Goal: Transaction & Acquisition: Purchase product/service

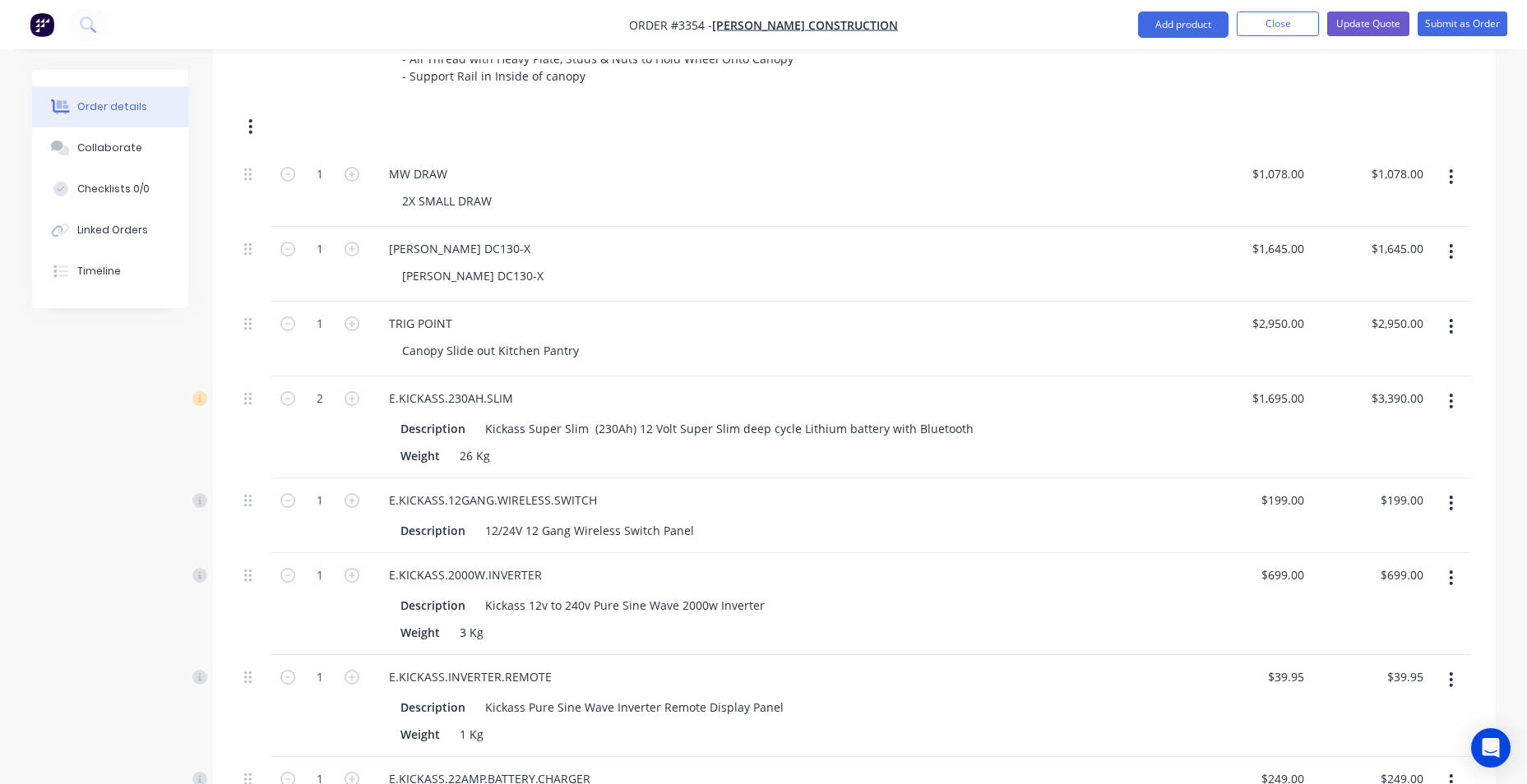
scroll to position [1715, 0]
click at [1211, 34] on button "Add product" at bounding box center [1183, 24] width 91 height 27
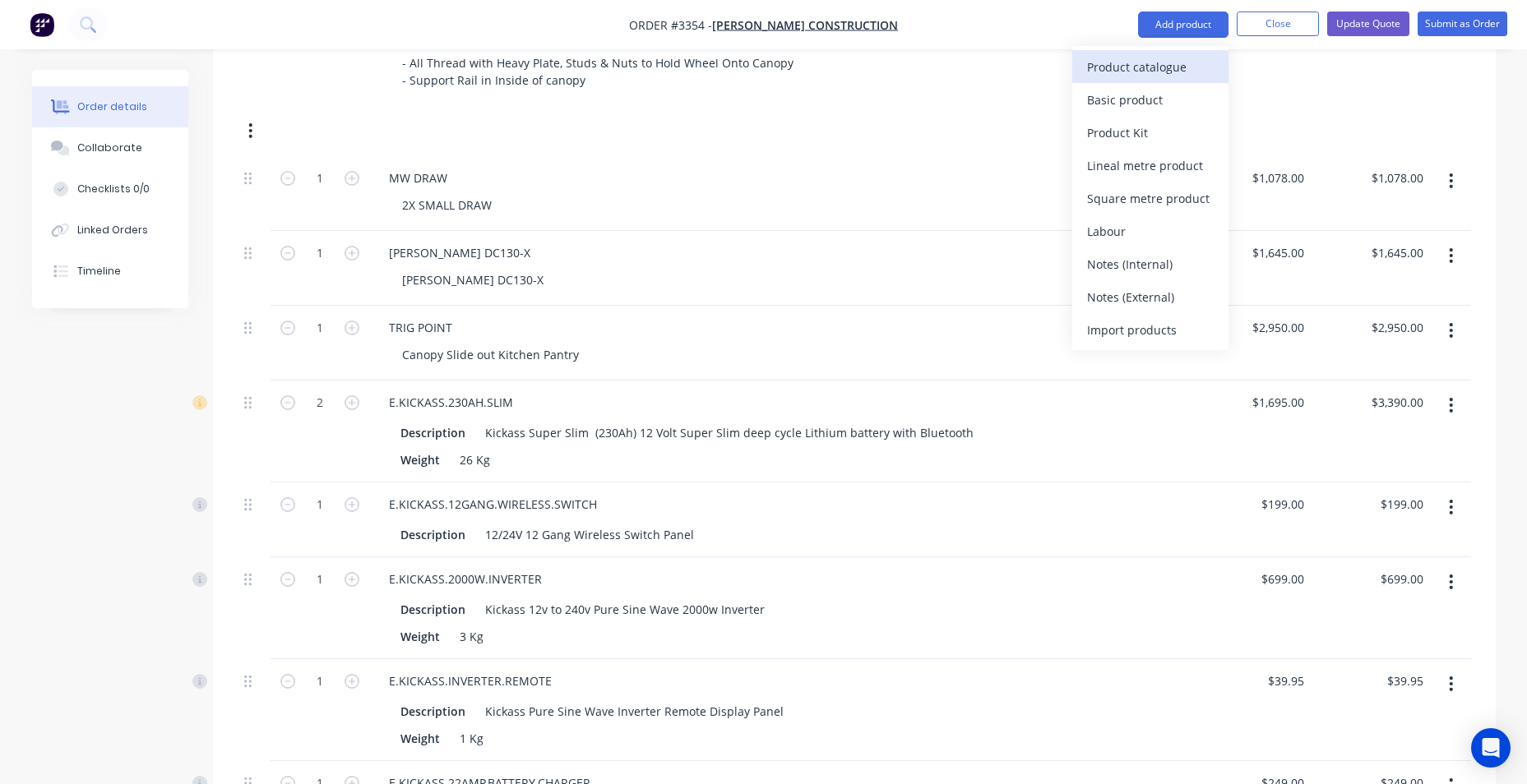
click at [1117, 82] on button "Product catalogue" at bounding box center [1150, 67] width 157 height 33
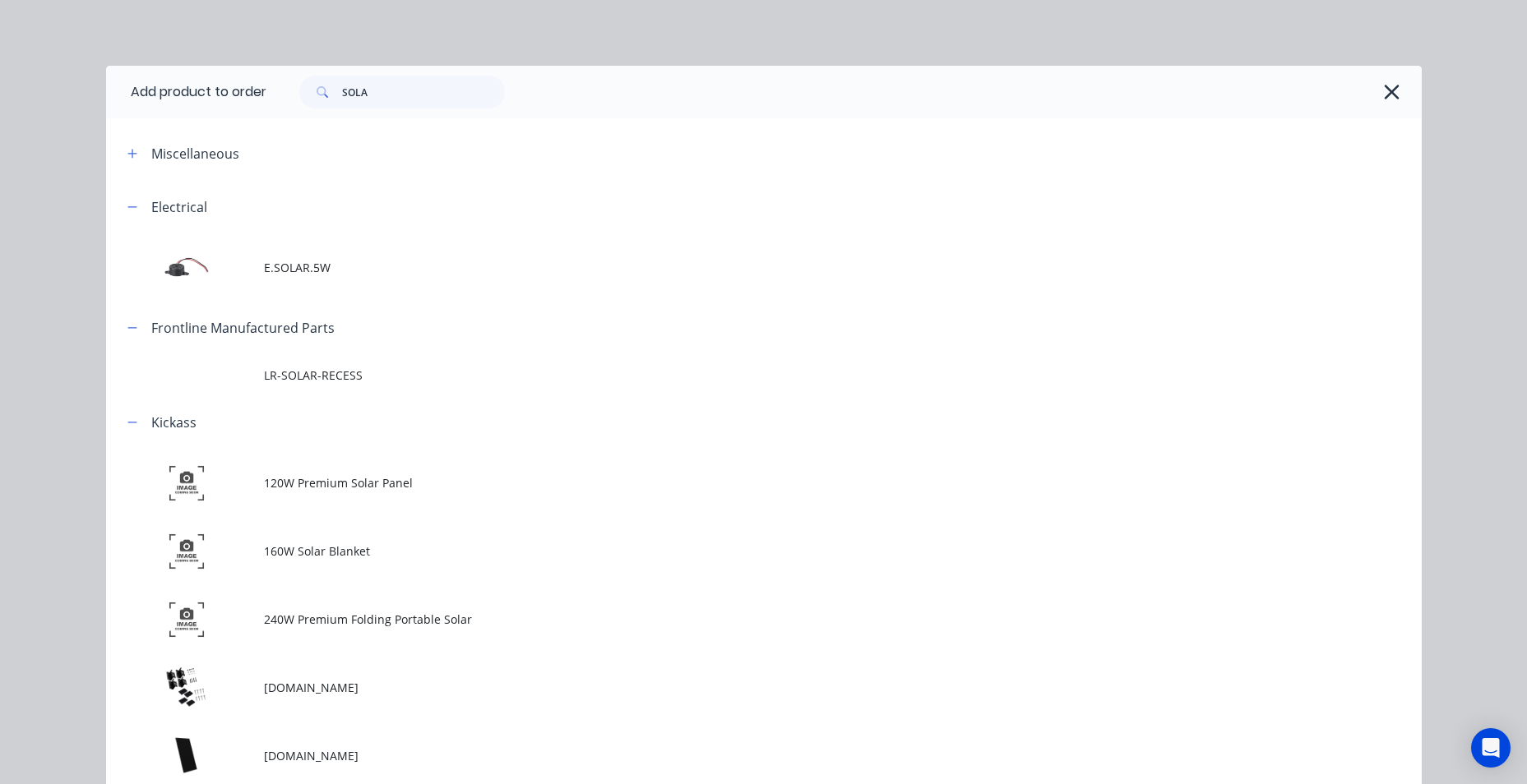
drag, startPoint x: 468, startPoint y: 114, endPoint x: 435, endPoint y: 105, distance: 34.2
click at [435, 105] on div "SOLA" at bounding box center [844, 92] width 1156 height 52
drag, startPoint x: 373, startPoint y: 100, endPoint x: 252, endPoint y: 94, distance: 121.1
click at [252, 94] on header "Add product to order SOLA" at bounding box center [764, 92] width 1316 height 52
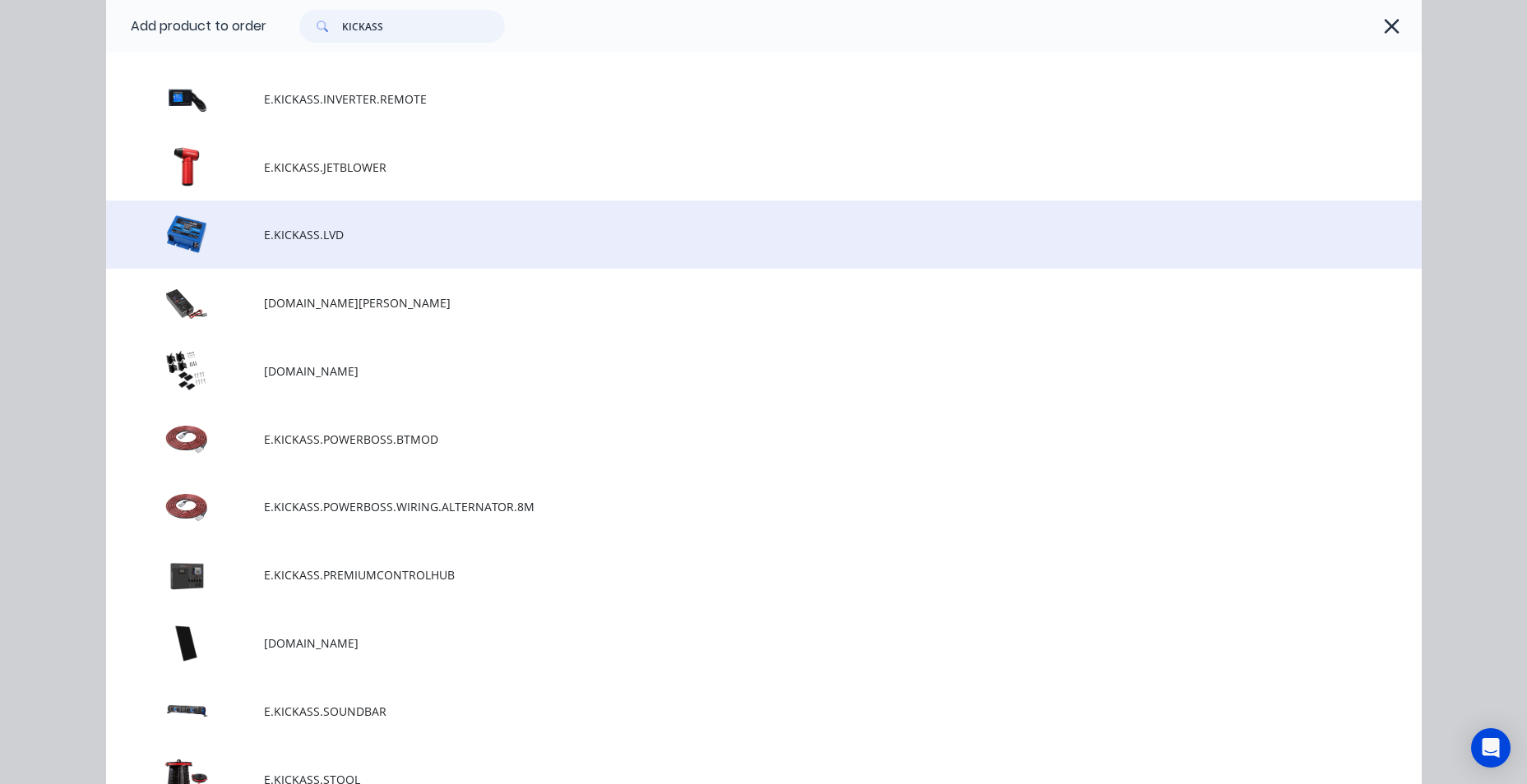
scroll to position [2220, 0]
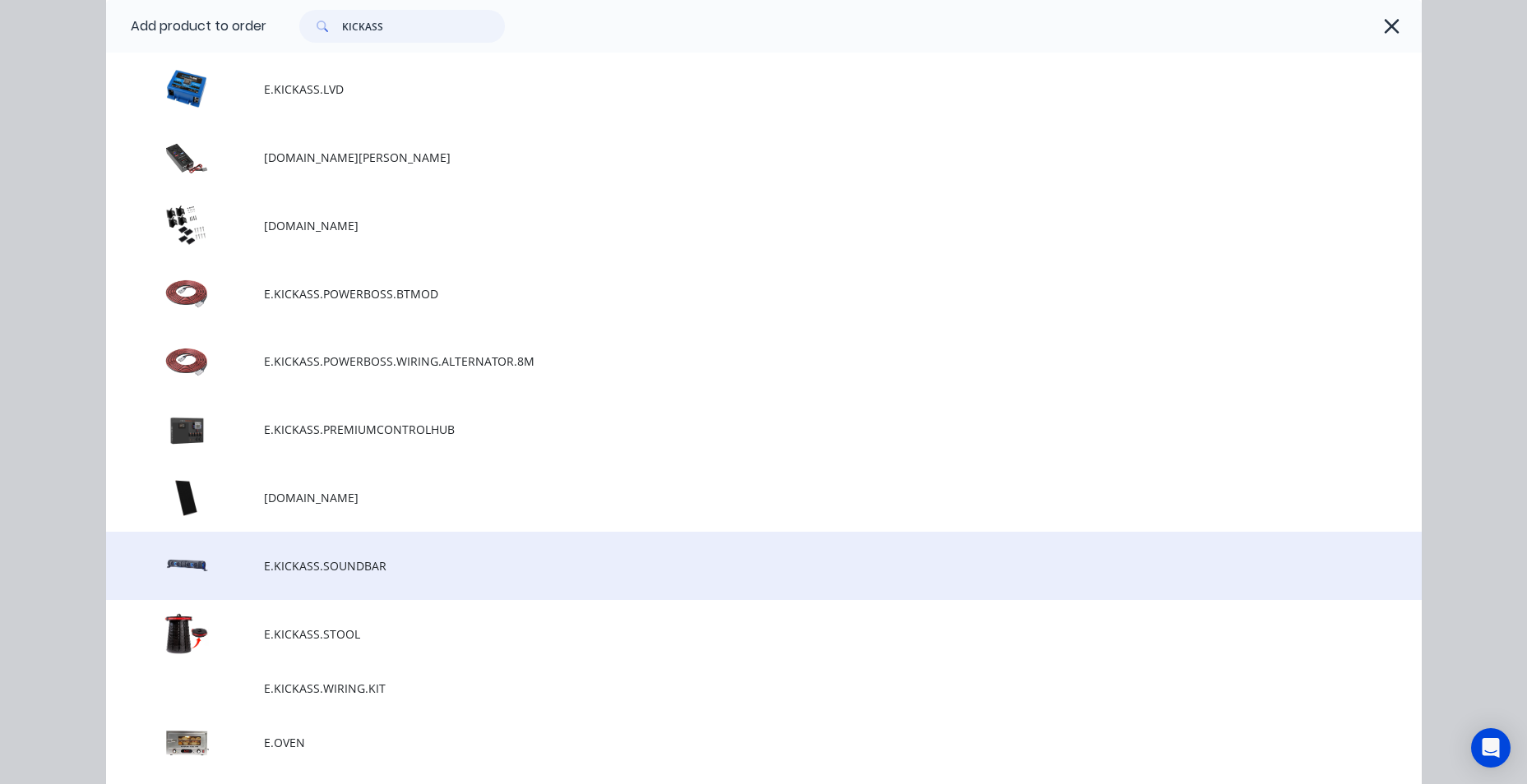
type input "KICKASS"
click at [389, 579] on td "E.KICKASS.SOUNDBAR" at bounding box center [842, 567] width 1158 height 68
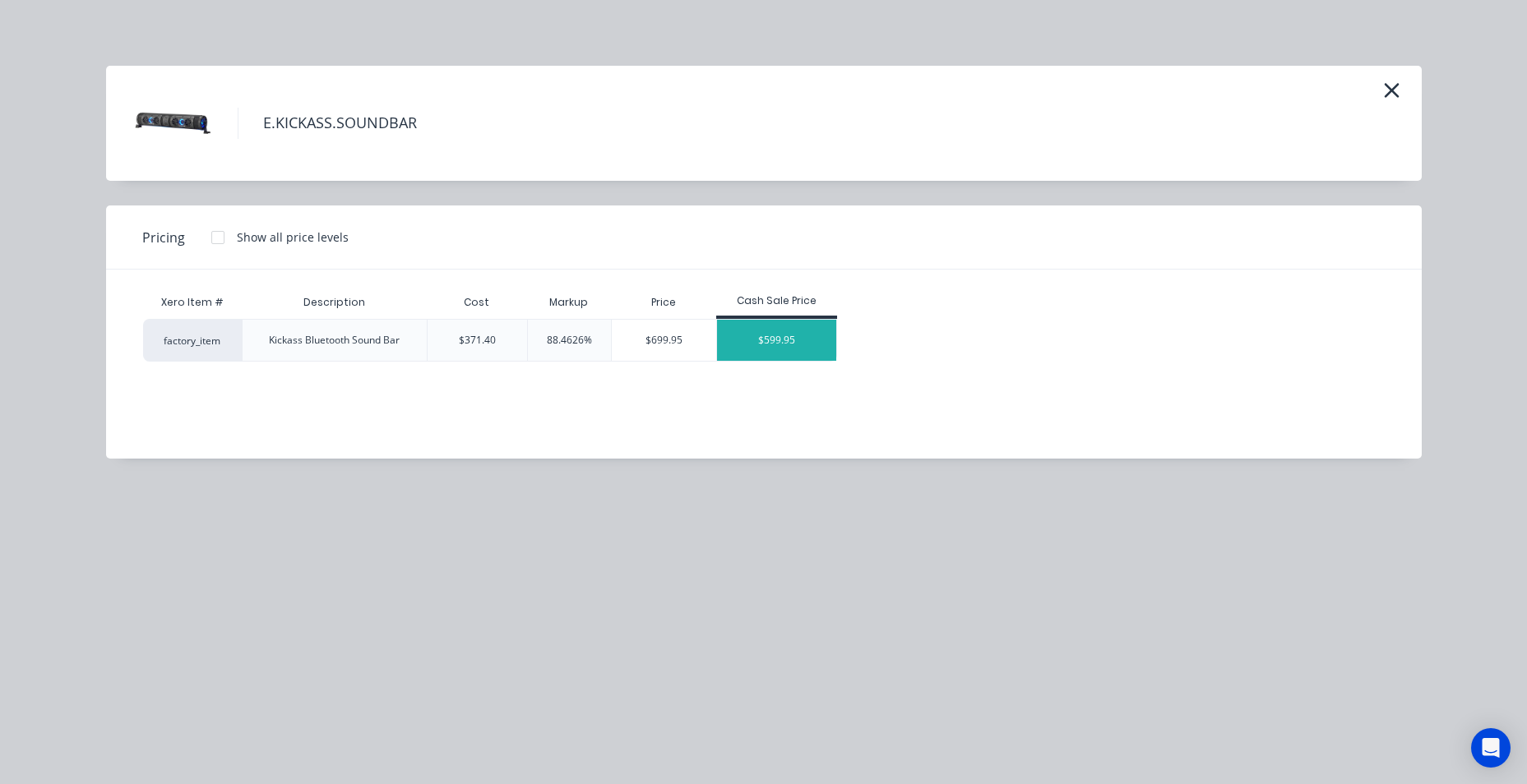
click at [749, 344] on div "$599.95" at bounding box center [777, 341] width 120 height 41
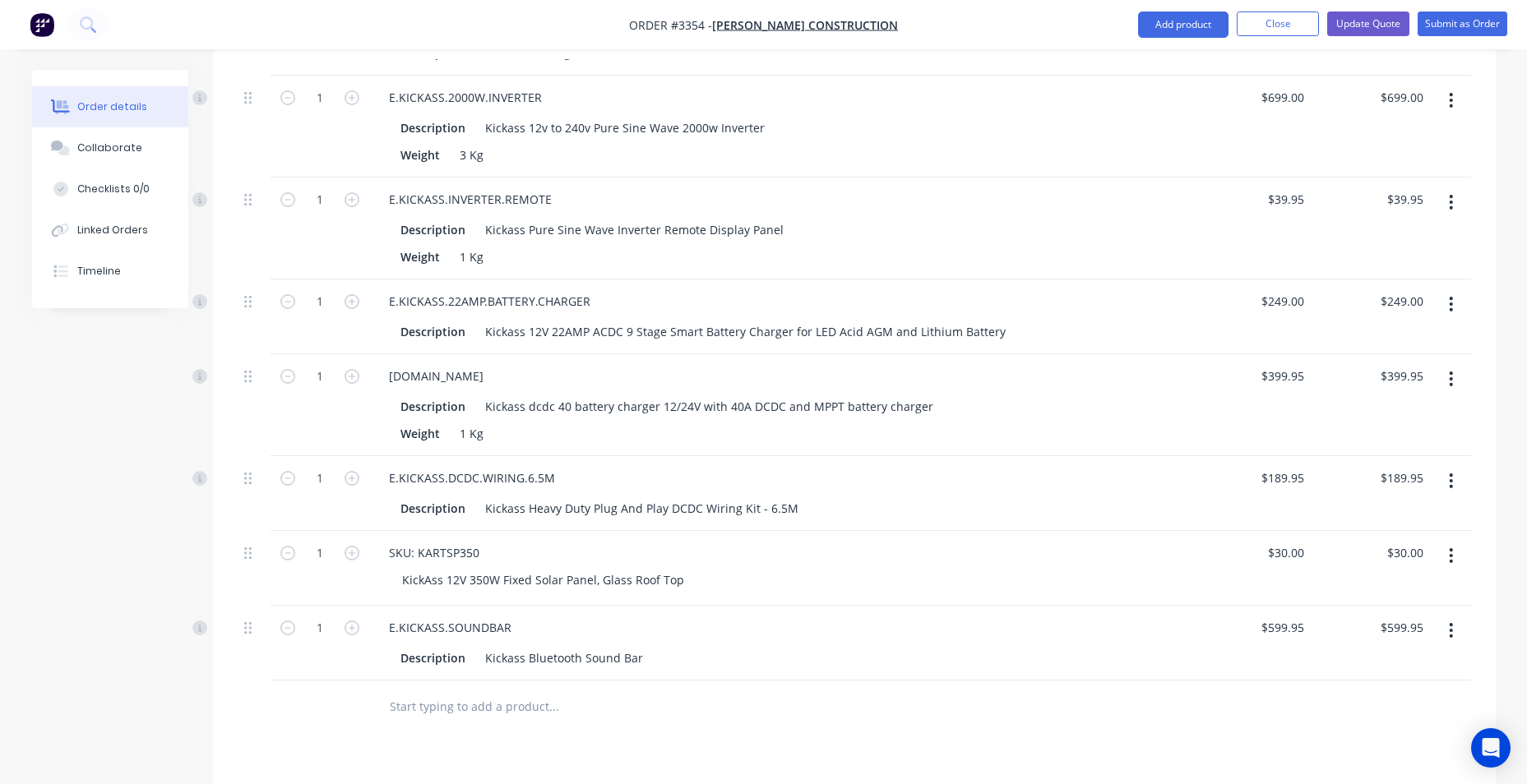
scroll to position [2448, 0]
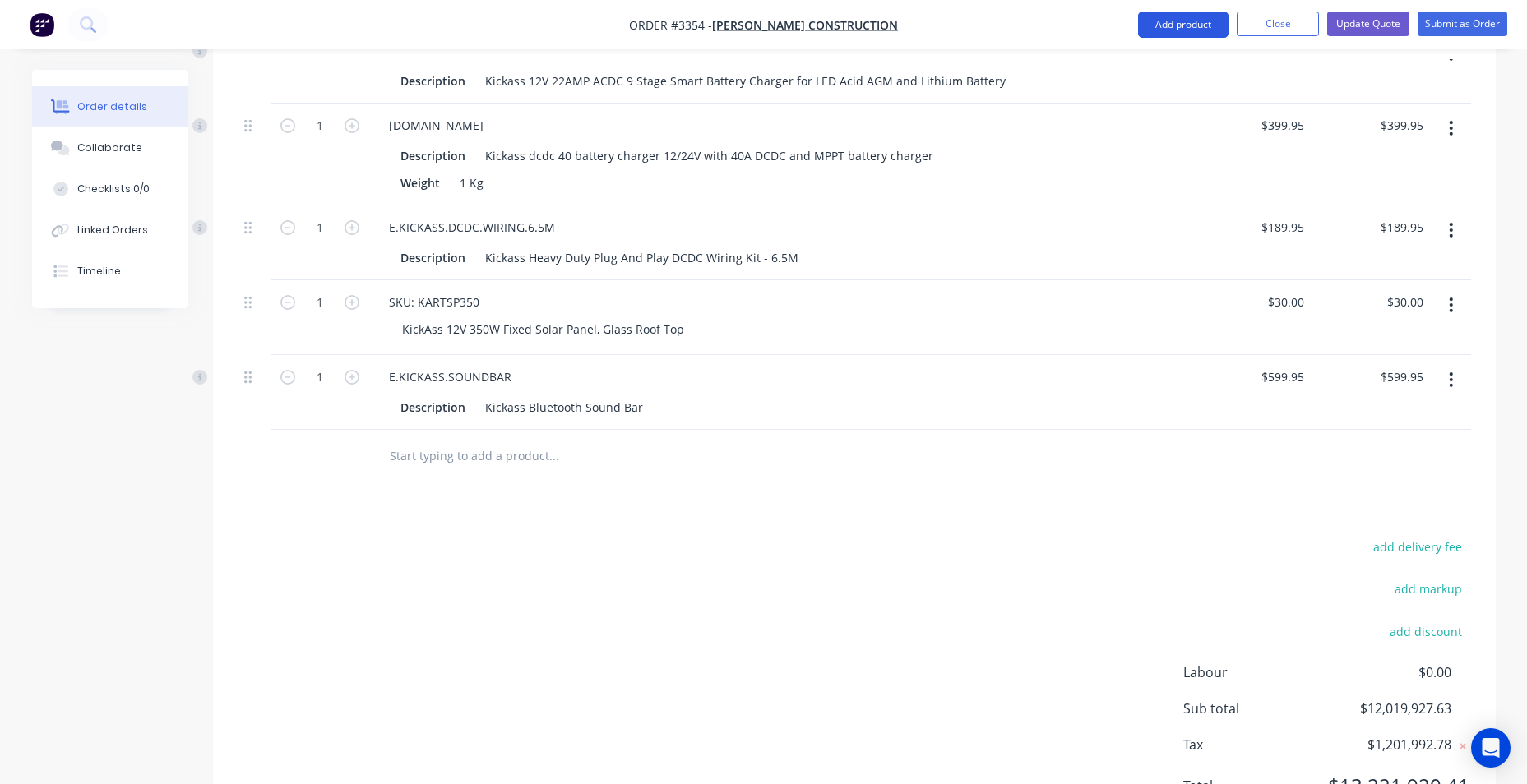
click at [1171, 22] on button "Add product" at bounding box center [1183, 24] width 91 height 27
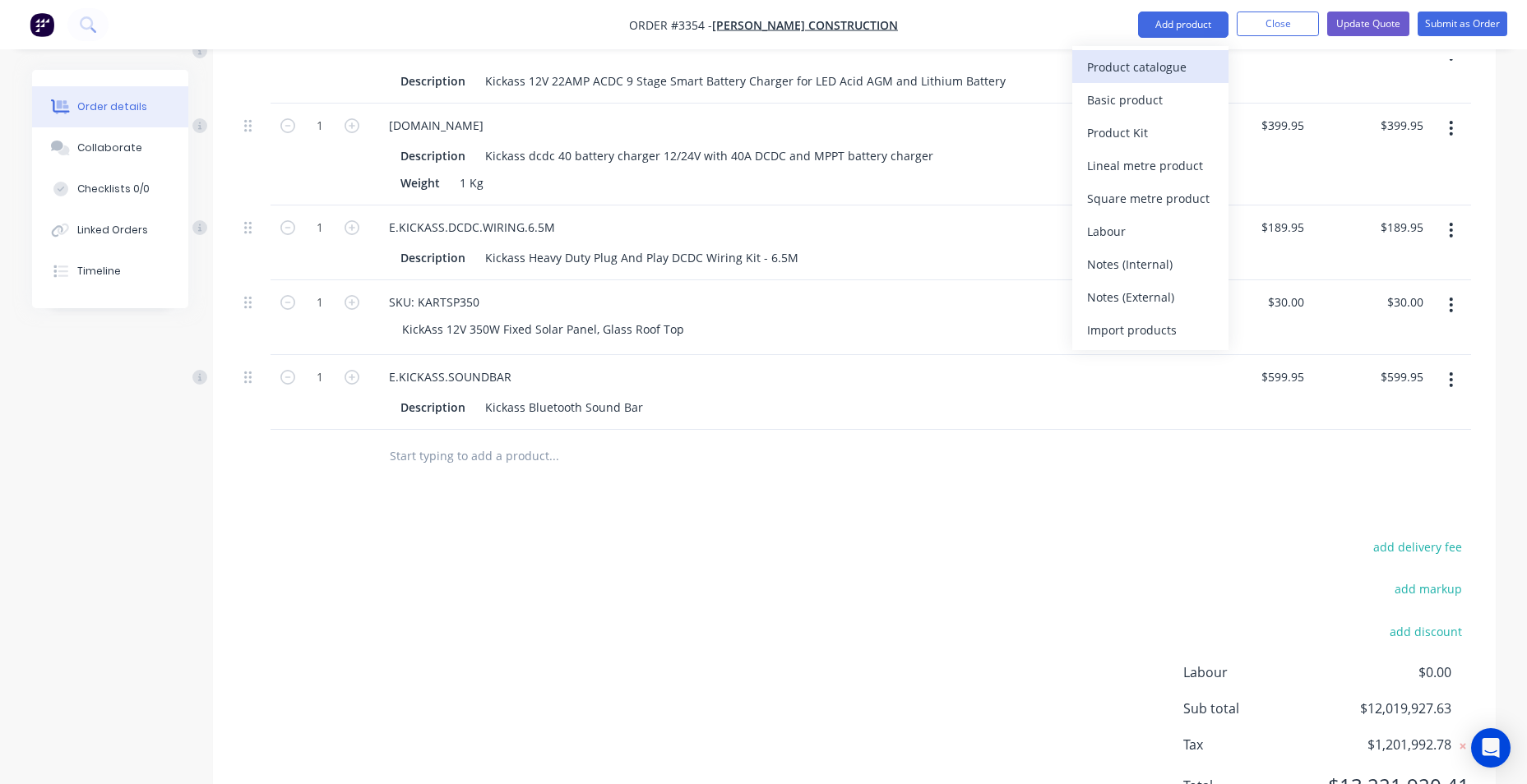
click at [1130, 62] on div "Product catalogue" at bounding box center [1150, 67] width 127 height 24
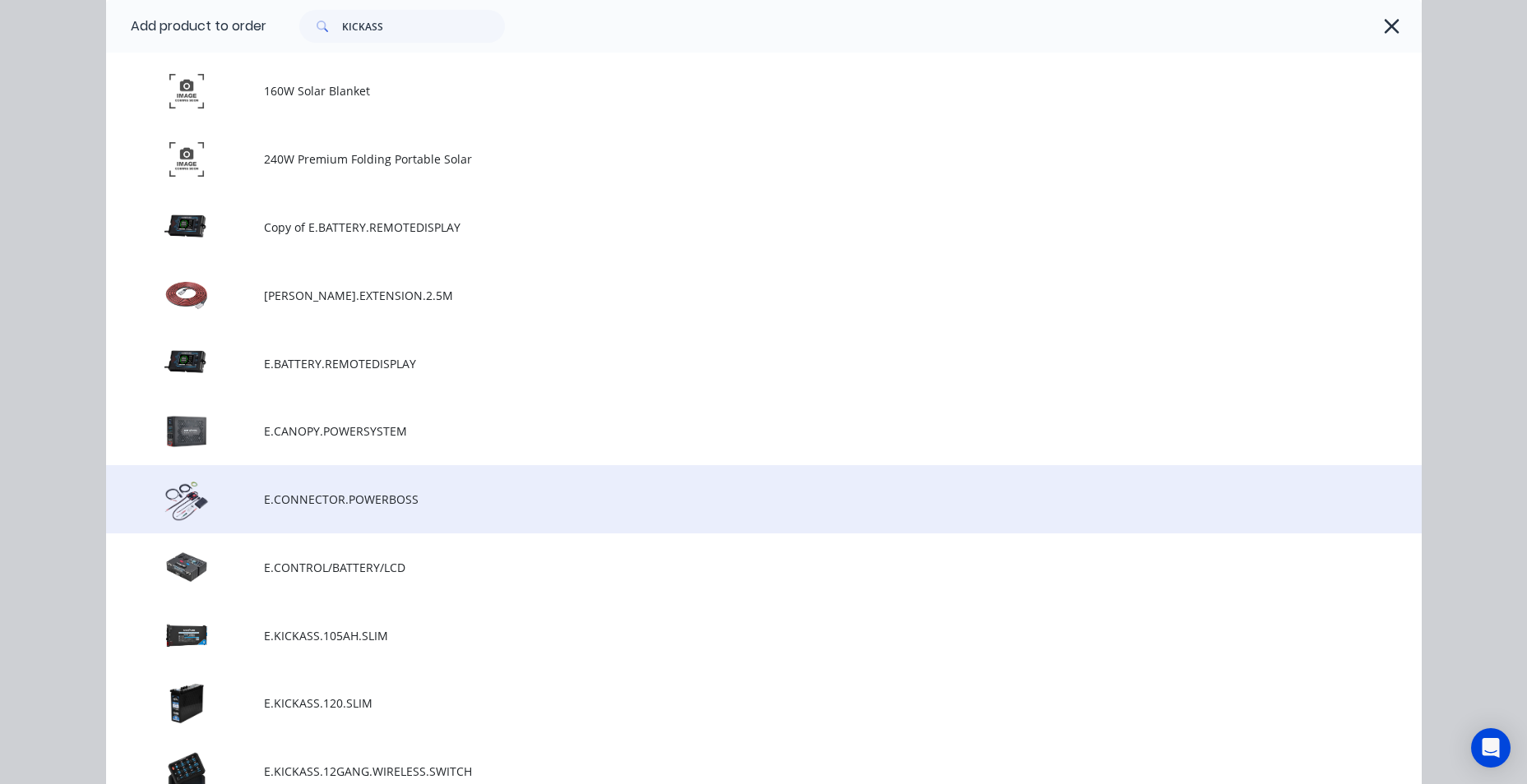
scroll to position [411, 0]
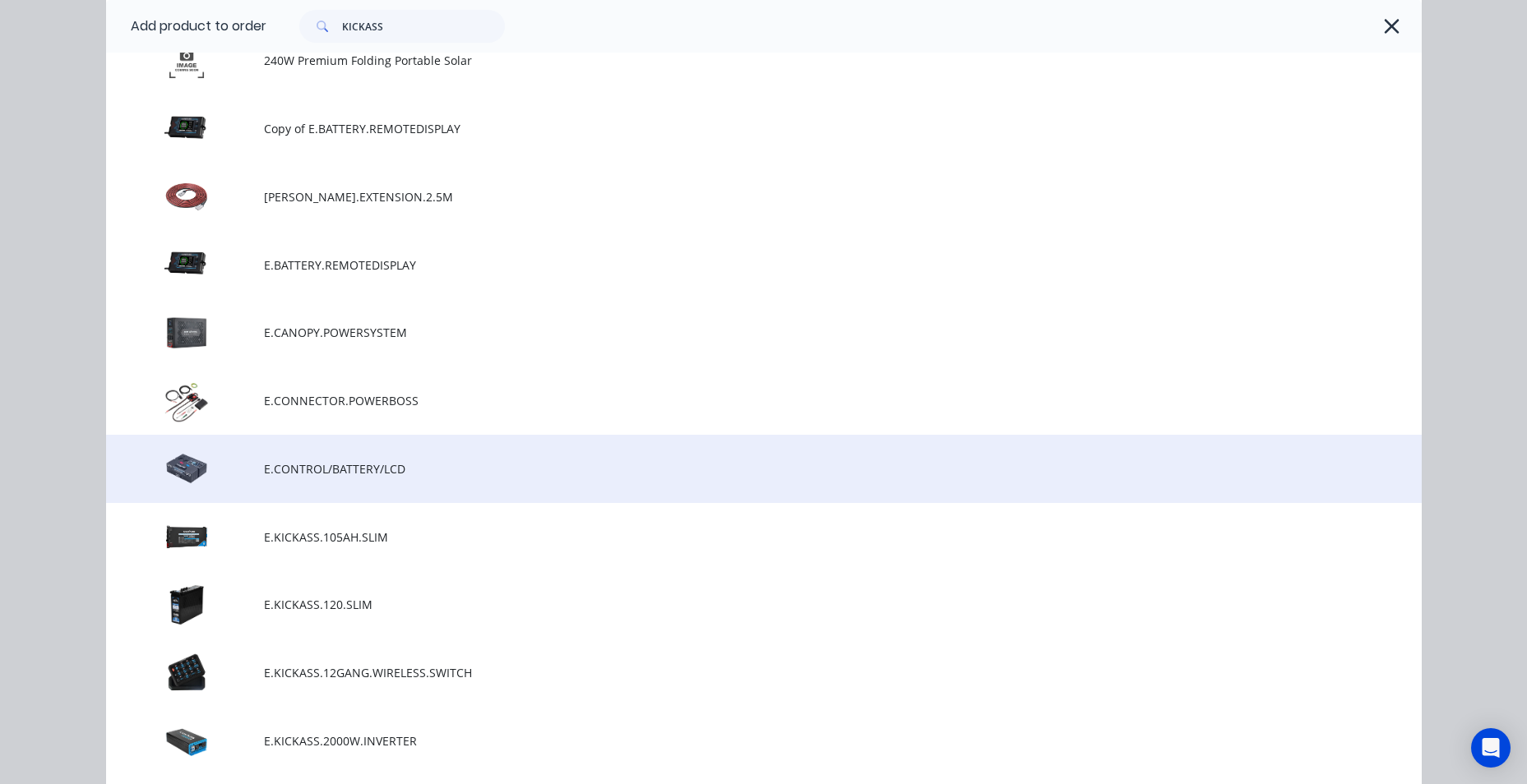
click at [407, 474] on span "E.CONTROL/BATTERY/LCD" at bounding box center [727, 469] width 926 height 17
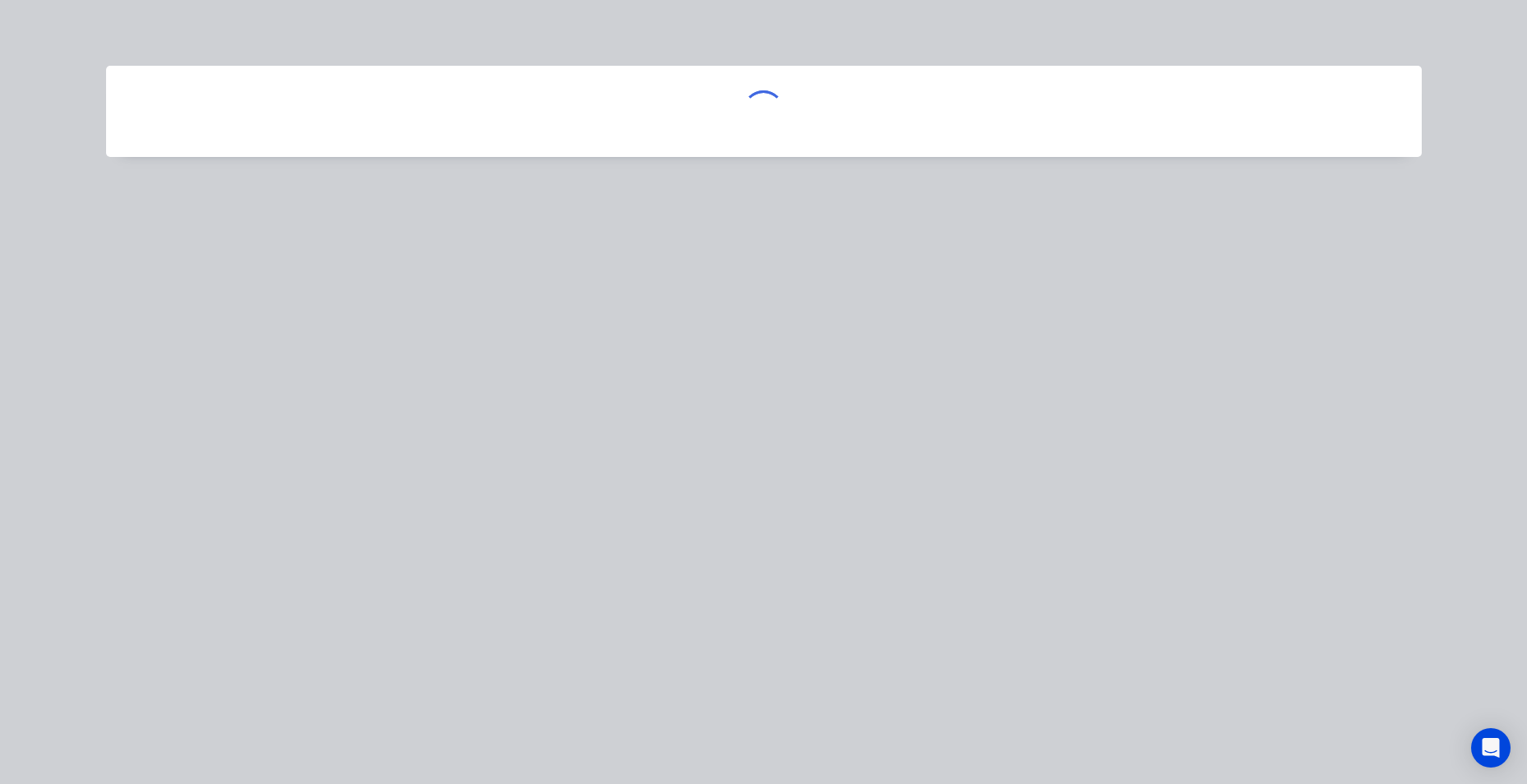
scroll to position [0, 0]
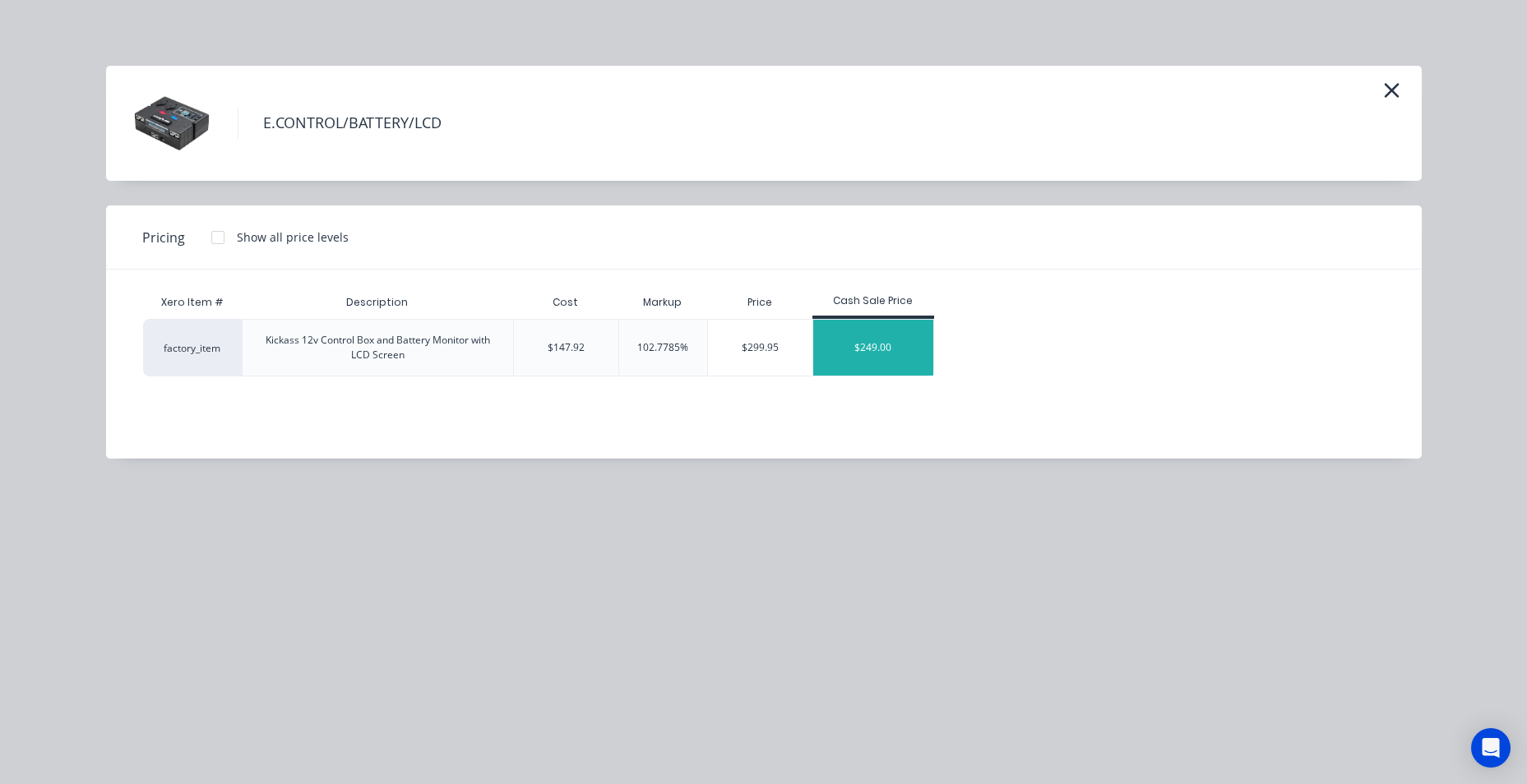
click at [871, 347] on div "$249.00" at bounding box center [873, 347] width 120 height 56
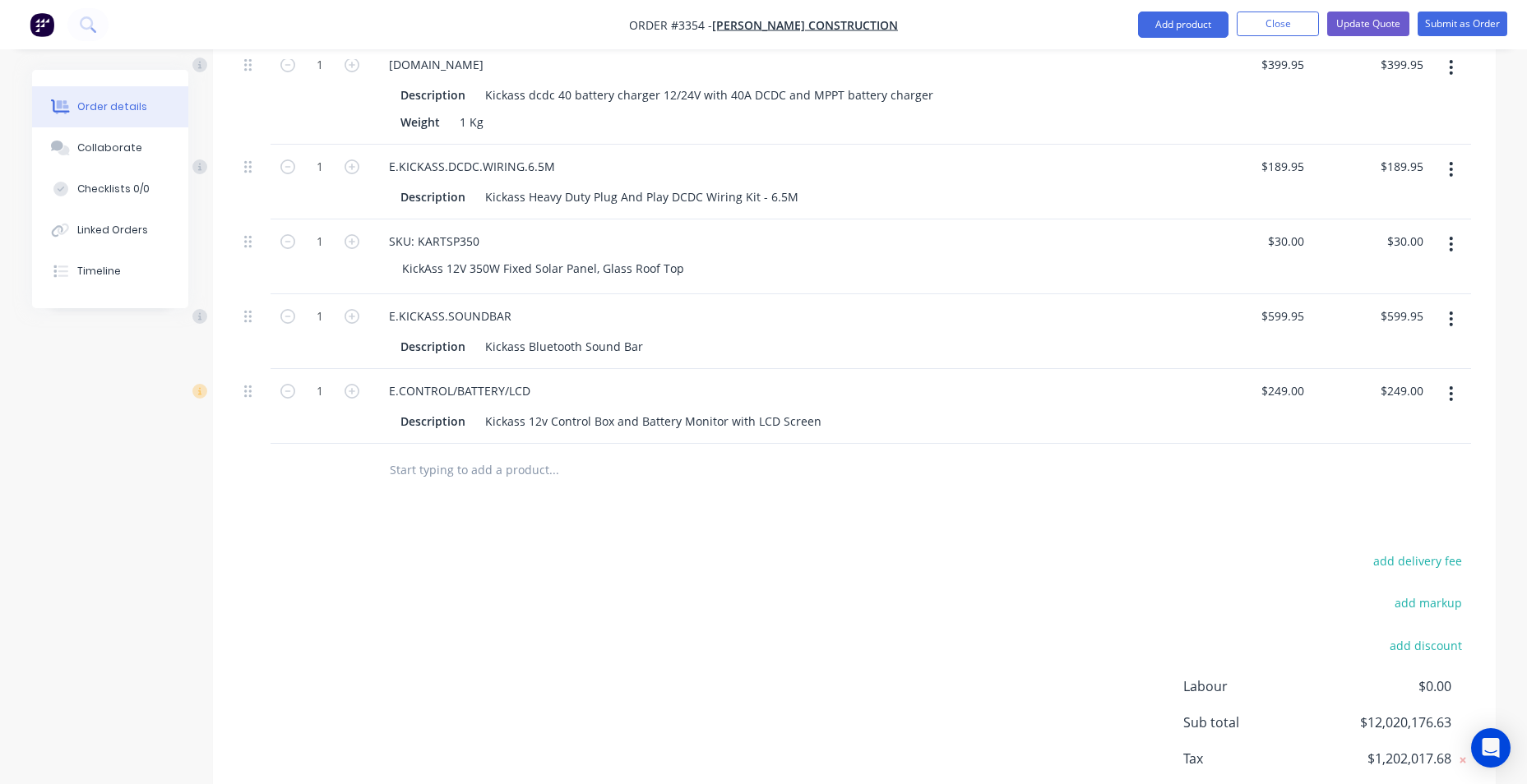
scroll to position [2604, 0]
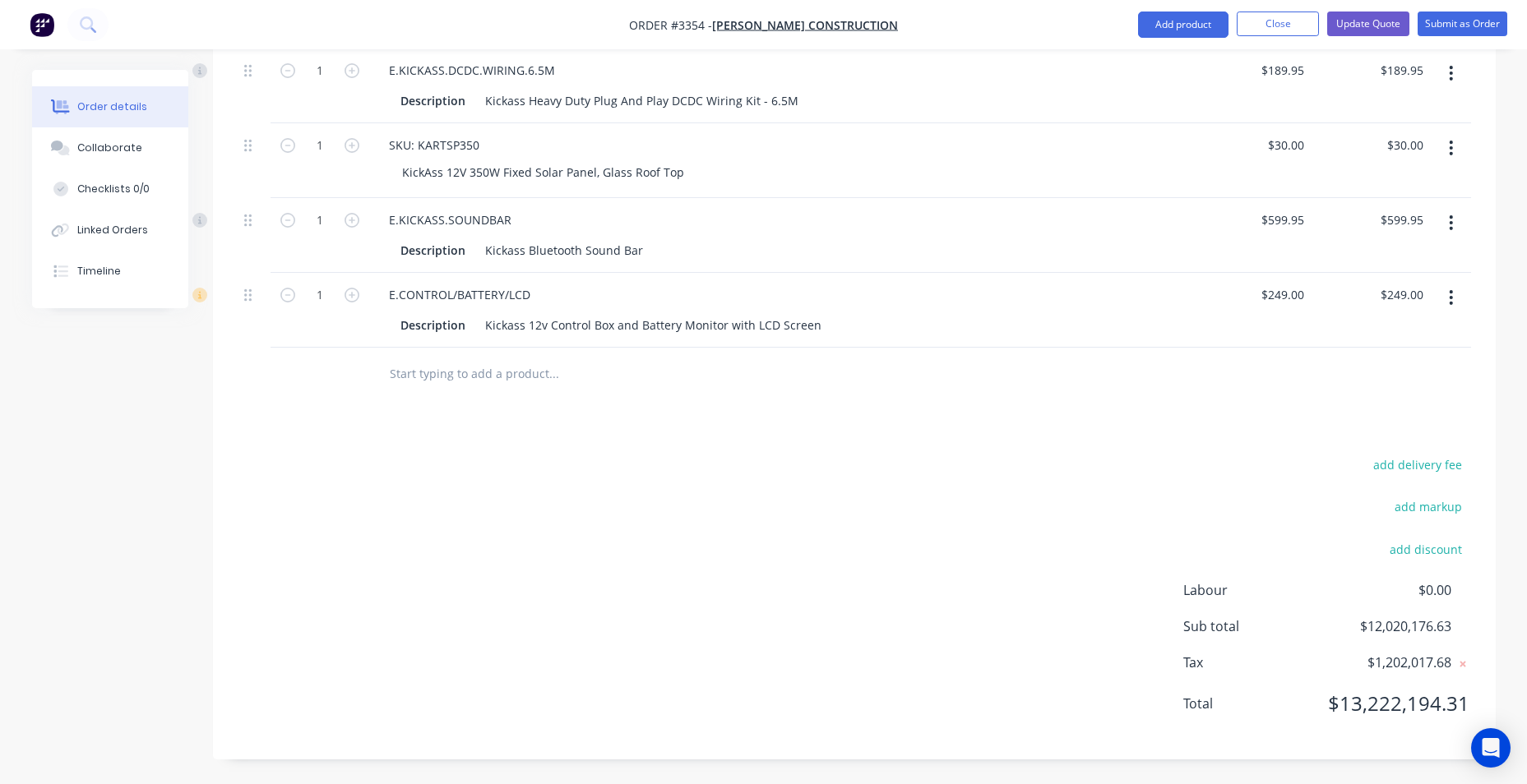
click at [532, 384] on input "text" at bounding box center [553, 374] width 329 height 33
click at [1157, 21] on button "Add product" at bounding box center [1183, 24] width 91 height 27
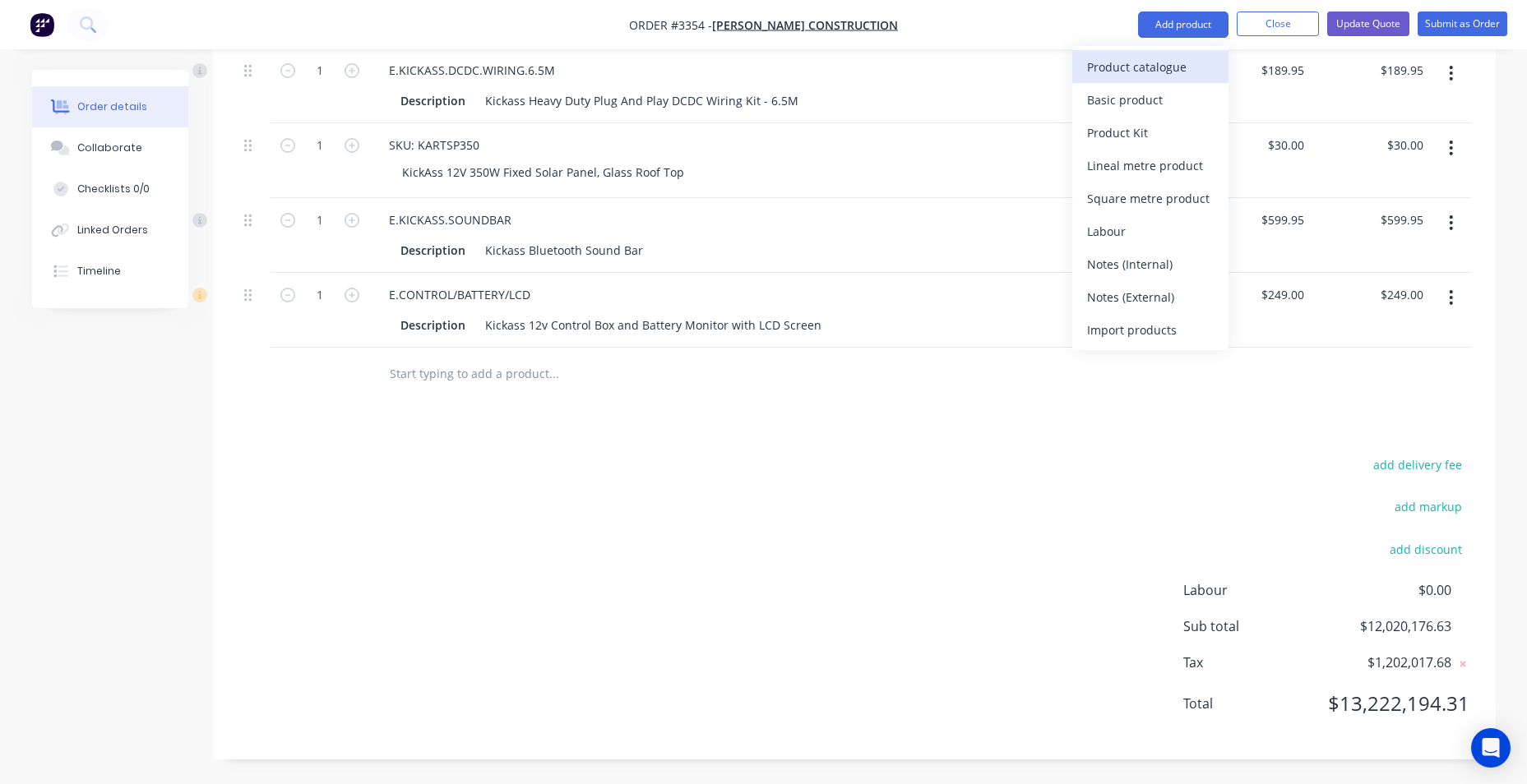
click at [1161, 74] on div "Product catalogue" at bounding box center [1150, 67] width 127 height 24
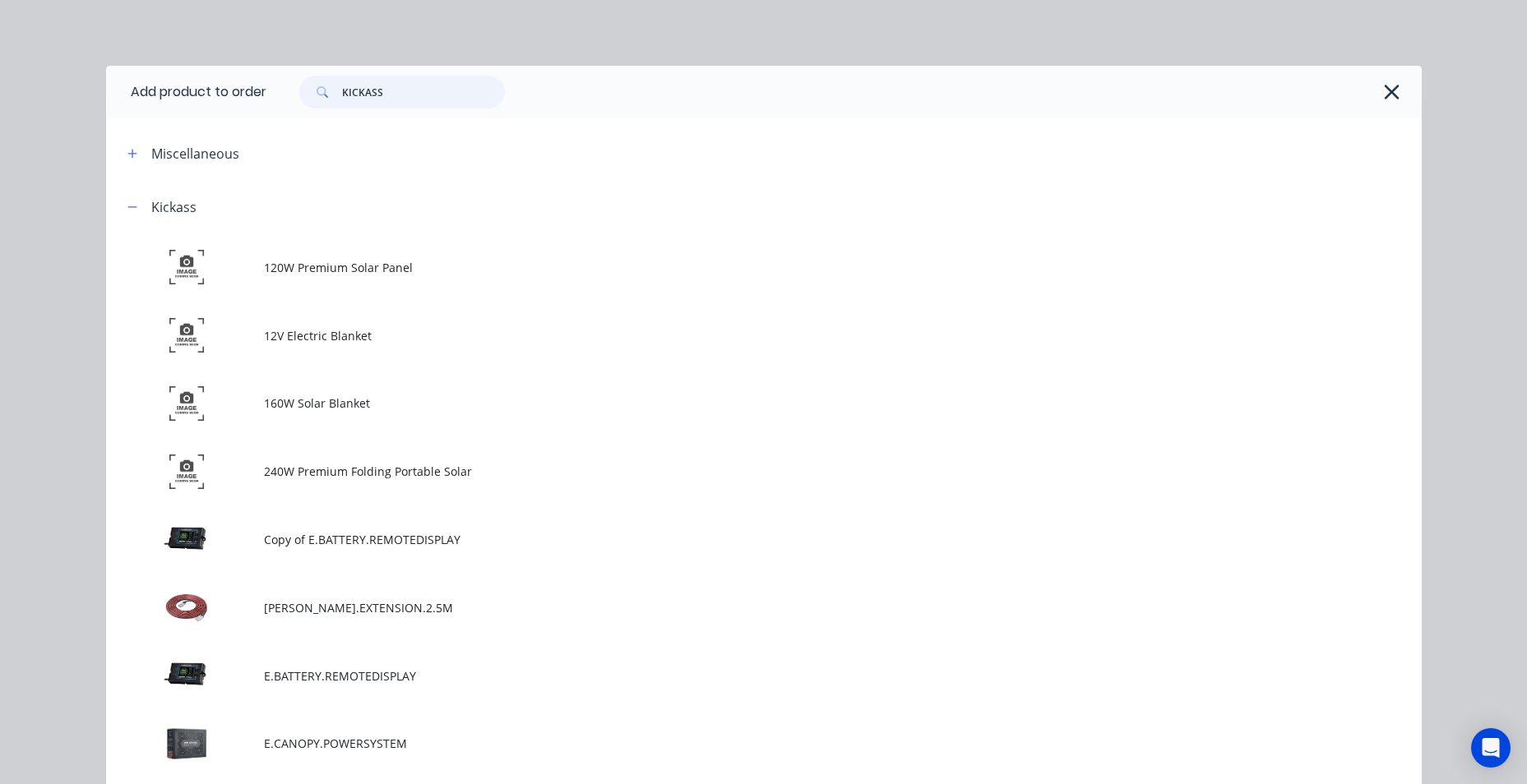
click at [311, 110] on div "KICKASS" at bounding box center [844, 92] width 1156 height 52
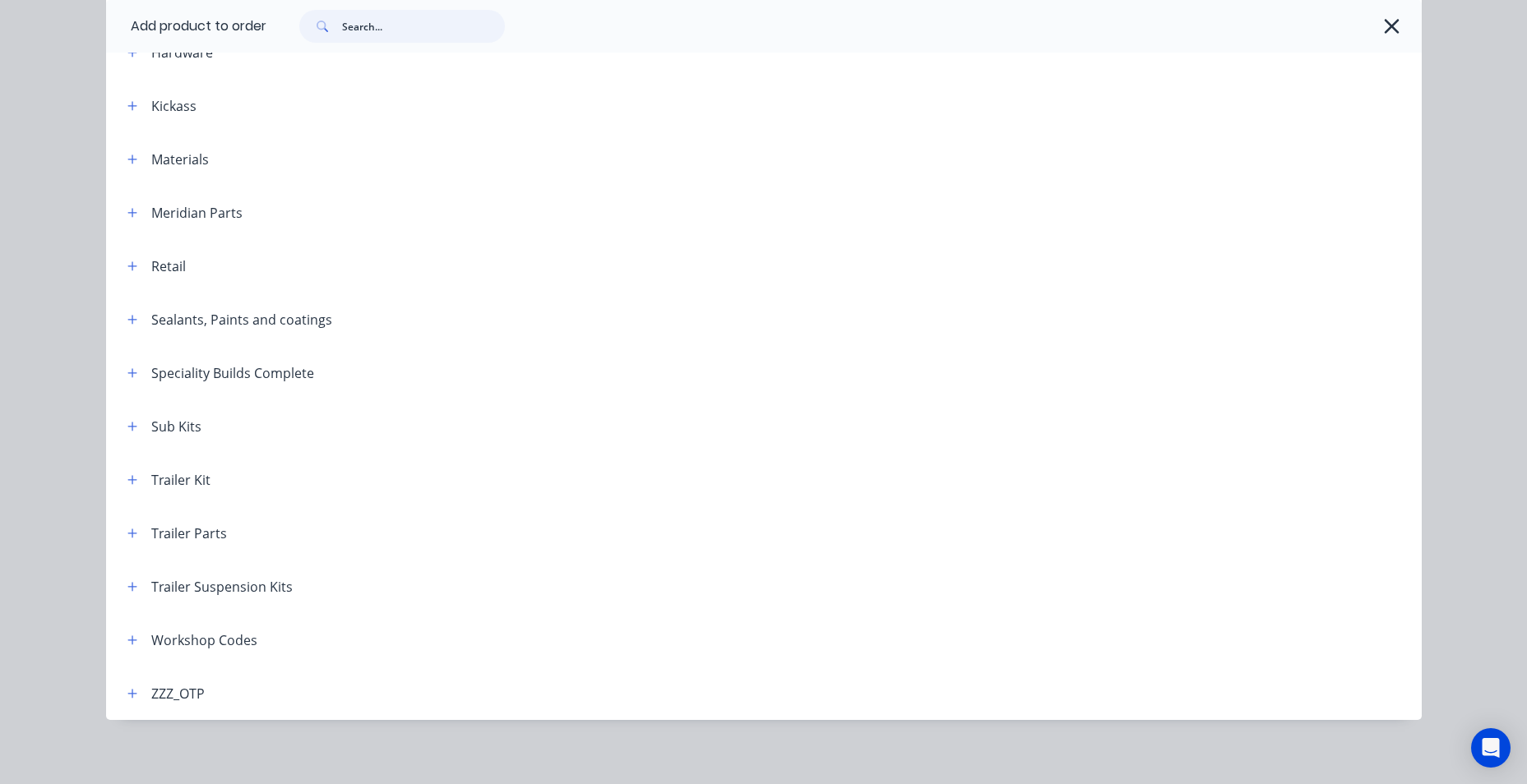
scroll to position [591, 0]
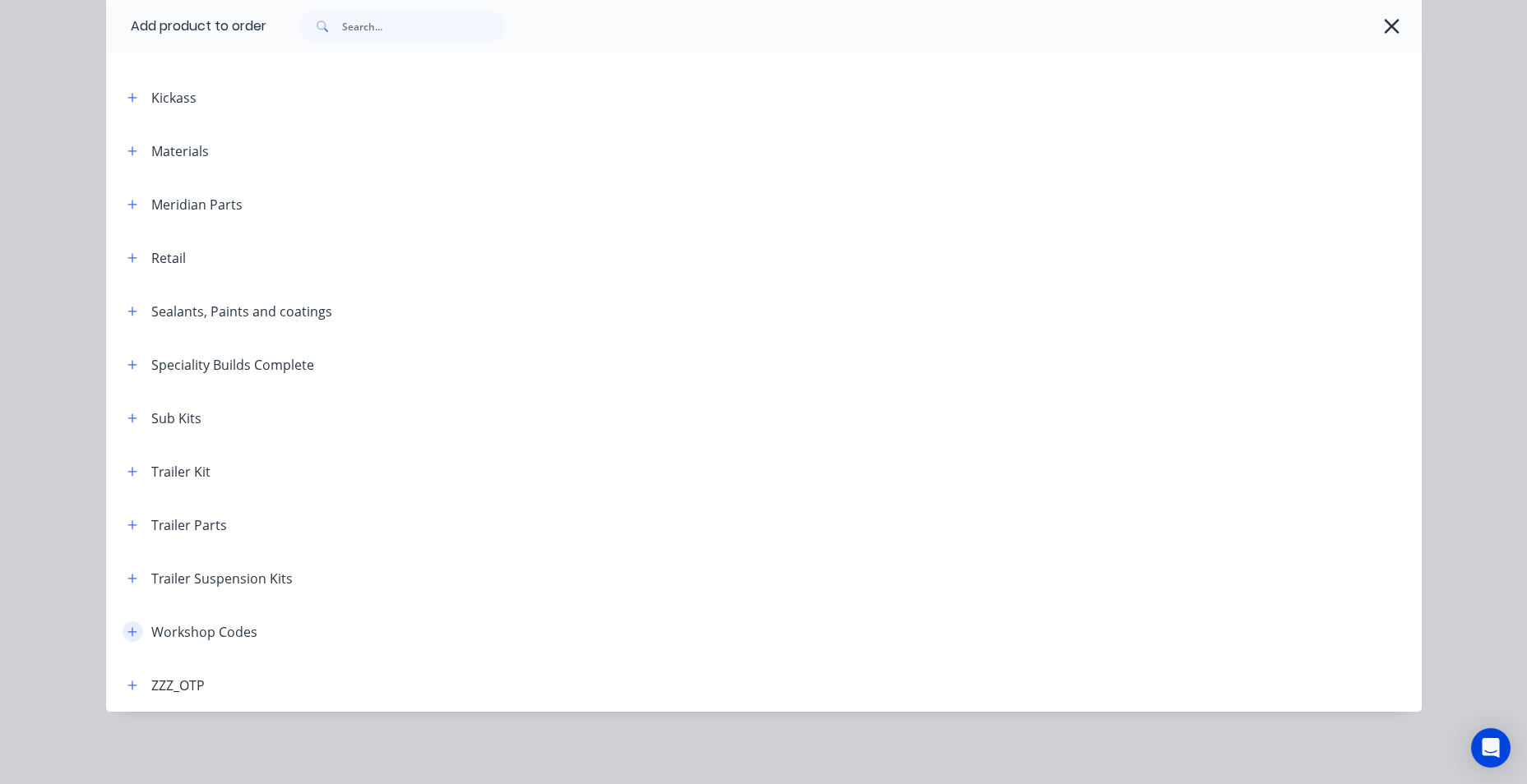
click at [129, 634] on icon "button" at bounding box center [133, 632] width 10 height 11
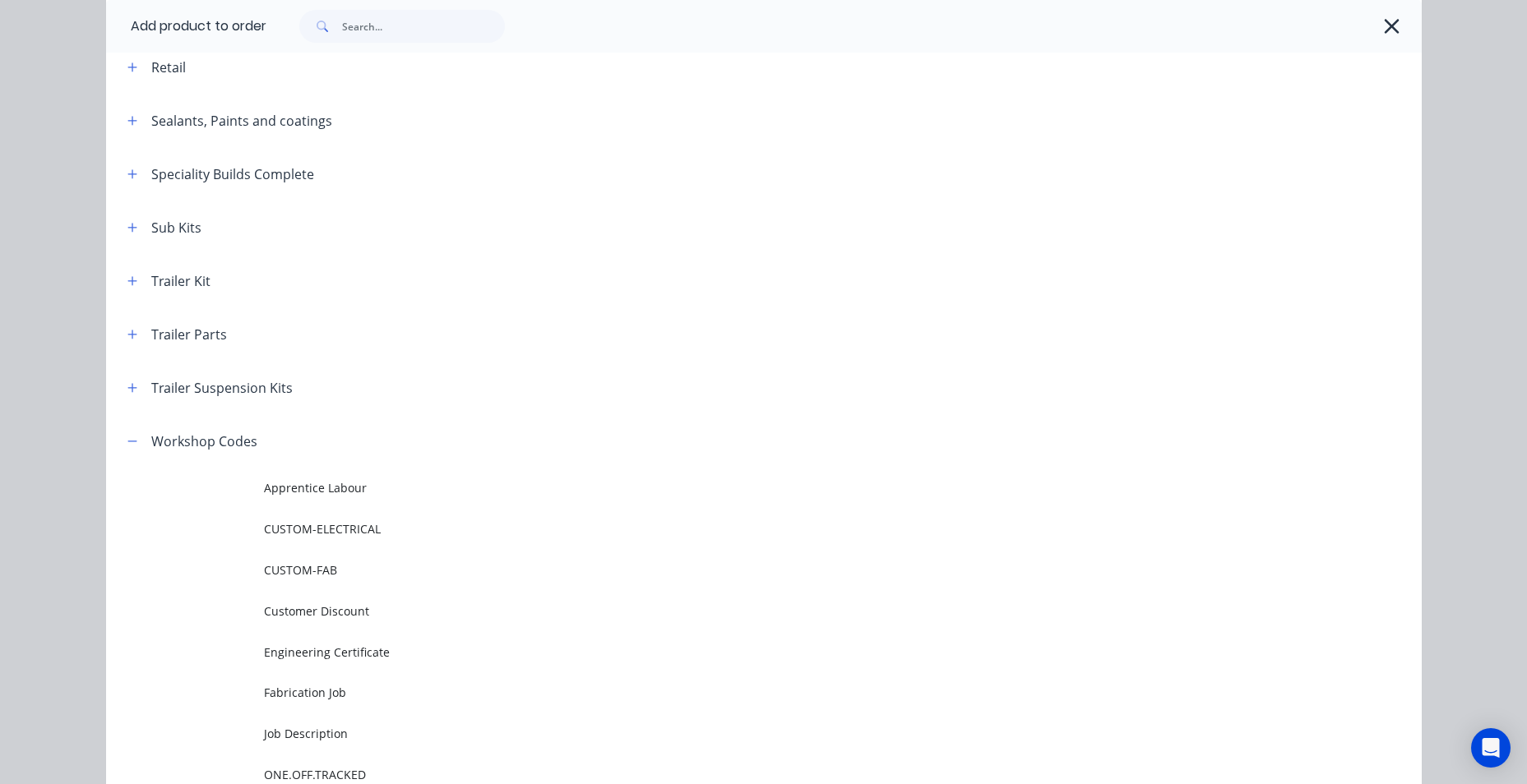
scroll to position [837, 0]
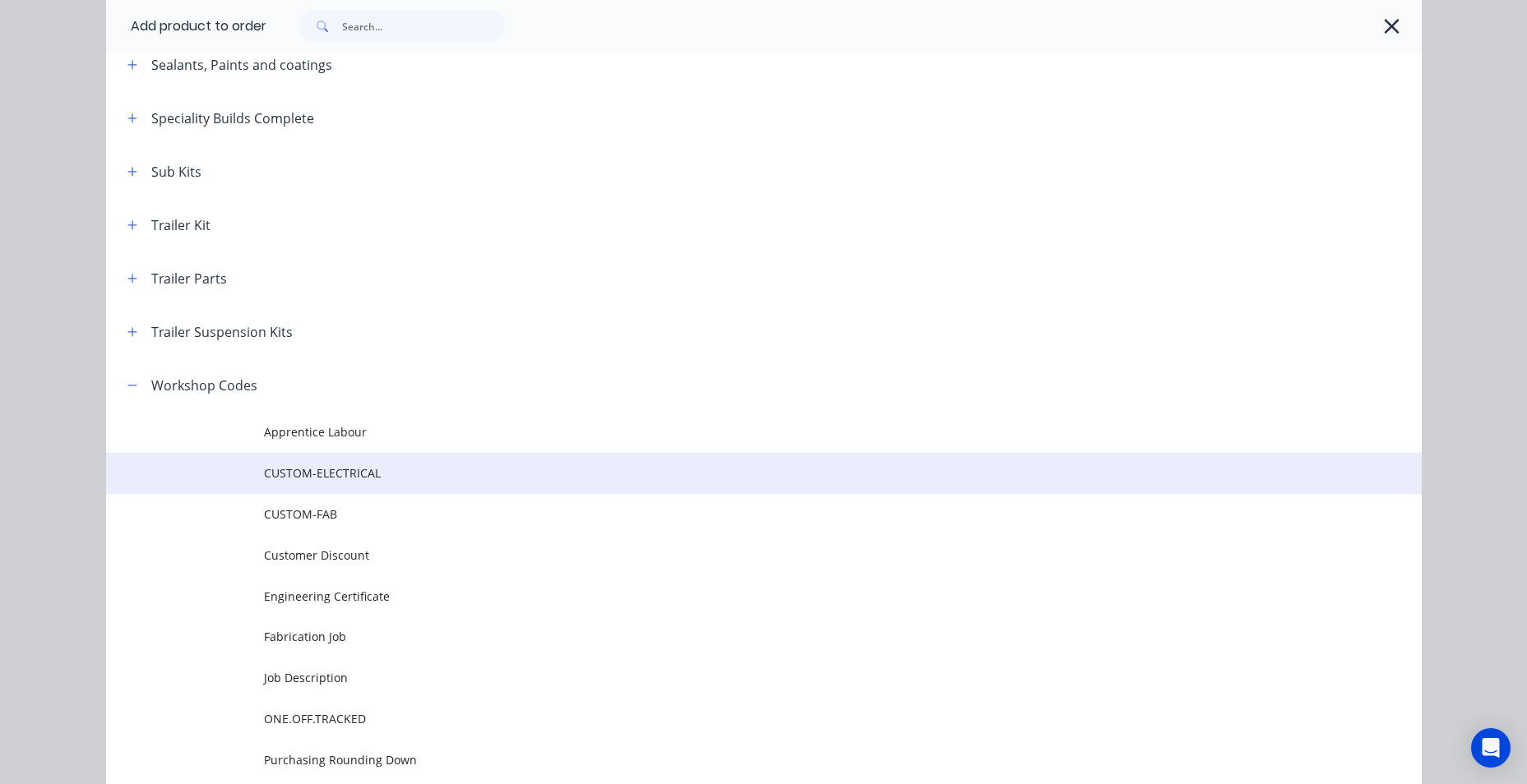
click at [297, 481] on span "CUSTOM-ELECTRICAL" at bounding box center [727, 473] width 926 height 17
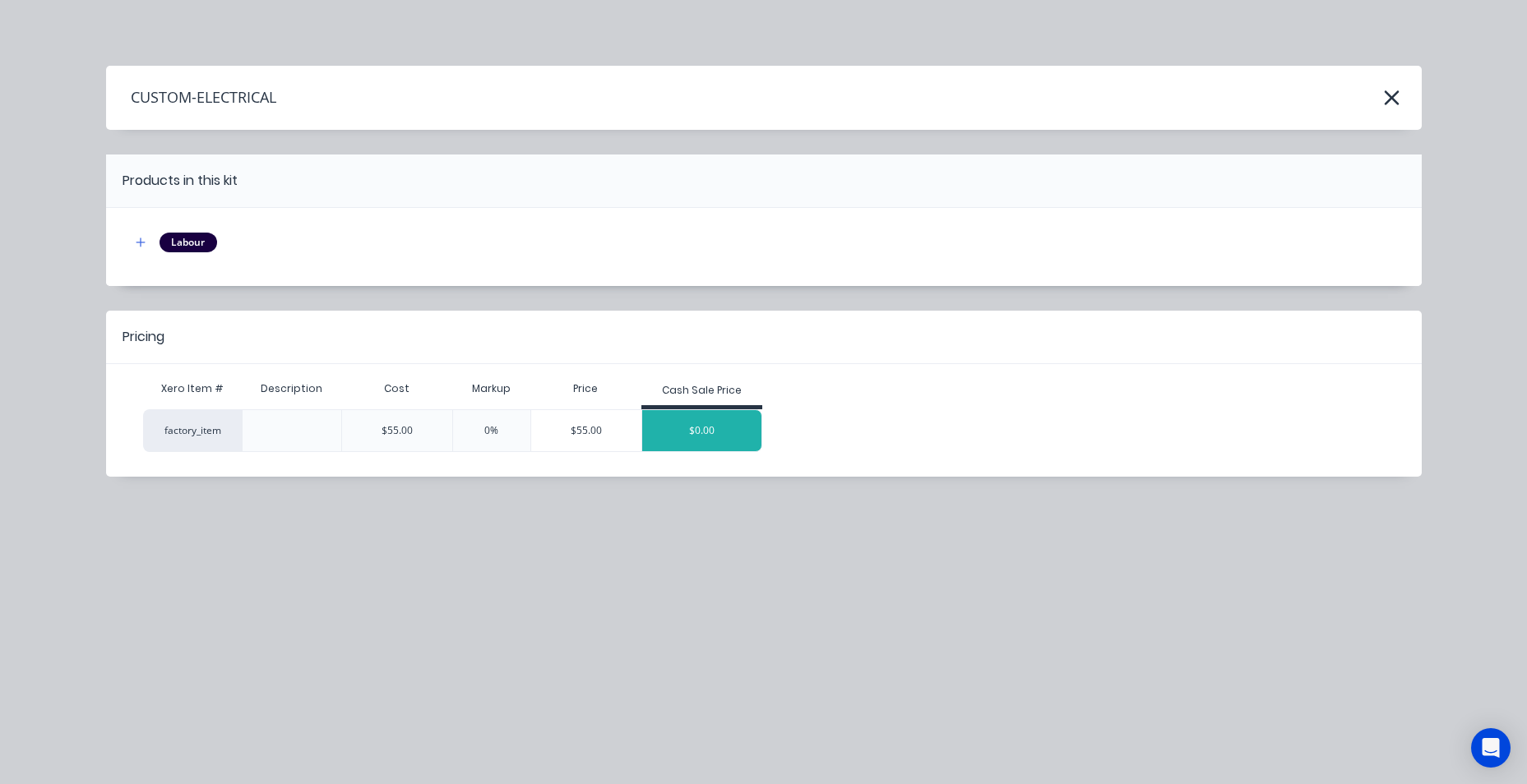
click at [678, 428] on div "$0.00" at bounding box center [702, 431] width 120 height 41
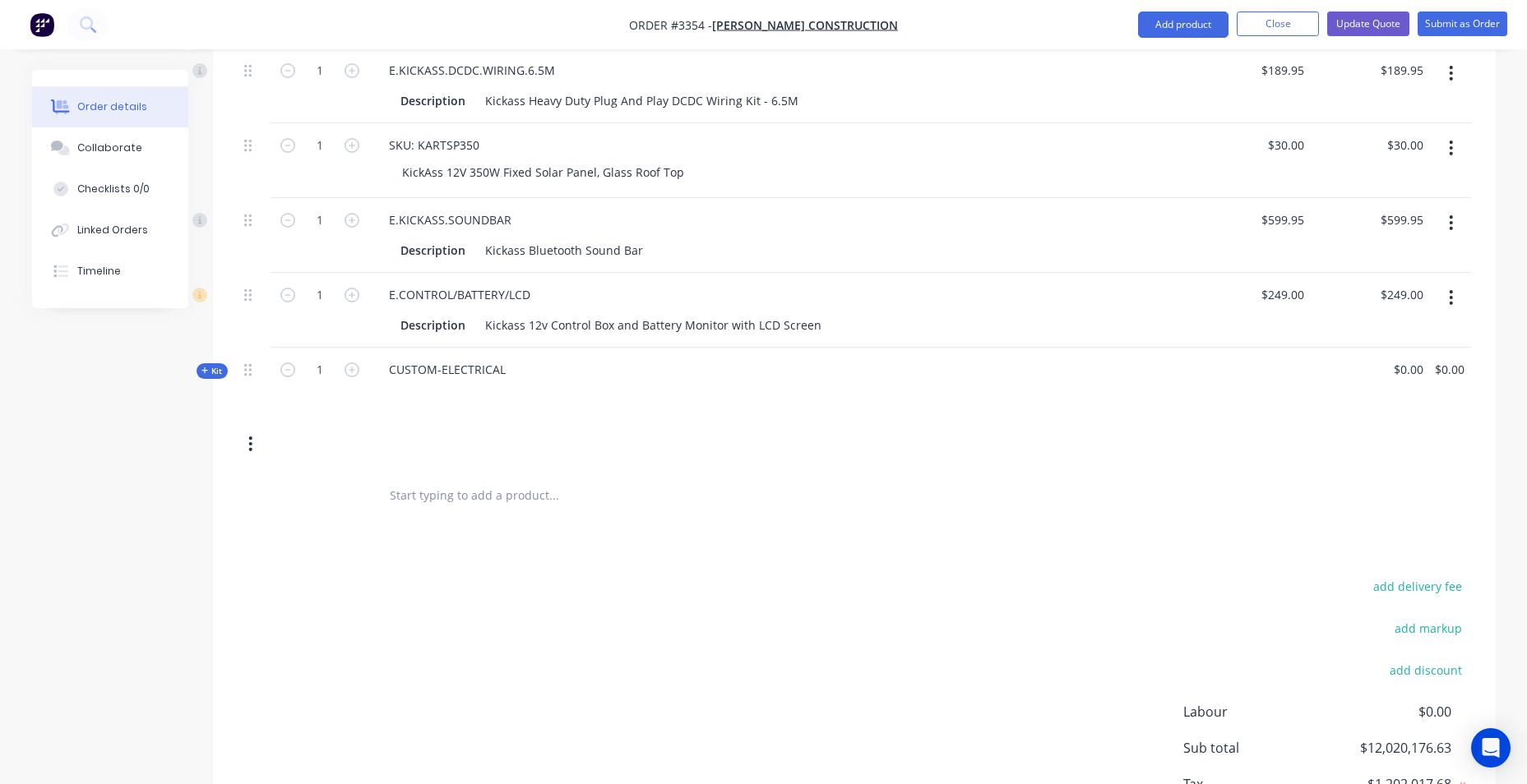
click at [214, 374] on span "Kit" at bounding box center [211, 371] width 21 height 12
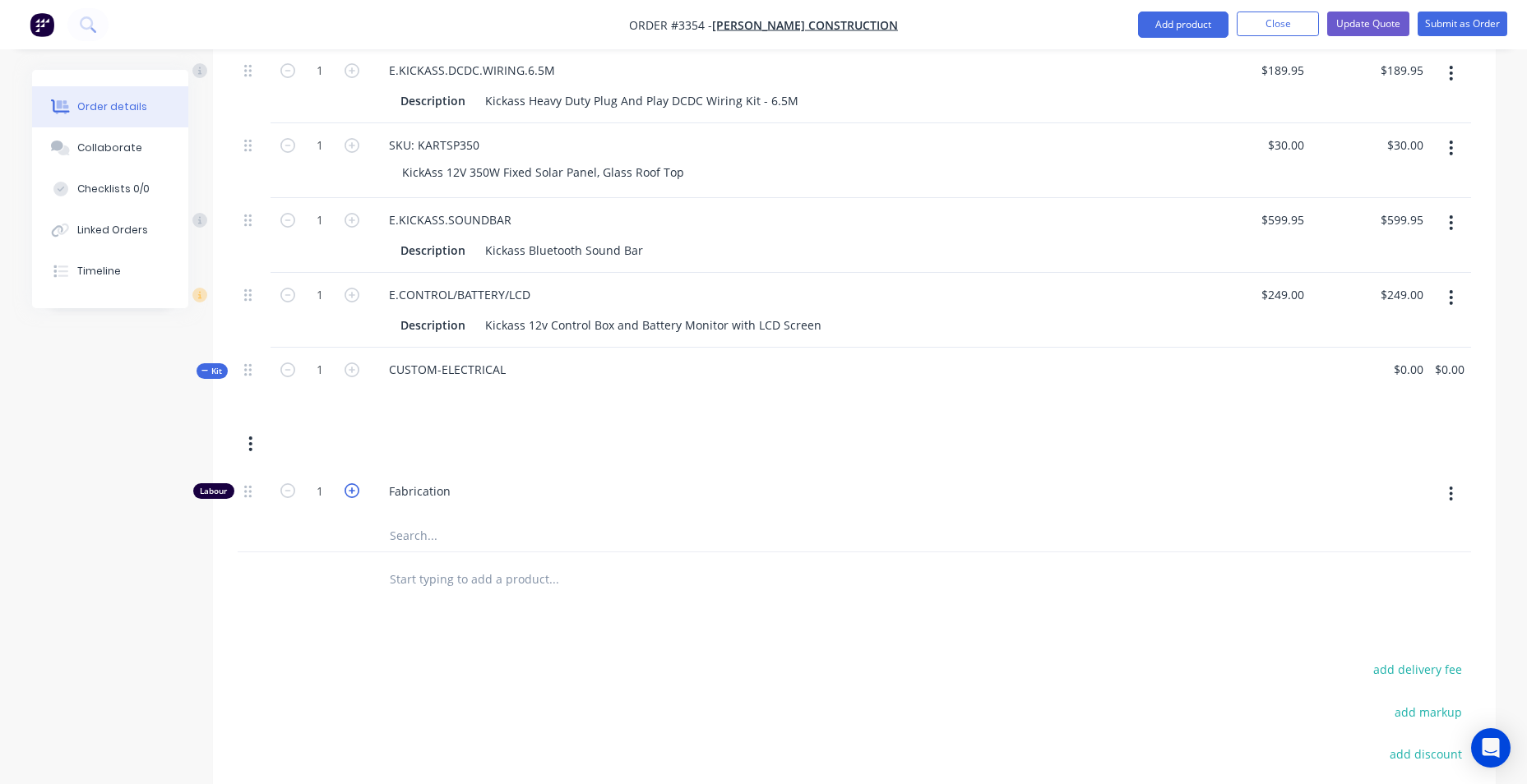
click at [352, 490] on icon "button" at bounding box center [351, 490] width 15 height 15
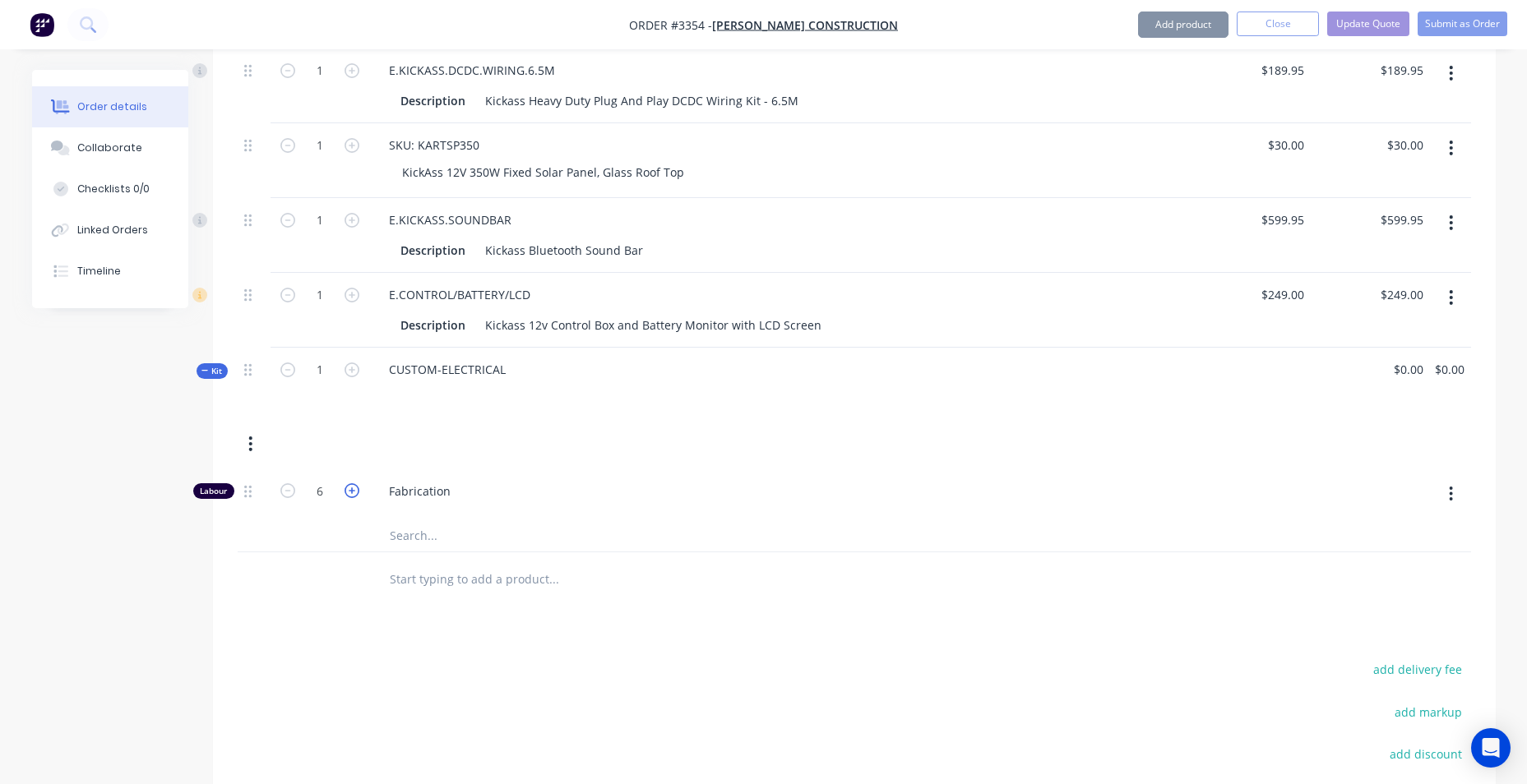
click at [352, 490] on icon "button" at bounding box center [351, 490] width 15 height 15
click at [351, 490] on icon "button" at bounding box center [351, 490] width 15 height 15
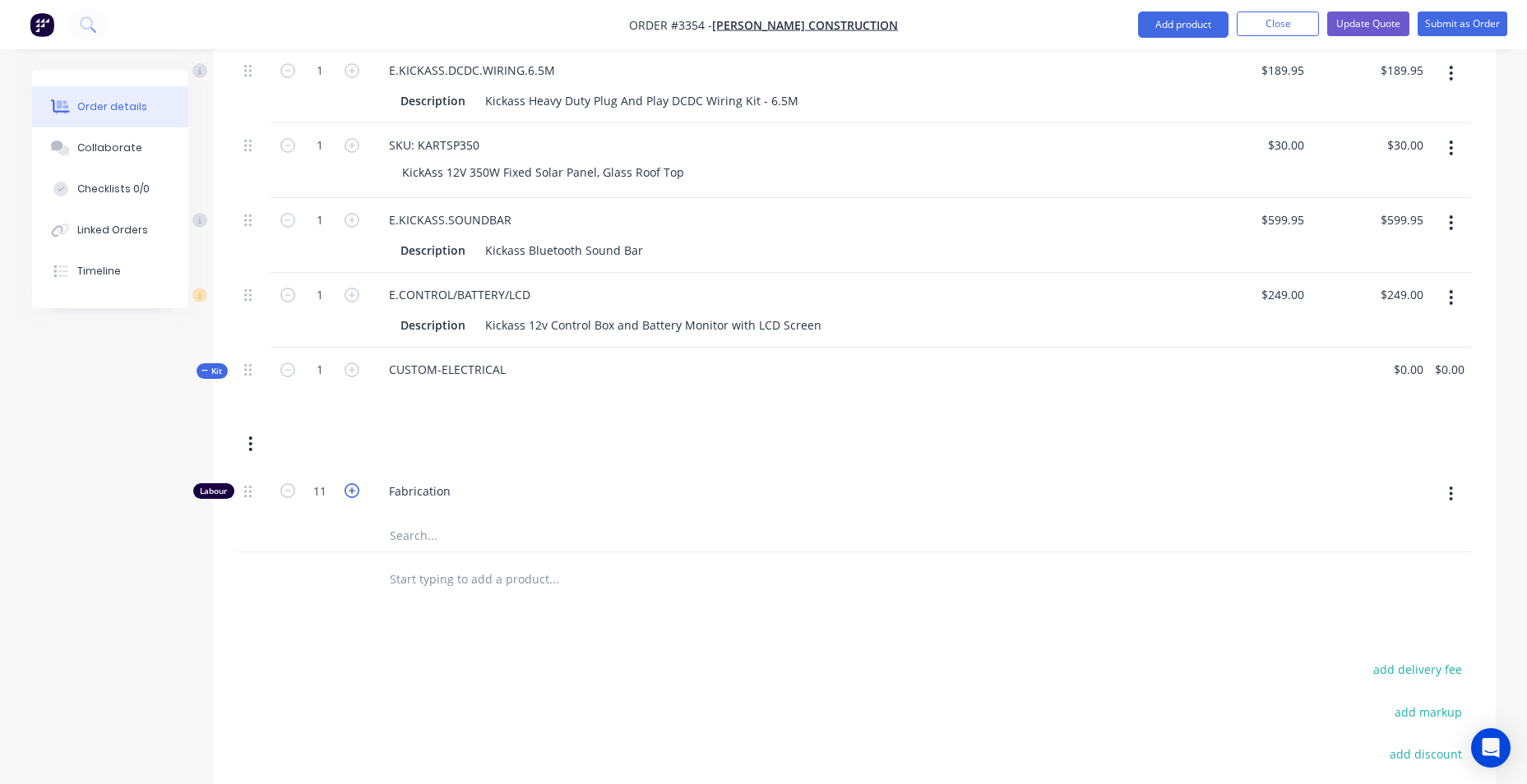
click at [351, 490] on icon "button" at bounding box center [351, 490] width 15 height 15
type input "15"
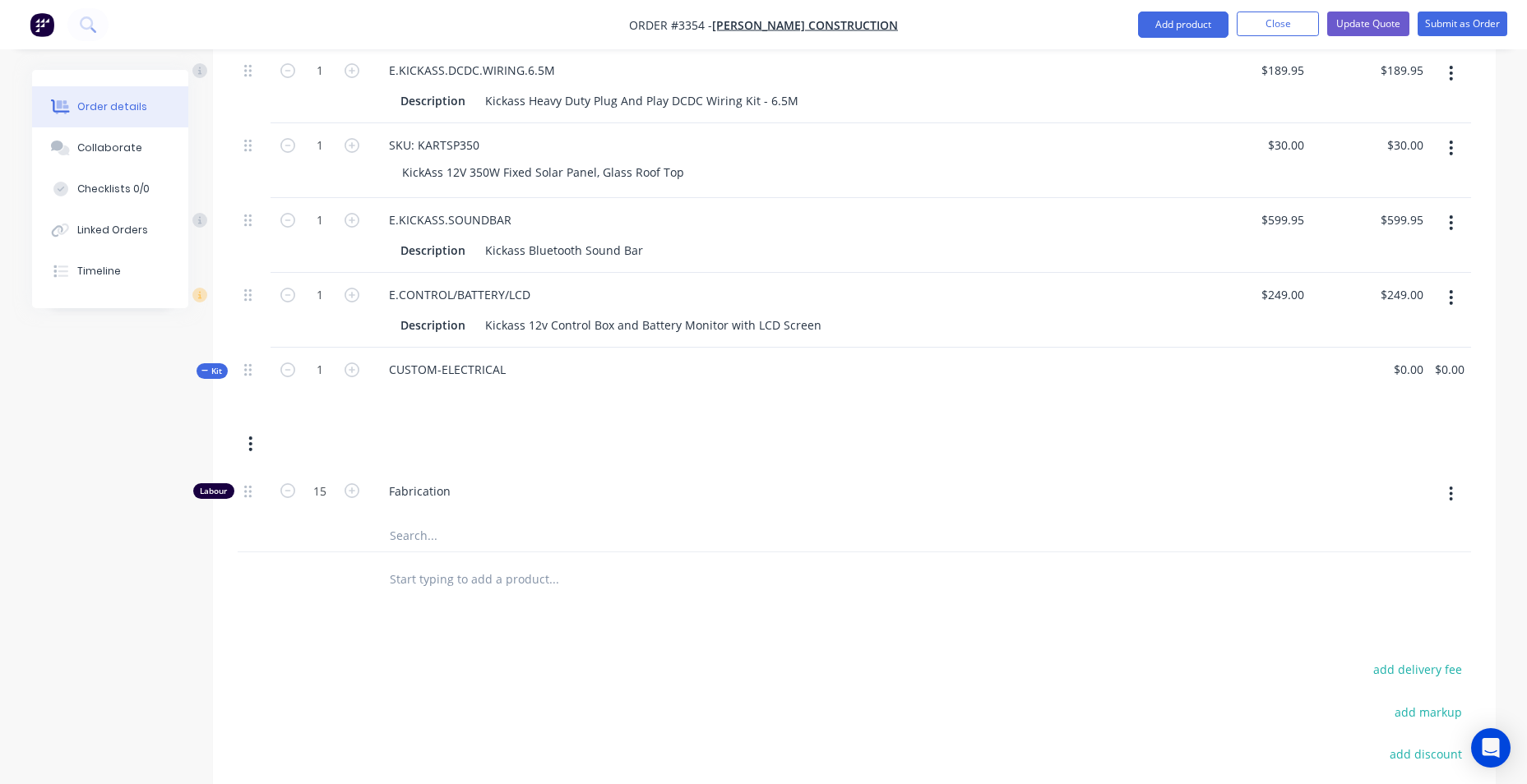
click at [983, 702] on div "add delivery fee add markup add discount Labour $0.00 Sub total $12,020,176.63 …" at bounding box center [854, 799] width 1233 height 282
click at [201, 374] on icon at bounding box center [205, 371] width 8 height 9
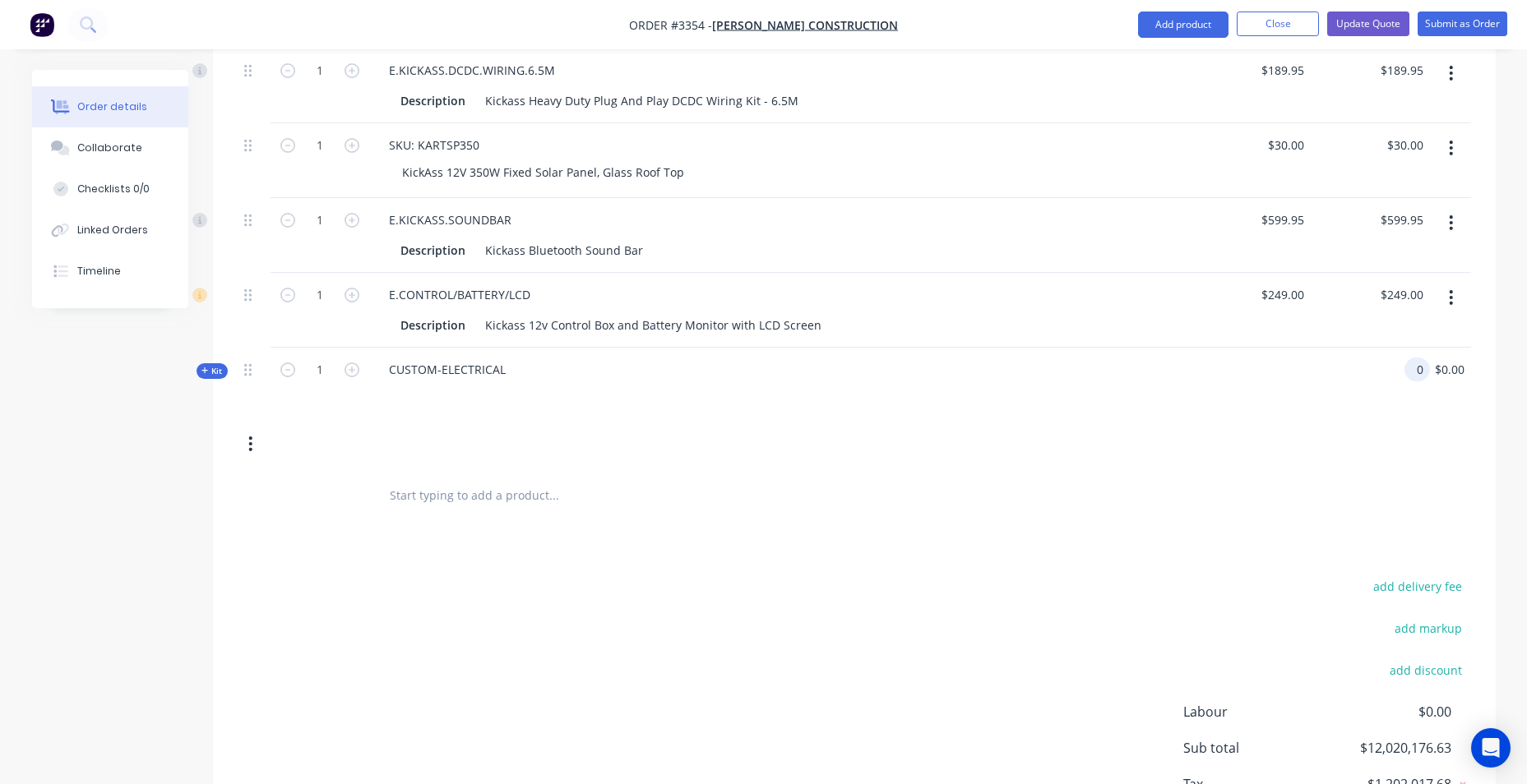
click at [1412, 369] on input "0" at bounding box center [1420, 370] width 19 height 24
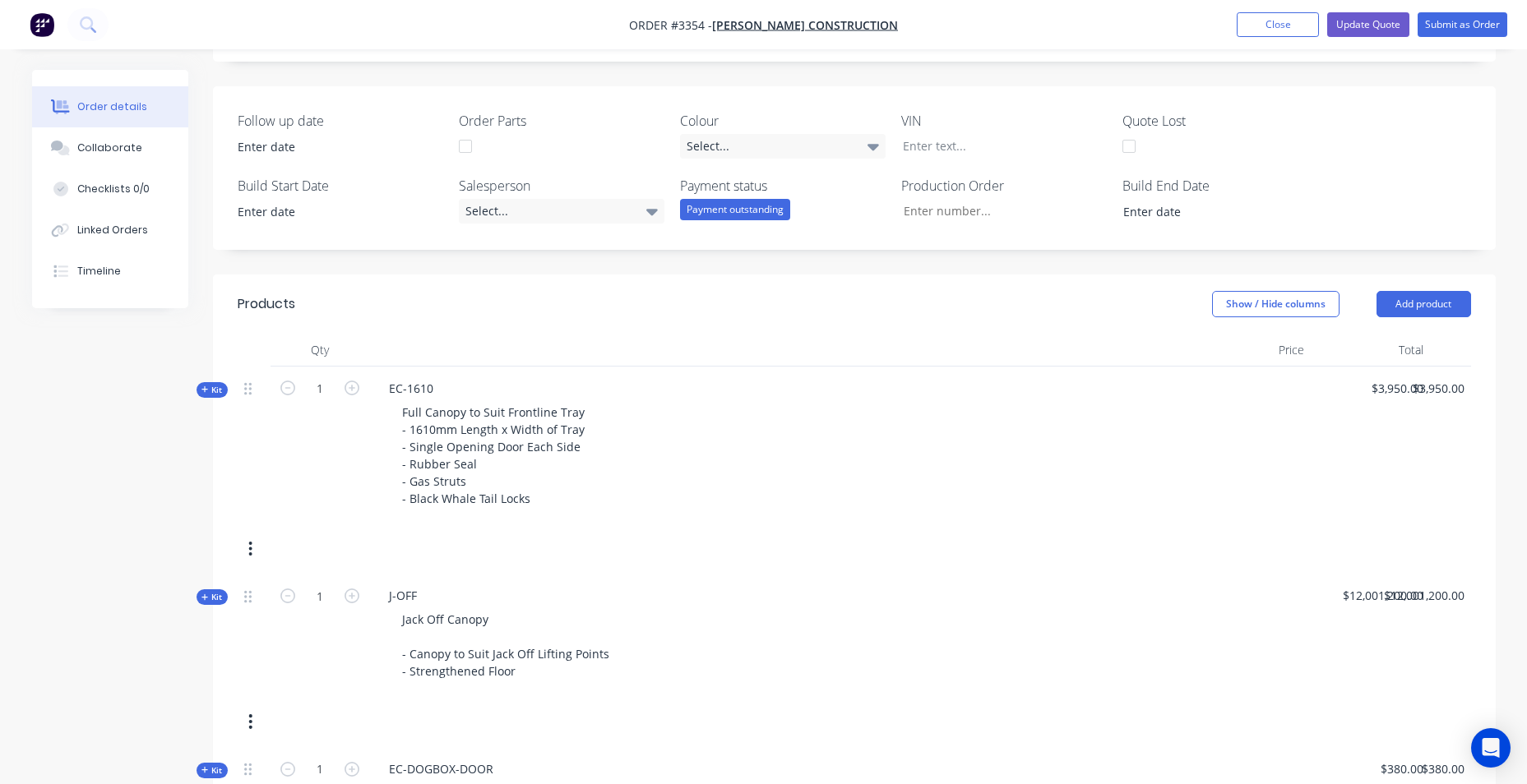
scroll to position [329, 0]
type input "$0.00"
click at [1310, 298] on button "Show / Hide columns" at bounding box center [1275, 302] width 128 height 27
click at [1232, 358] on span at bounding box center [1226, 356] width 14 height 14
click at [1219, 349] on input "Cost" at bounding box center [1219, 349] width 0 height 0
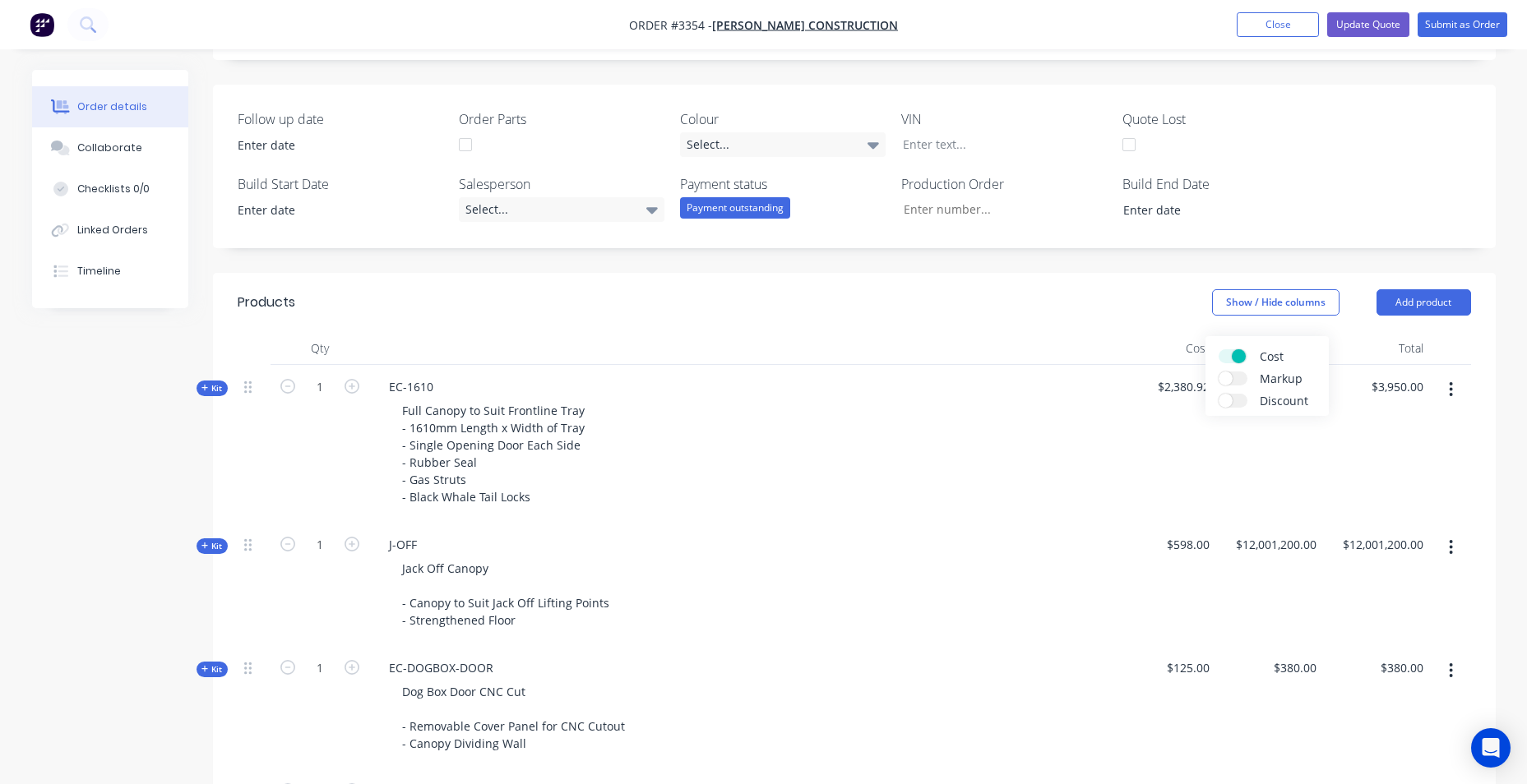
click at [1237, 378] on label "Markup" at bounding box center [1233, 378] width 29 height 14
click at [1219, 371] on input "Markup" at bounding box center [1219, 371] width 0 height 0
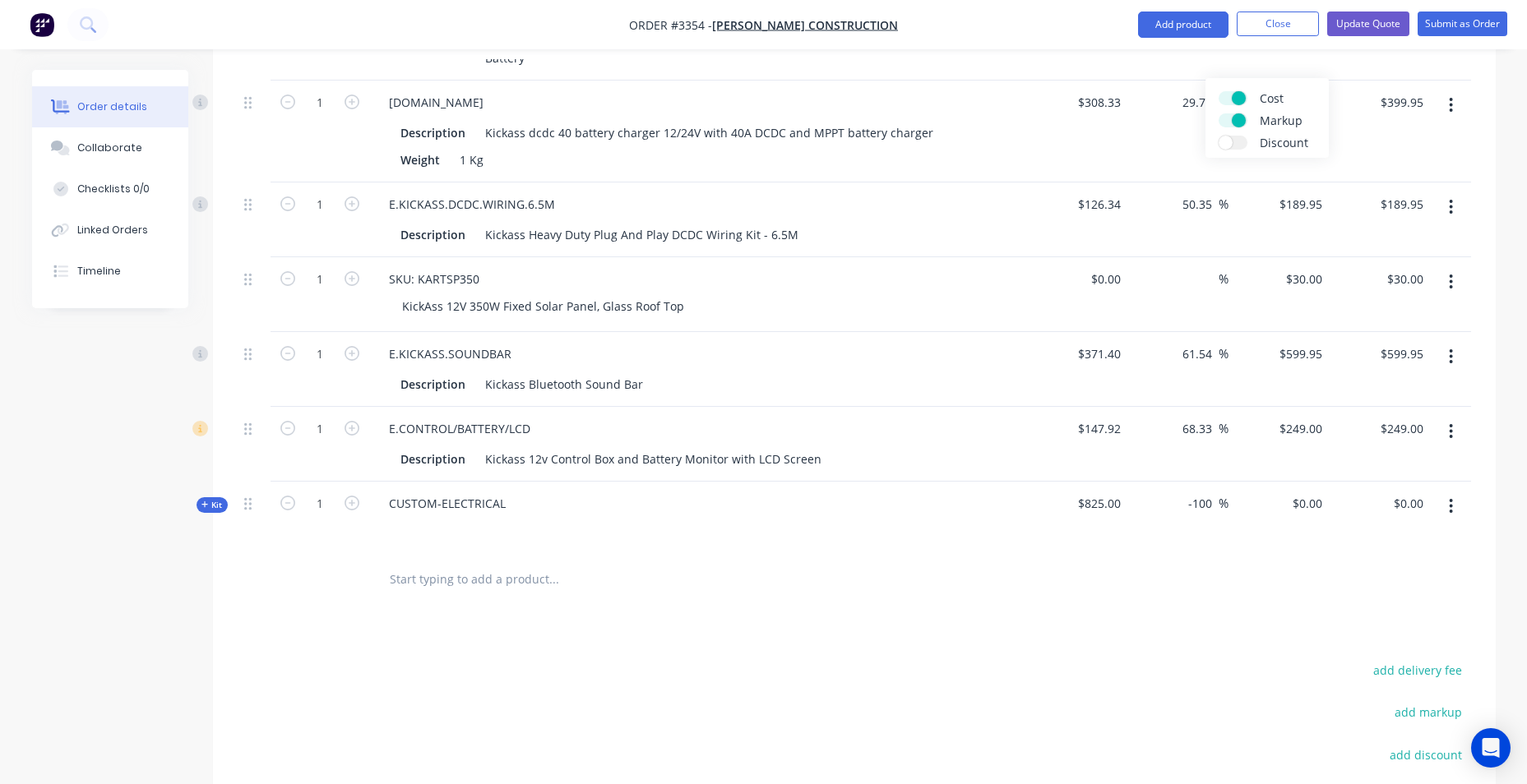
scroll to position [2154, 0]
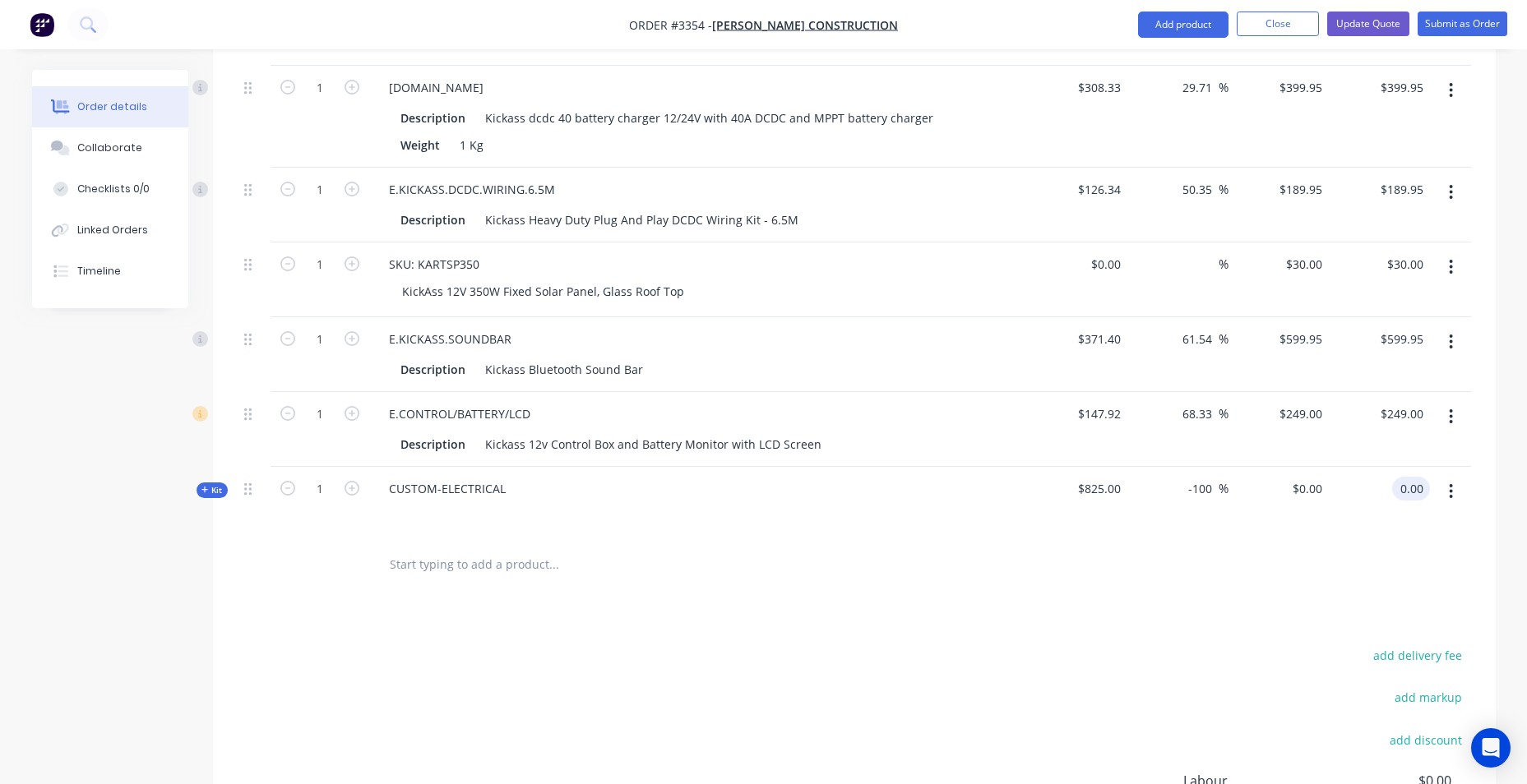
click at [1421, 484] on input "0.00" at bounding box center [1414, 489] width 32 height 24
type input "$0.00"
click at [1284, 494] on div "$0.00 $0.00" at bounding box center [1279, 503] width 101 height 72
click at [1298, 490] on div "0 $0.00" at bounding box center [1279, 503] width 101 height 72
type input "$0.00"
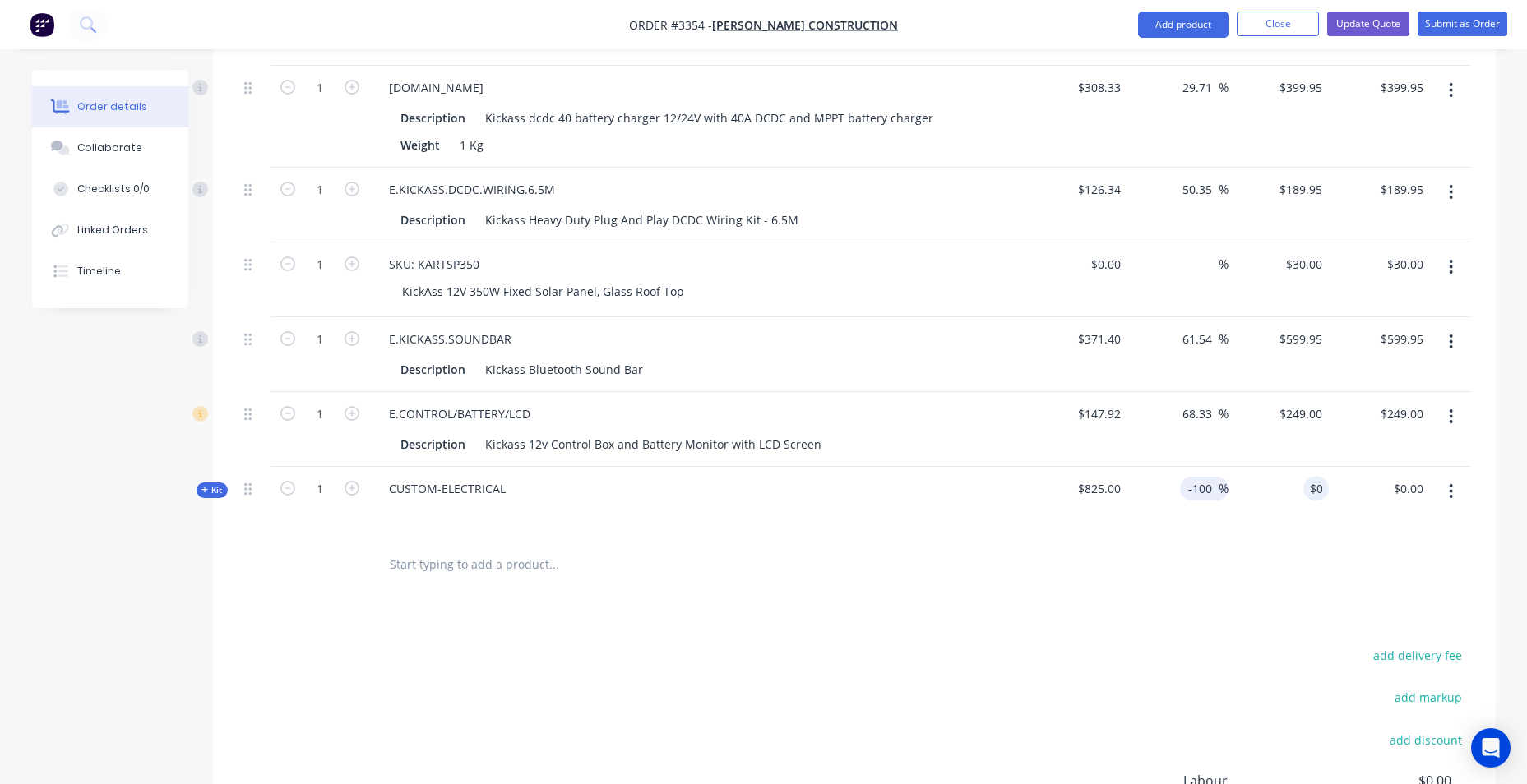
click at [1216, 496] on div "-100 -100" at bounding box center [1202, 489] width 32 height 24
drag, startPoint x: 1213, startPoint y: 494, endPoint x: 1134, endPoint y: 494, distance: 79.0
click at [1134, 494] on div "-100 -100 %" at bounding box center [1178, 503] width 101 height 72
type input "100"
type input "$1,650.00"
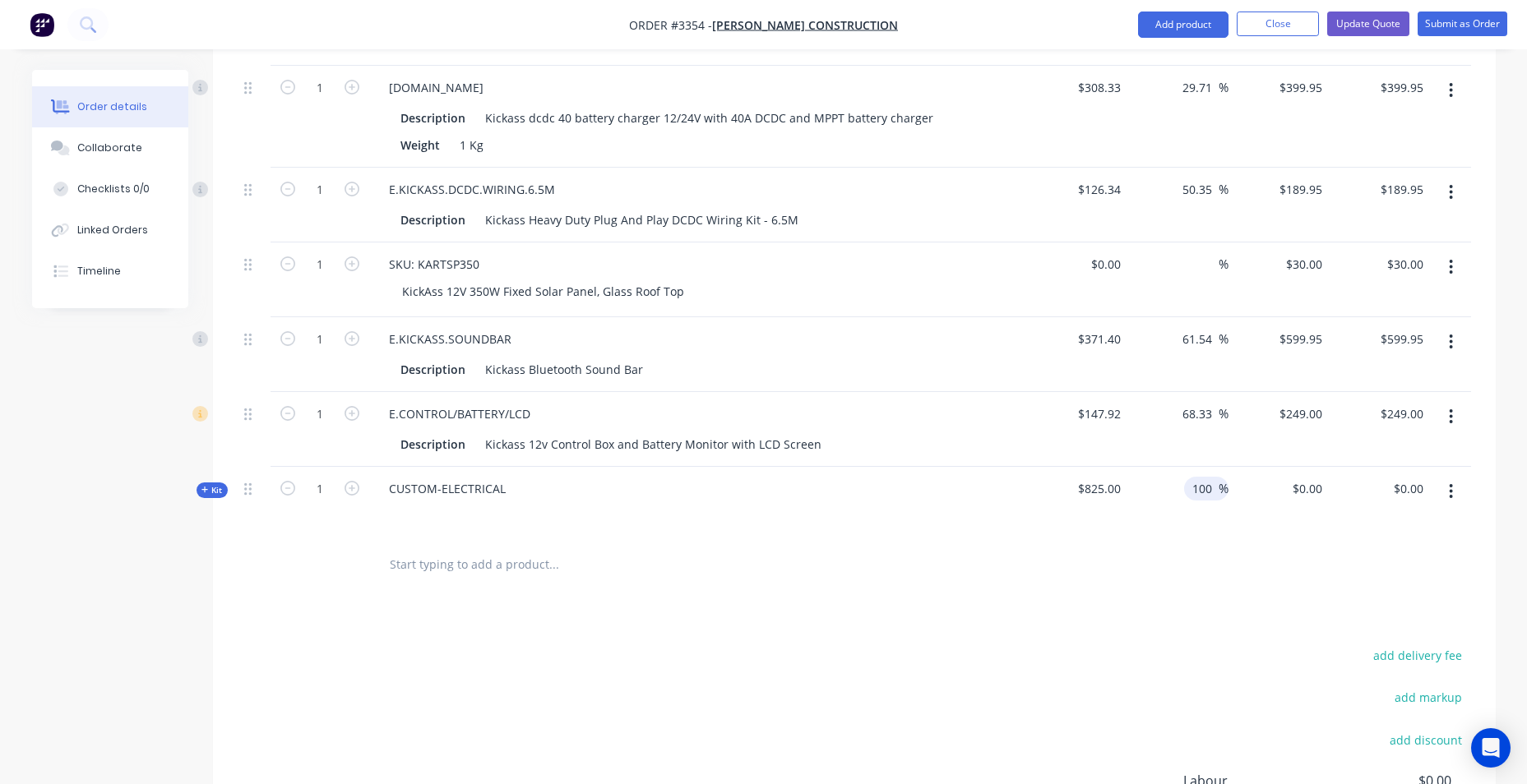
type input "$1,650.00"
click at [1126, 580] on div at bounding box center [854, 565] width 1233 height 53
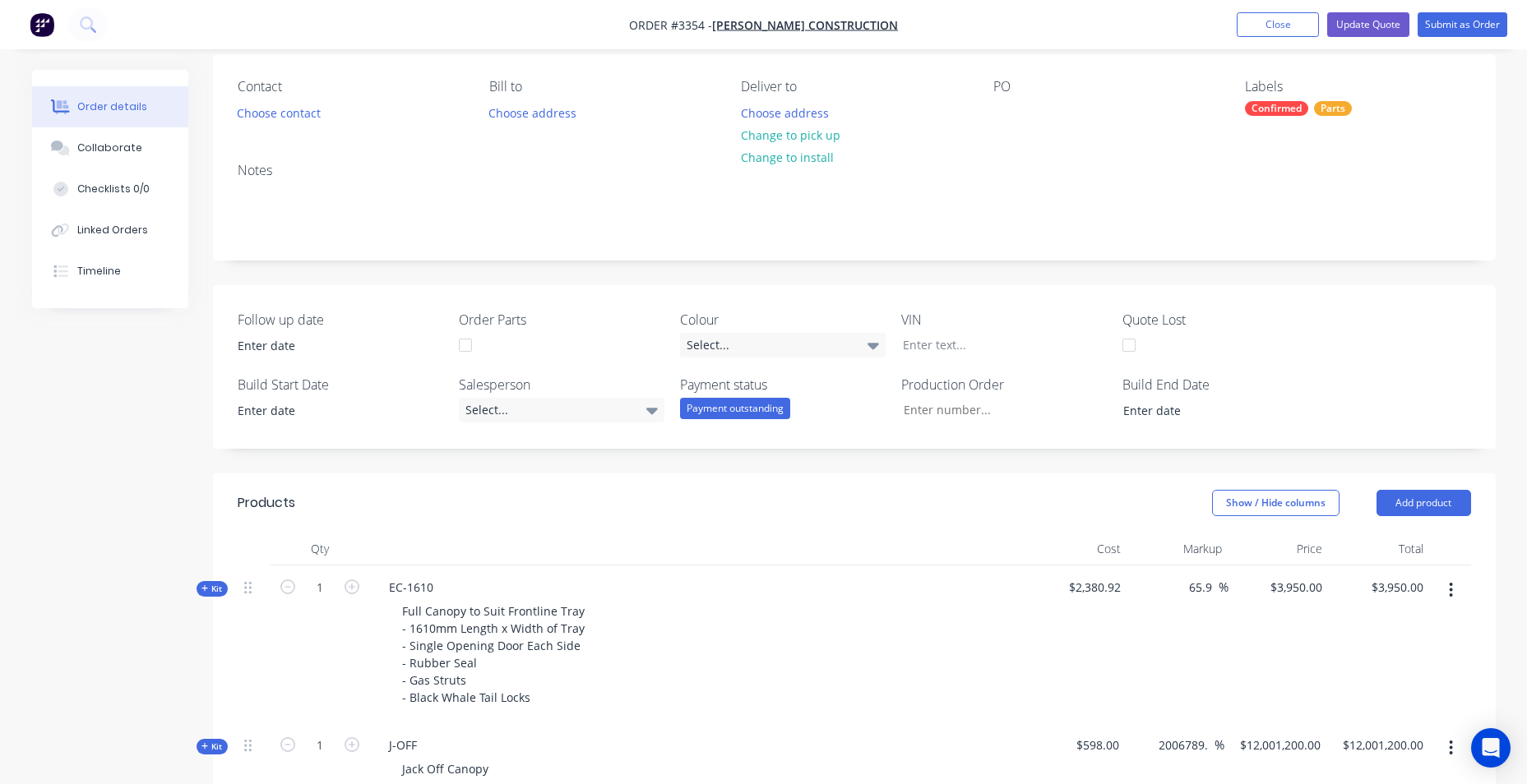
scroll to position [0, 0]
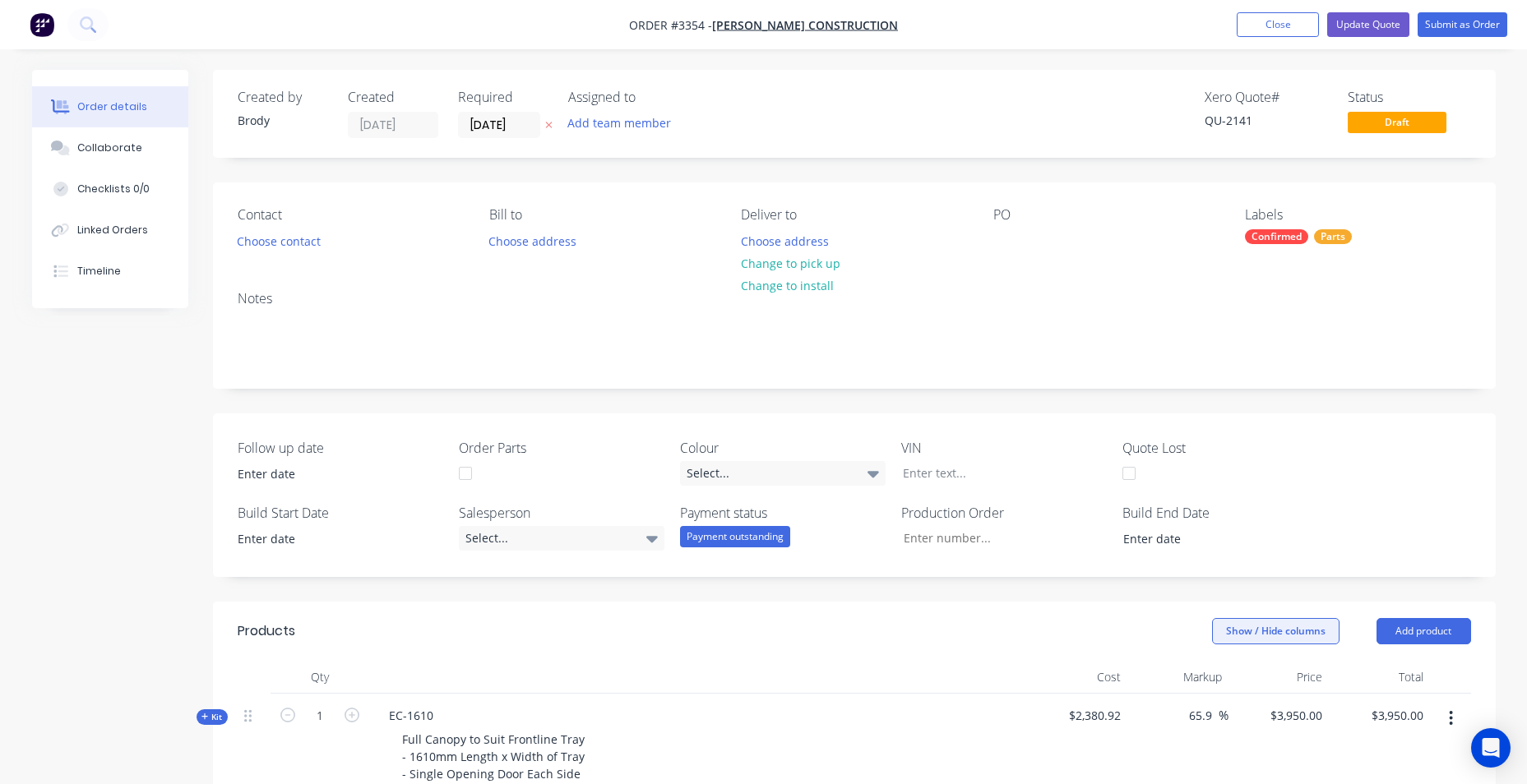
click at [1221, 638] on button "Show / Hide columns" at bounding box center [1275, 631] width 128 height 27
click at [1237, 686] on span at bounding box center [1239, 686] width 14 height 14
click at [1219, 679] on input "Cost" at bounding box center [1219, 679] width 0 height 0
click at [1240, 706] on span at bounding box center [1239, 707] width 14 height 14
click at [1219, 700] on input "Markup" at bounding box center [1219, 700] width 0 height 0
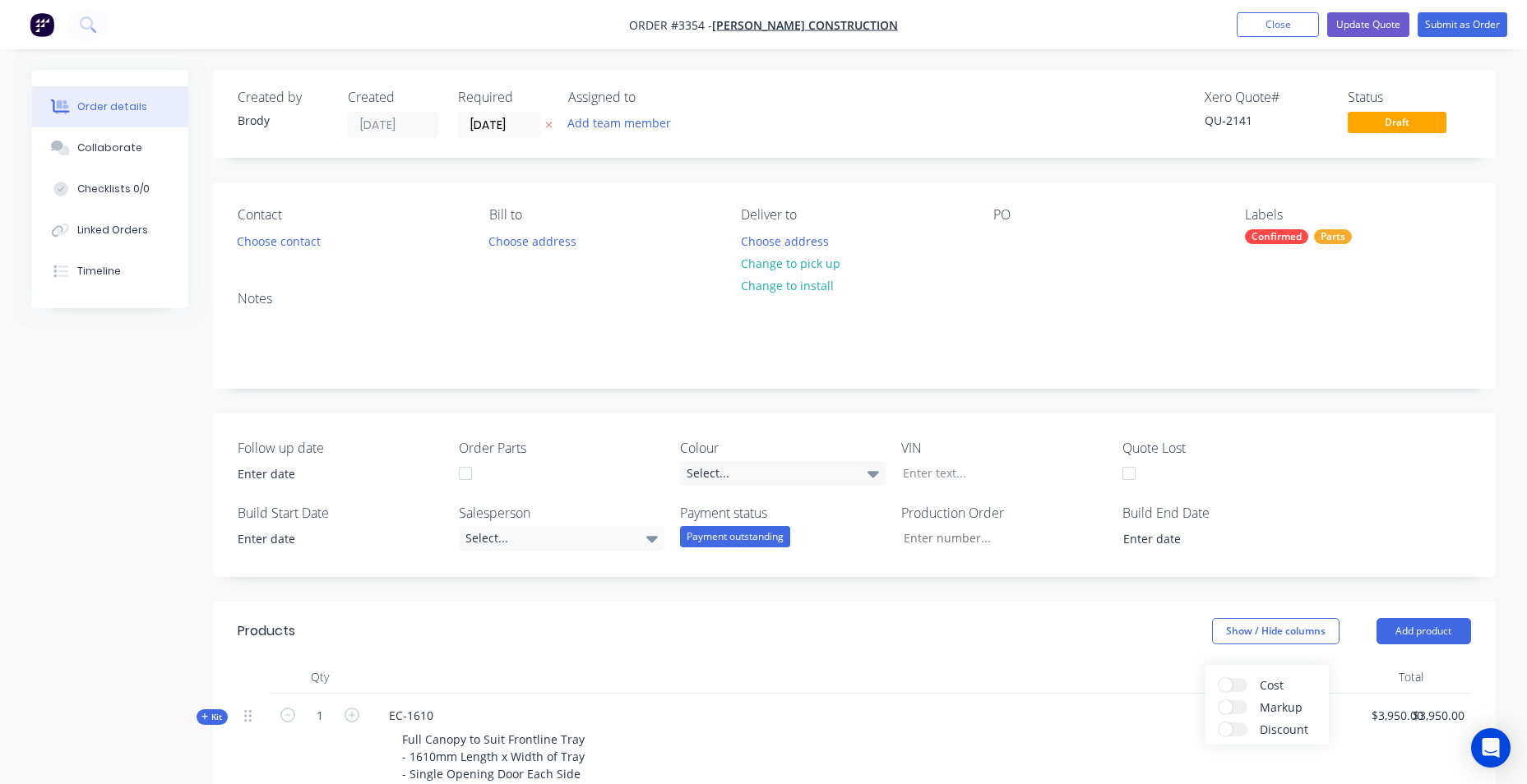
click at [1324, 505] on label "Build End Date" at bounding box center [1225, 513] width 205 height 20
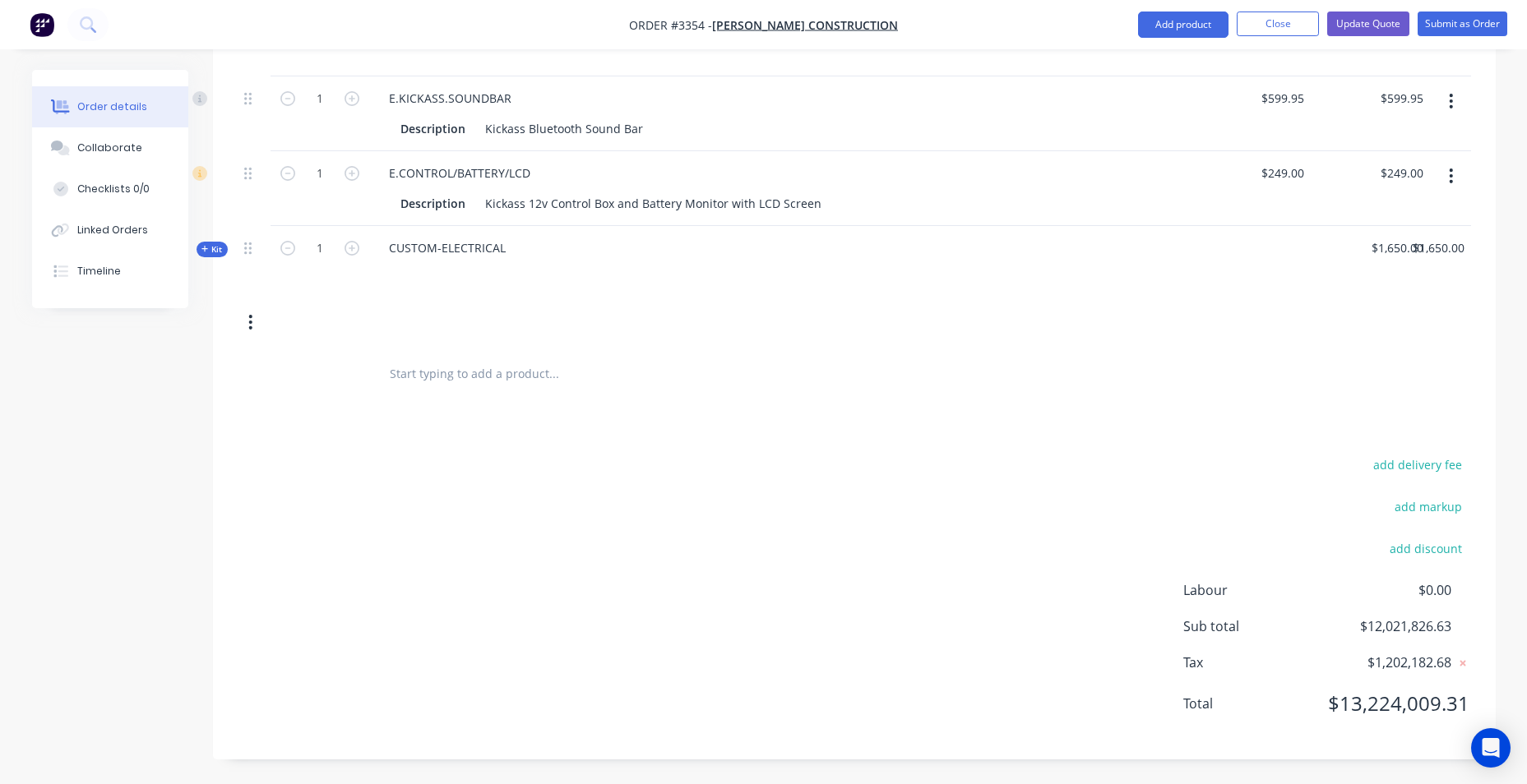
scroll to position [2562, 0]
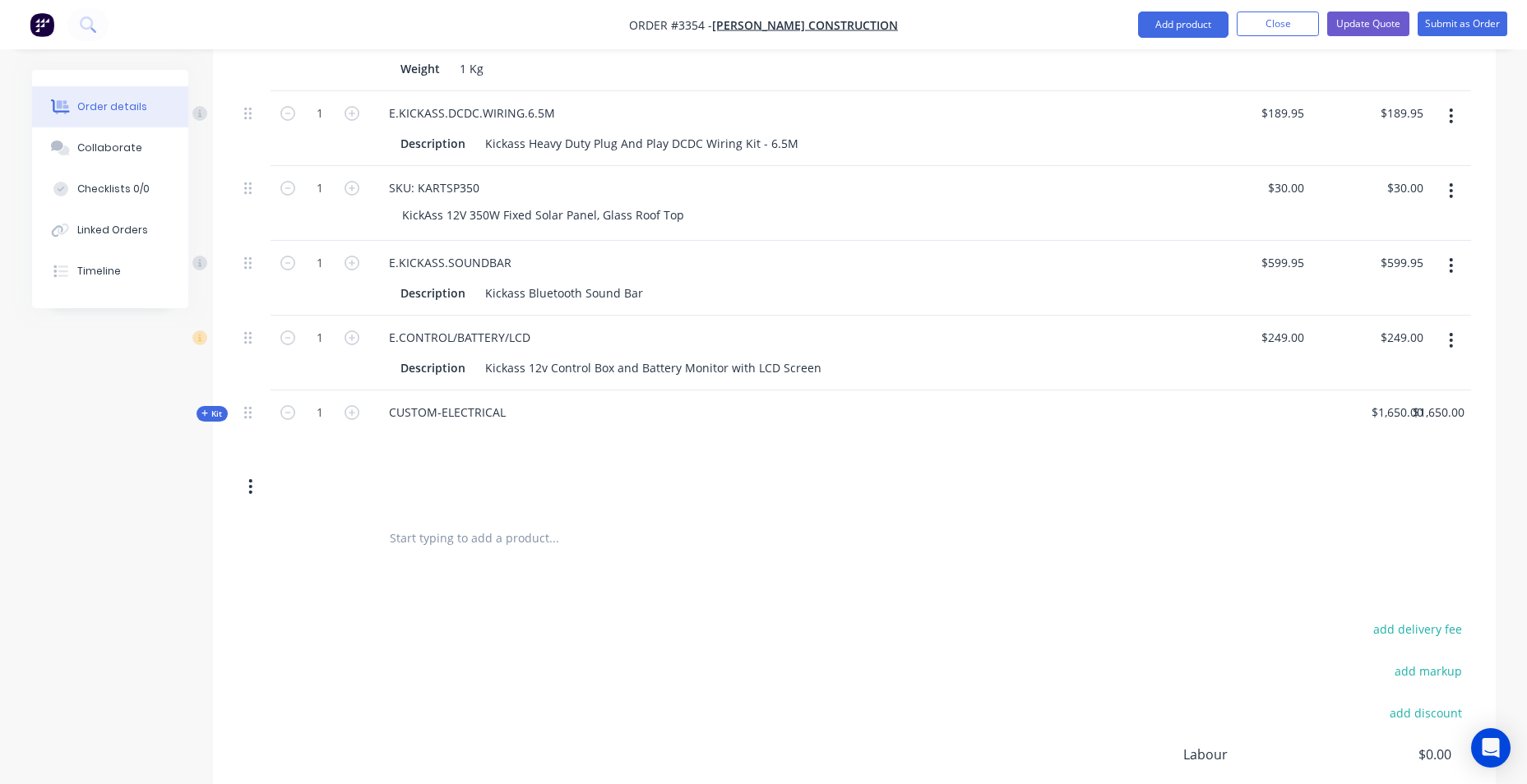
click at [199, 418] on div "Kit" at bounding box center [212, 414] width 32 height 15
click at [1453, 532] on icon "button" at bounding box center [1451, 537] width 4 height 18
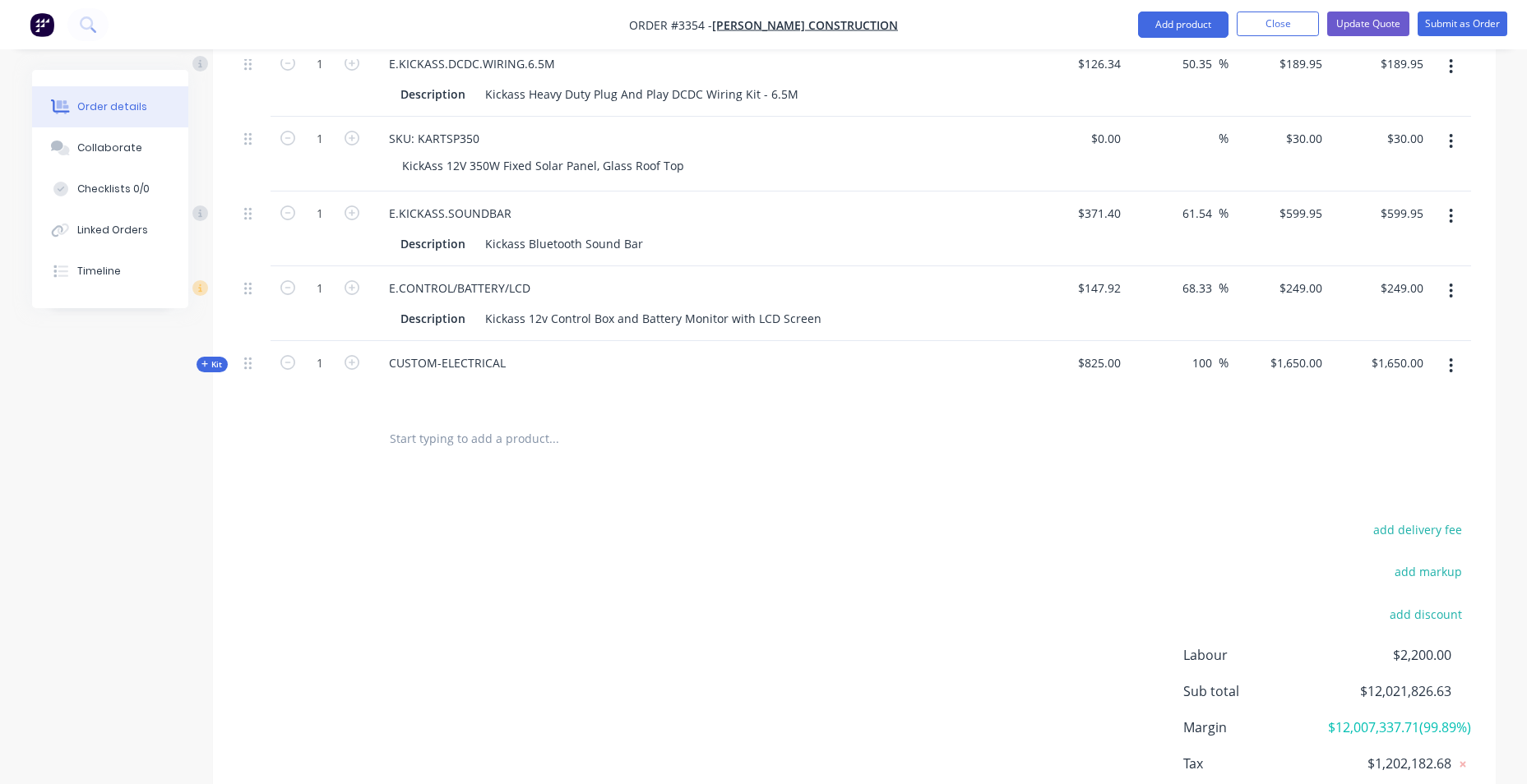
scroll to position [2154, 0]
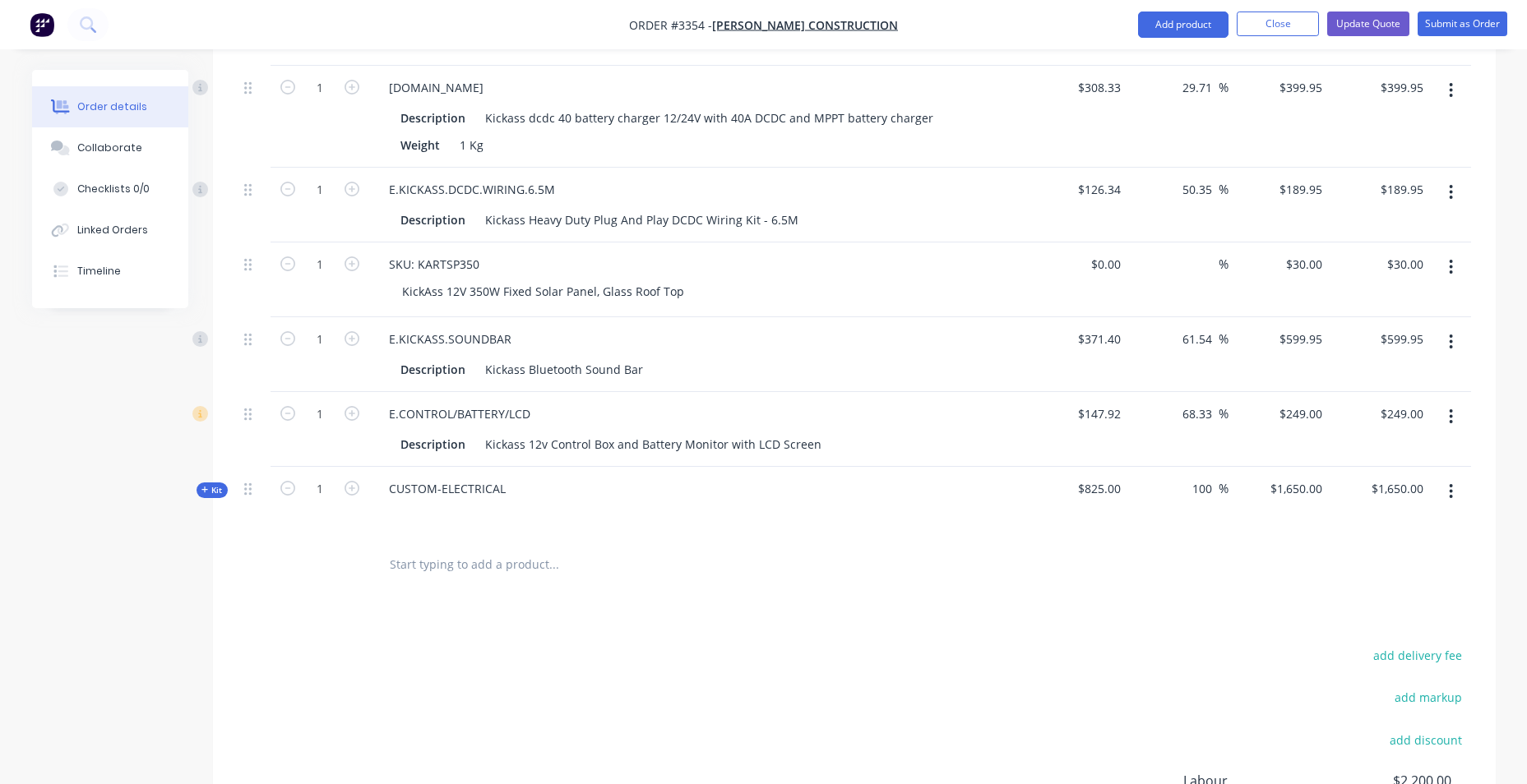
click at [1453, 493] on button "button" at bounding box center [1450, 491] width 39 height 30
click at [1430, 539] on div "Add product to kit" at bounding box center [1393, 535] width 127 height 24
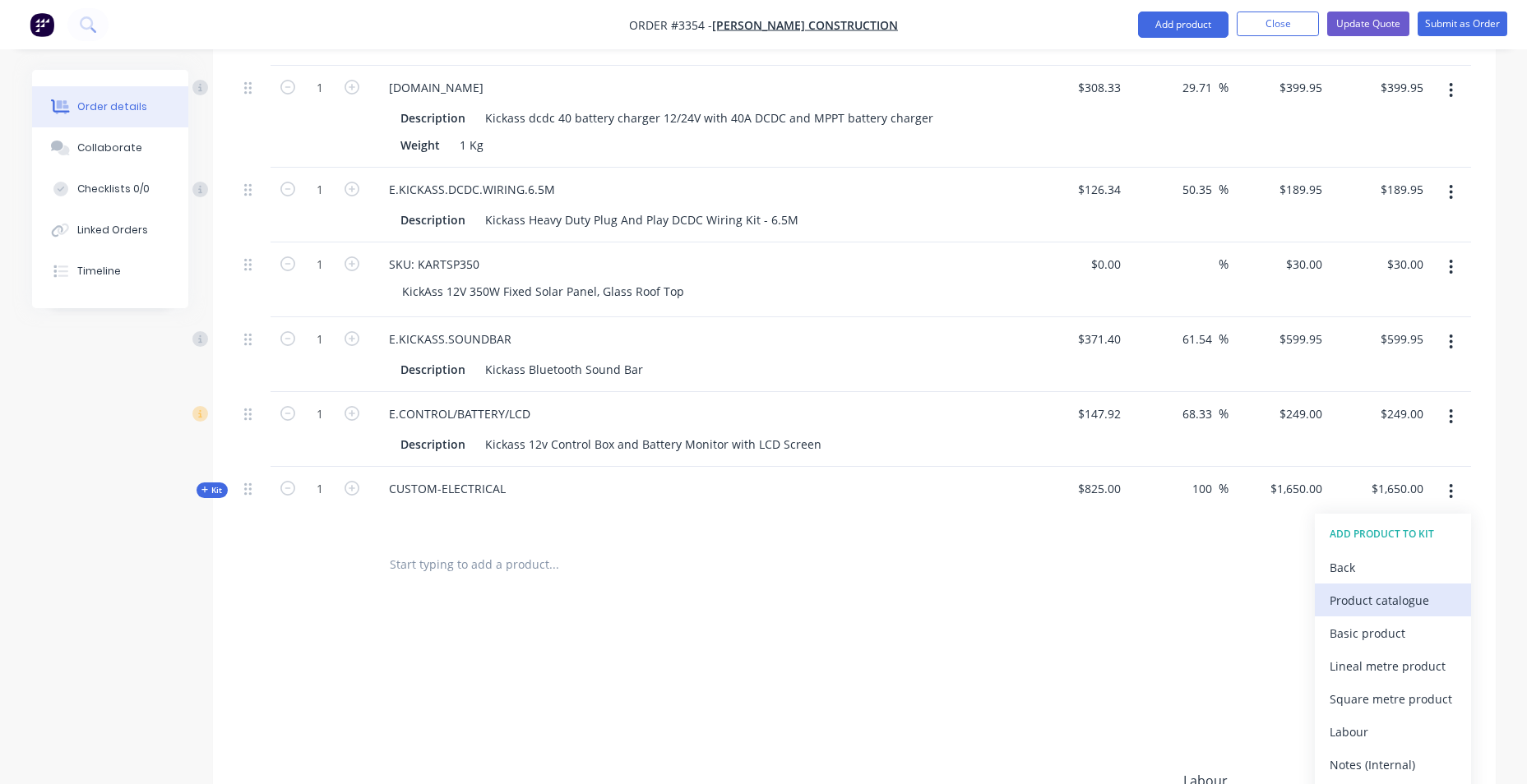
click at [1391, 598] on div "Product catalogue" at bounding box center [1393, 601] width 127 height 24
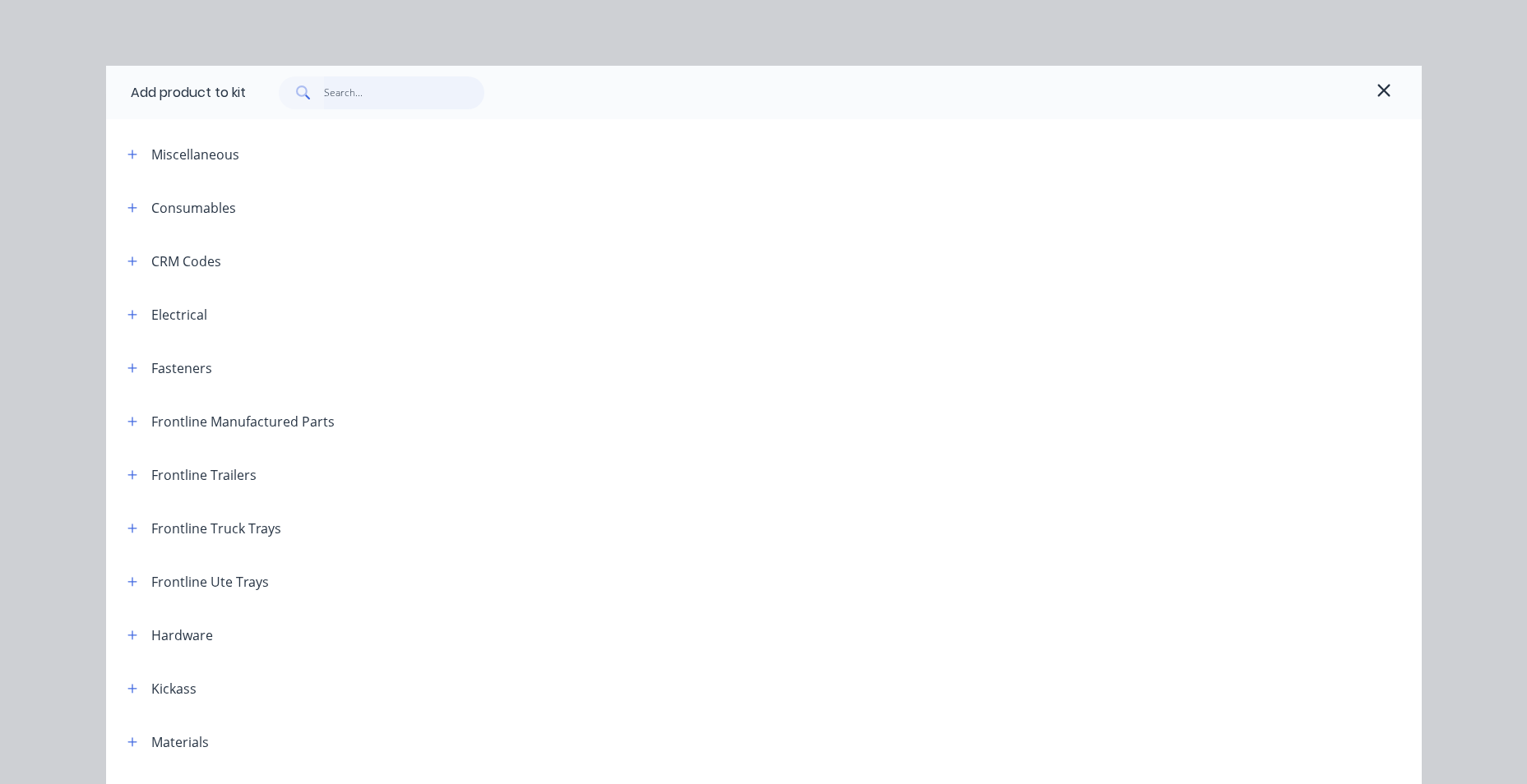
click at [340, 91] on input "text" at bounding box center [403, 92] width 160 height 33
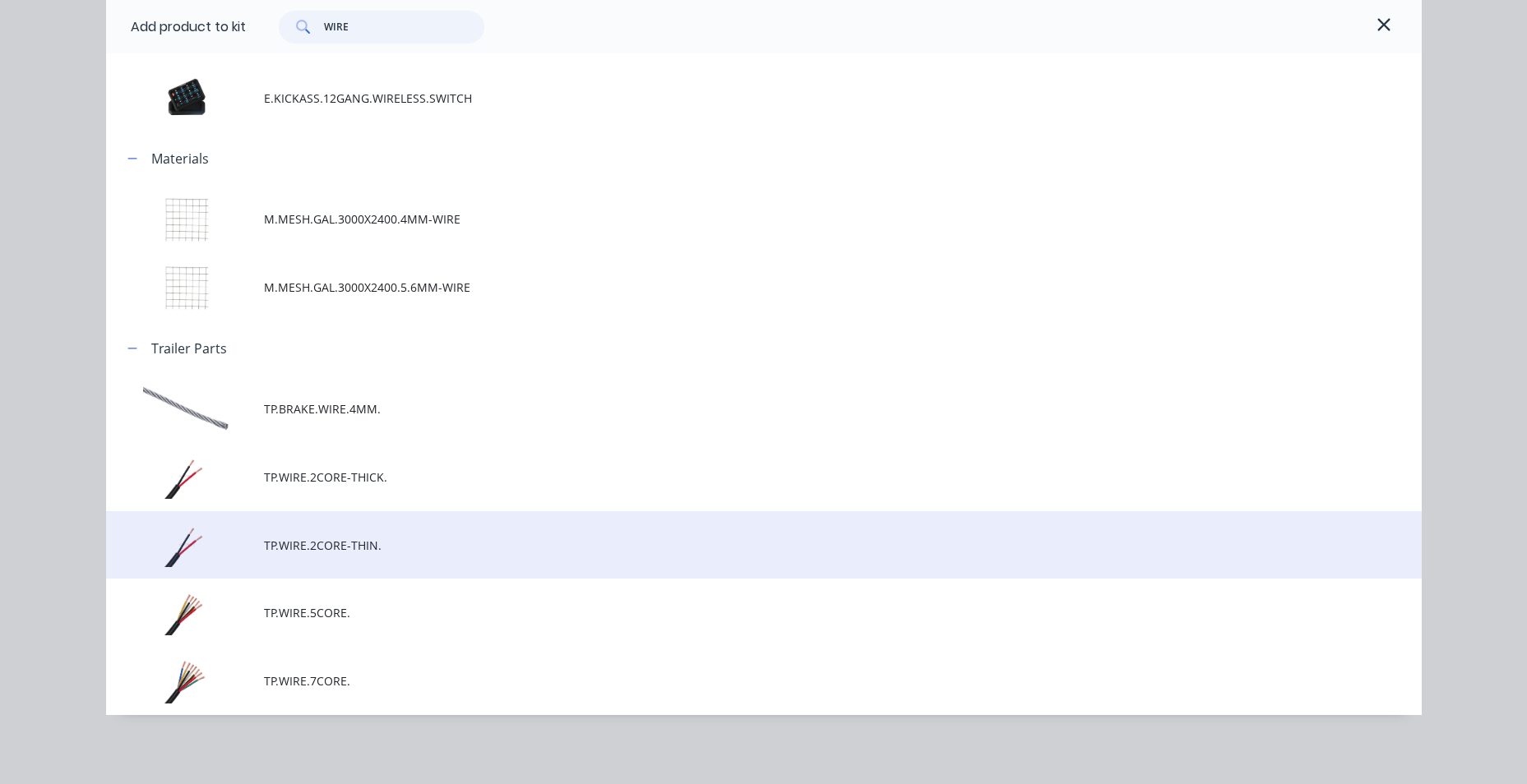
scroll to position [295, 0]
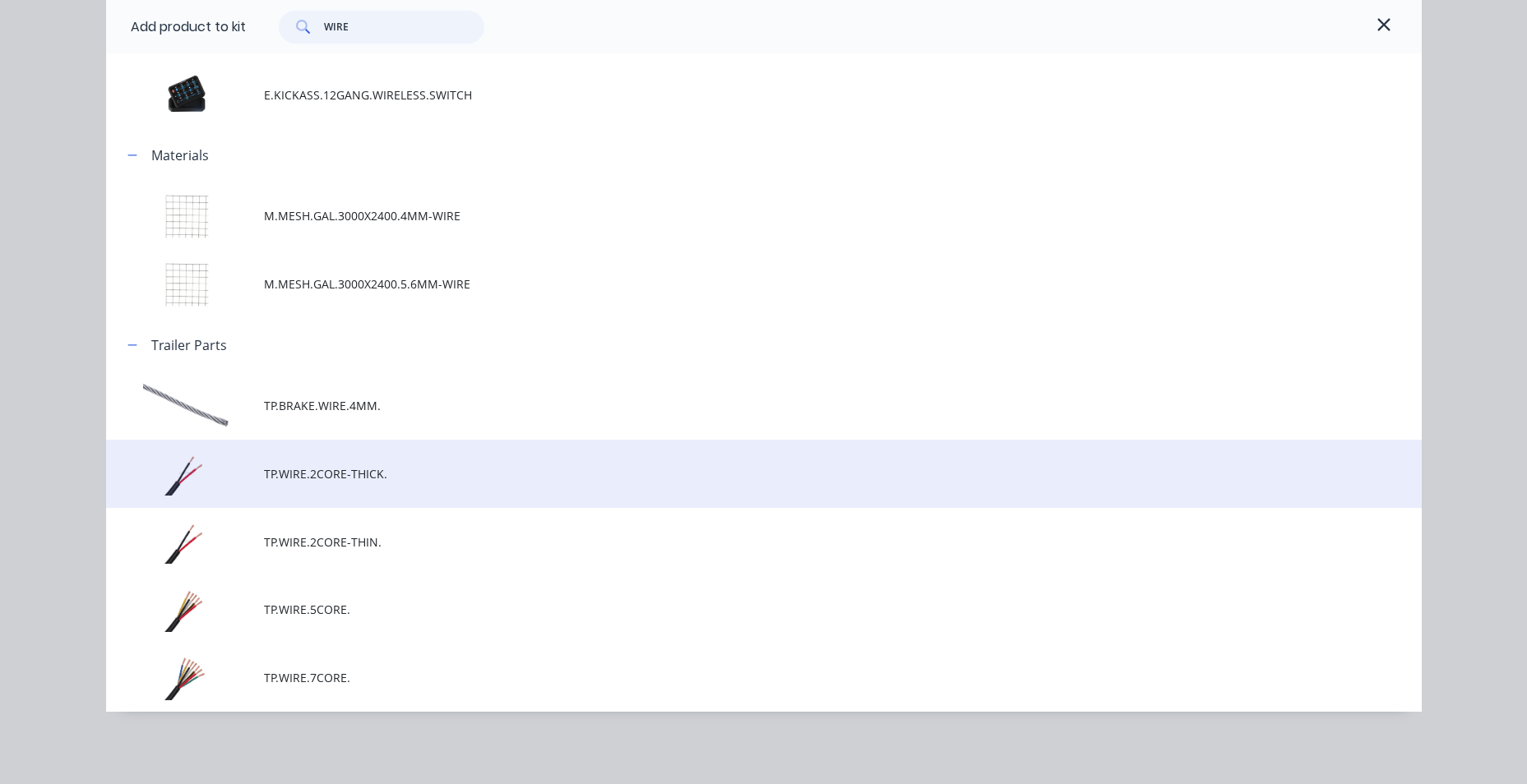
type input "WIRE"
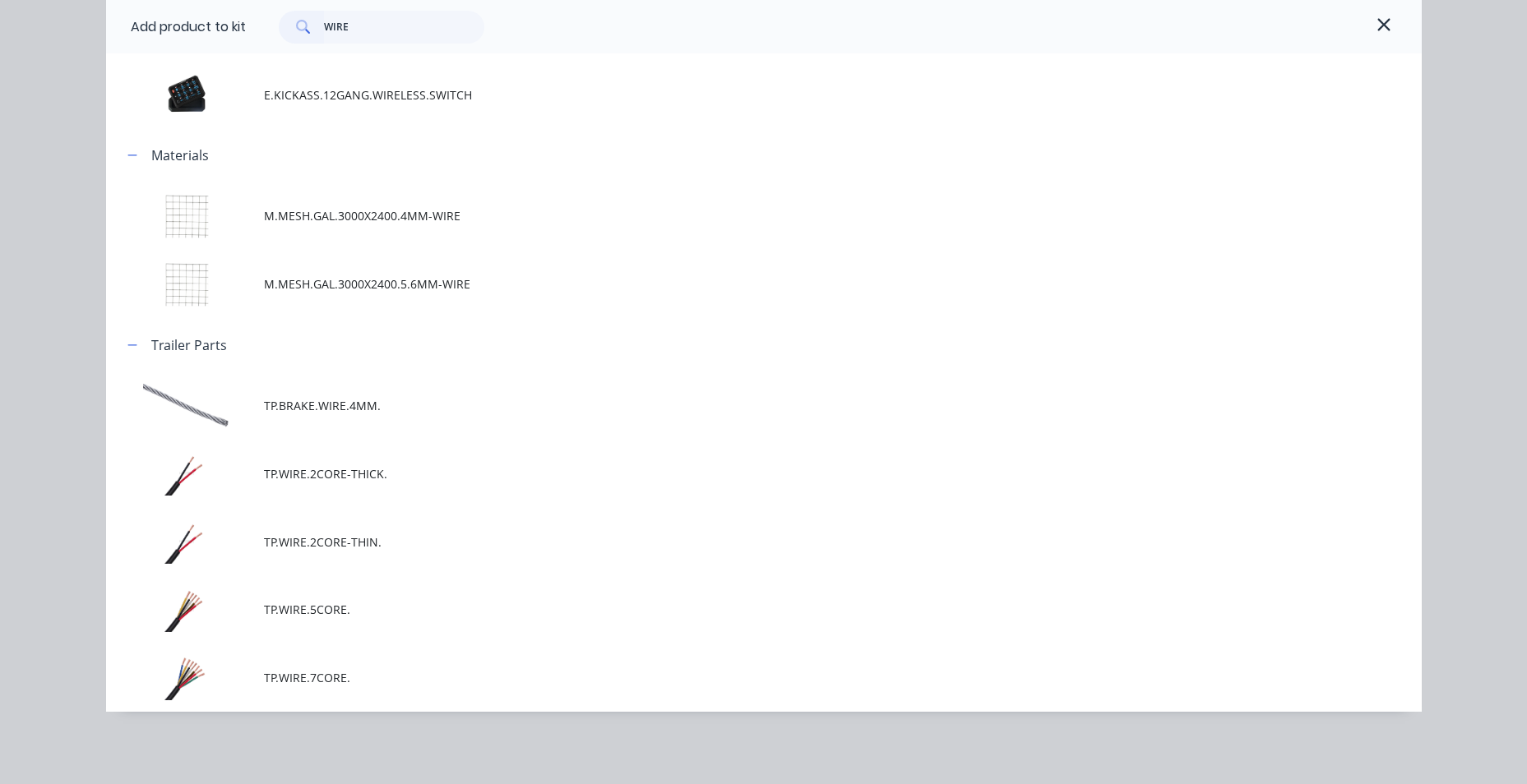
click at [397, 472] on span "TP.WIRE.2CORE-THICK." at bounding box center [727, 474] width 926 height 17
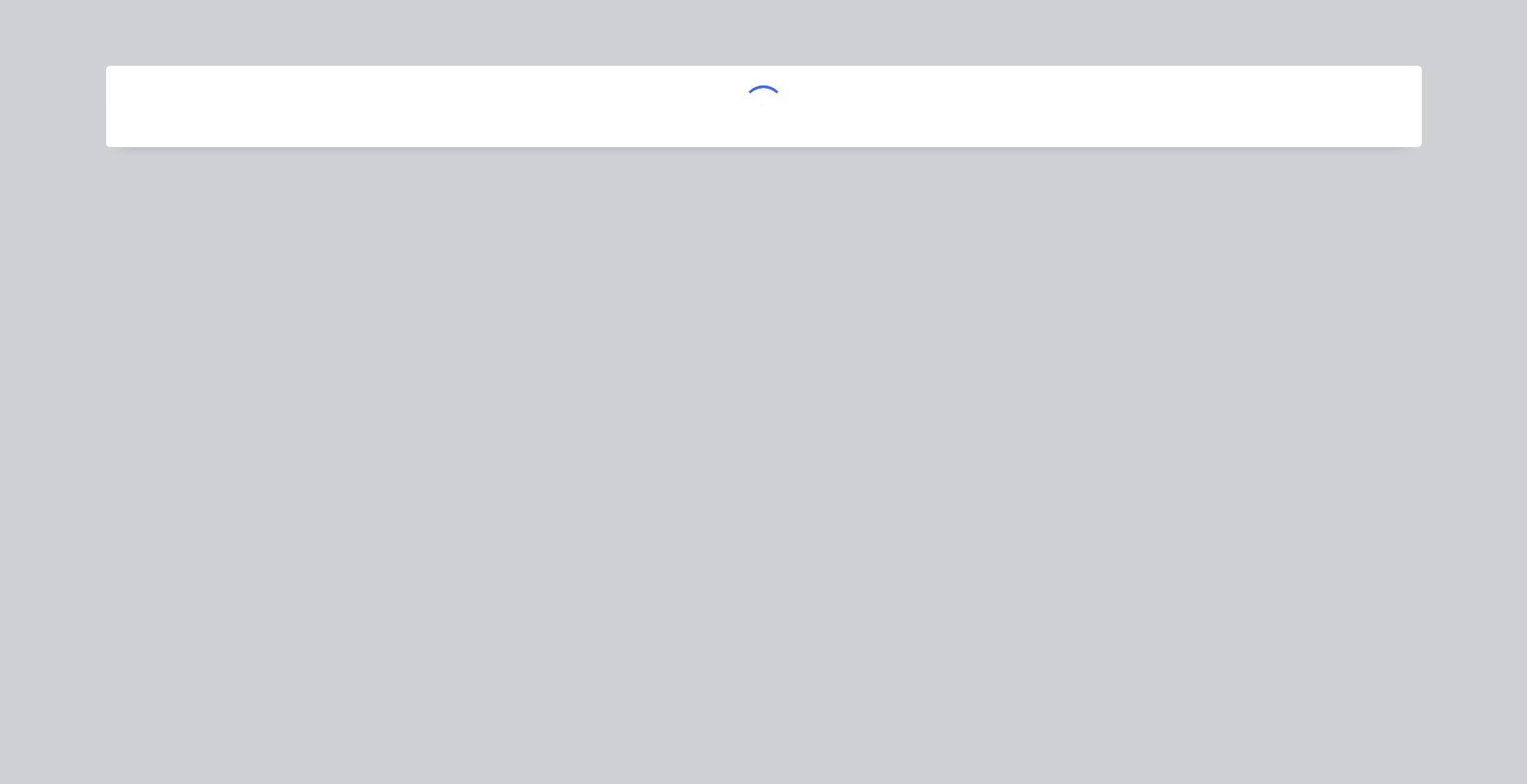
scroll to position [0, 0]
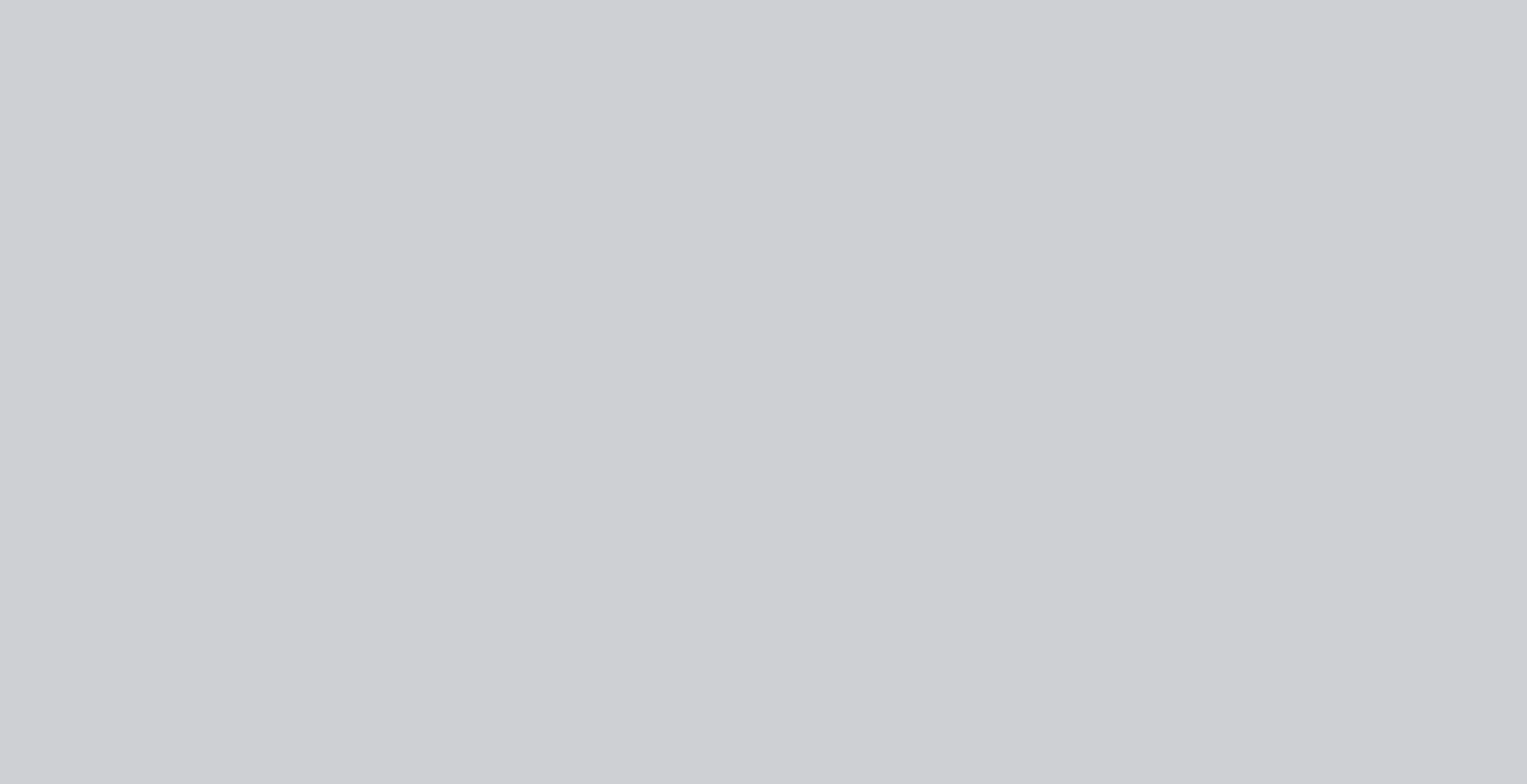
type input "$1,653.60"
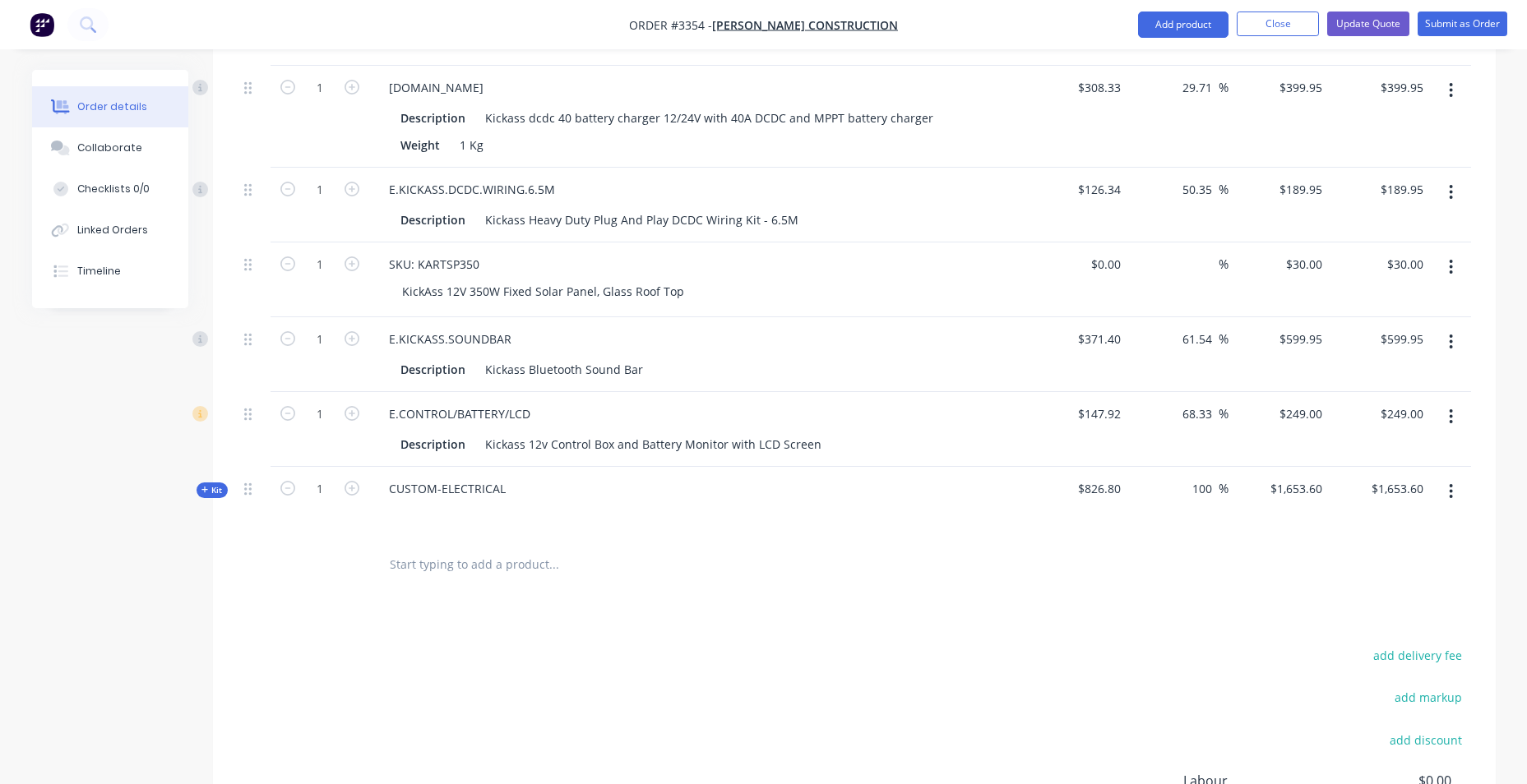
click at [205, 493] on icon at bounding box center [205, 490] width 8 height 9
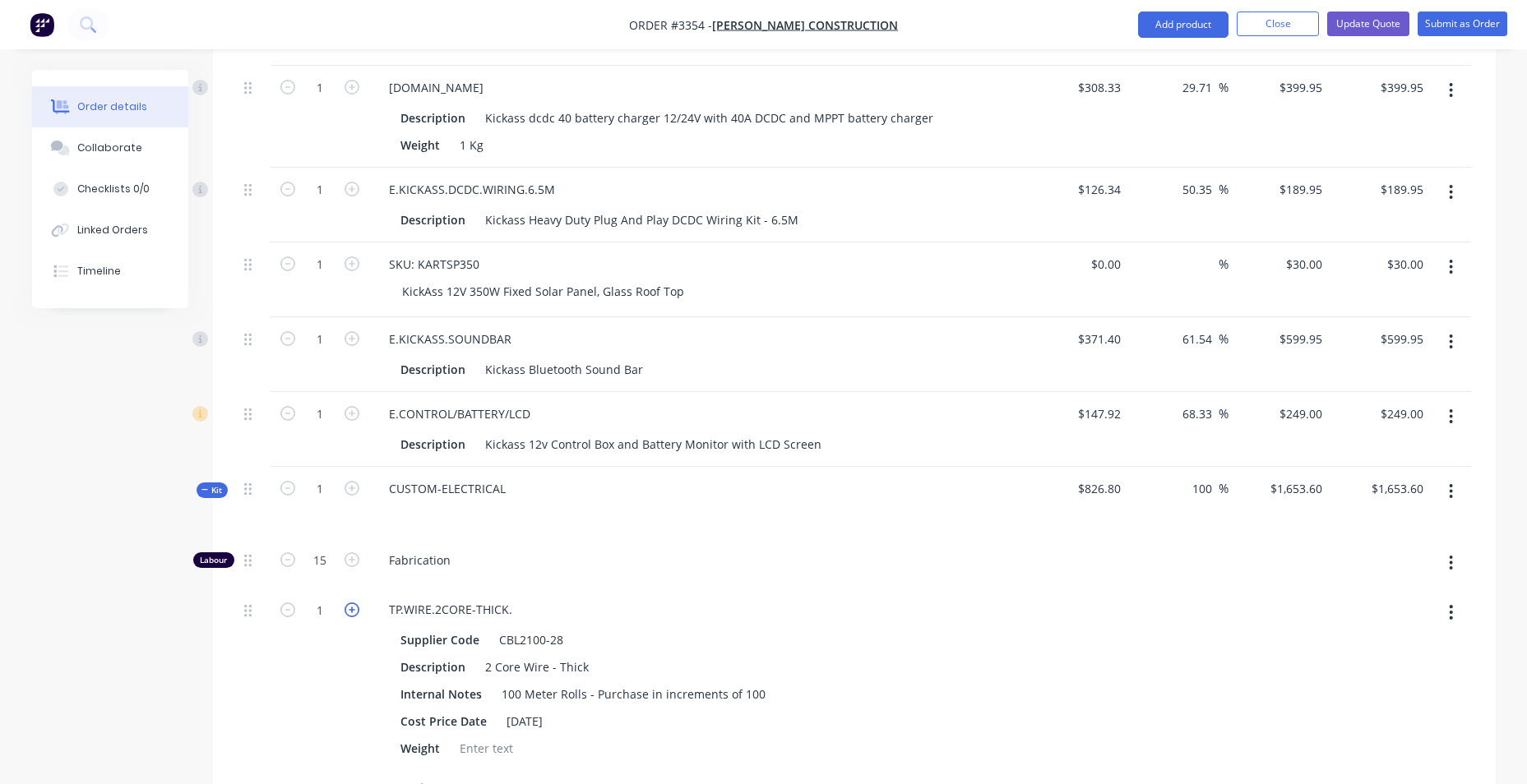
click at [351, 612] on icon "button" at bounding box center [351, 609] width 15 height 15
type input "$1,657.20"
type input "2"
click at [351, 611] on icon "button" at bounding box center [351, 609] width 15 height 15
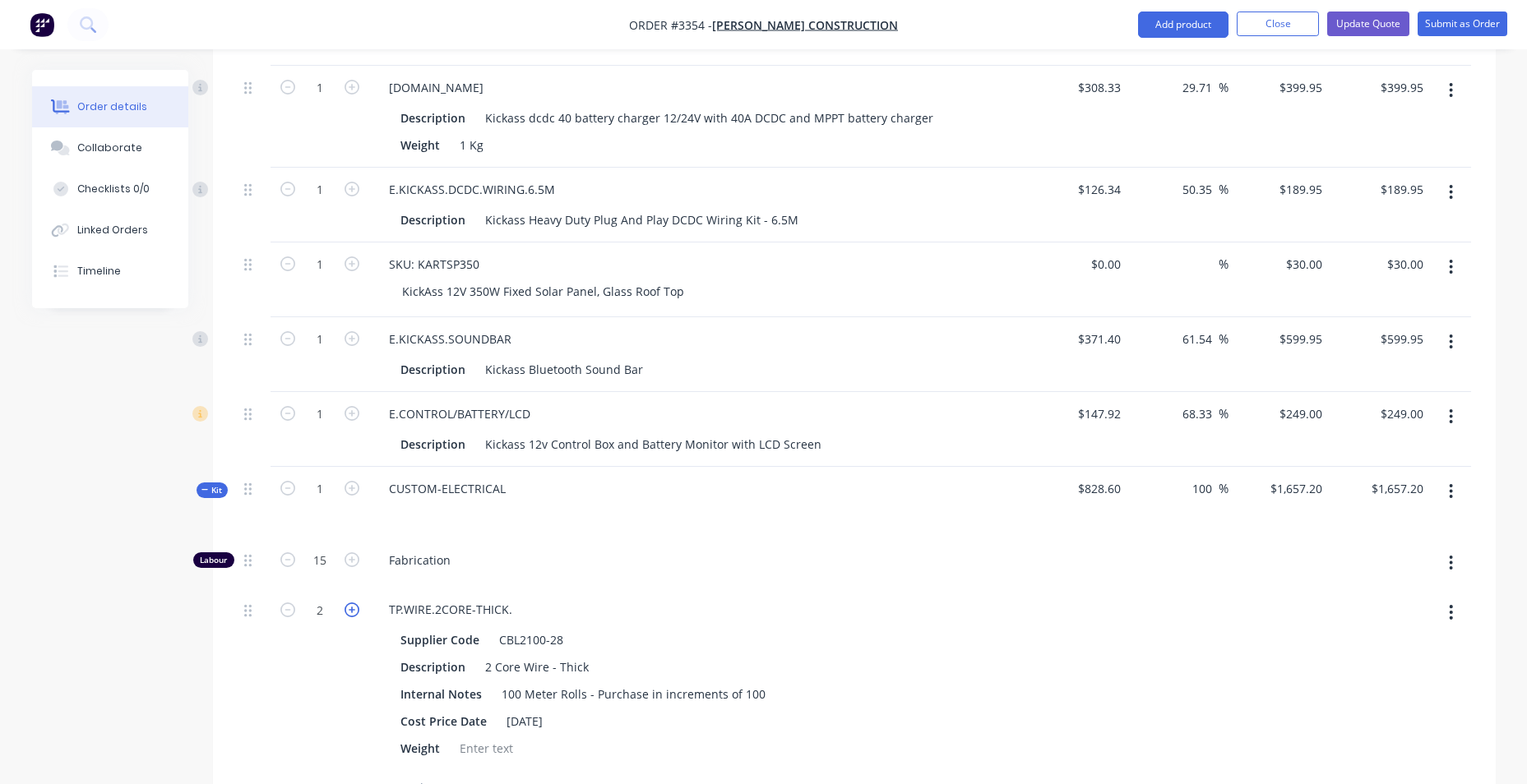
type input "$1,660.80"
type input "3"
click at [350, 611] on icon "button" at bounding box center [351, 609] width 15 height 15
type input "$1,664.40"
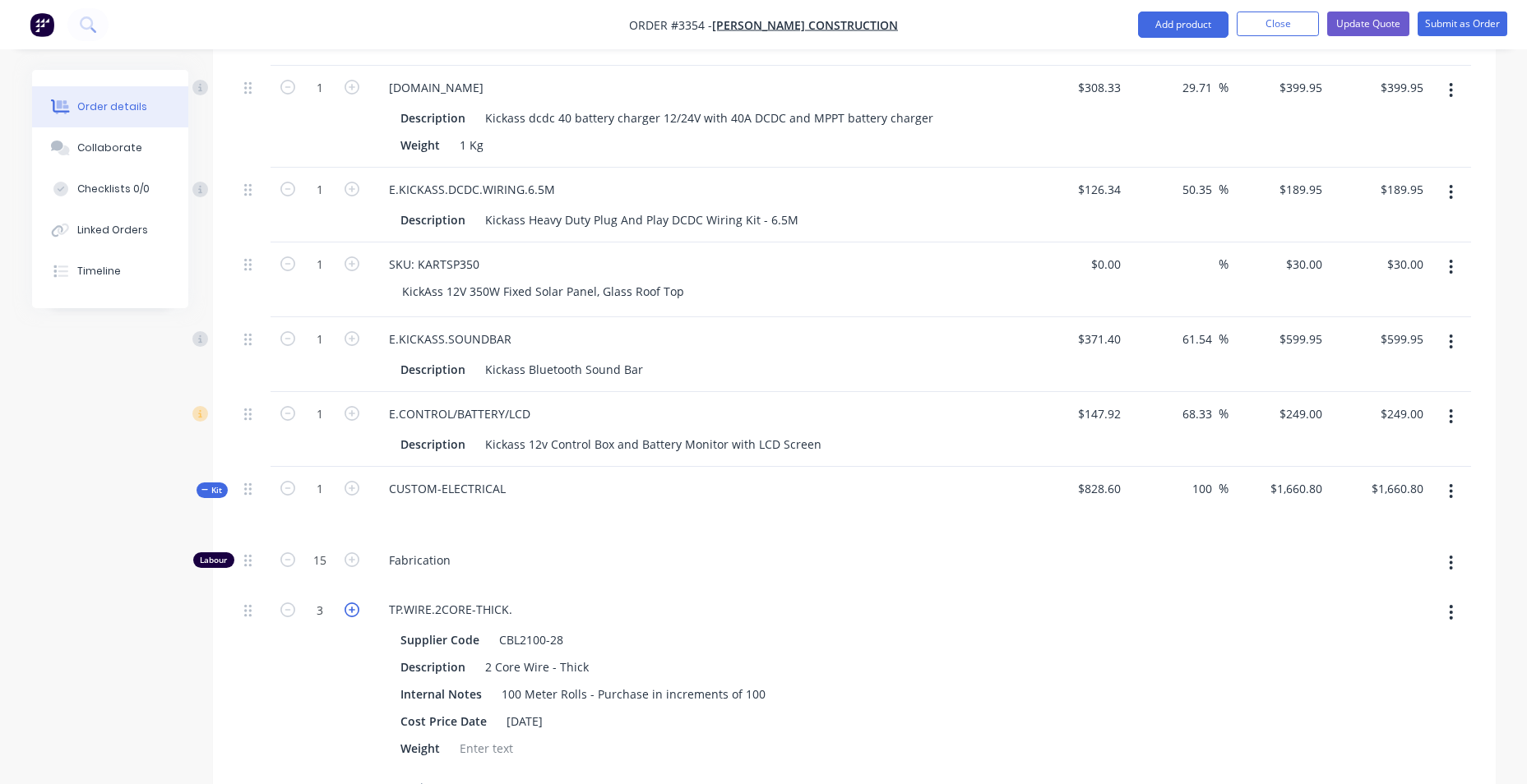
type input "$1,664.40"
type input "4"
click at [350, 611] on icon "button" at bounding box center [351, 609] width 15 height 15
type input "$1,668.00"
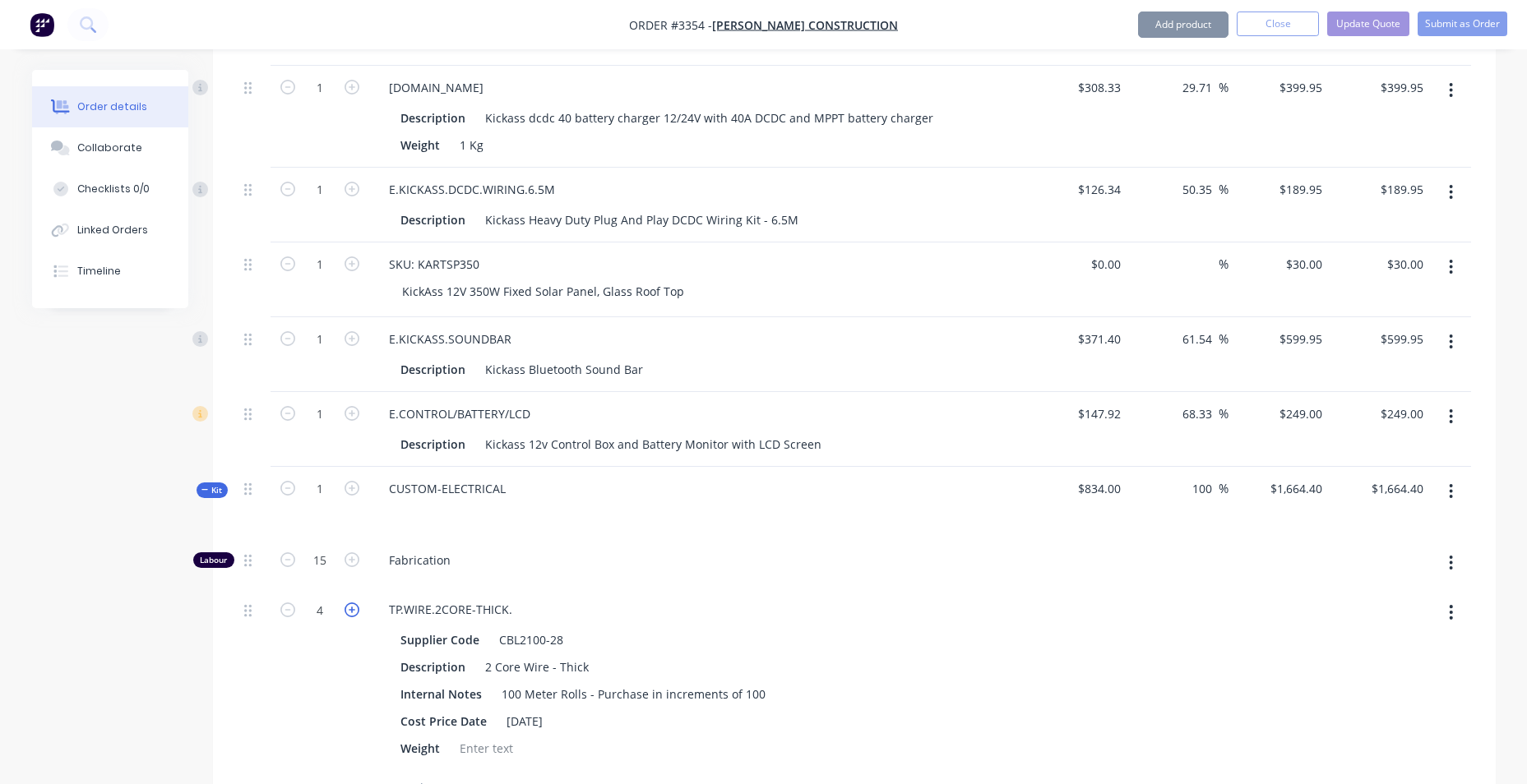
type input "$1,668.00"
type input "6"
type input "$1,671.60"
click at [350, 611] on icon "button" at bounding box center [351, 609] width 15 height 15
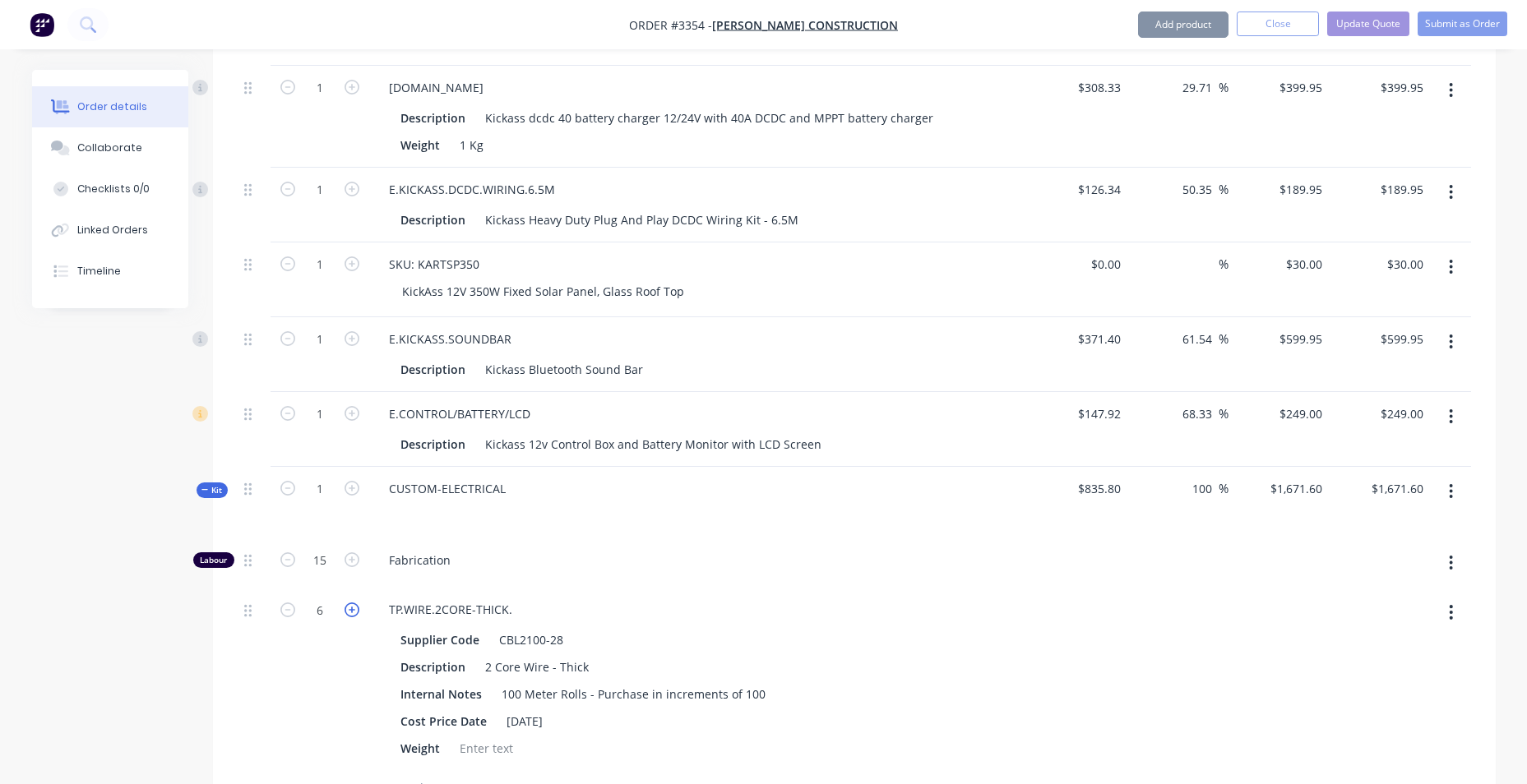
type input "$1,675.20"
type input "7"
click at [350, 611] on icon "button" at bounding box center [351, 609] width 15 height 15
type input "$1,678.80"
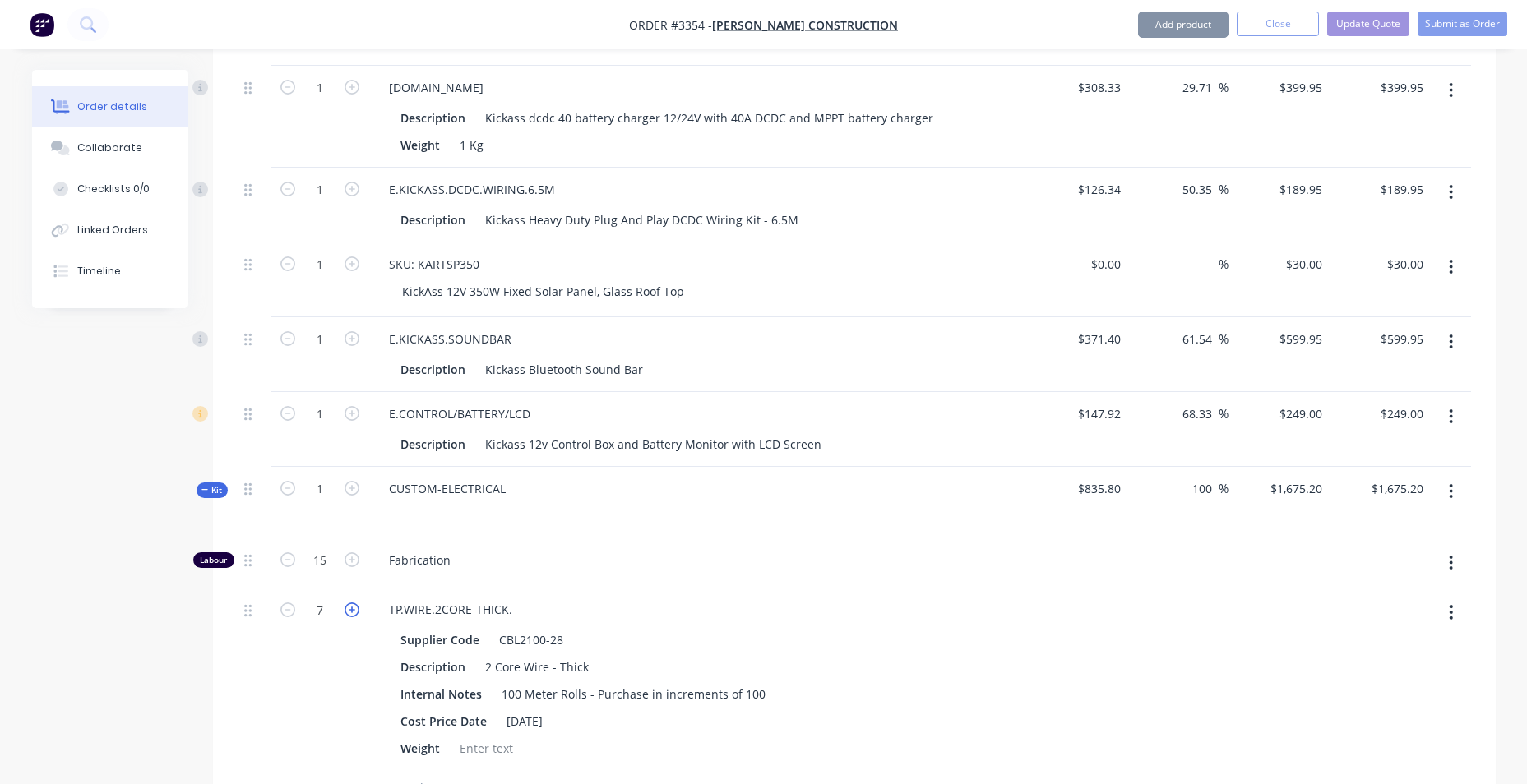
type input "$1,678.80"
type input "8"
click at [350, 611] on icon "button" at bounding box center [351, 609] width 15 height 15
type input "$1,682.40"
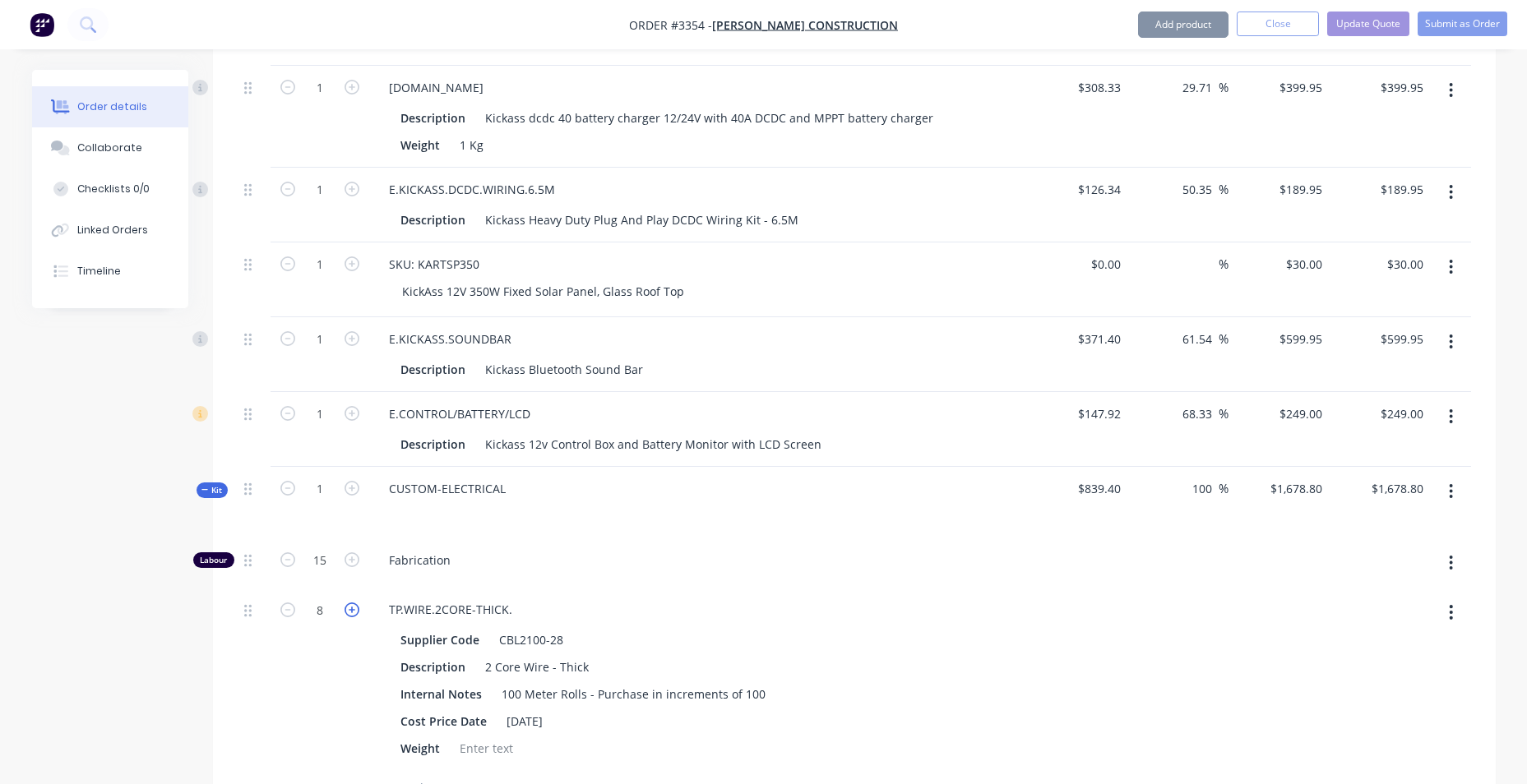
type input "$1,682.40"
type input "10"
type input "$1,686.00"
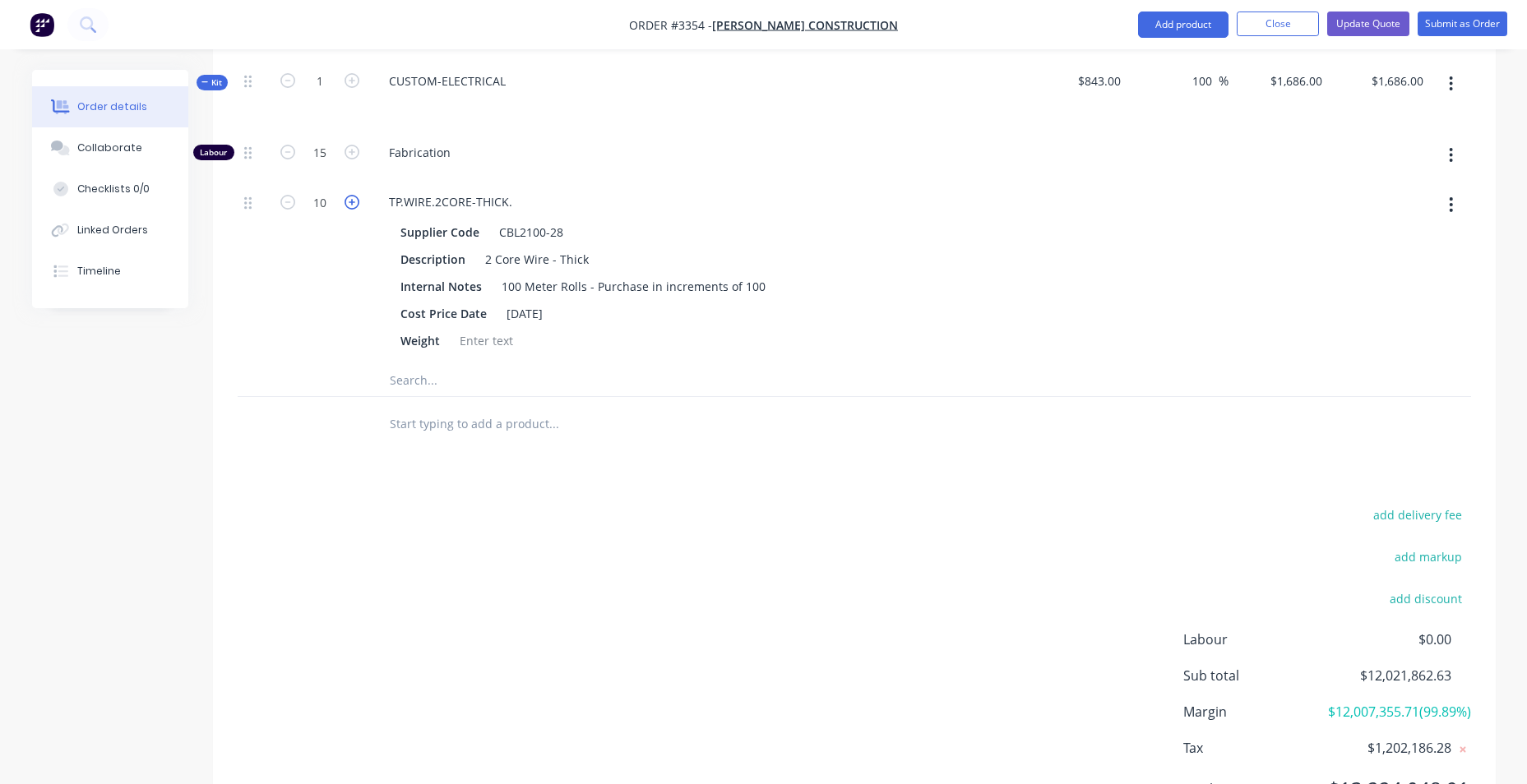
scroll to position [2565, 0]
drag, startPoint x: 481, startPoint y: 532, endPoint x: 376, endPoint y: 438, distance: 140.9
click at [479, 532] on div "add delivery fee add markup add discount Labour $0.00 Sub total $12,021,862.63 …" at bounding box center [854, 658] width 1233 height 318
click at [196, 82] on div "Order details Collaborate Checklists 0/0 Linked Orders Timeline" at bounding box center [122, 189] width 181 height 239
click at [203, 84] on span "Kit" at bounding box center [211, 79] width 21 height 12
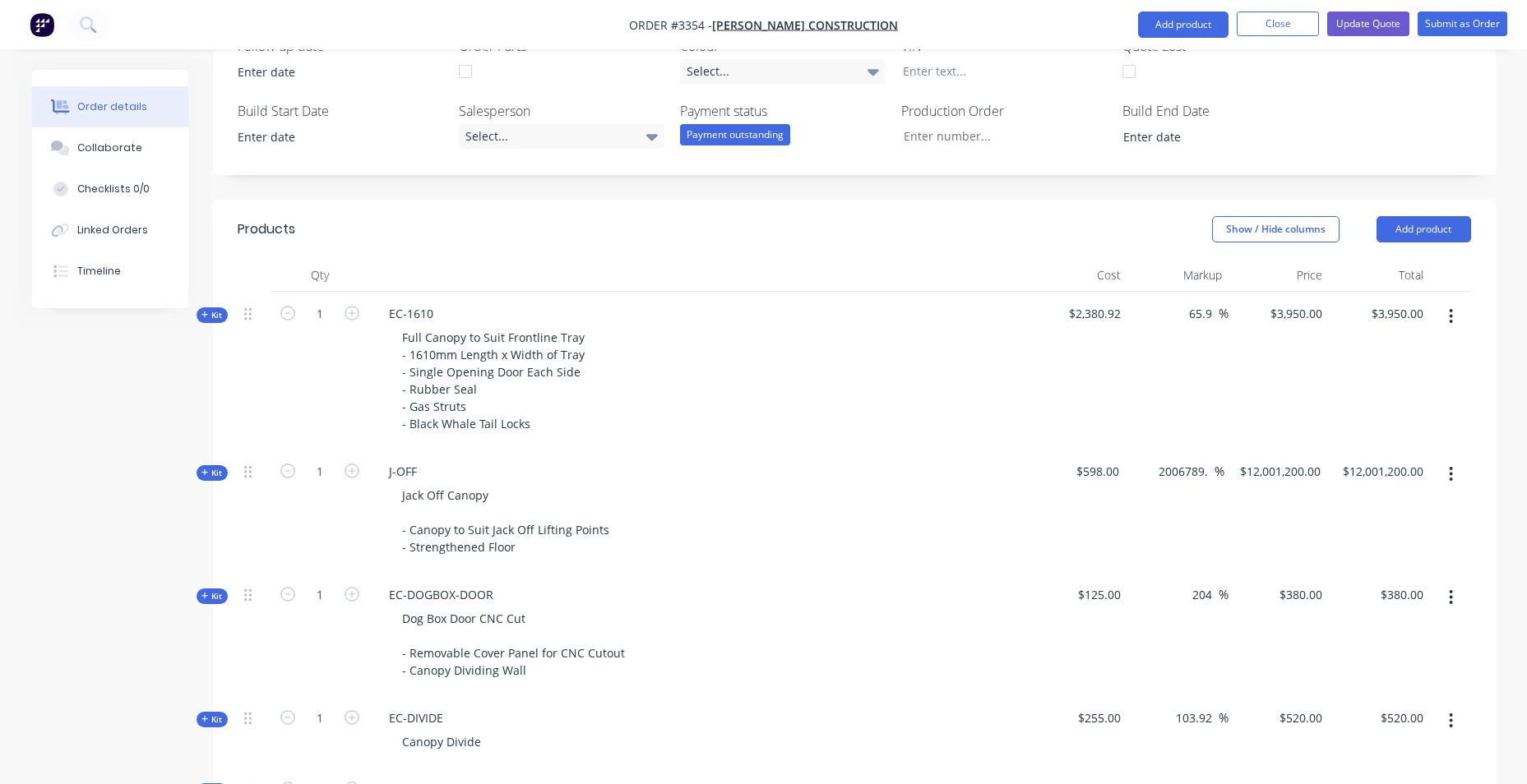
scroll to position [345, 0]
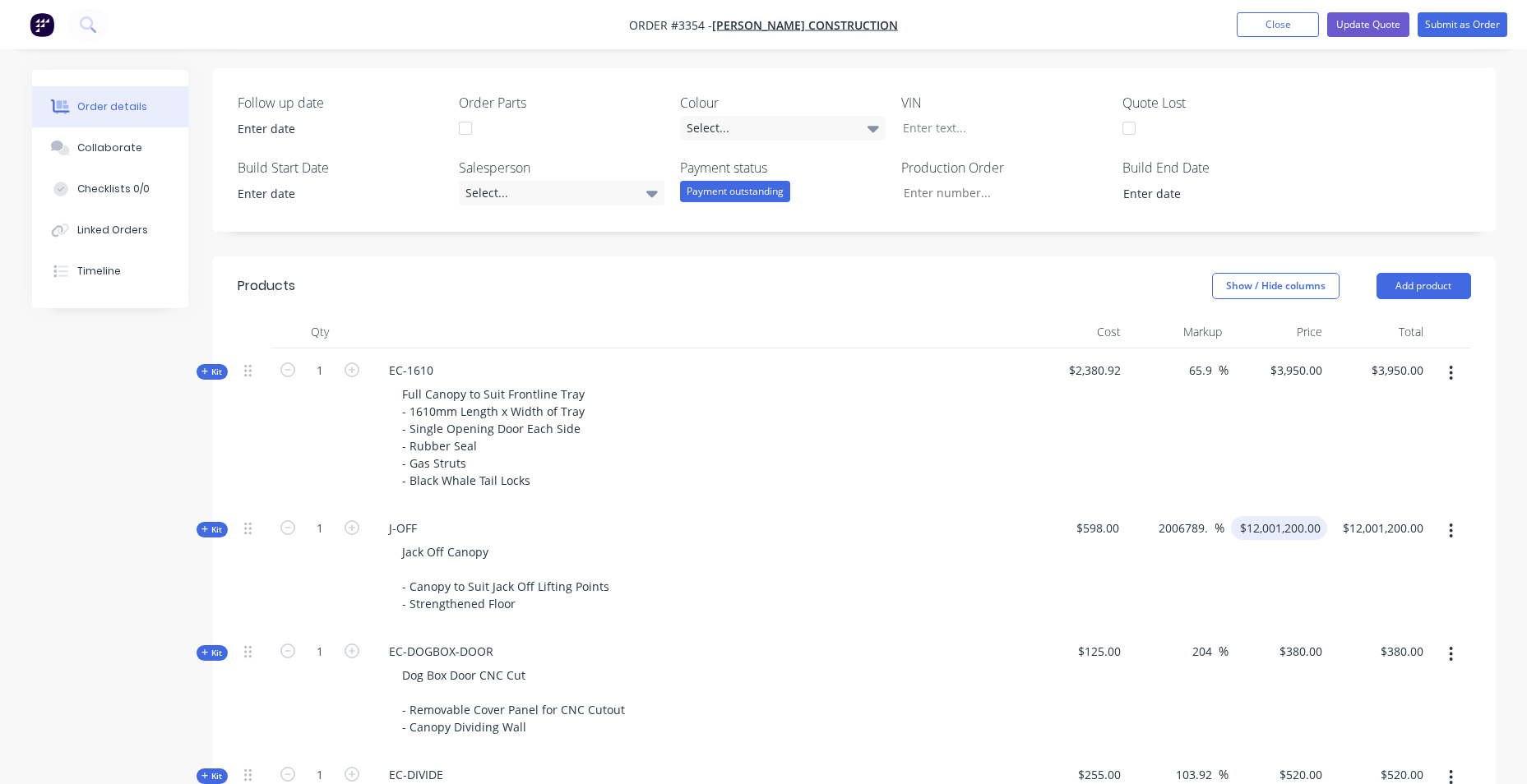
type input "12001200"
type input "1200"
click at [1349, 483] on div "$3,950.00 $3,950.00" at bounding box center [1379, 427] width 101 height 157
type input "100.67"
type input "$1,200.00"
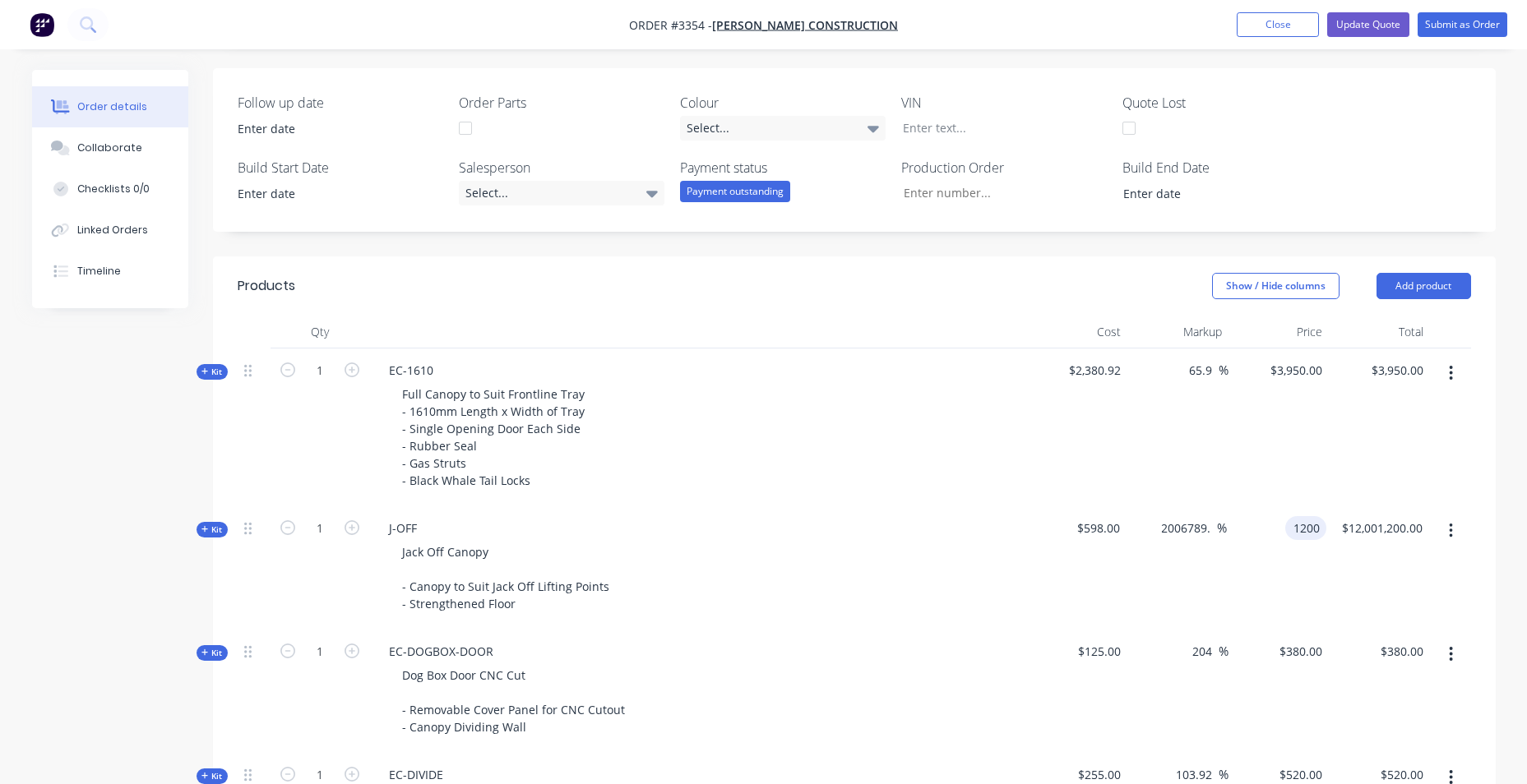
type input "$1,200.00"
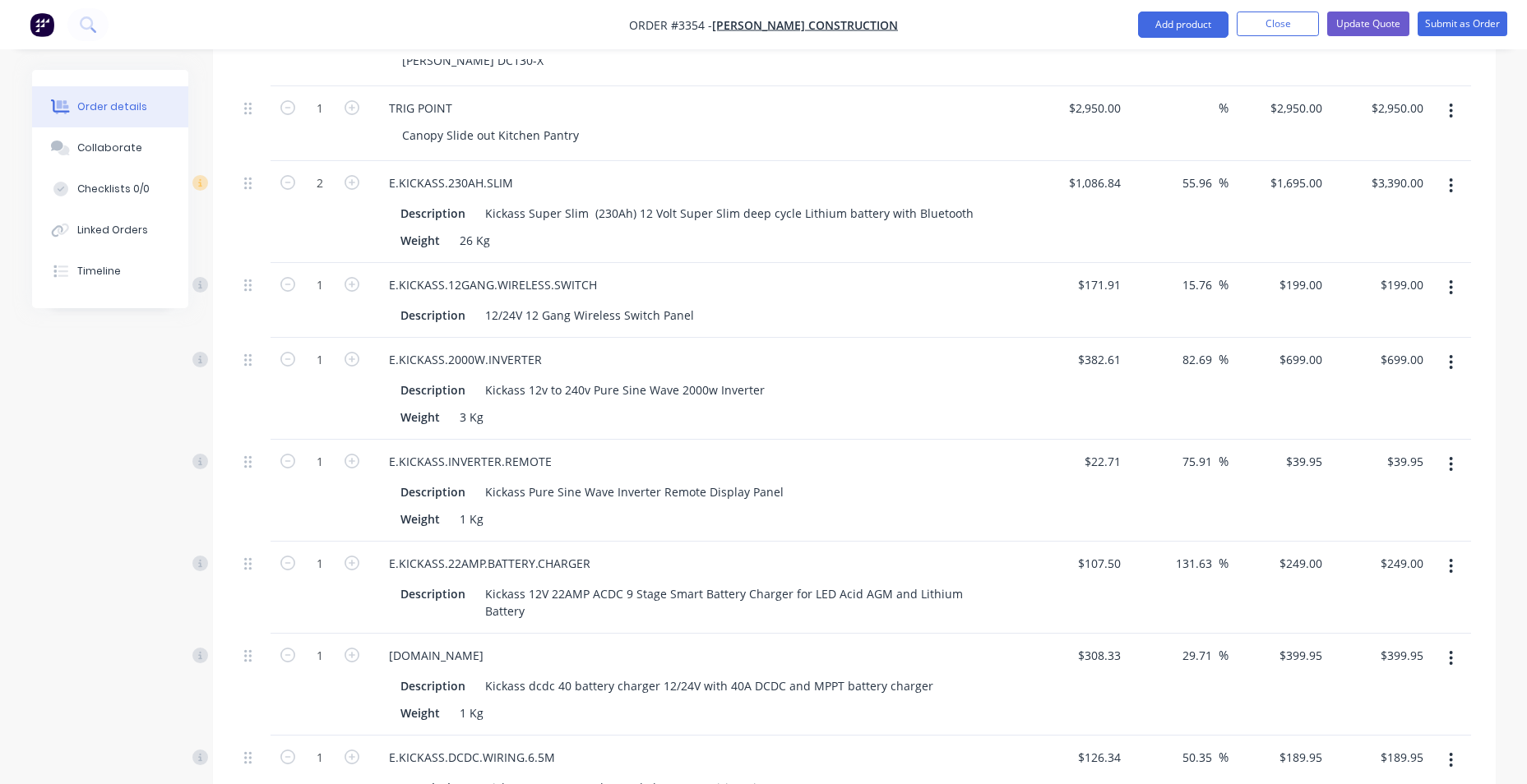
scroll to position [1559, 0]
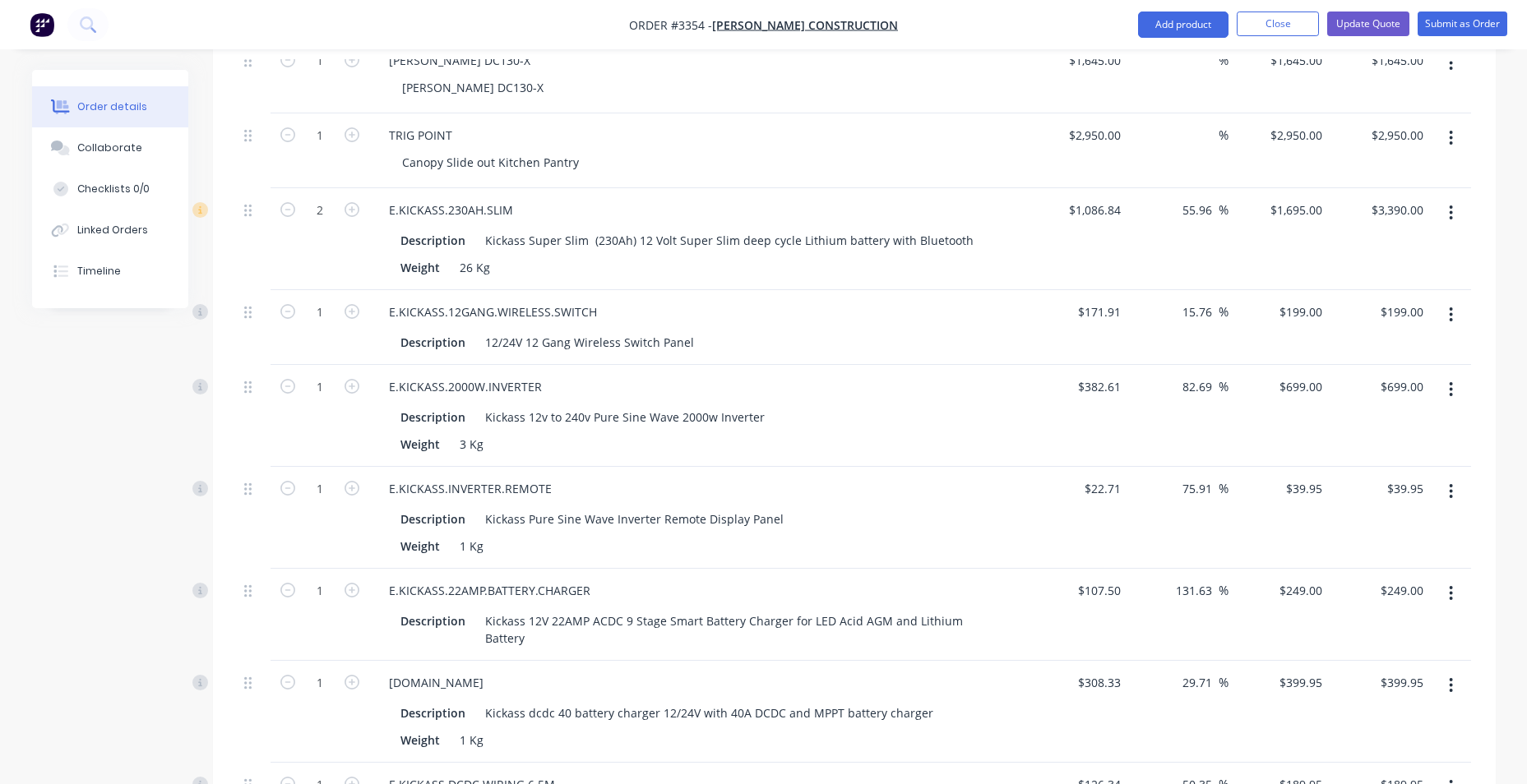
drag, startPoint x: 1215, startPoint y: 210, endPoint x: 1159, endPoint y: 214, distance: 56.1
click at [1159, 214] on div "55.96 55.96 %" at bounding box center [1178, 239] width 101 height 102
type input "20"
click at [1156, 184] on div "%" at bounding box center [1178, 151] width 101 height 74
type input "$1,304.208"
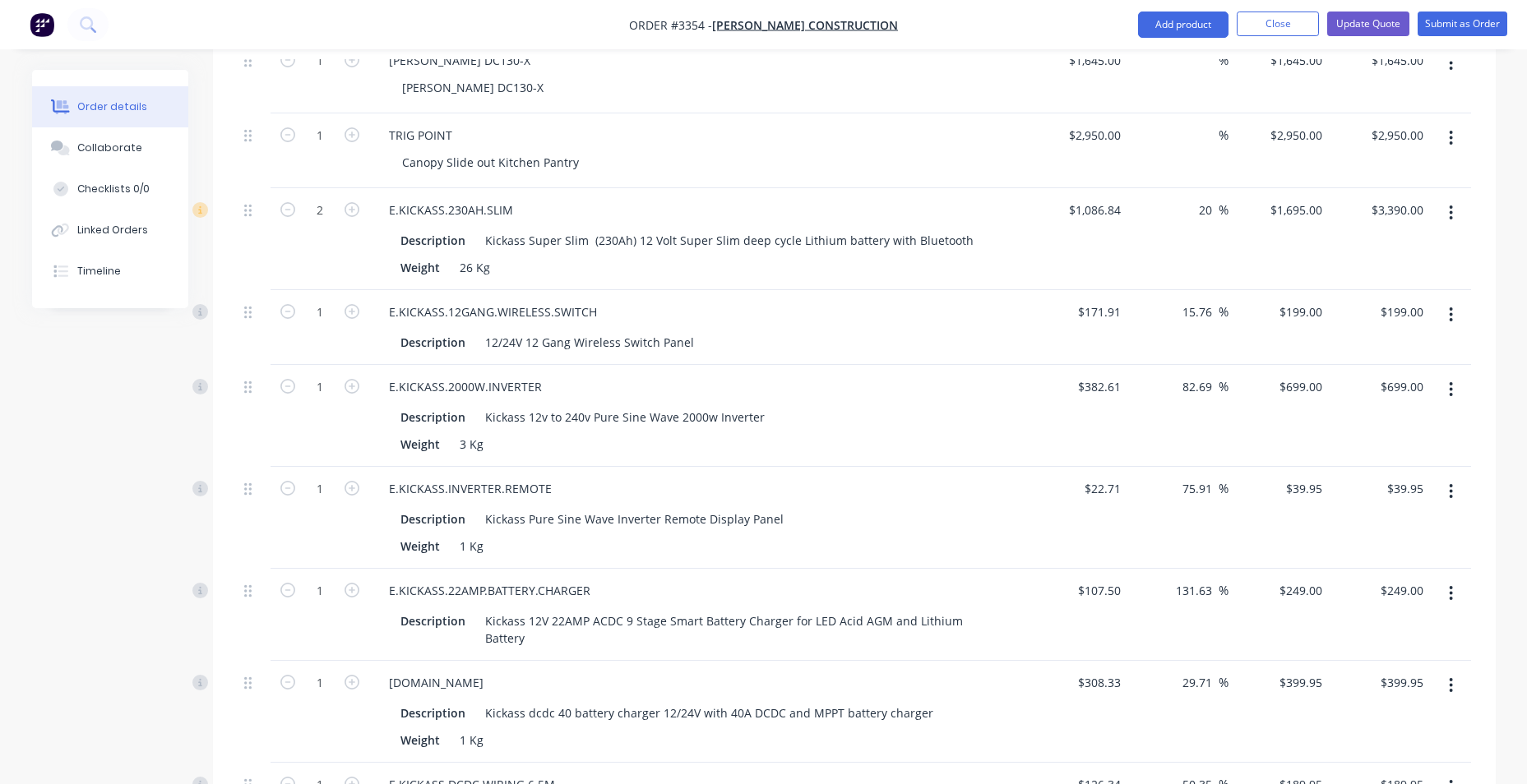
type input "$2,608.42"
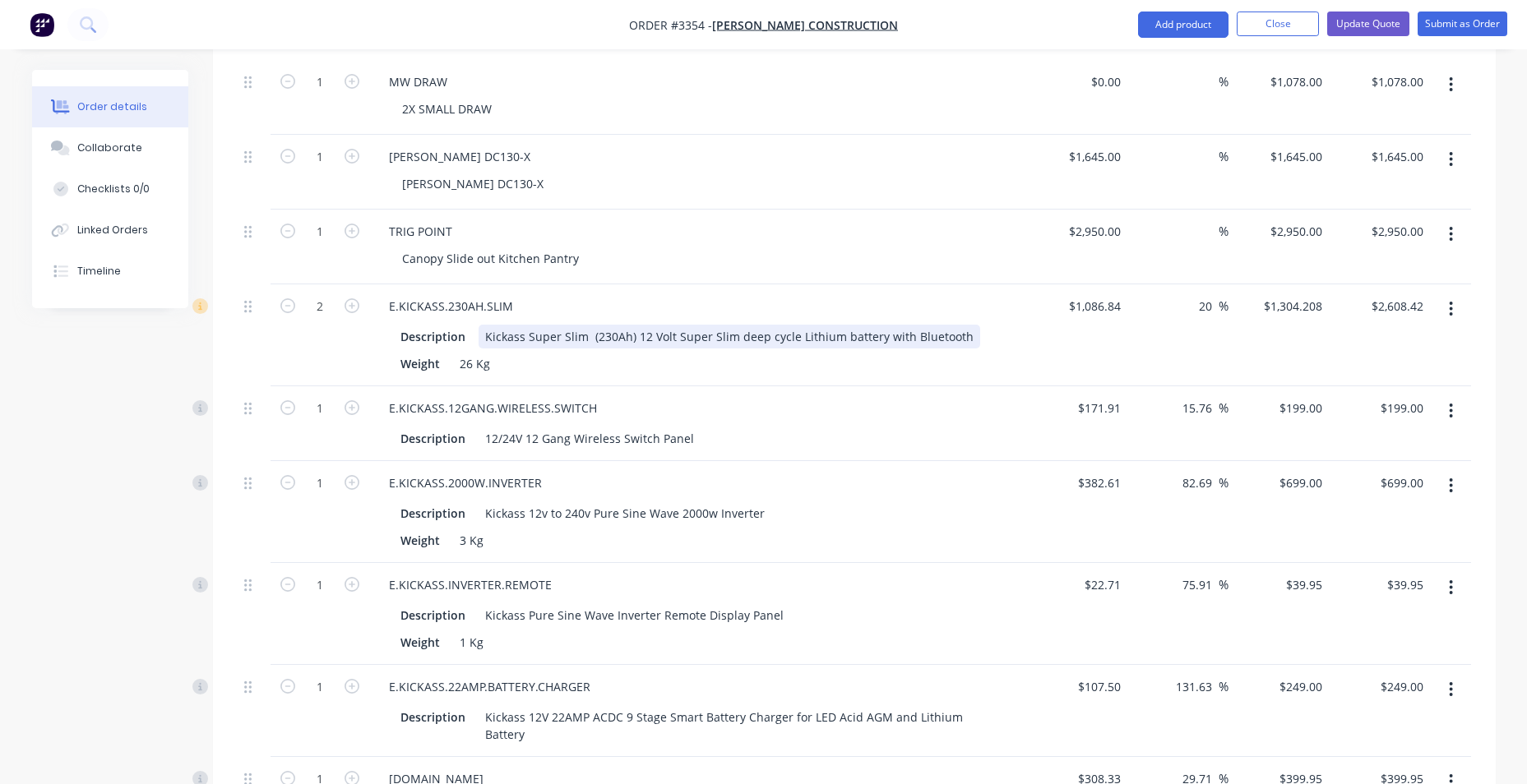
scroll to position [1394, 0]
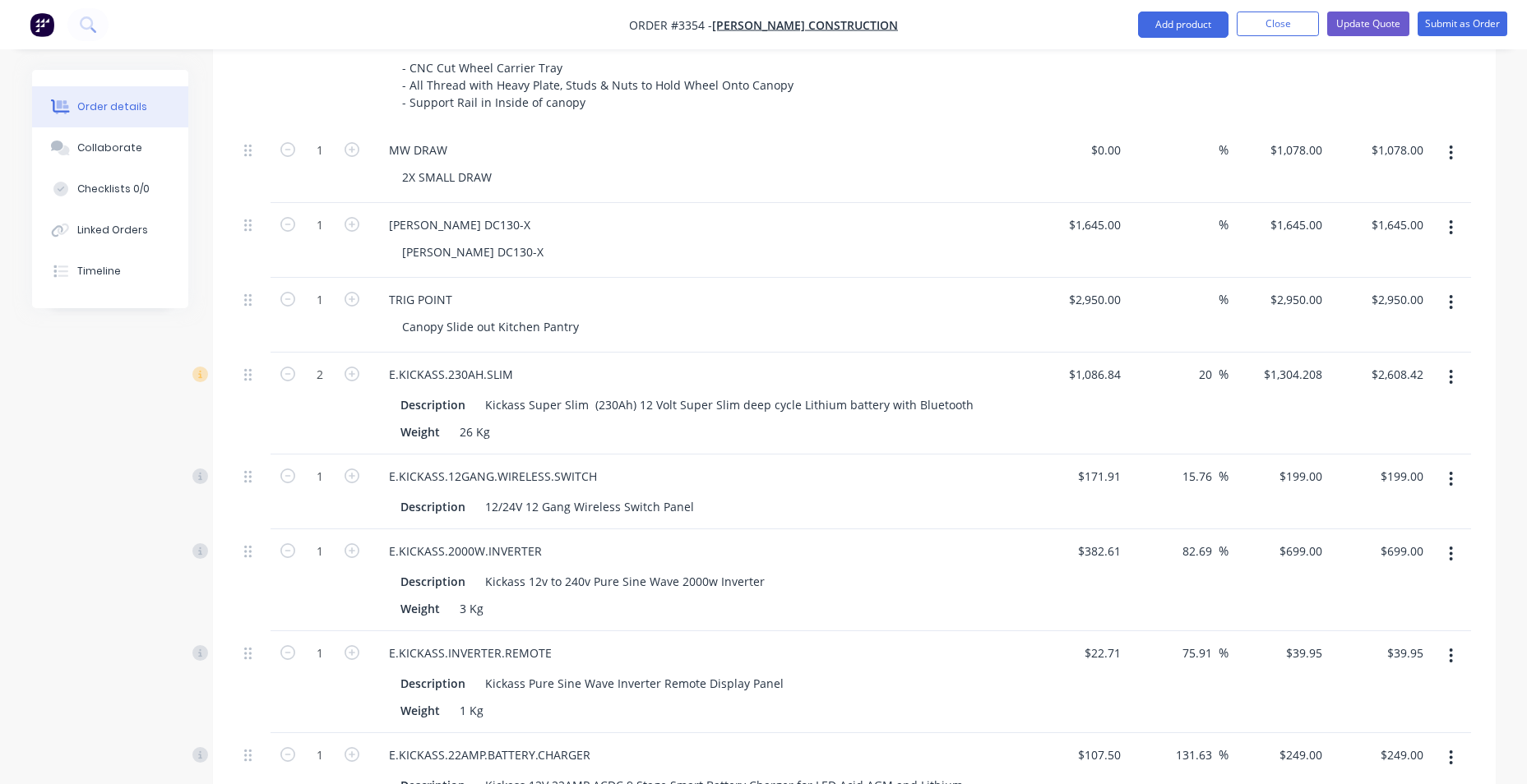
click at [1448, 151] on button "button" at bounding box center [1450, 152] width 39 height 30
click at [1411, 268] on div "Delete" at bounding box center [1393, 262] width 127 height 24
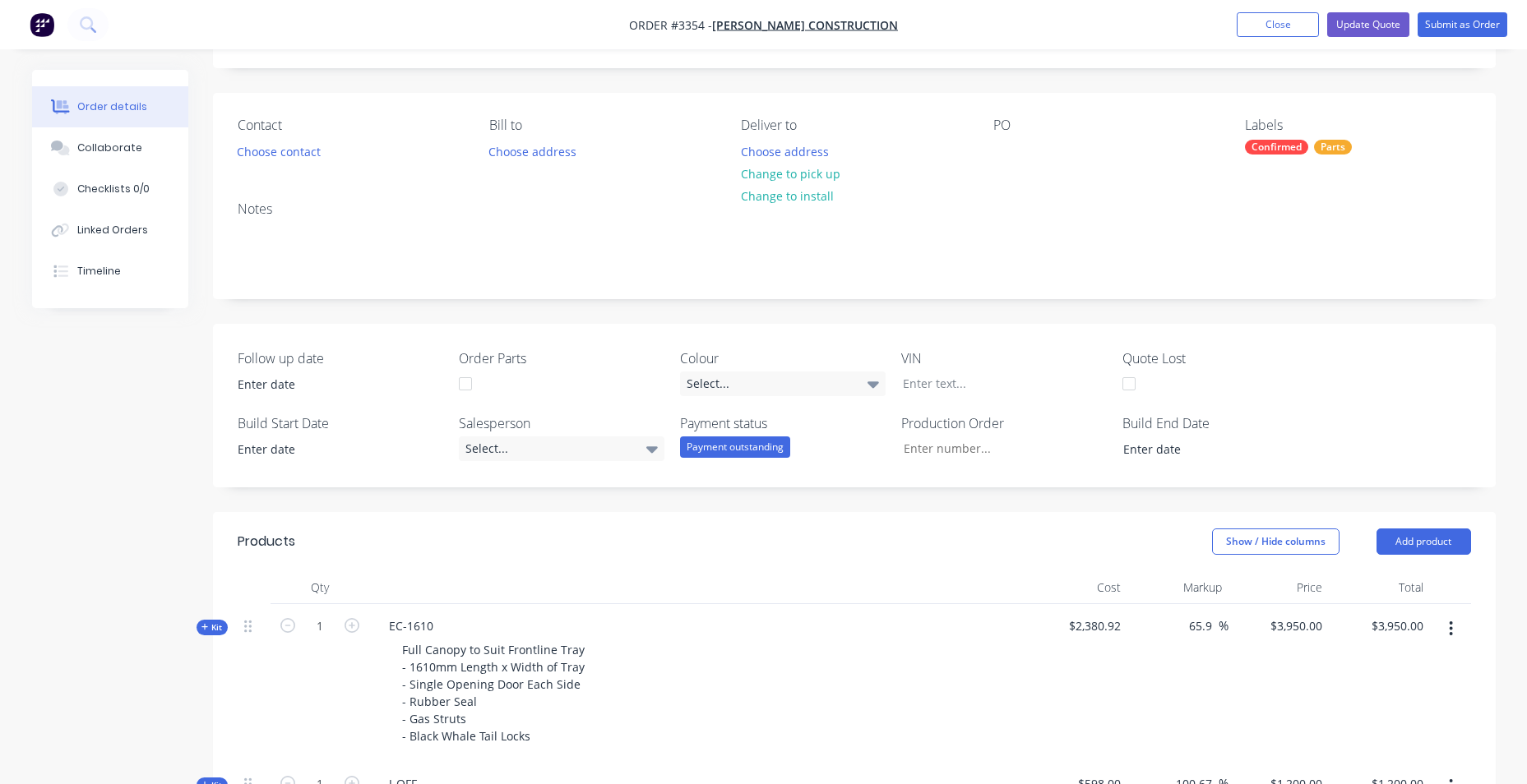
scroll to position [0, 0]
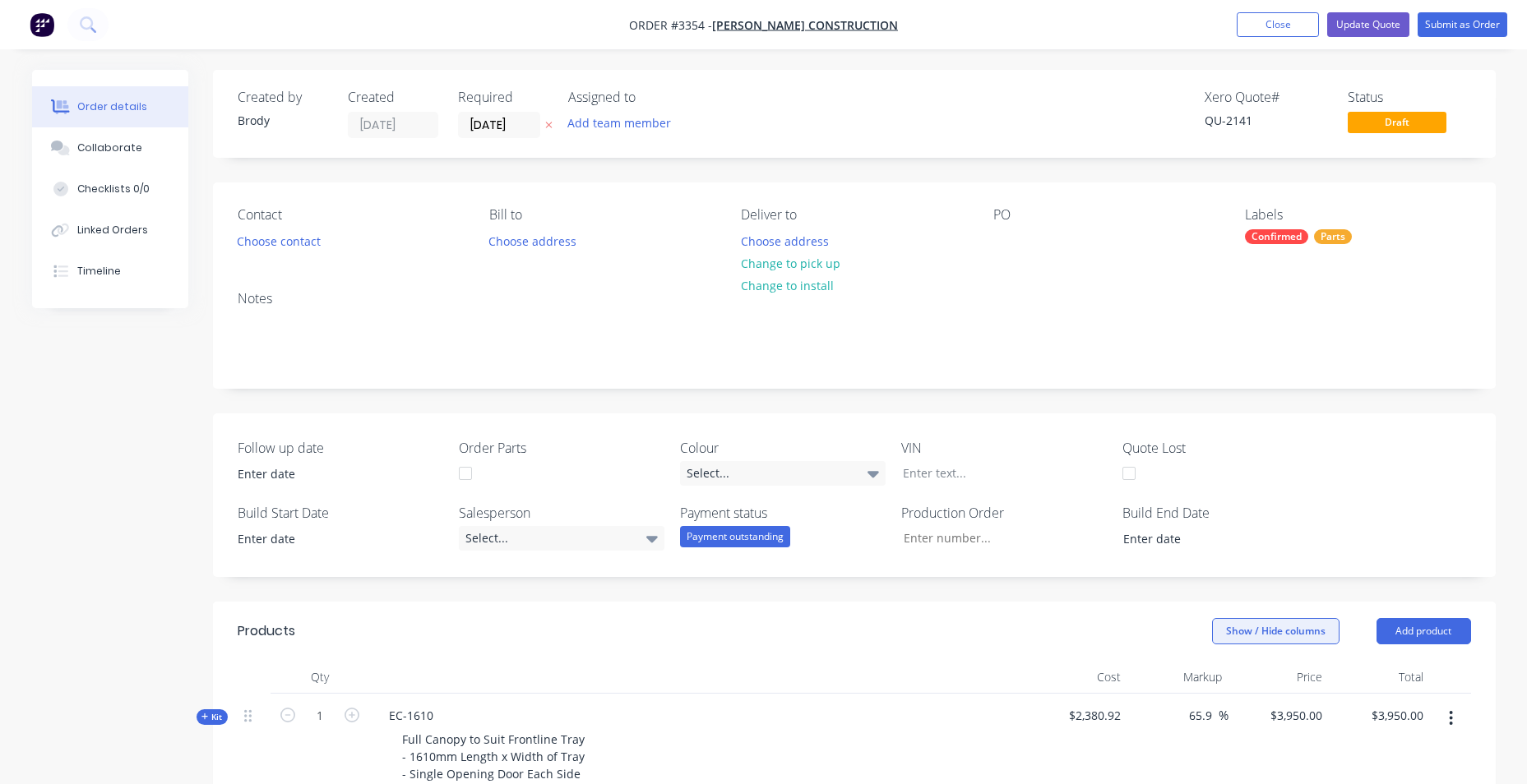
click at [1283, 635] on button "Show / Hide columns" at bounding box center [1275, 631] width 128 height 27
click at [1236, 685] on span at bounding box center [1239, 686] width 14 height 14
click at [1219, 679] on input "Cost" at bounding box center [1219, 679] width 0 height 0
drag, startPoint x: 1235, startPoint y: 708, endPoint x: 1216, endPoint y: 697, distance: 22.0
click at [1235, 709] on span at bounding box center [1239, 707] width 14 height 14
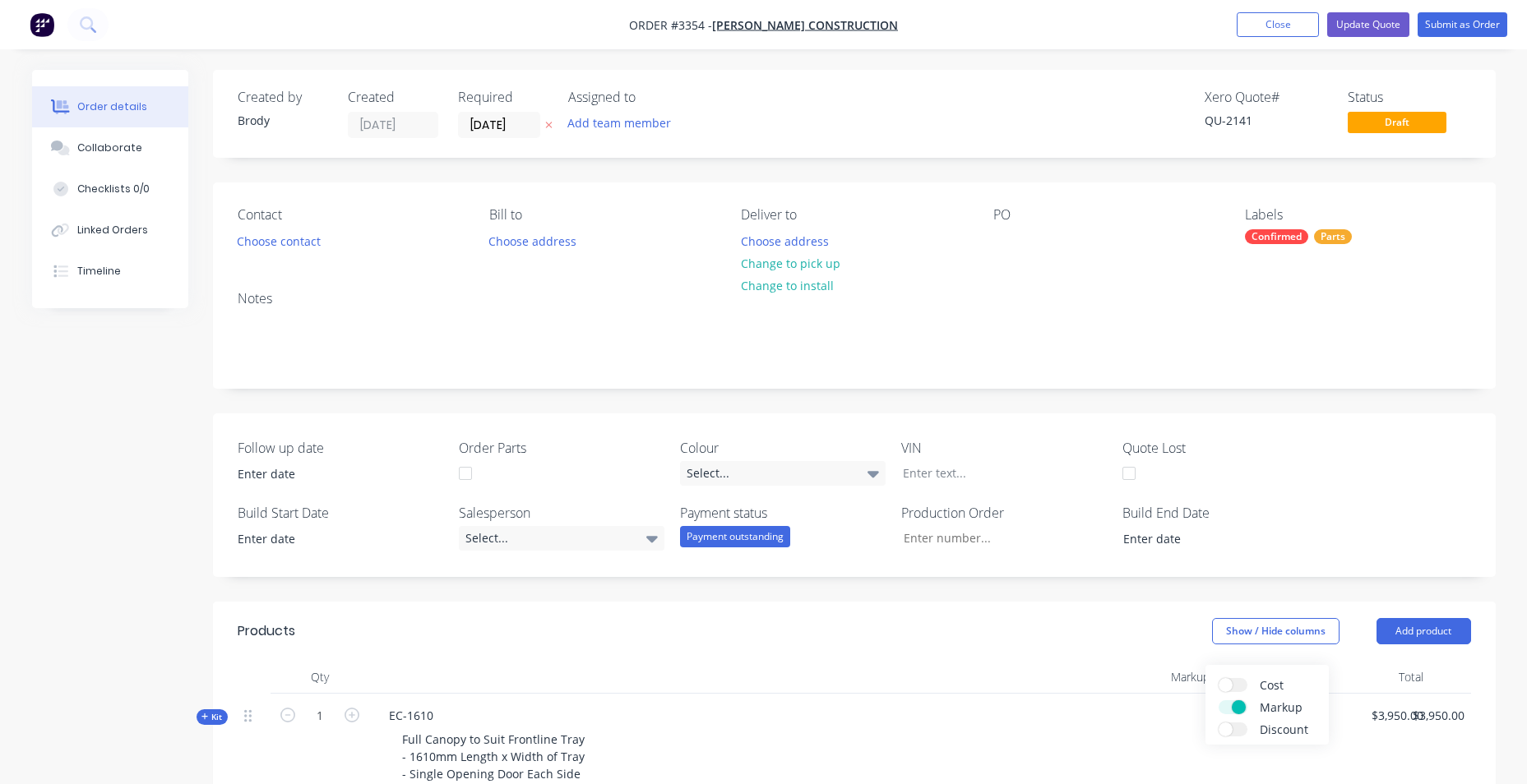
click at [1219, 700] on input "Markup" at bounding box center [1219, 700] width 0 height 0
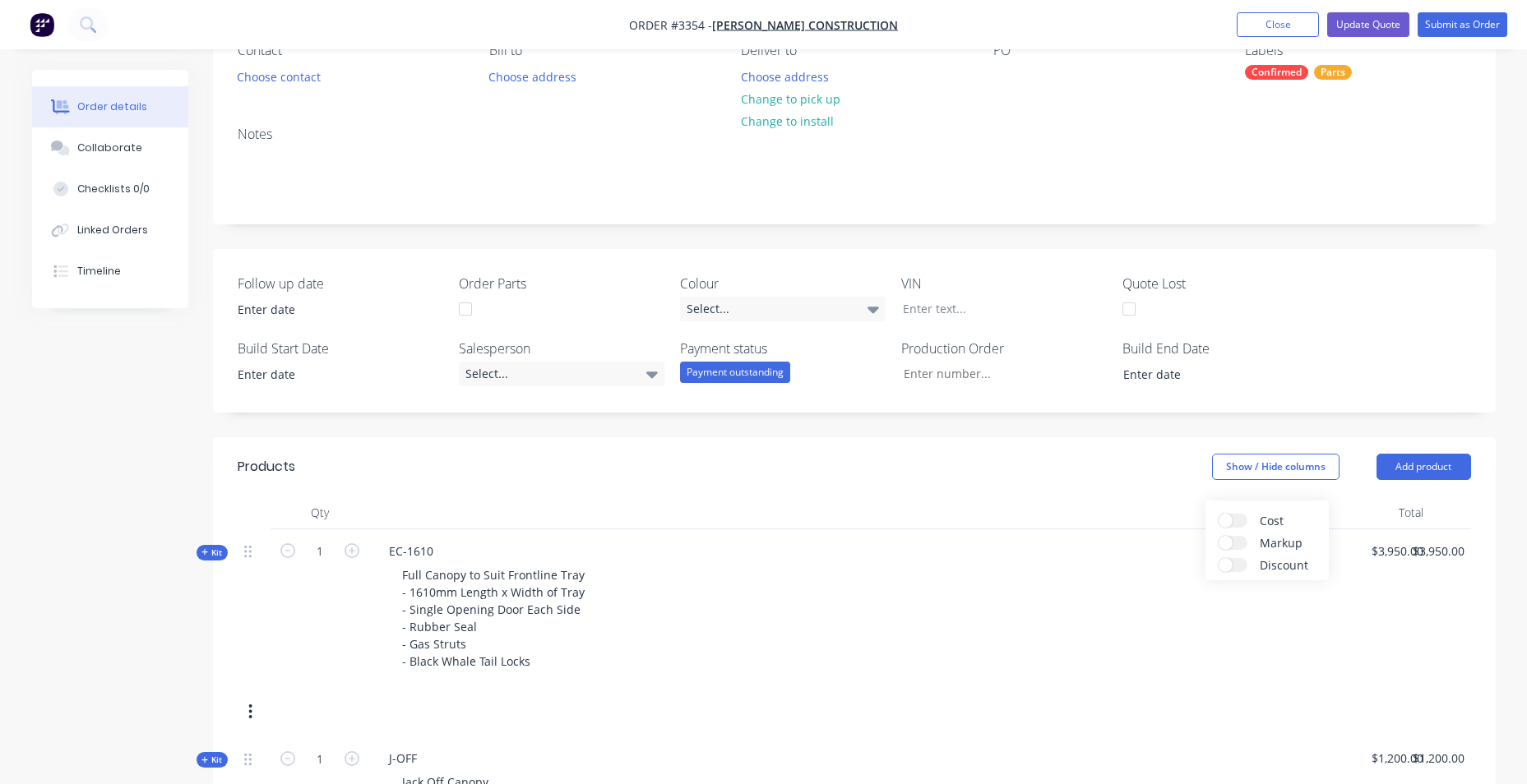
click at [1059, 506] on div at bounding box center [780, 513] width 823 height 33
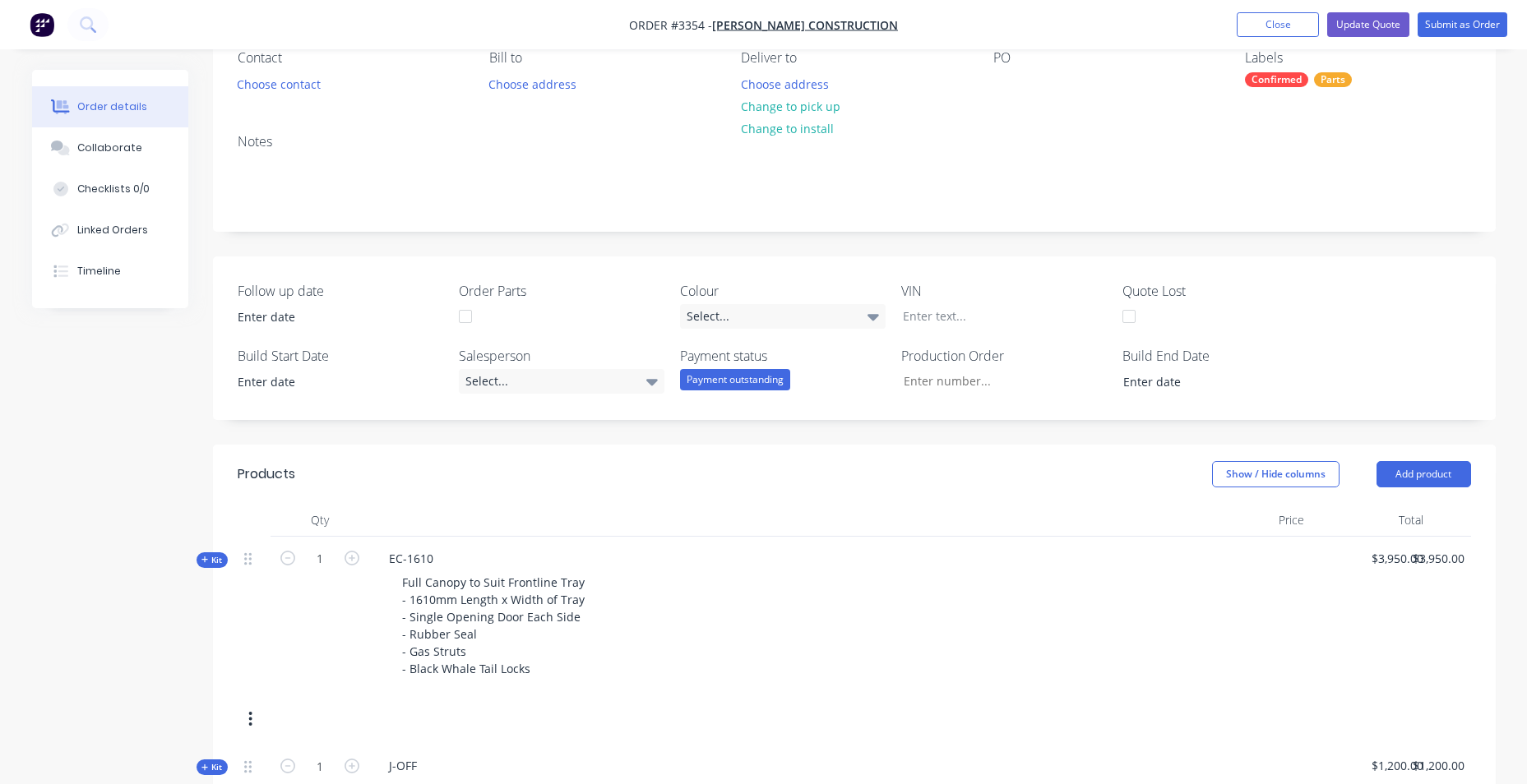
scroll to position [164, 0]
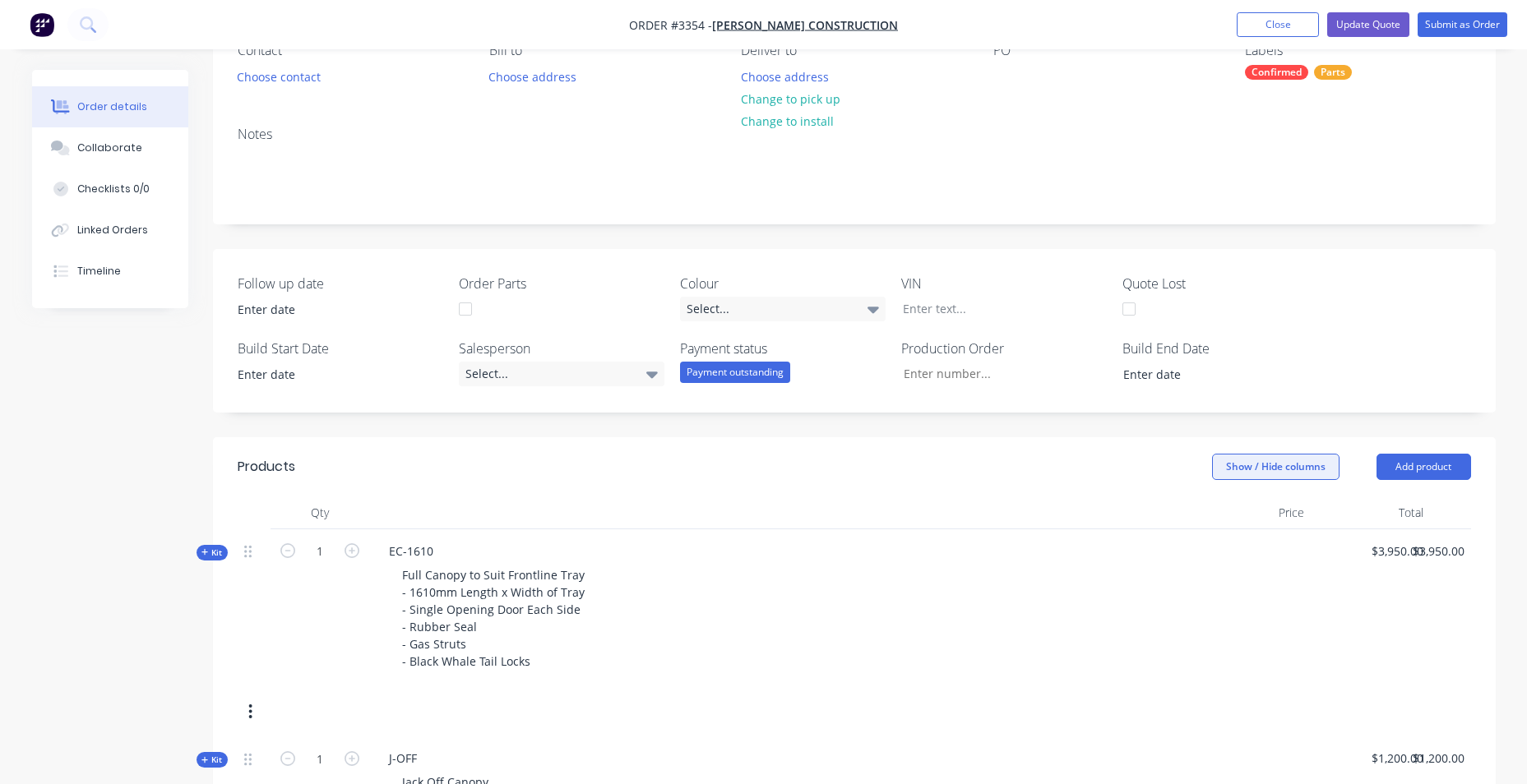
click at [1261, 468] on button "Show / Hide columns" at bounding box center [1275, 466] width 128 height 27
click at [1245, 519] on label "Cost" at bounding box center [1233, 520] width 29 height 14
click at [1219, 514] on input "Cost" at bounding box center [1219, 514] width 0 height 0
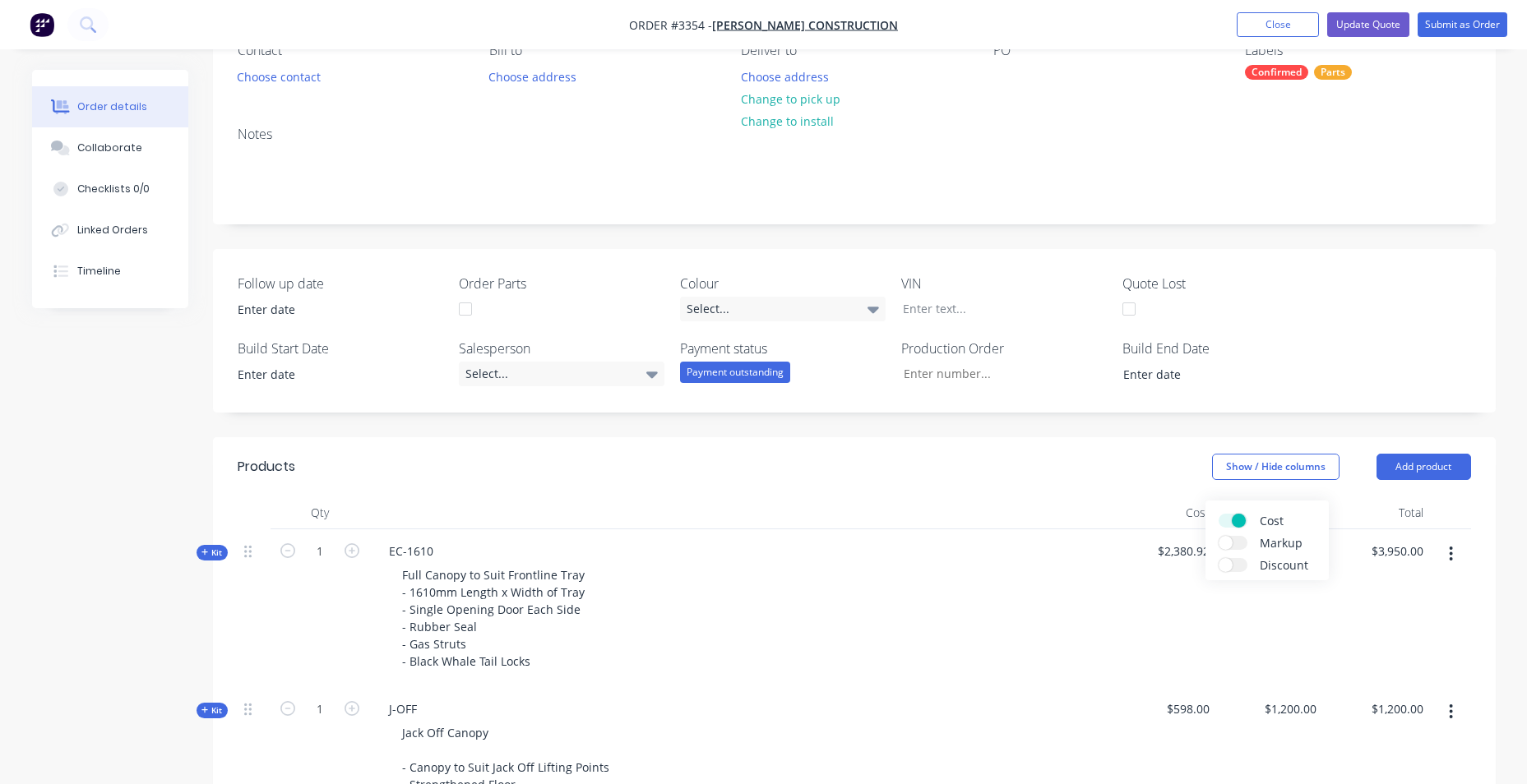
click at [1228, 542] on span at bounding box center [1226, 543] width 14 height 14
click at [1219, 536] on input "Markup" at bounding box center [1219, 536] width 0 height 0
click at [1327, 327] on div "Follow up date Order Parts Colour Select... VIN Quote Lost Build Start Date Sal…" at bounding box center [854, 330] width 1283 height 163
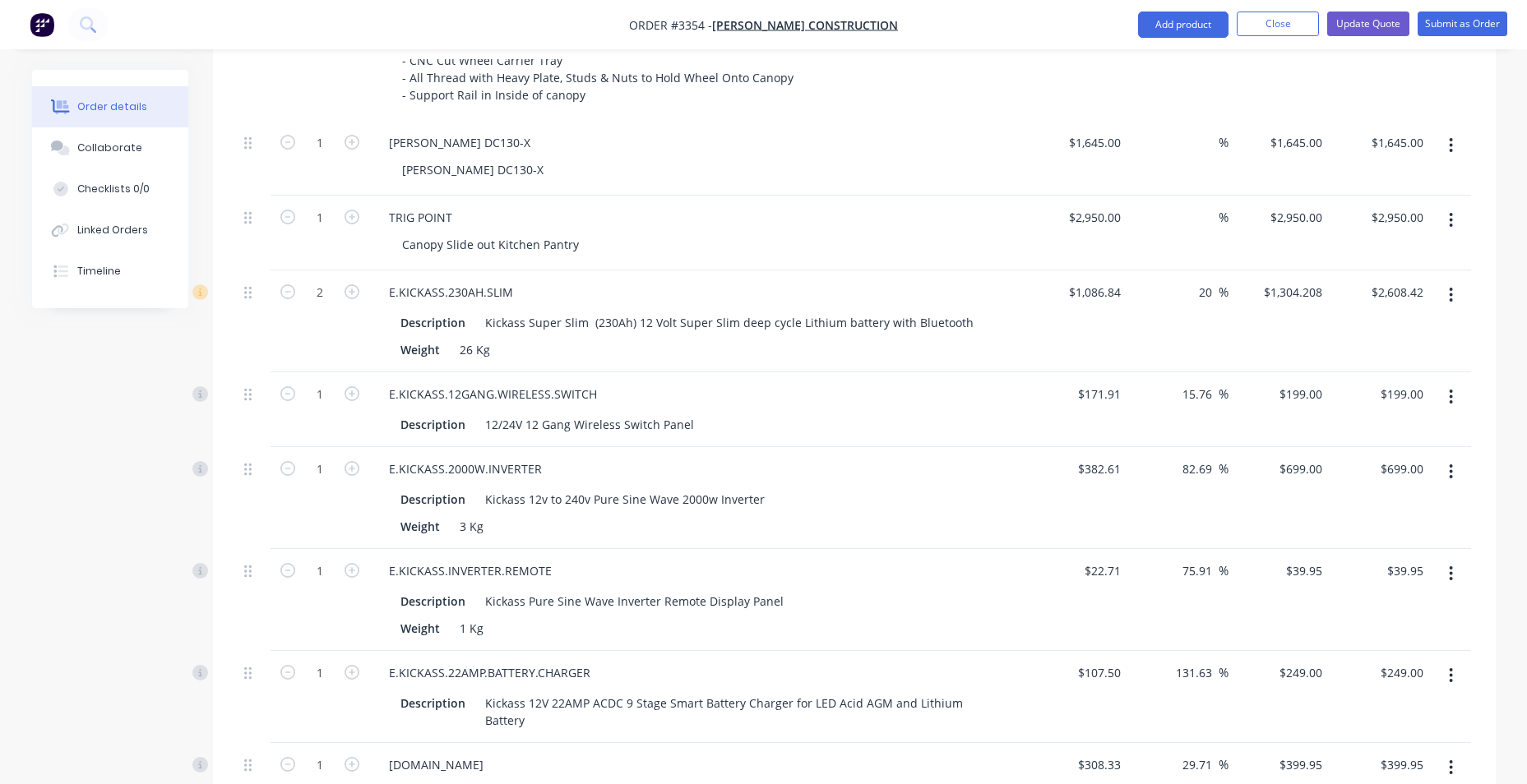
scroll to position [1398, 0]
click at [1451, 230] on icon "button" at bounding box center [1452, 224] width 3 height 15
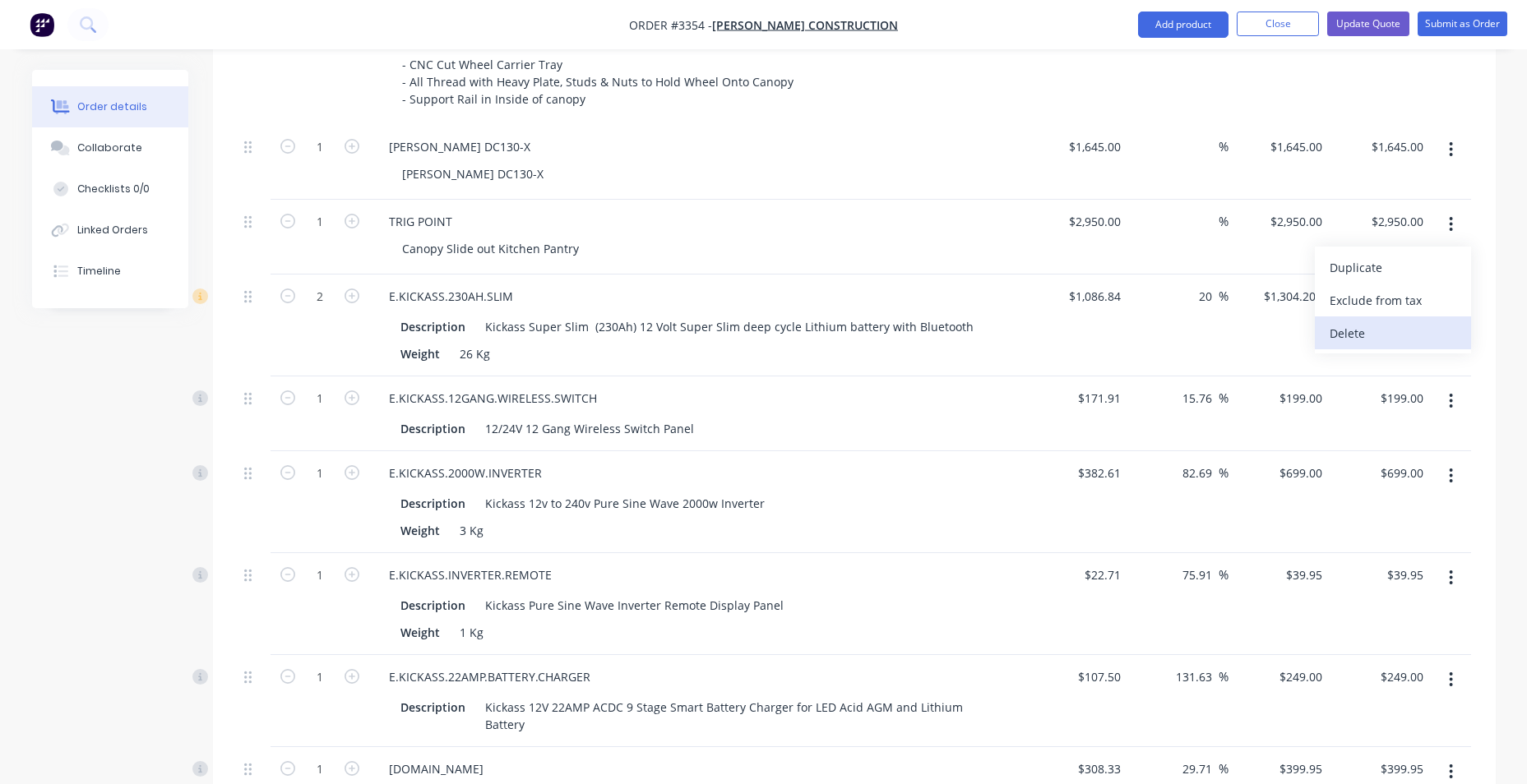
click at [1415, 324] on div "Delete" at bounding box center [1393, 334] width 127 height 24
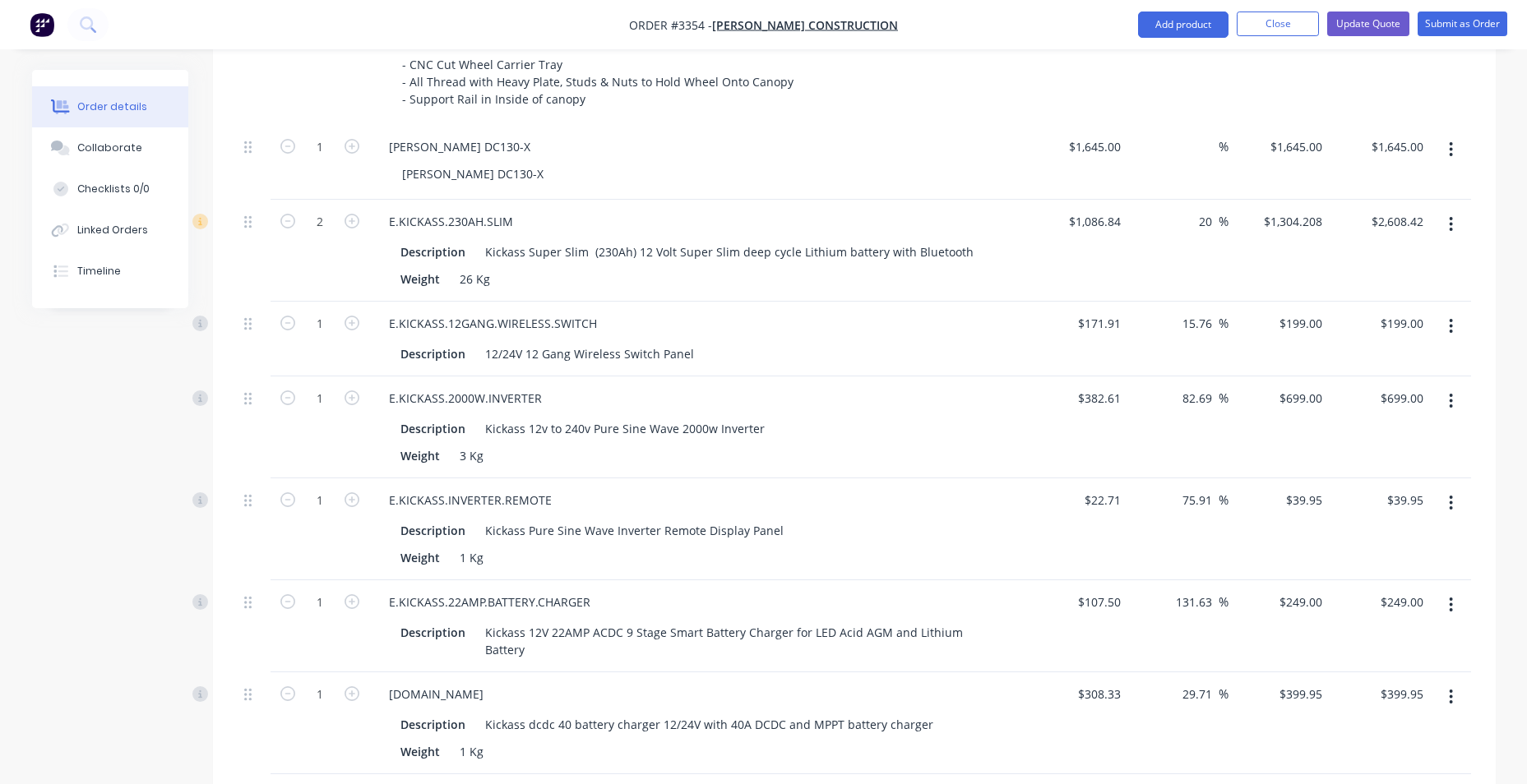
click at [1449, 155] on icon "button" at bounding box center [1451, 149] width 4 height 18
click at [1387, 251] on div "Delete" at bounding box center [1393, 258] width 127 height 24
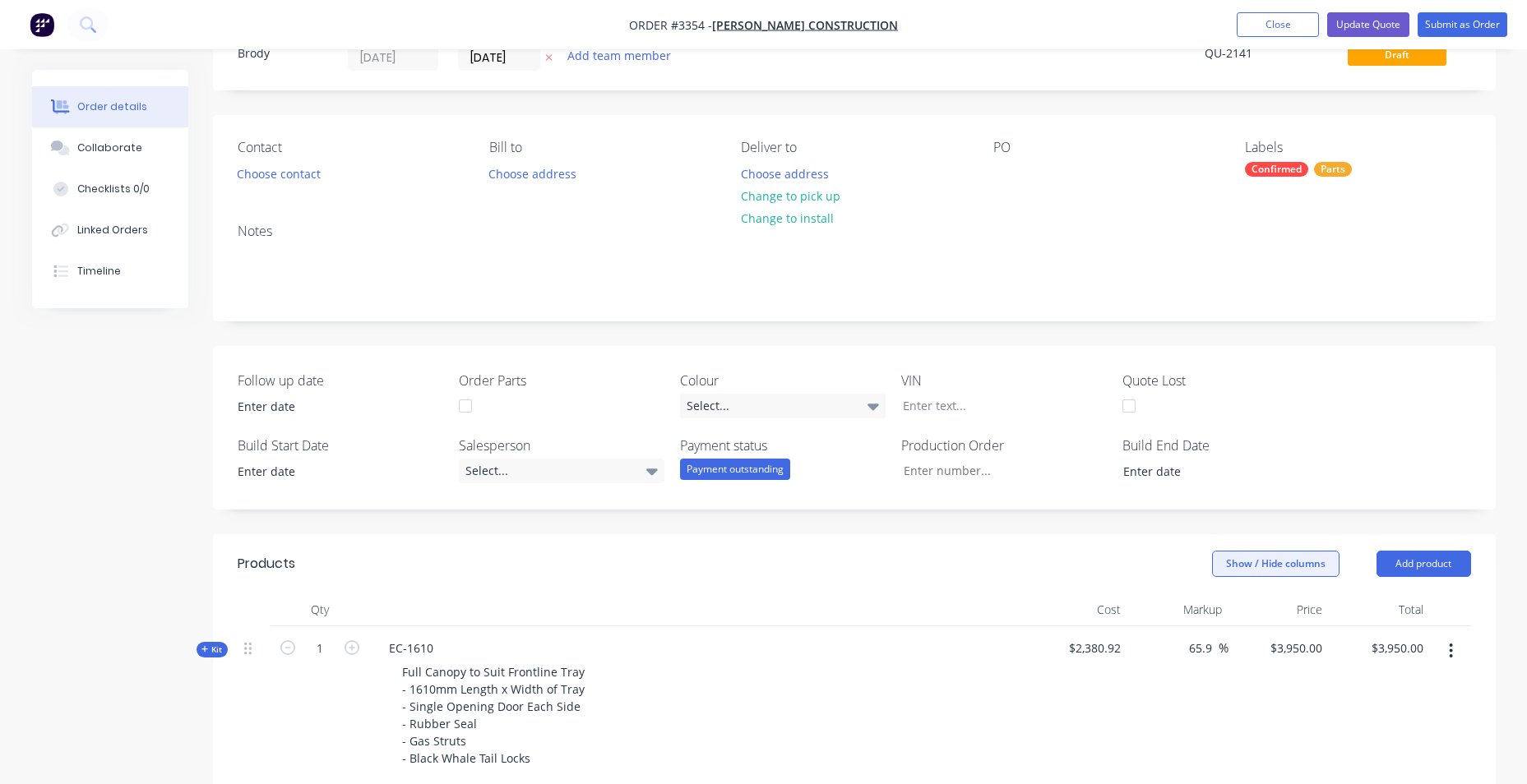
scroll to position [164, 0]
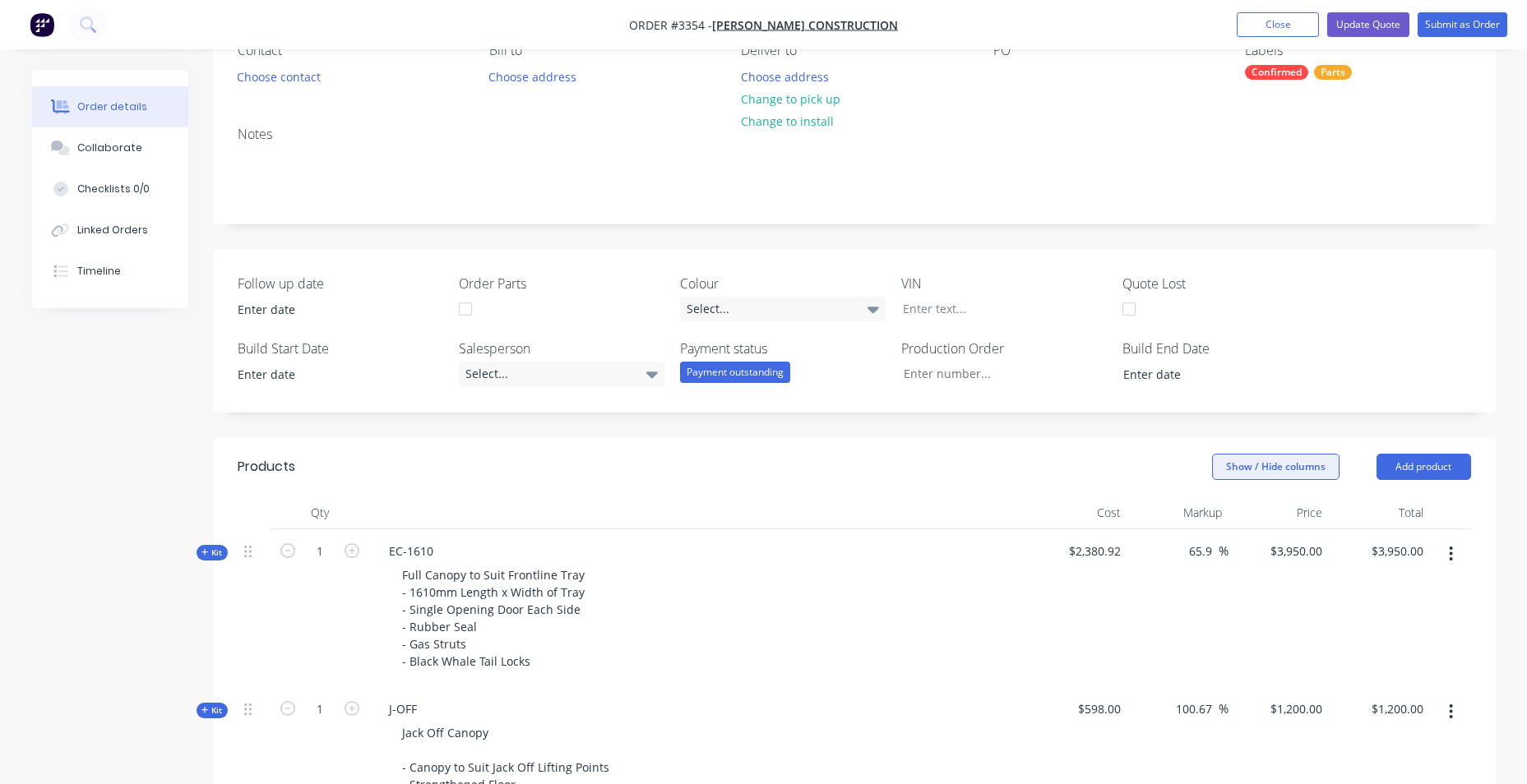
click at [1259, 469] on button "Show / Hide columns" at bounding box center [1275, 466] width 128 height 27
click at [1241, 522] on span at bounding box center [1239, 520] width 14 height 14
click at [1219, 514] on input "Cost" at bounding box center [1219, 514] width 0 height 0
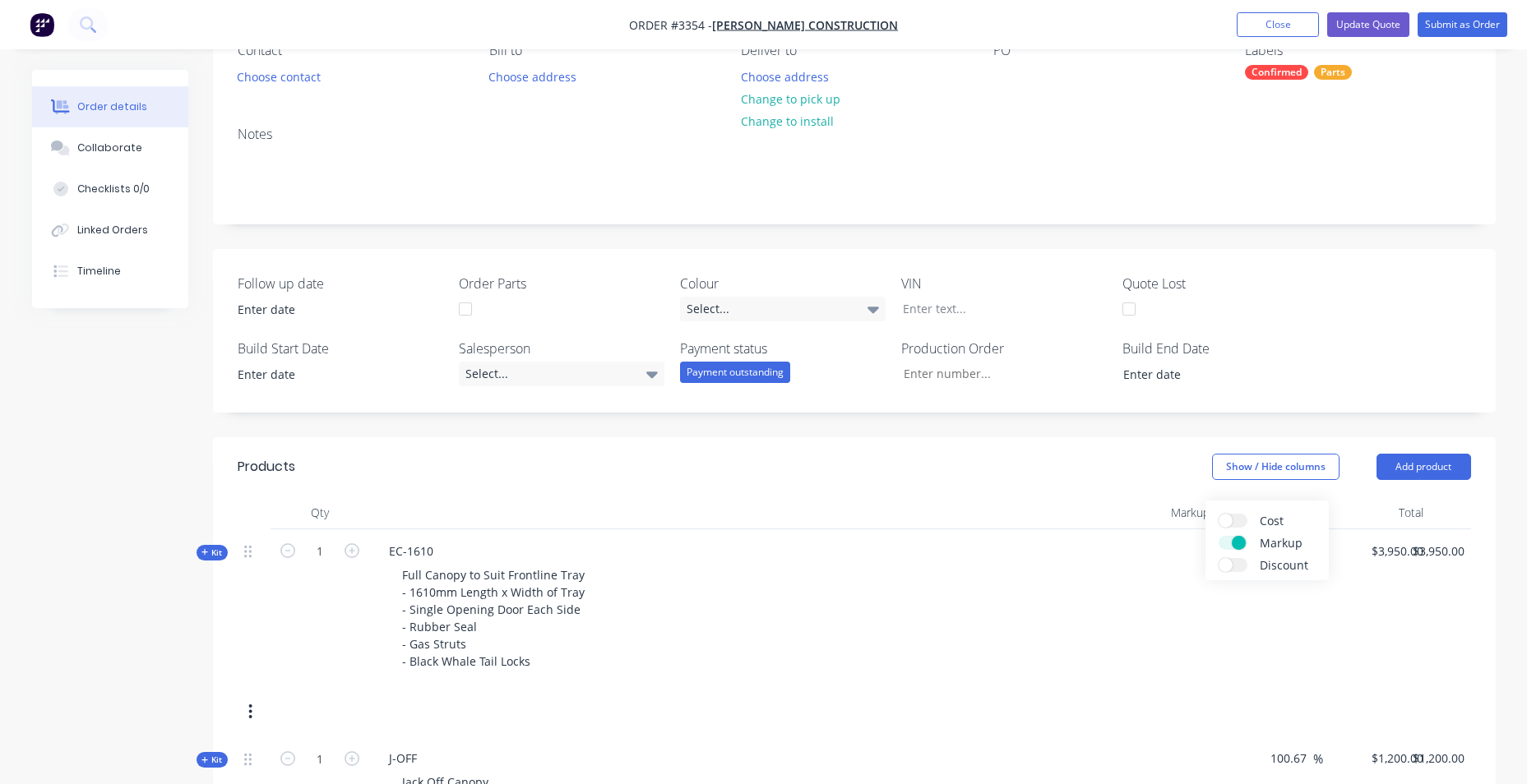
click at [1239, 538] on span at bounding box center [1239, 543] width 14 height 14
click at [1219, 536] on input "Markup" at bounding box center [1219, 536] width 0 height 0
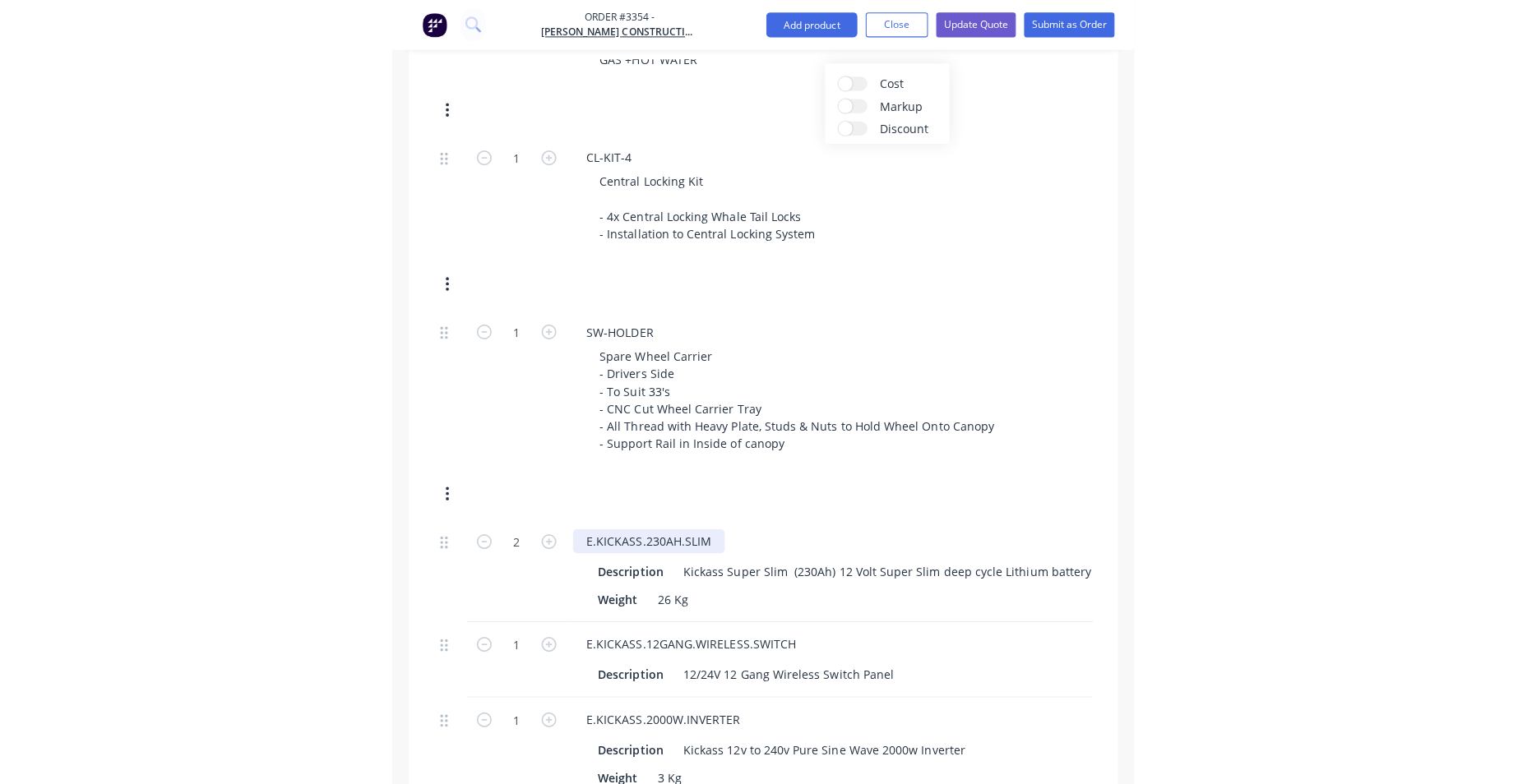
scroll to position [1644, 0]
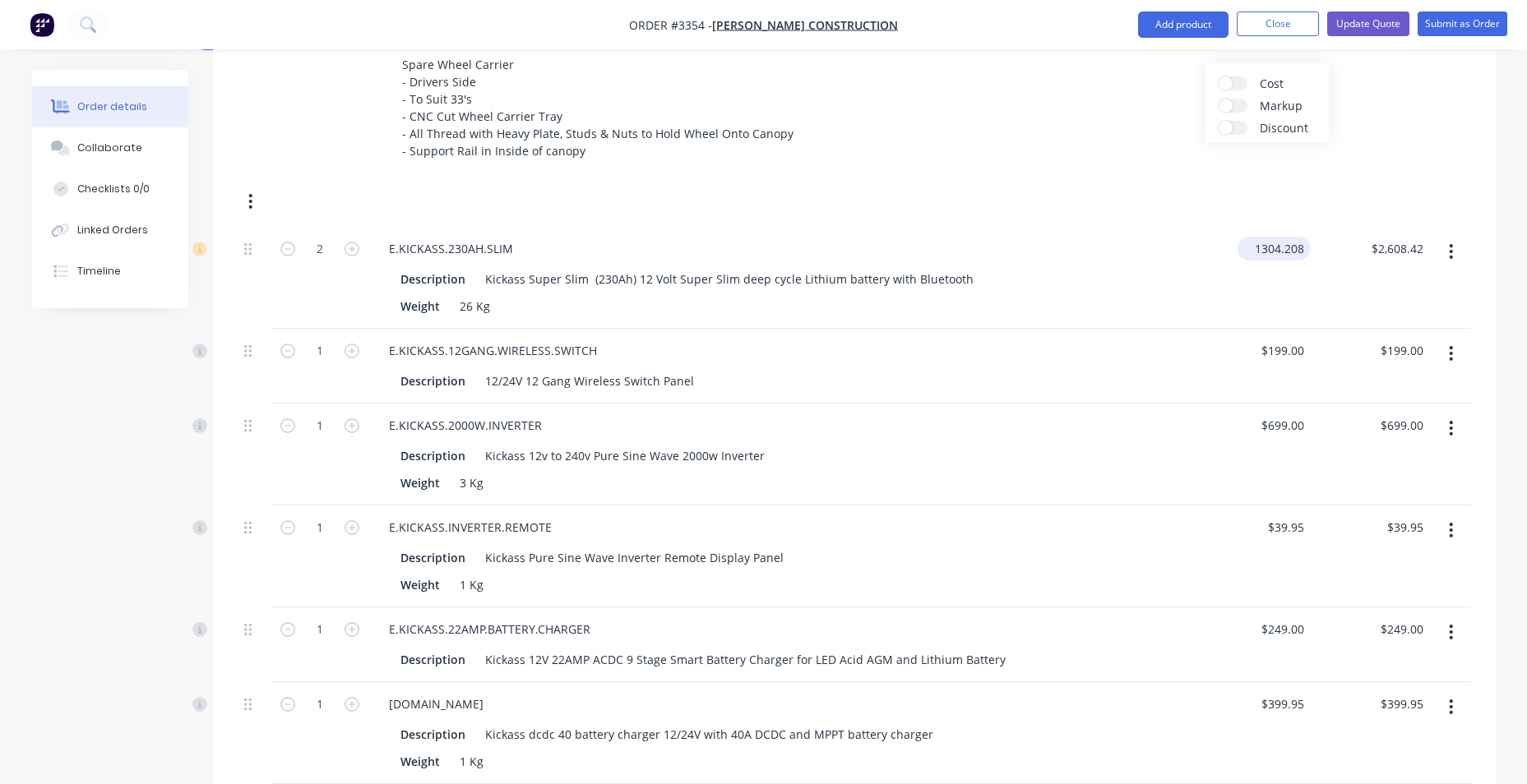
click at [1274, 258] on input "1304.208" at bounding box center [1277, 249] width 67 height 24
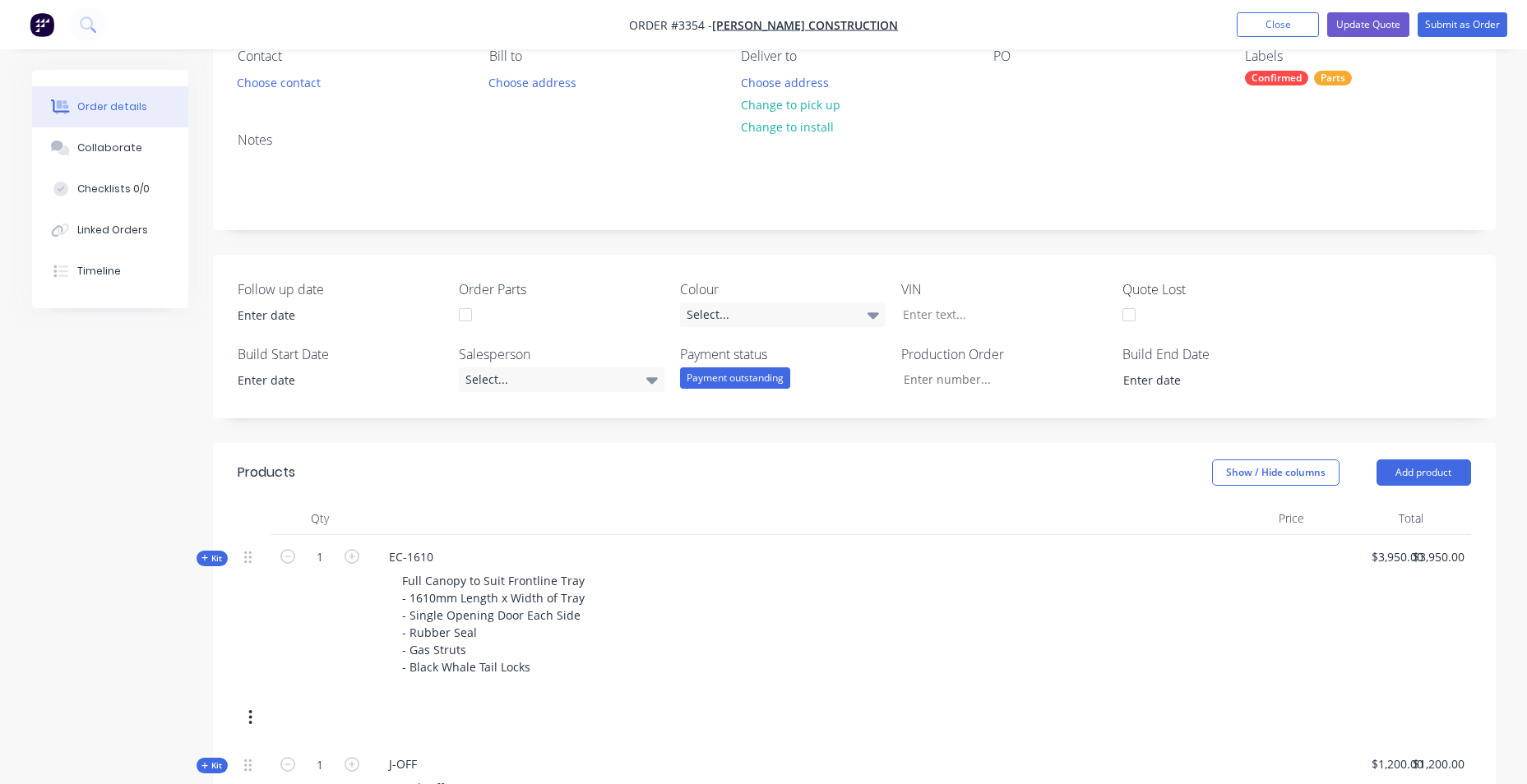
scroll to position [411, 0]
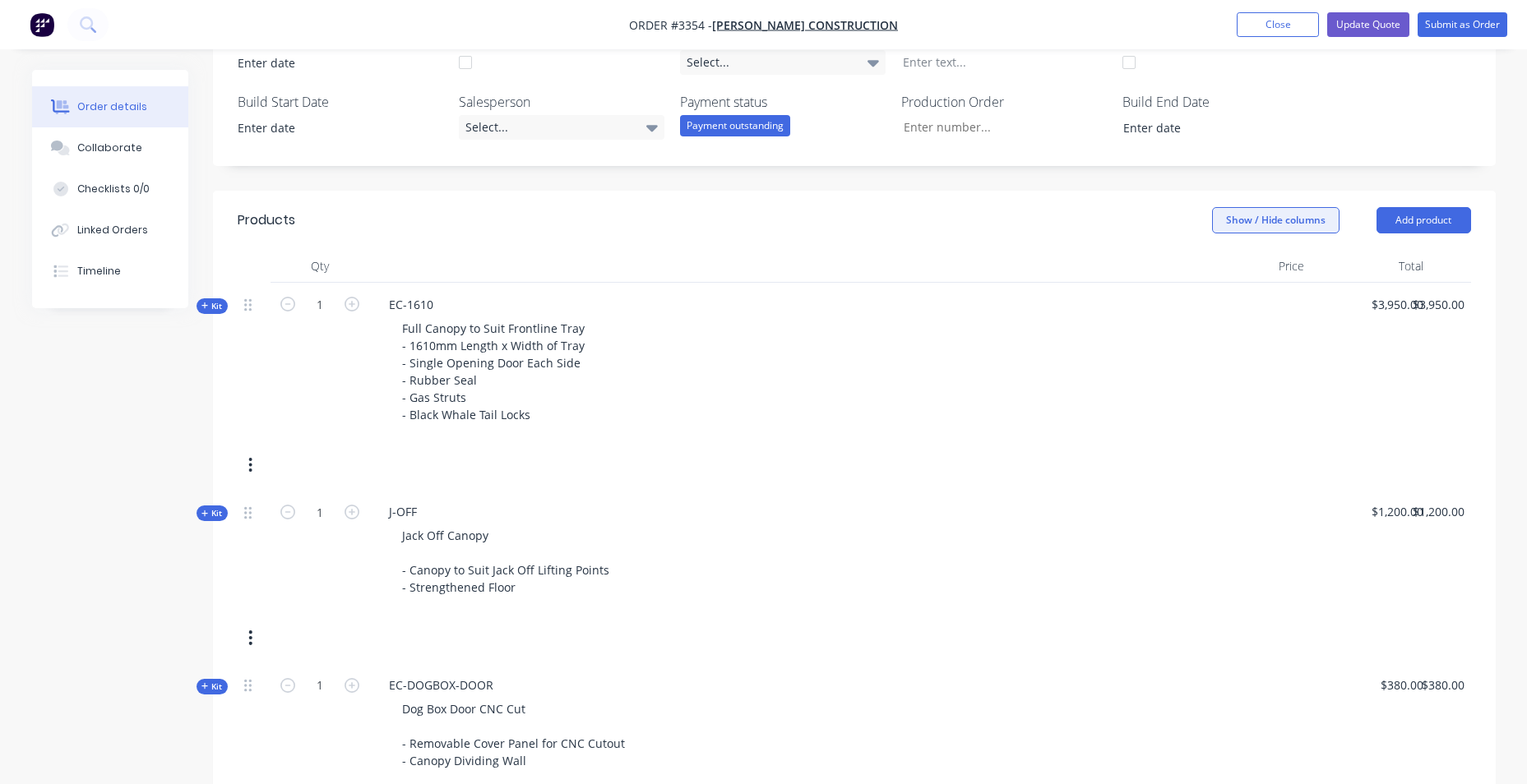
click at [1289, 224] on button "Show / Hide columns" at bounding box center [1275, 220] width 128 height 27
type input "$1,304.208"
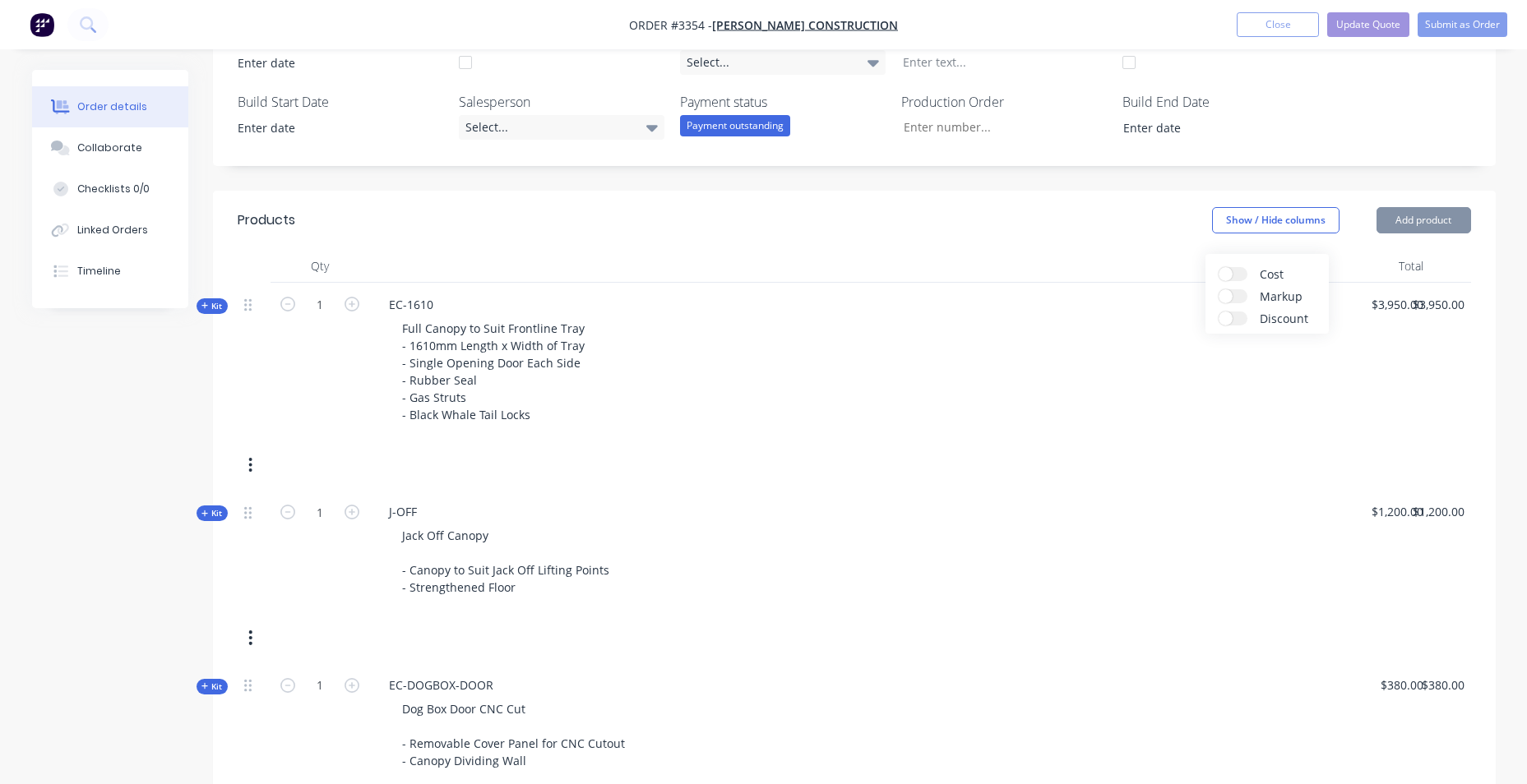
click at [1245, 272] on label "Cost" at bounding box center [1233, 274] width 29 height 14
click at [1219, 267] on input "Cost" at bounding box center [1219, 267] width 0 height 0
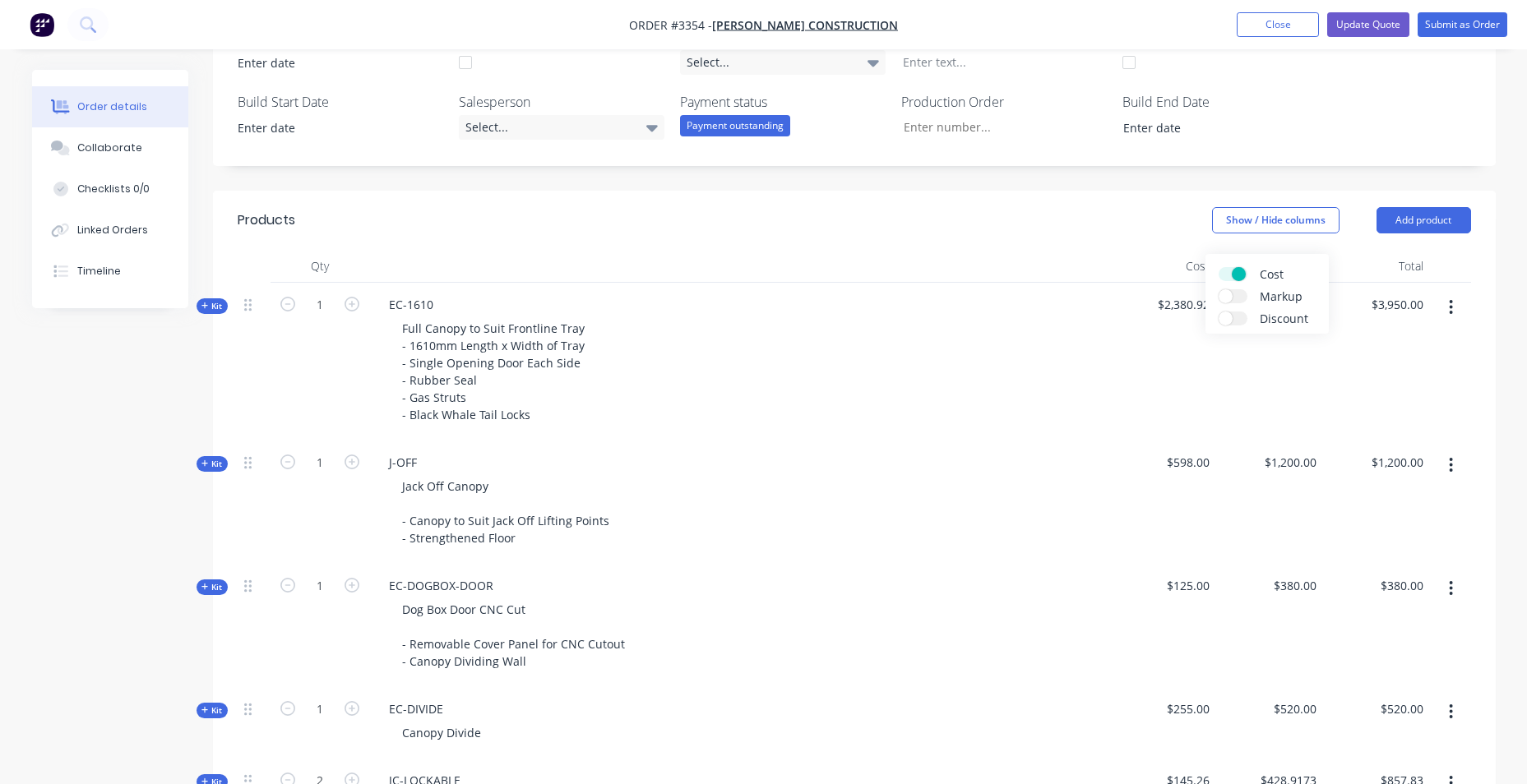
click at [1235, 288] on div "Cost Markup Discount" at bounding box center [1267, 294] width 123 height 80
click at [1238, 294] on label "Markup" at bounding box center [1233, 296] width 29 height 14
click at [1219, 289] on input "Markup" at bounding box center [1219, 289] width 0 height 0
click at [924, 210] on div "Show / Hide columns Add product" at bounding box center [984, 220] width 971 height 27
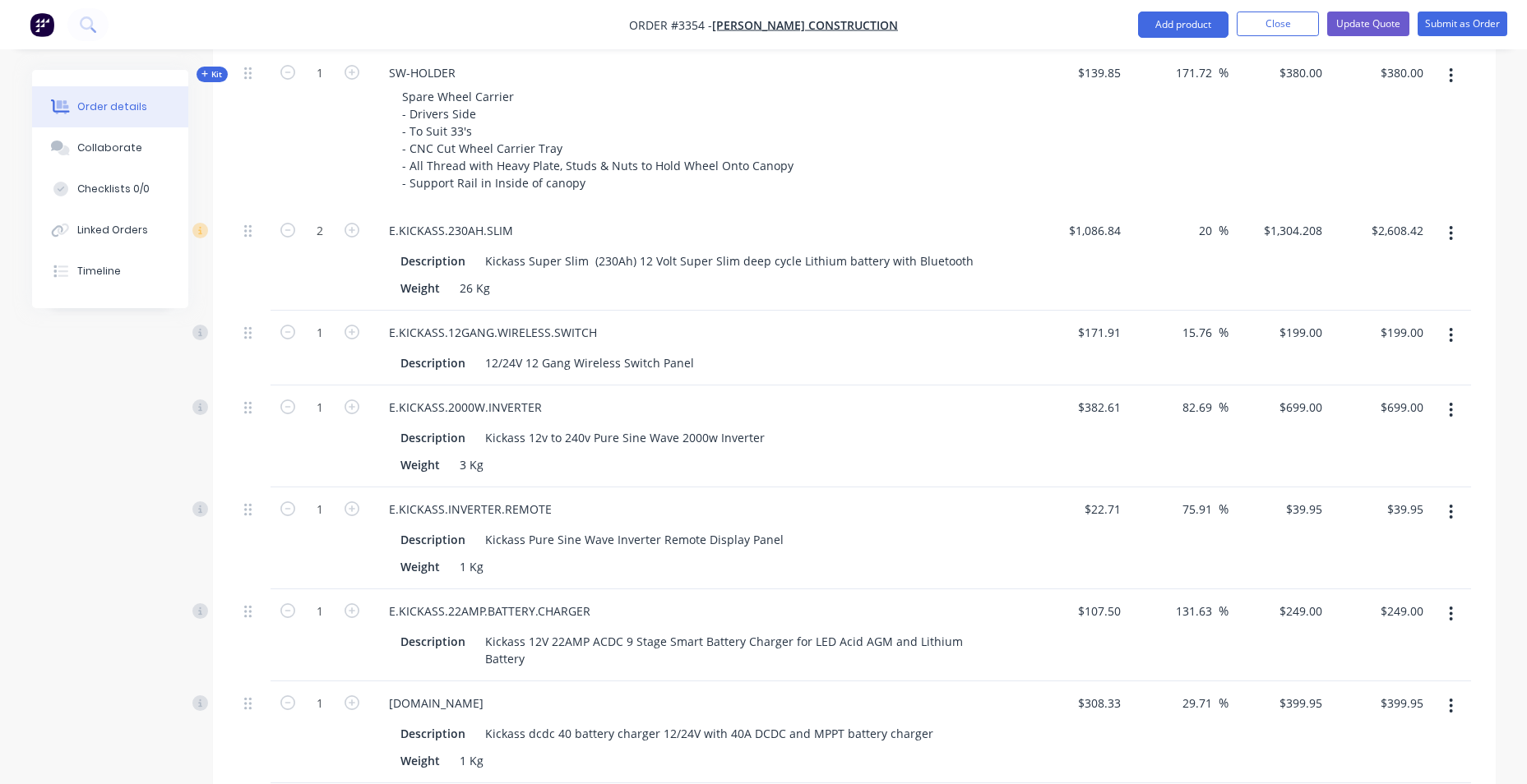
scroll to position [1316, 0]
click at [1211, 224] on input "20" at bounding box center [1208, 229] width 21 height 24
drag, startPoint x: 1211, startPoint y: 224, endPoint x: 1187, endPoint y: 227, distance: 24.2
click at [1187, 227] on div "20 20 %" at bounding box center [1178, 258] width 101 height 102
type input "15"
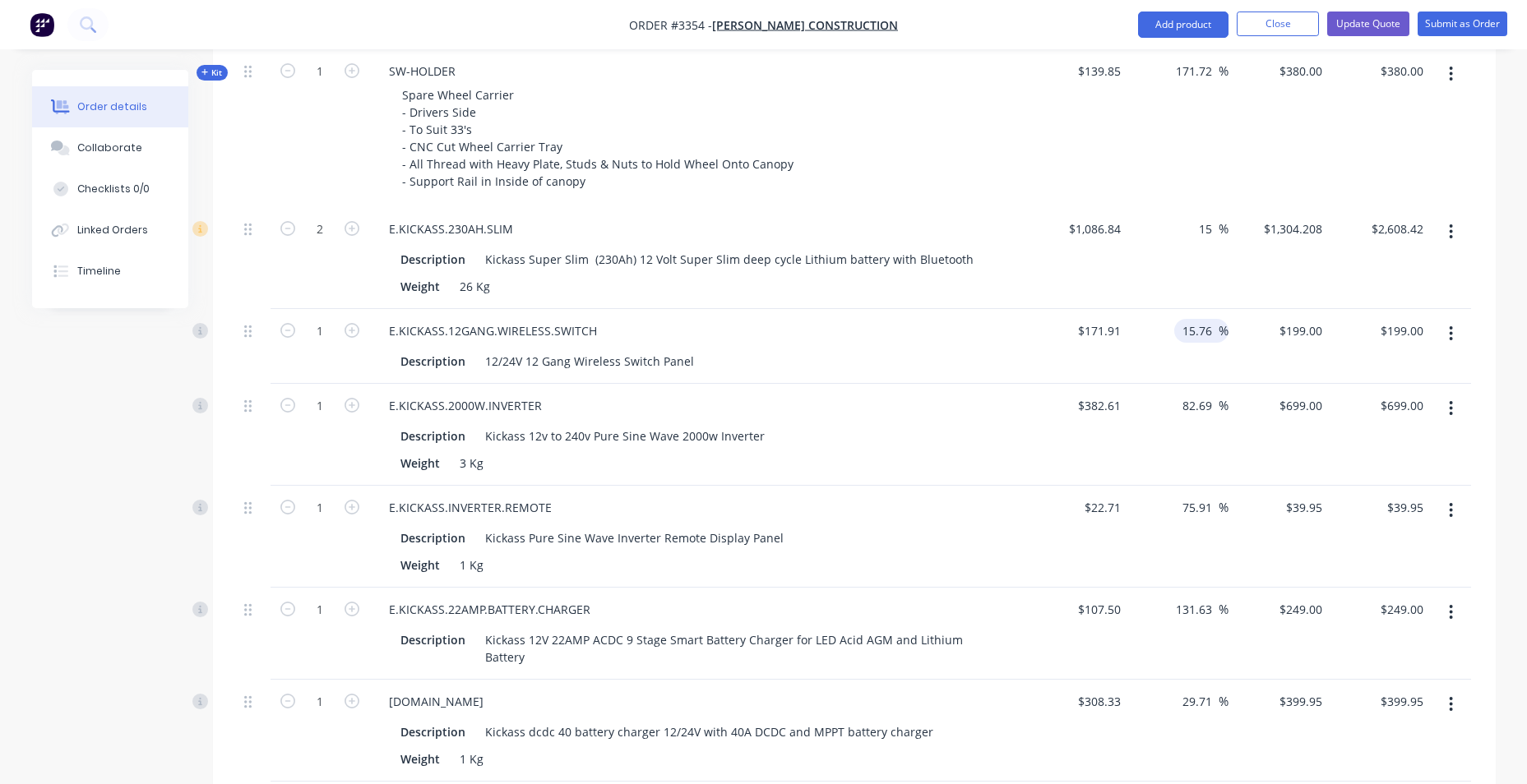
type input "$1,249.866"
type input "$2,499.73"
click at [1213, 326] on input "15.76" at bounding box center [1199, 331] width 38 height 24
drag, startPoint x: 1213, startPoint y: 326, endPoint x: 1136, endPoint y: 333, distance: 77.3
click at [1136, 333] on div "15.76 15.76 %" at bounding box center [1178, 346] width 101 height 74
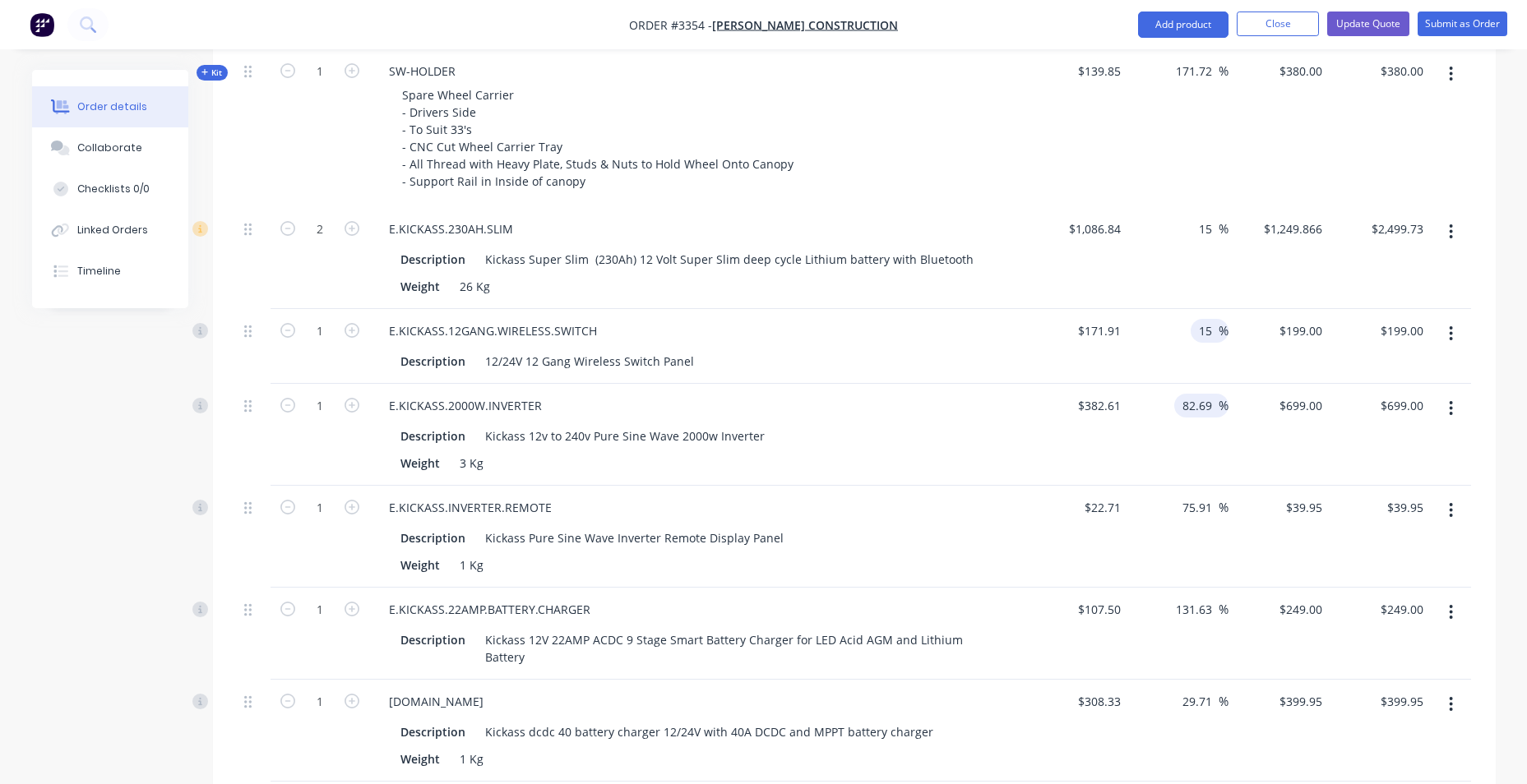
type input "15"
type input "$197.6965"
type input "$197.70"
drag, startPoint x: 1215, startPoint y: 401, endPoint x: 1148, endPoint y: 407, distance: 67.3
click at [1148, 407] on div "82.69 82.69 %" at bounding box center [1178, 435] width 101 height 102
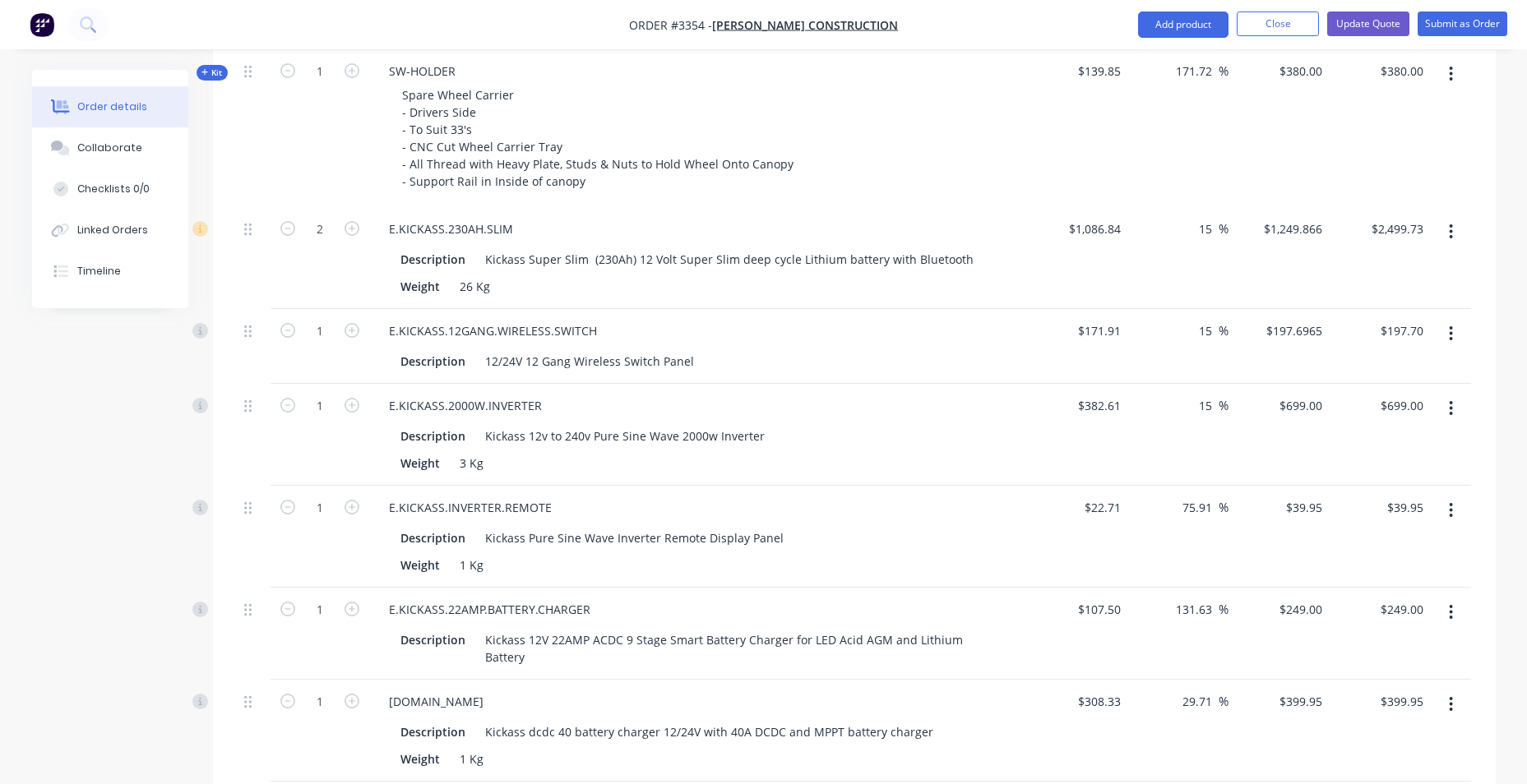
type input "15"
type input "$440.0015"
type input "$440.00"
click at [1197, 277] on div "15 15 %" at bounding box center [1178, 258] width 101 height 102
drag, startPoint x: 1210, startPoint y: 508, endPoint x: 1157, endPoint y: 510, distance: 53.0
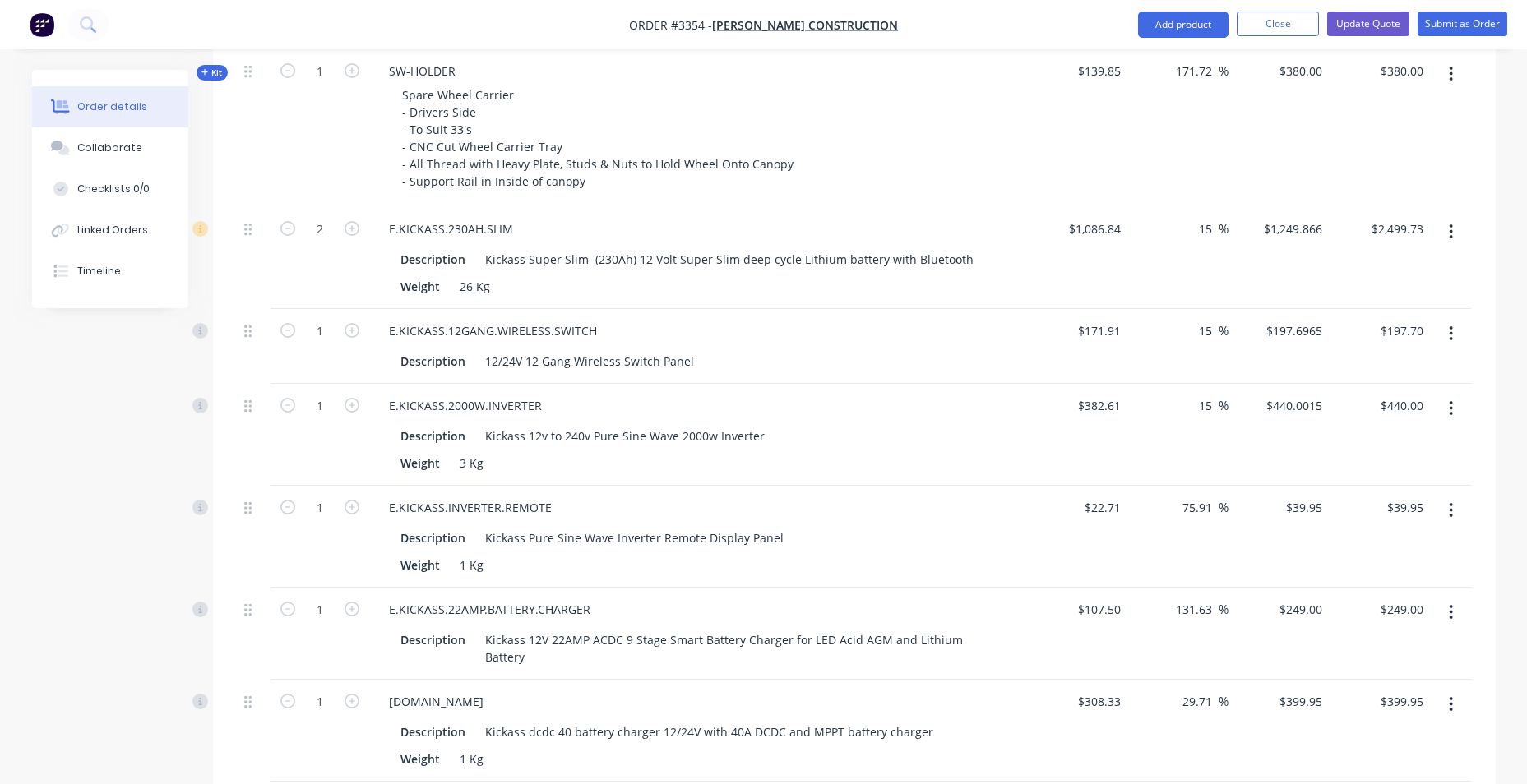
click at [1157, 510] on div "75.91 75.91 %" at bounding box center [1178, 537] width 101 height 102
type input "15"
type input "$26.1165"
type input "$26.12"
drag, startPoint x: 1219, startPoint y: 603, endPoint x: 1138, endPoint y: 604, distance: 81.0
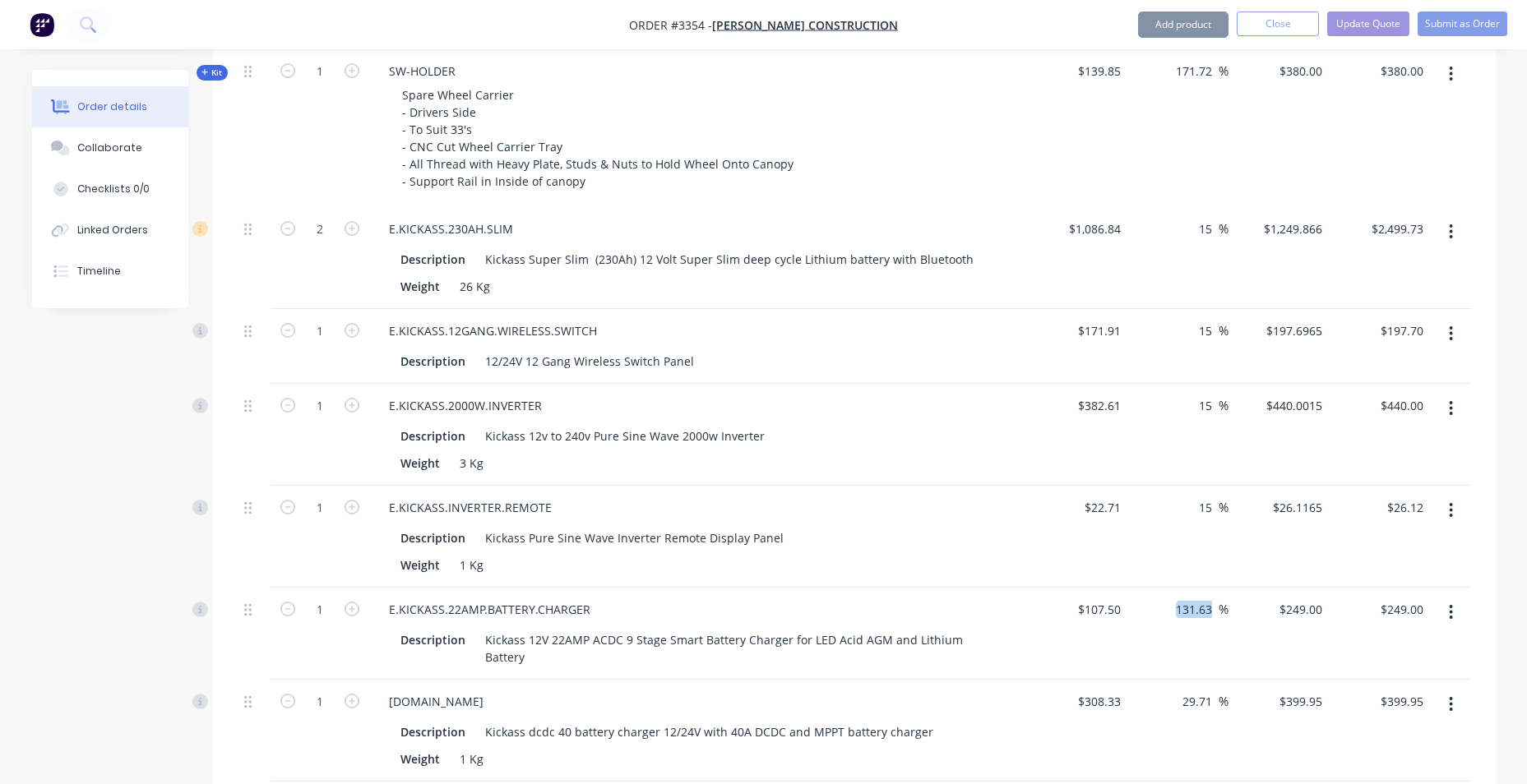
click at [1138, 604] on div "131.63 131.63 %" at bounding box center [1178, 634] width 101 height 92
drag, startPoint x: 1209, startPoint y: 330, endPoint x: 1200, endPoint y: 334, distance: 9.8
click at [1200, 334] on input "15" at bounding box center [1208, 331] width 21 height 24
type input "30"
type input "$223.483"
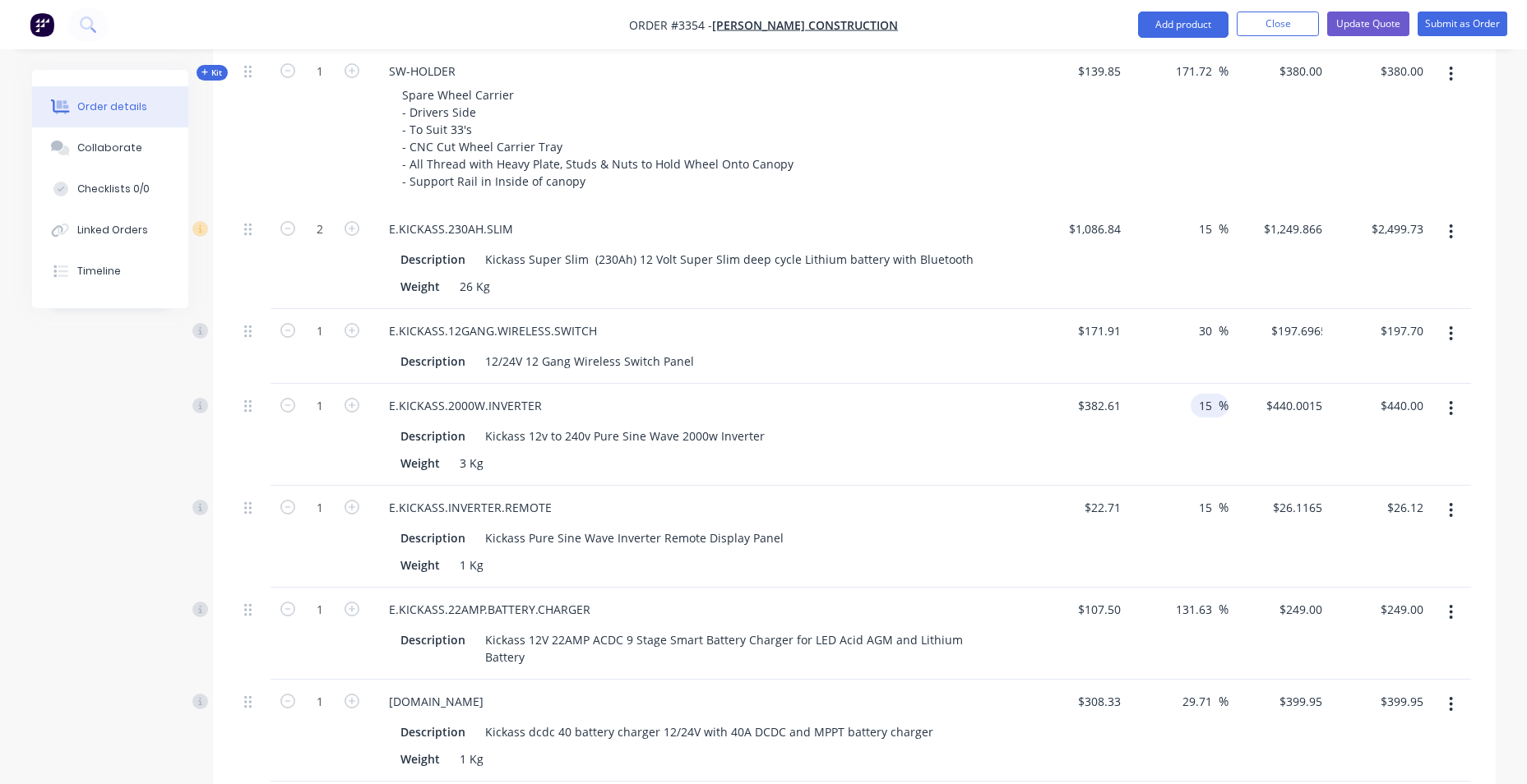
type input "$223.48"
drag, startPoint x: 1212, startPoint y: 403, endPoint x: 1190, endPoint y: 406, distance: 22.2
click at [1191, 406] on div "15 15 %" at bounding box center [1209, 406] width 38 height 24
type input "30"
type input "$497.393"
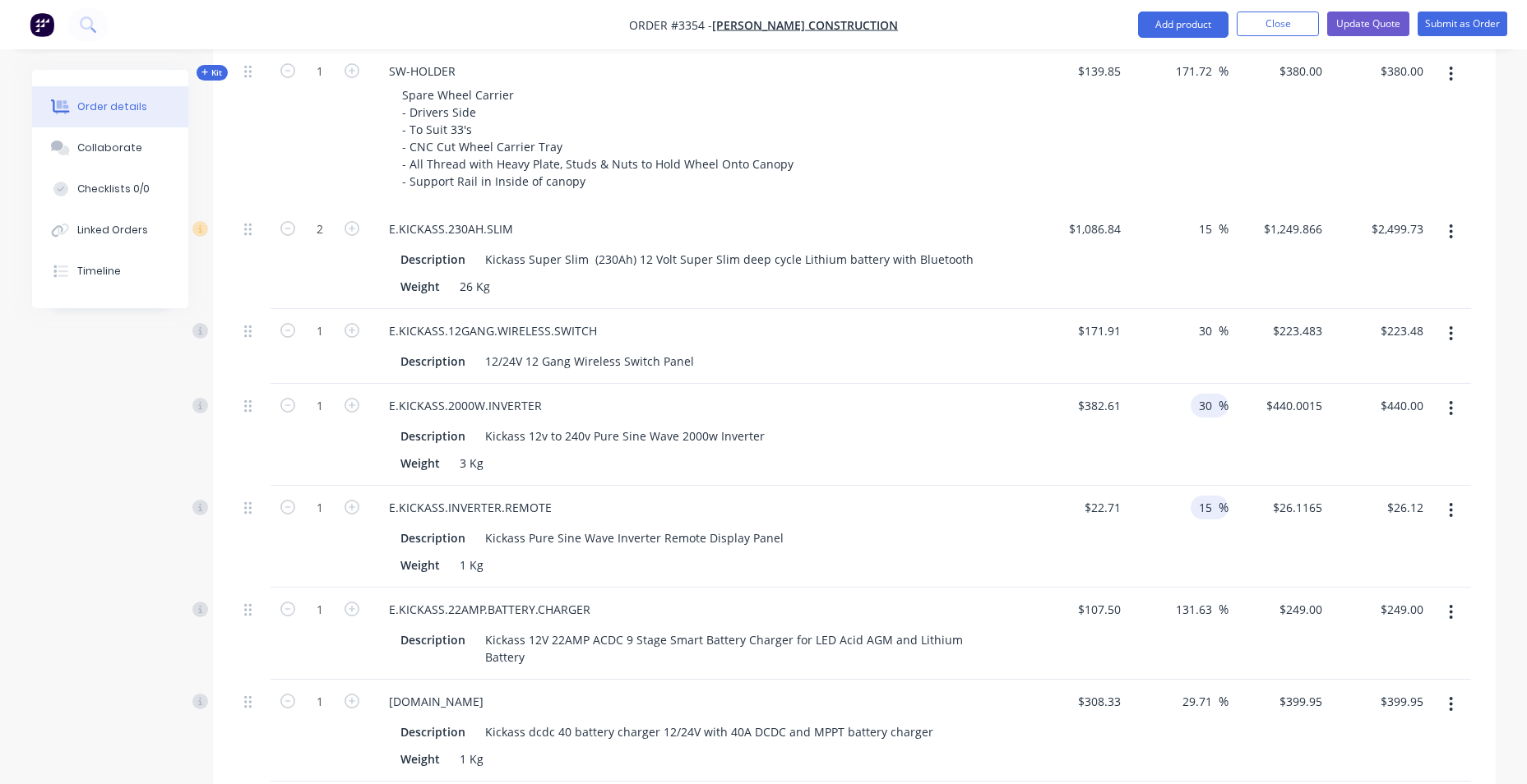
type input "$497.39"
drag, startPoint x: 1209, startPoint y: 502, endPoint x: 1178, endPoint y: 507, distance: 31.4
click at [1178, 507] on div "15 15 %" at bounding box center [1178, 537] width 101 height 102
type input "30"
type input "$29.523"
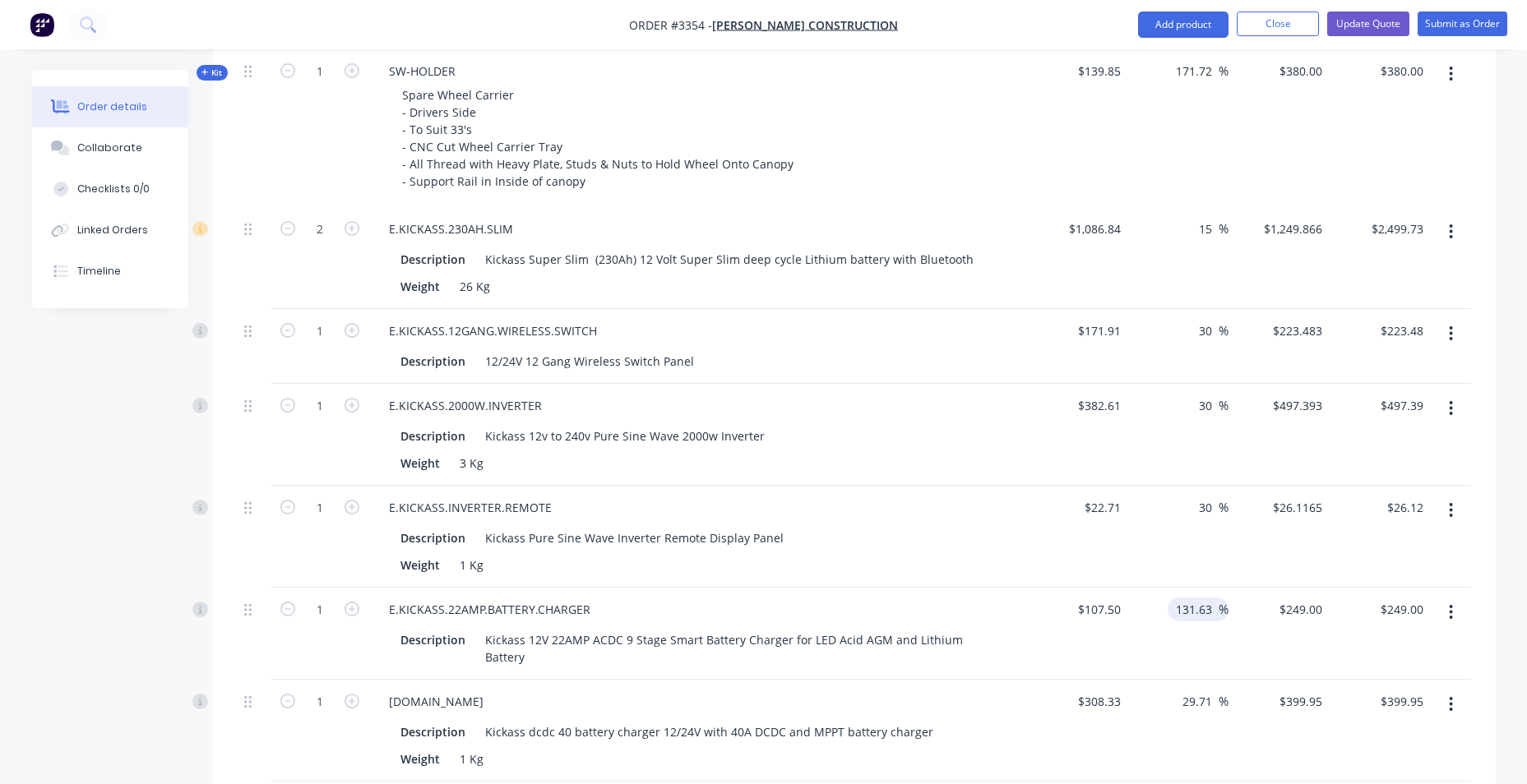
type input "$29.52"
drag, startPoint x: 1204, startPoint y: 612, endPoint x: 1163, endPoint y: 612, distance: 41.0
click at [1163, 612] on div "131.63 131.63 %" at bounding box center [1178, 634] width 101 height 92
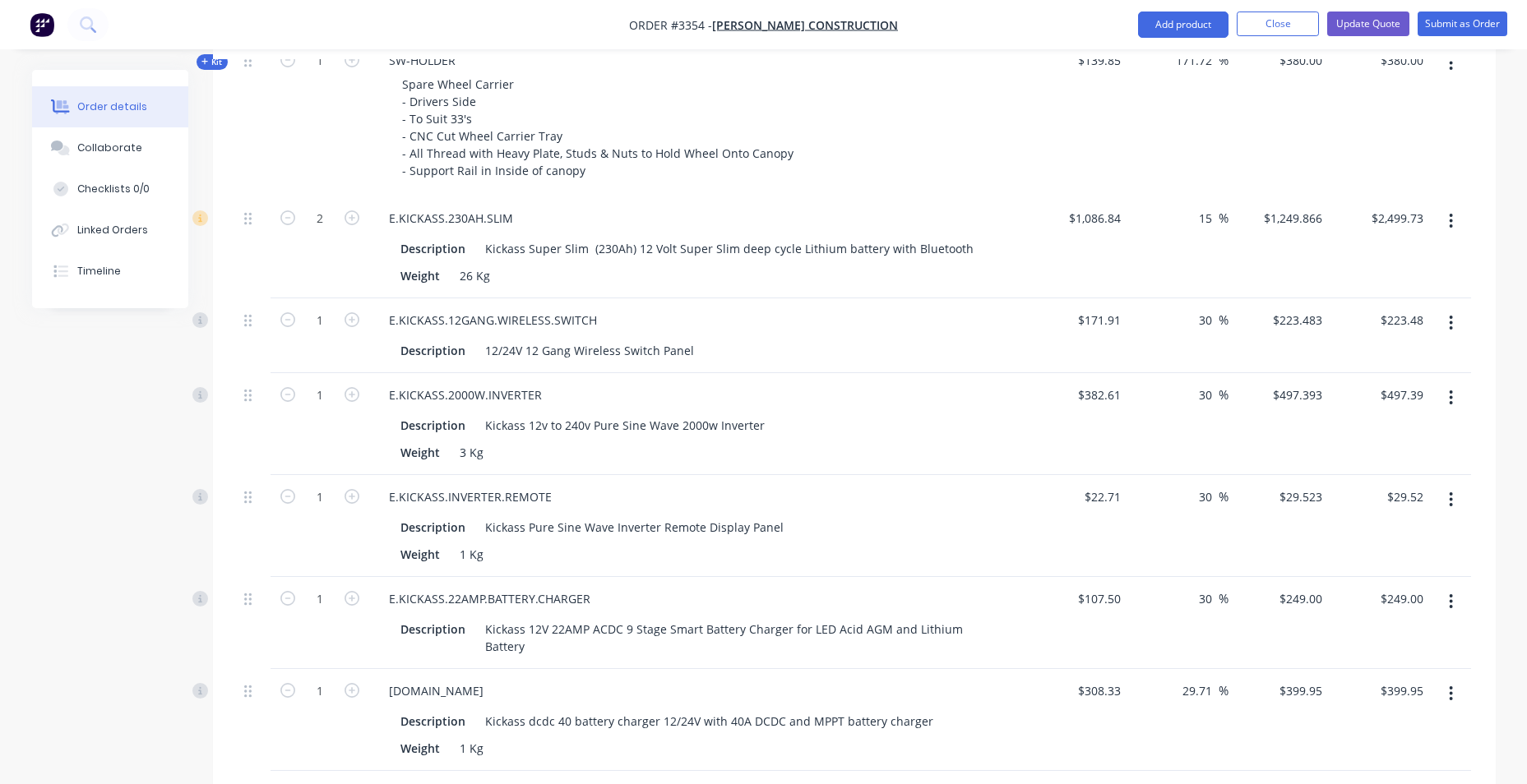
scroll to position [1398, 0]
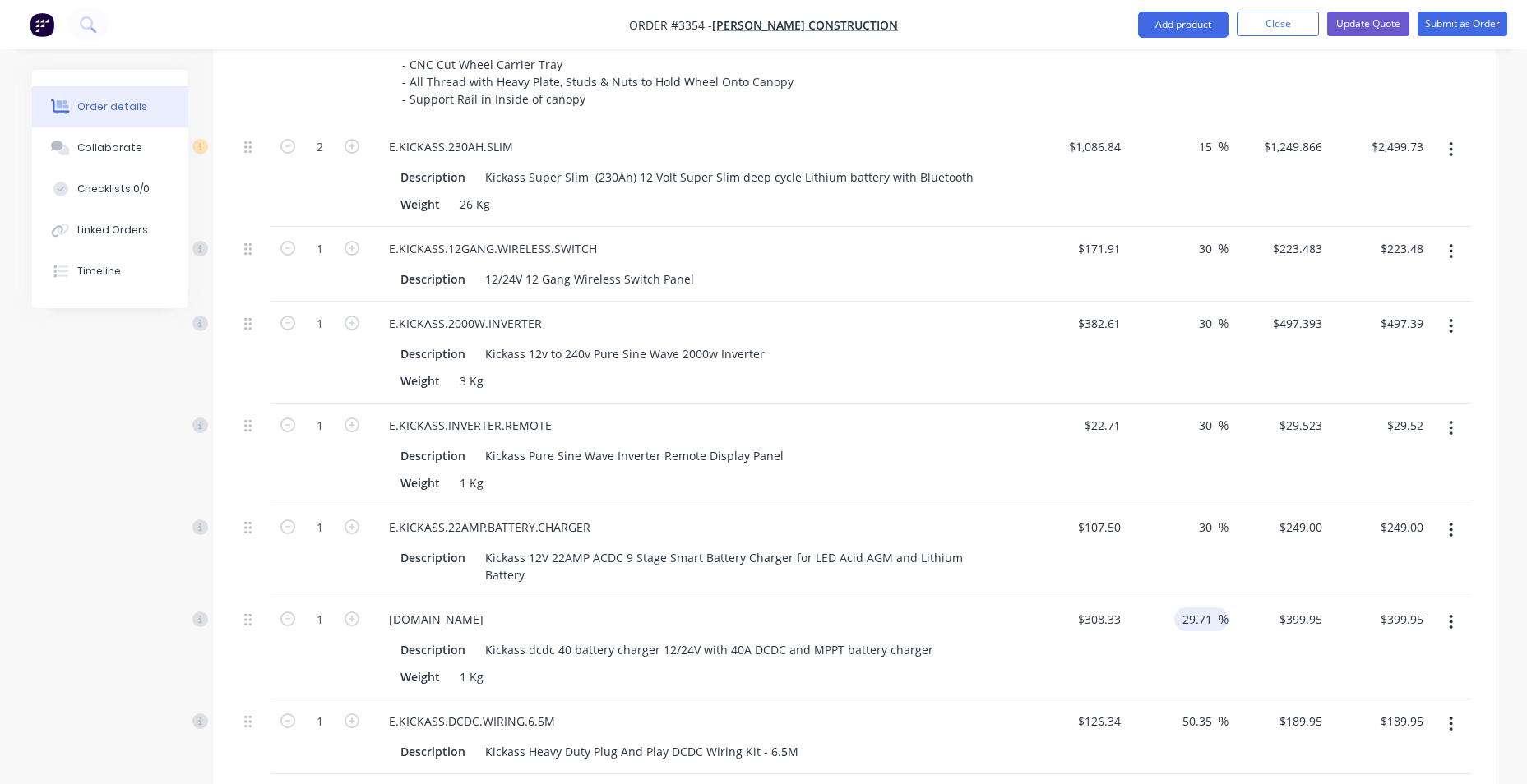
type input "30"
type input "$139.75"
drag, startPoint x: 1217, startPoint y: 620, endPoint x: 1176, endPoint y: 620, distance: 41.0
click at [1176, 620] on div "29.71 29.71 %" at bounding box center [1201, 620] width 54 height 24
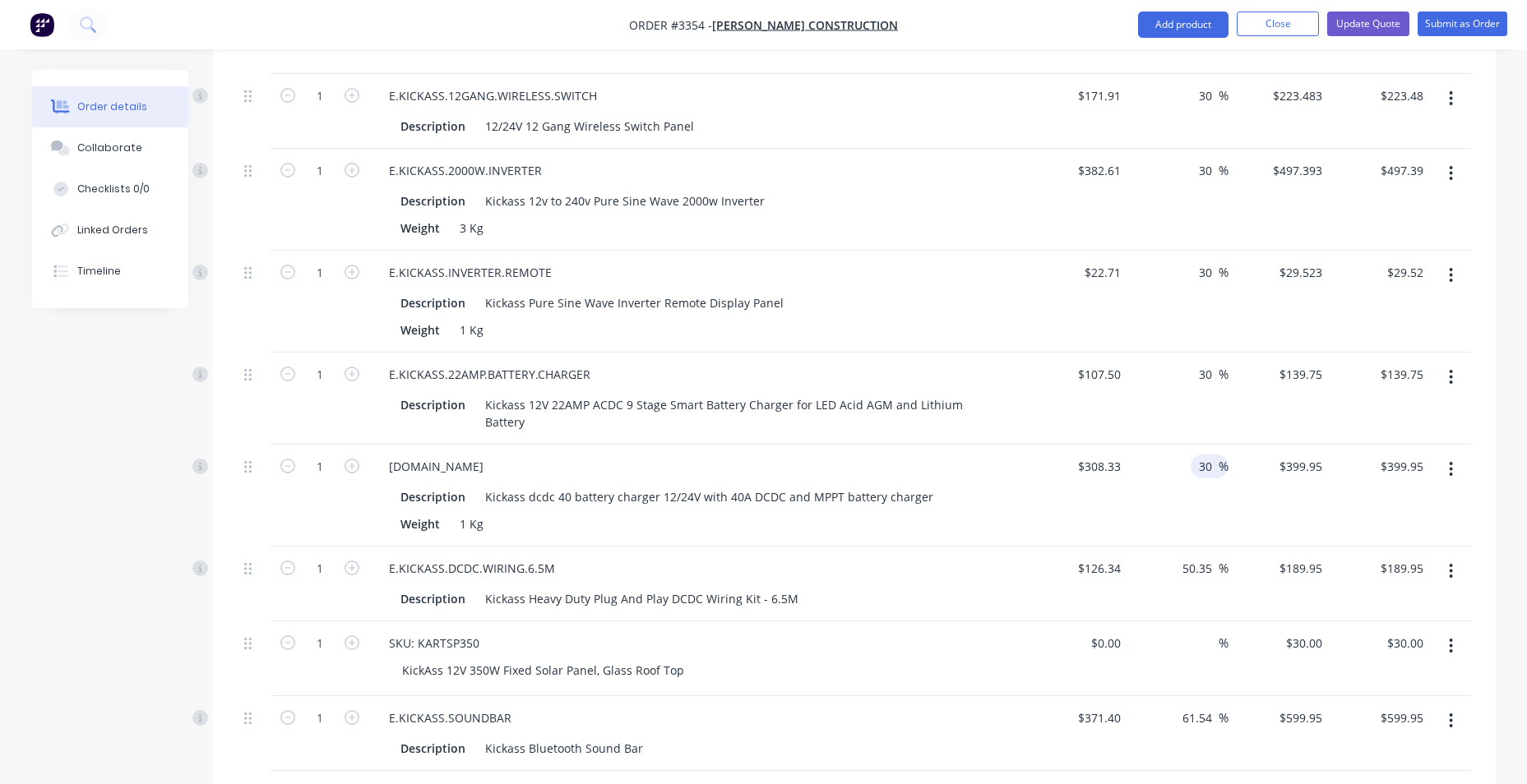
scroll to position [1562, 0]
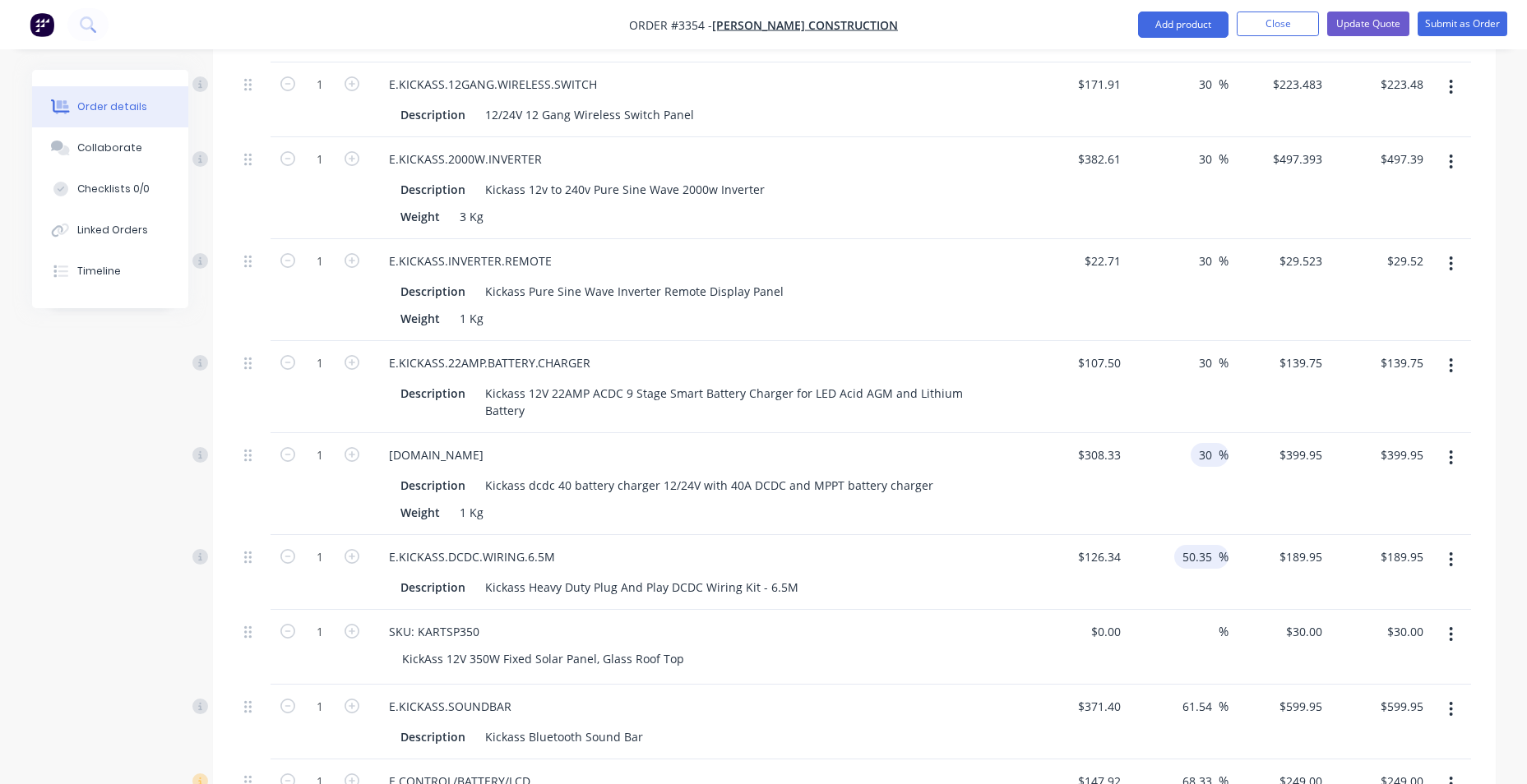
type input "30"
type input "$400.829"
type input "$400.83"
drag, startPoint x: 1208, startPoint y: 563, endPoint x: 1186, endPoint y: 567, distance: 22.4
click at [1186, 567] on div "50.35 50.35" at bounding box center [1199, 557] width 38 height 24
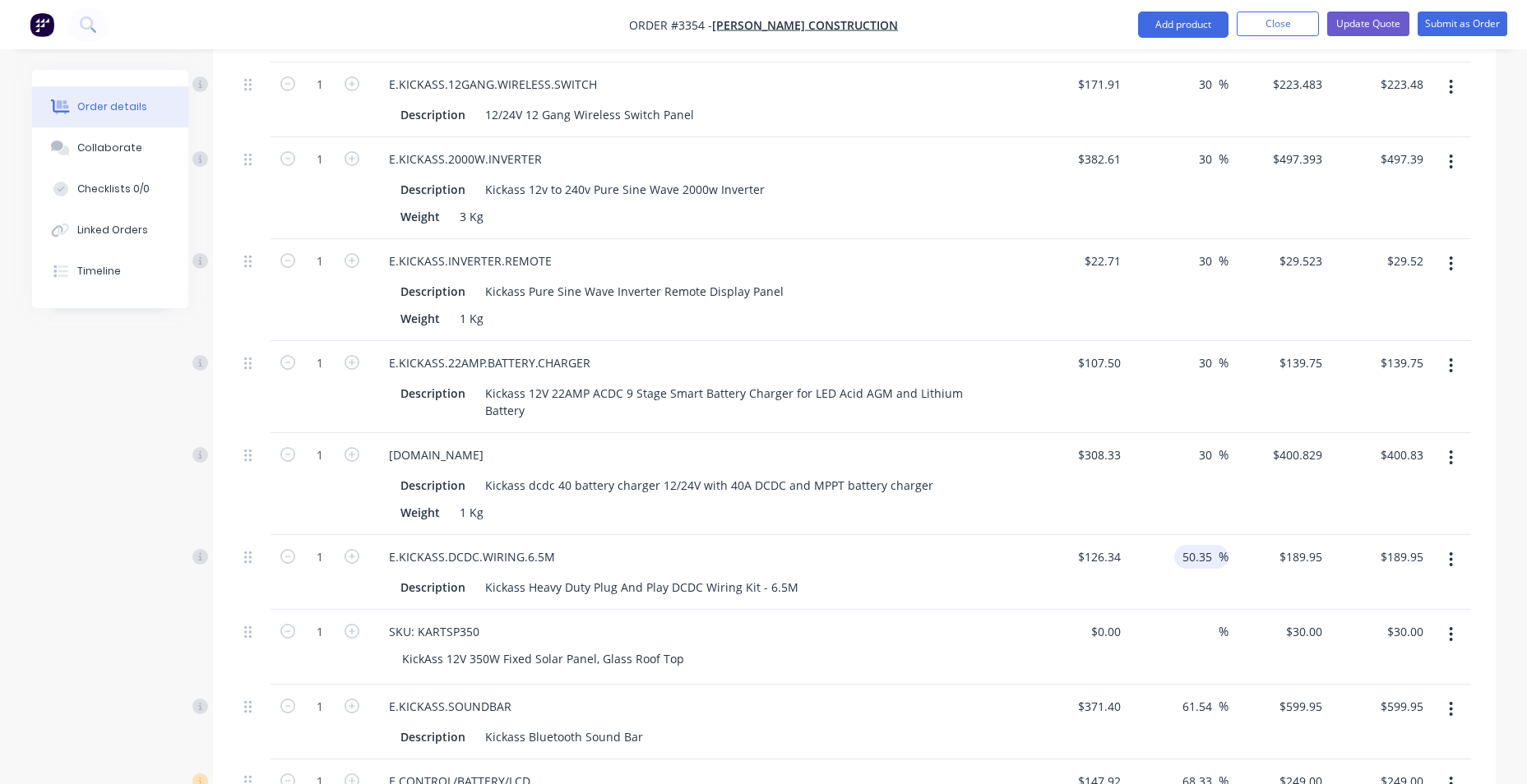
drag, startPoint x: 1215, startPoint y: 555, endPoint x: 1185, endPoint y: 560, distance: 30.4
click at [1185, 560] on input "50.35" at bounding box center [1199, 557] width 38 height 24
type input "30"
click at [1209, 634] on input at bounding box center [1209, 632] width 19 height 24
type input "$164.242"
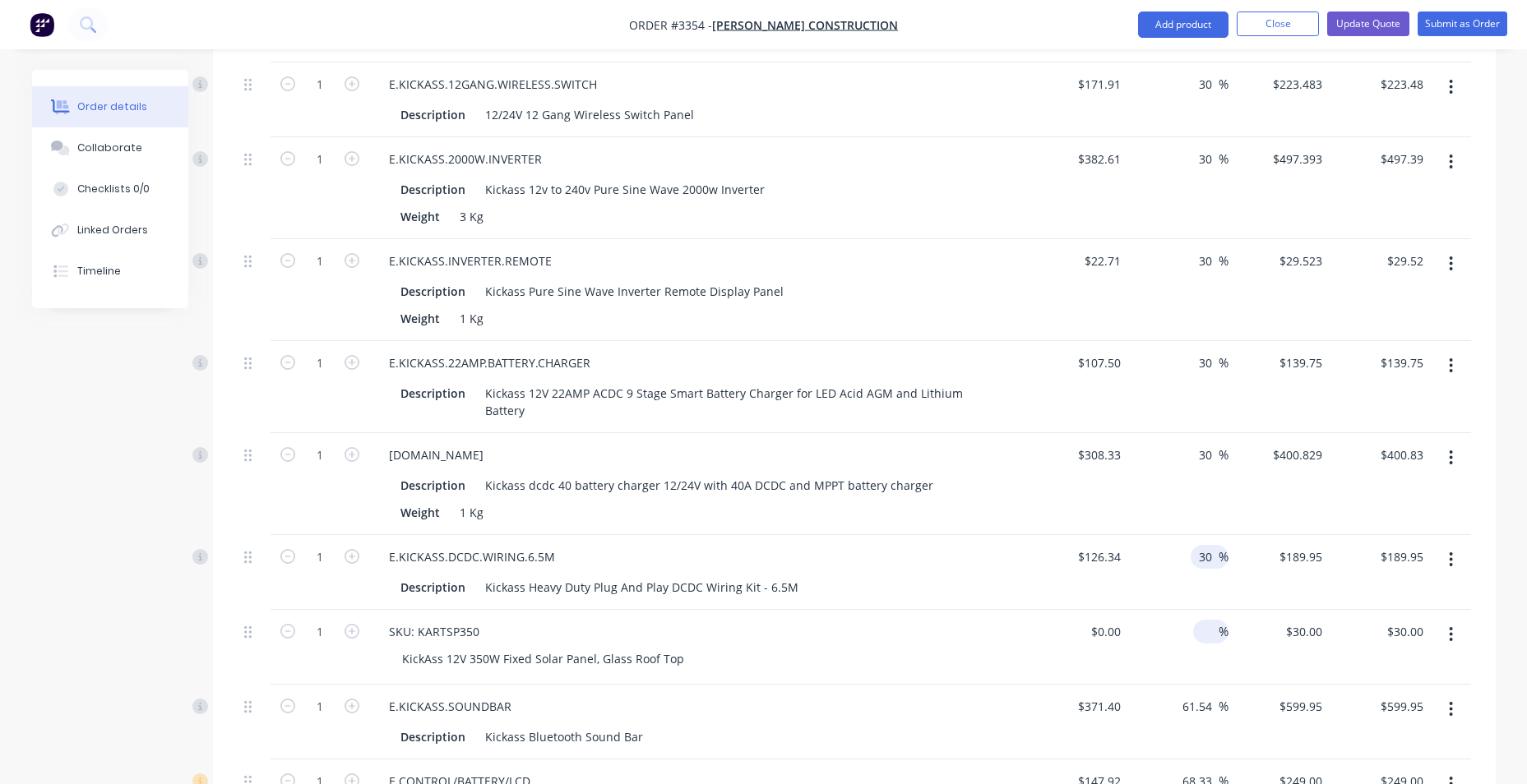
type input "$164.24"
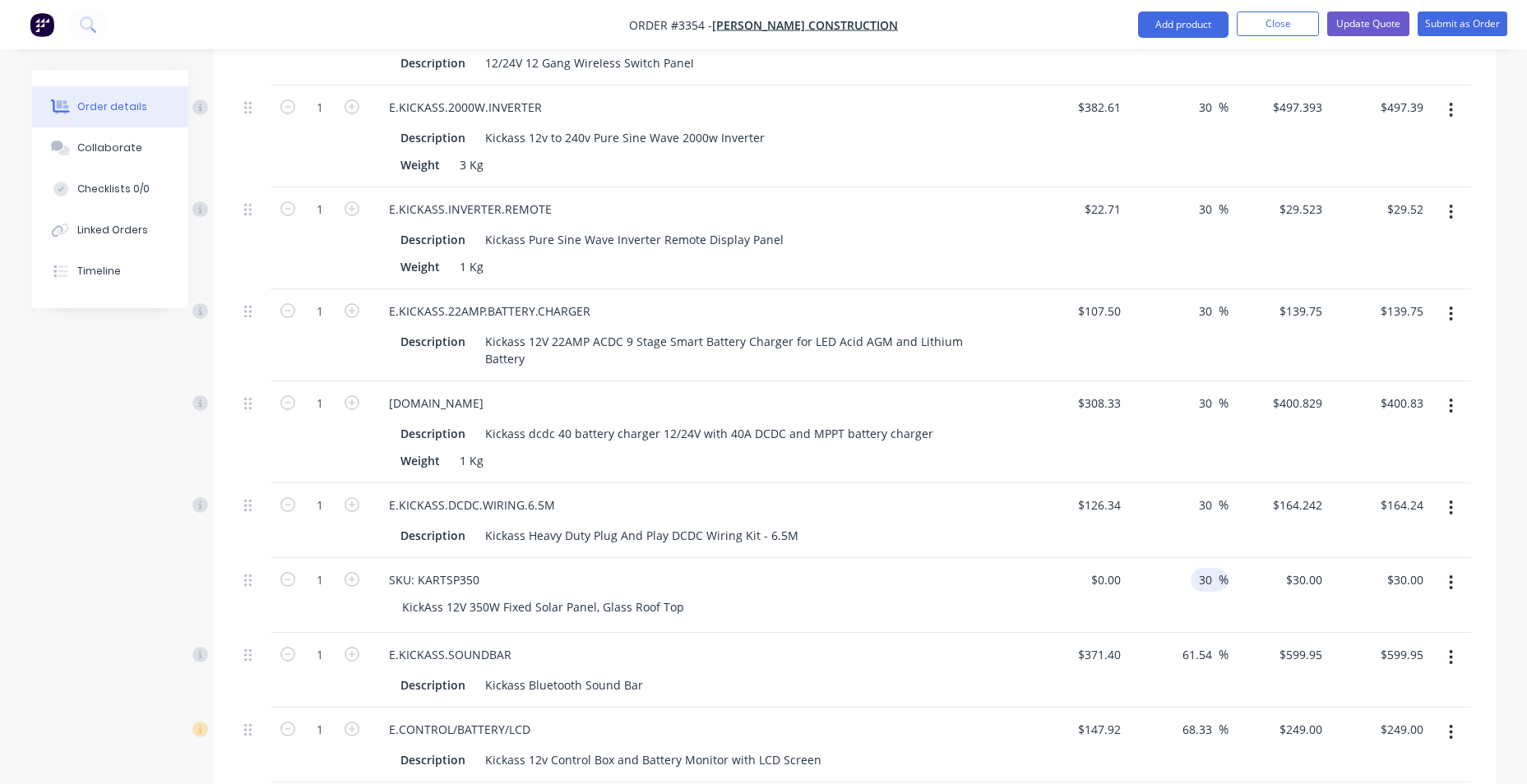
scroll to position [1726, 0]
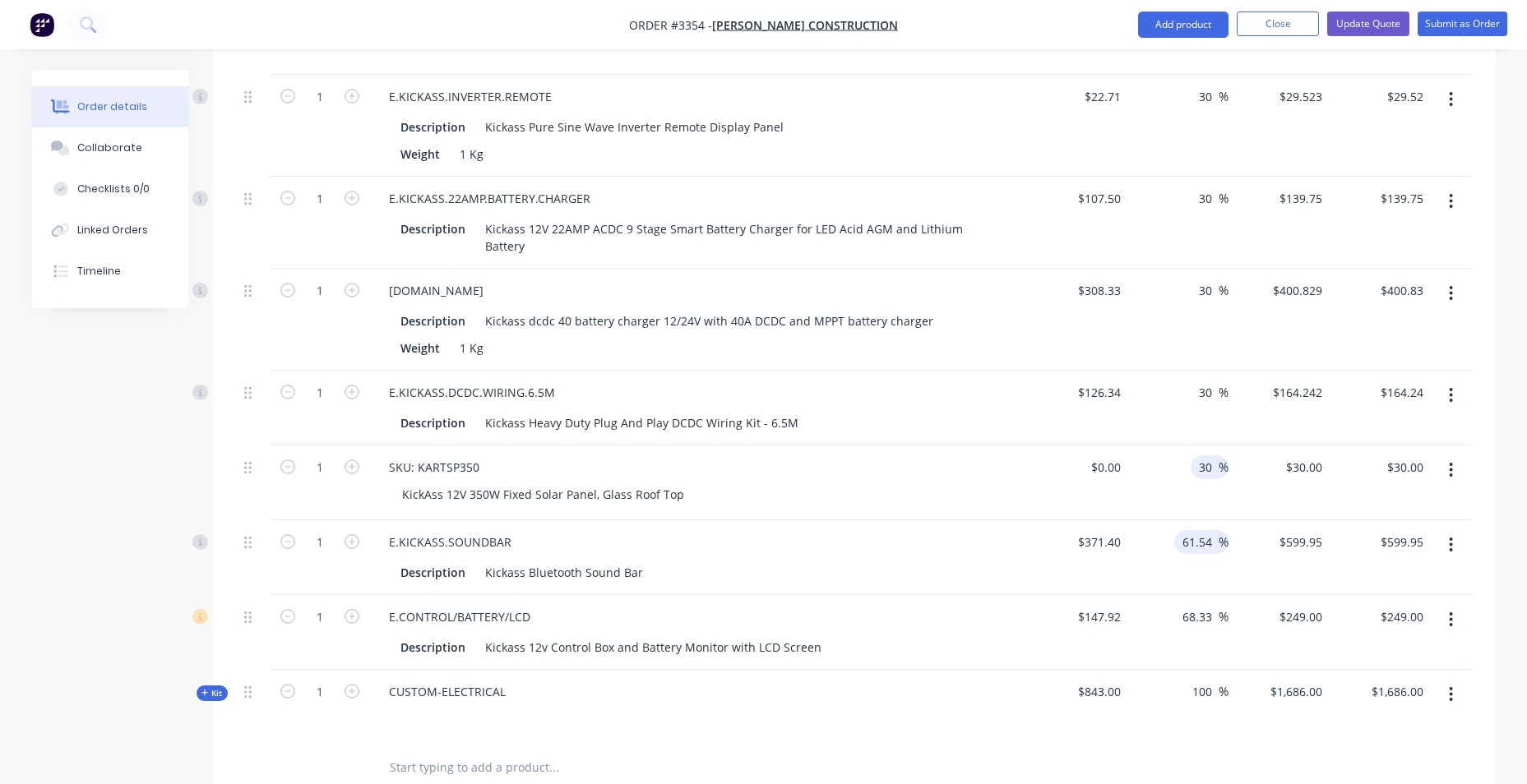
type input "30"
type input "$0.00"
drag, startPoint x: 1215, startPoint y: 536, endPoint x: 1165, endPoint y: 552, distance: 52.5
click at [1165, 552] on div "61.54 61.54 %" at bounding box center [1178, 557] width 101 height 74
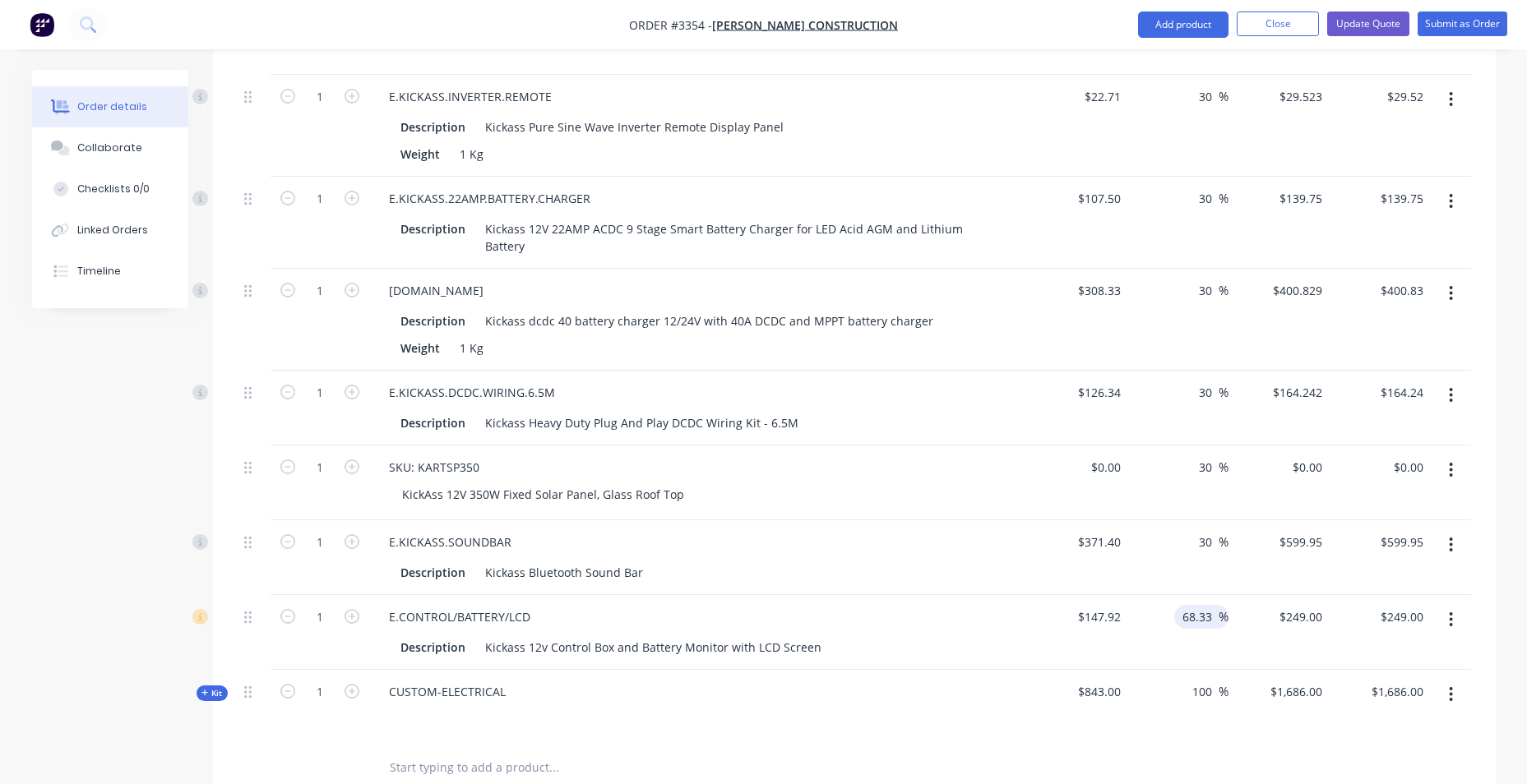
type input "30"
type input "$482.82"
drag, startPoint x: 1215, startPoint y: 620, endPoint x: 1173, endPoint y: 621, distance: 42.0
click at [1173, 621] on div "68.33 68.33 %" at bounding box center [1178, 632] width 101 height 74
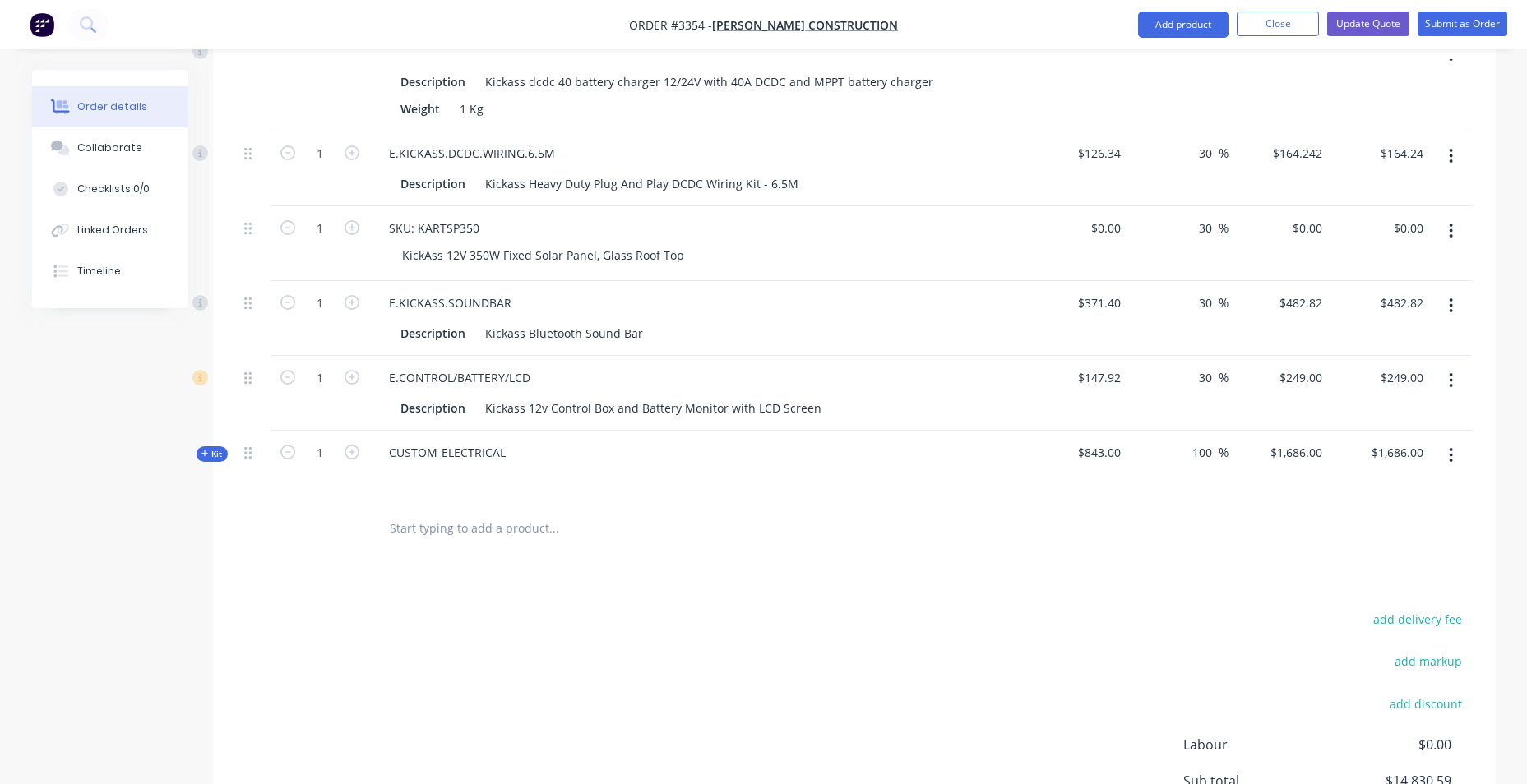
scroll to position [1973, 0]
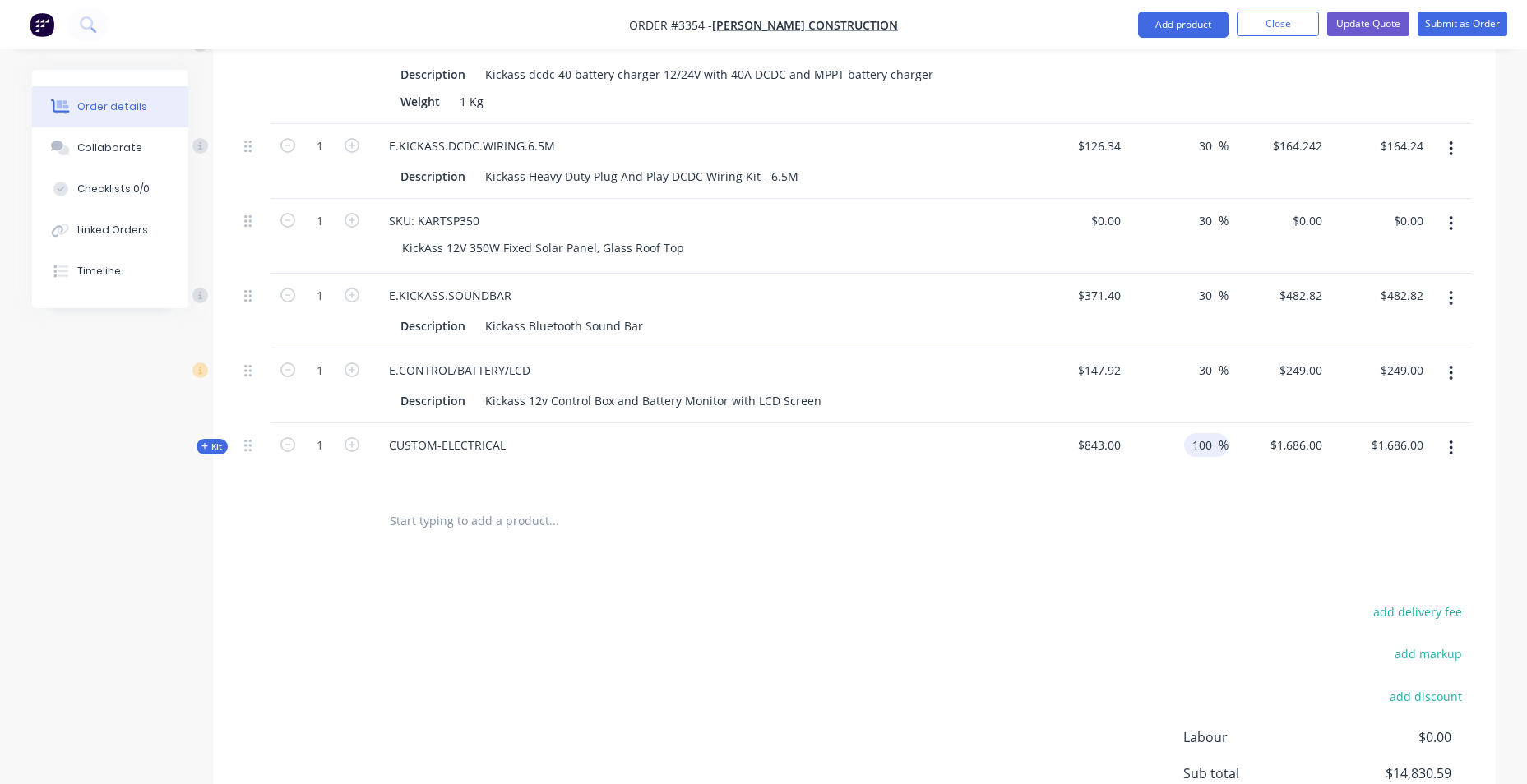
type input "30"
type input "$192.296"
type input "$192.30"
click at [1208, 449] on input "100" at bounding box center [1204, 445] width 28 height 24
drag, startPoint x: 1214, startPoint y: 443, endPoint x: 1190, endPoint y: 447, distance: 24.3
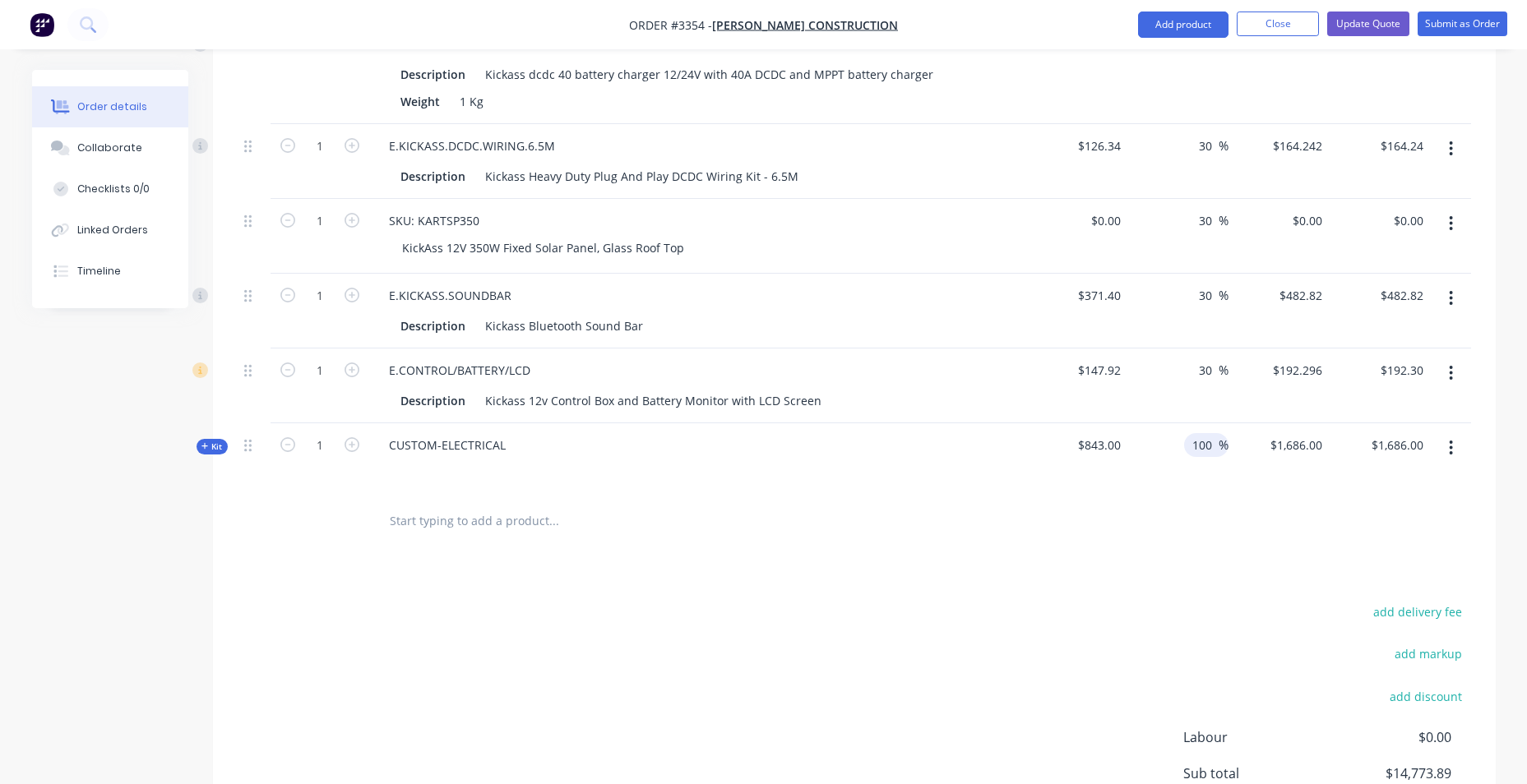
click at [1191, 447] on input "100" at bounding box center [1204, 445] width 28 height 24
type input "30"
type input "$1,095.90"
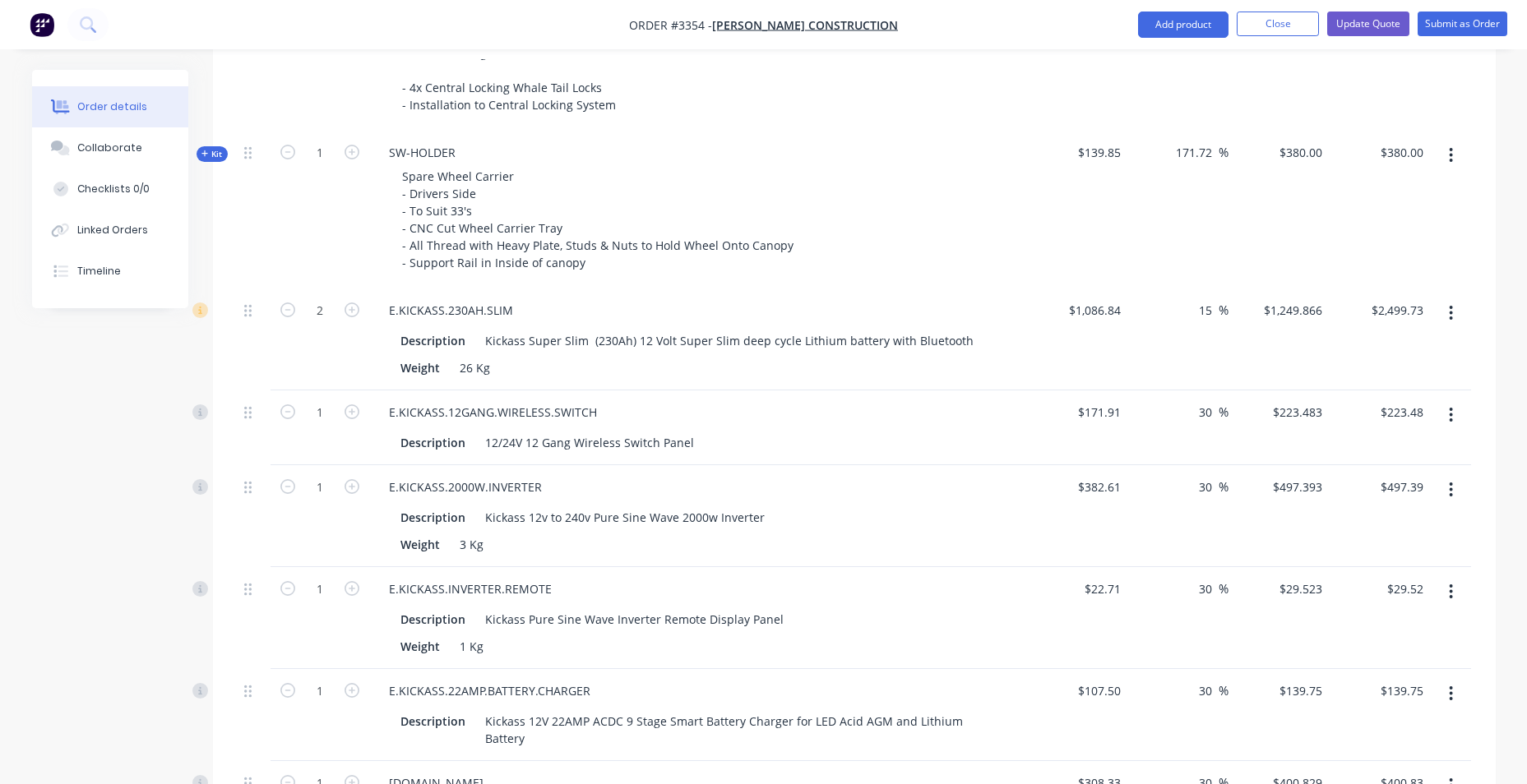
scroll to position [1233, 0]
click at [1219, 303] on span "%" at bounding box center [1224, 312] width 10 height 19
drag, startPoint x: 1214, startPoint y: 296, endPoint x: 1144, endPoint y: 298, distance: 70.0
click at [1144, 298] on div "15 15 %" at bounding box center [1178, 340] width 101 height 102
click at [1205, 307] on input "15" at bounding box center [1208, 312] width 21 height 24
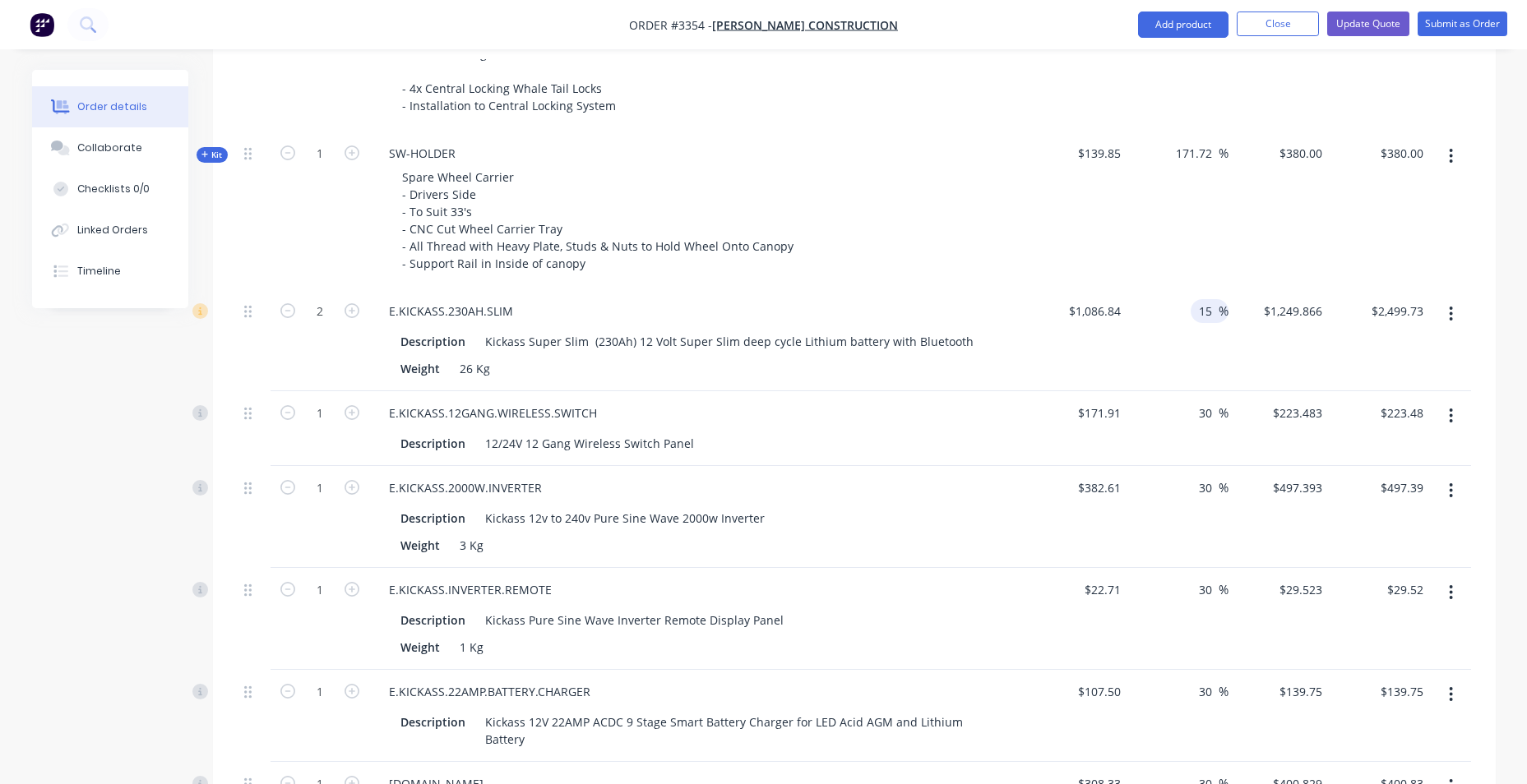
drag, startPoint x: 1213, startPoint y: 308, endPoint x: 1195, endPoint y: 312, distance: 18.4
click at [1196, 312] on div "15 15 %" at bounding box center [1209, 312] width 38 height 24
type input "30"
type input "$1,412.892"
type input "$2,825.78"
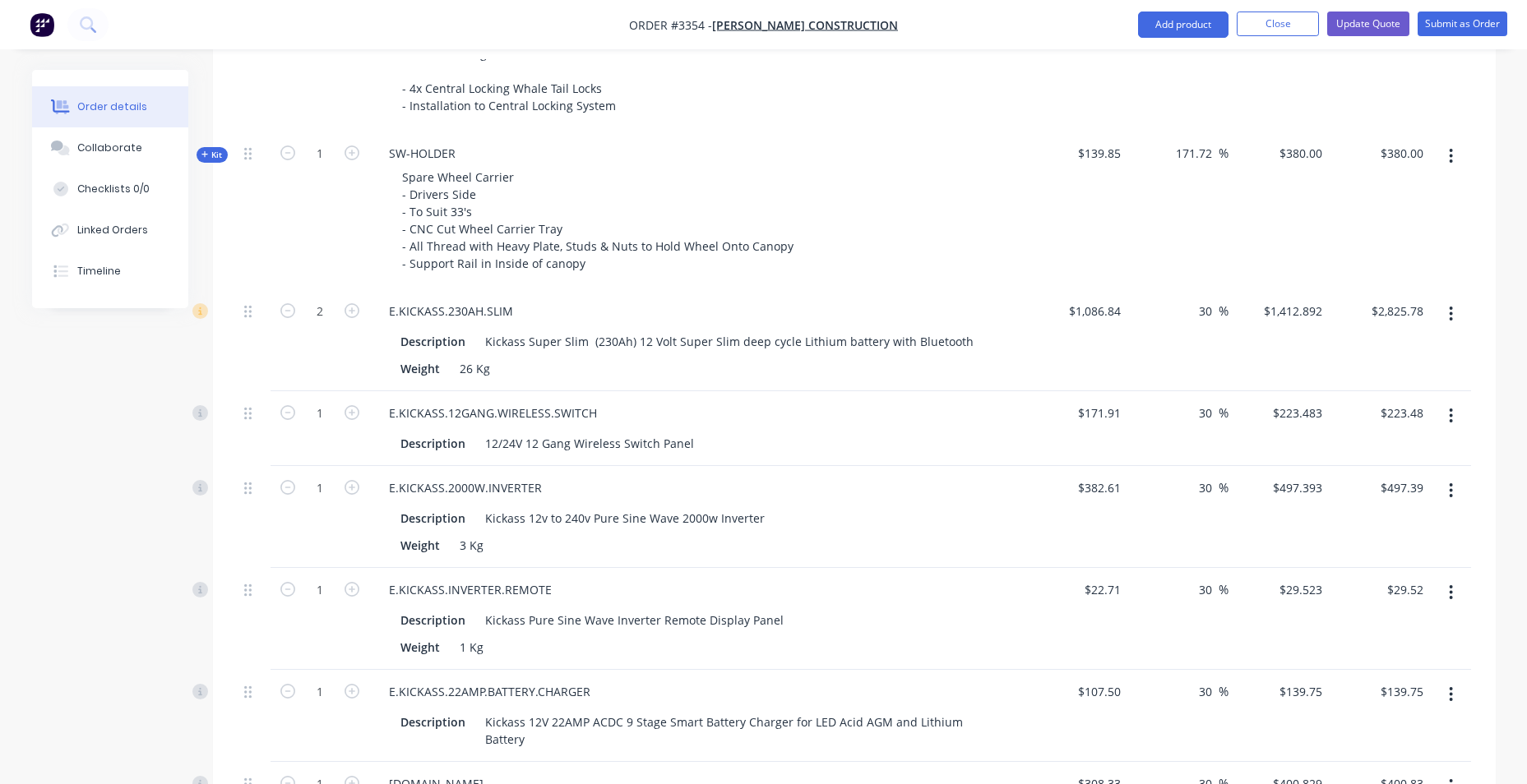
click at [1111, 229] on div "$139.85" at bounding box center [1078, 211] width 101 height 157
click at [1101, 312] on input "1086.84" at bounding box center [1097, 312] width 60 height 24
type input "1077"
click at [1166, 238] on div "171.72 171.72 %" at bounding box center [1178, 211] width 101 height 157
type input "$1,400.10"
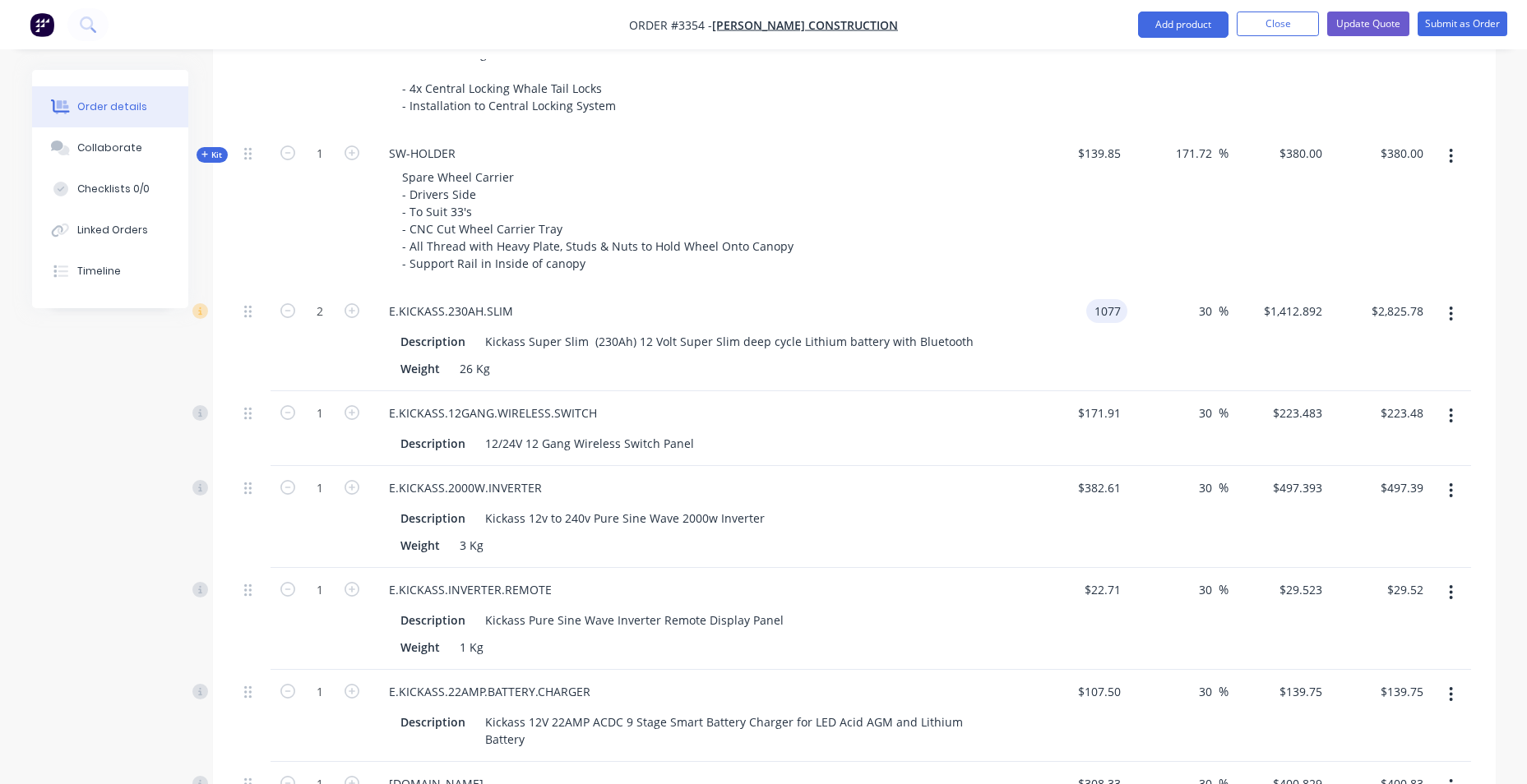
type input "$2,800.20"
type input "$1,077.00"
click at [1407, 317] on input "2800.20" at bounding box center [1399, 312] width 60 height 24
type input "2499"
type input "$1,249.50"
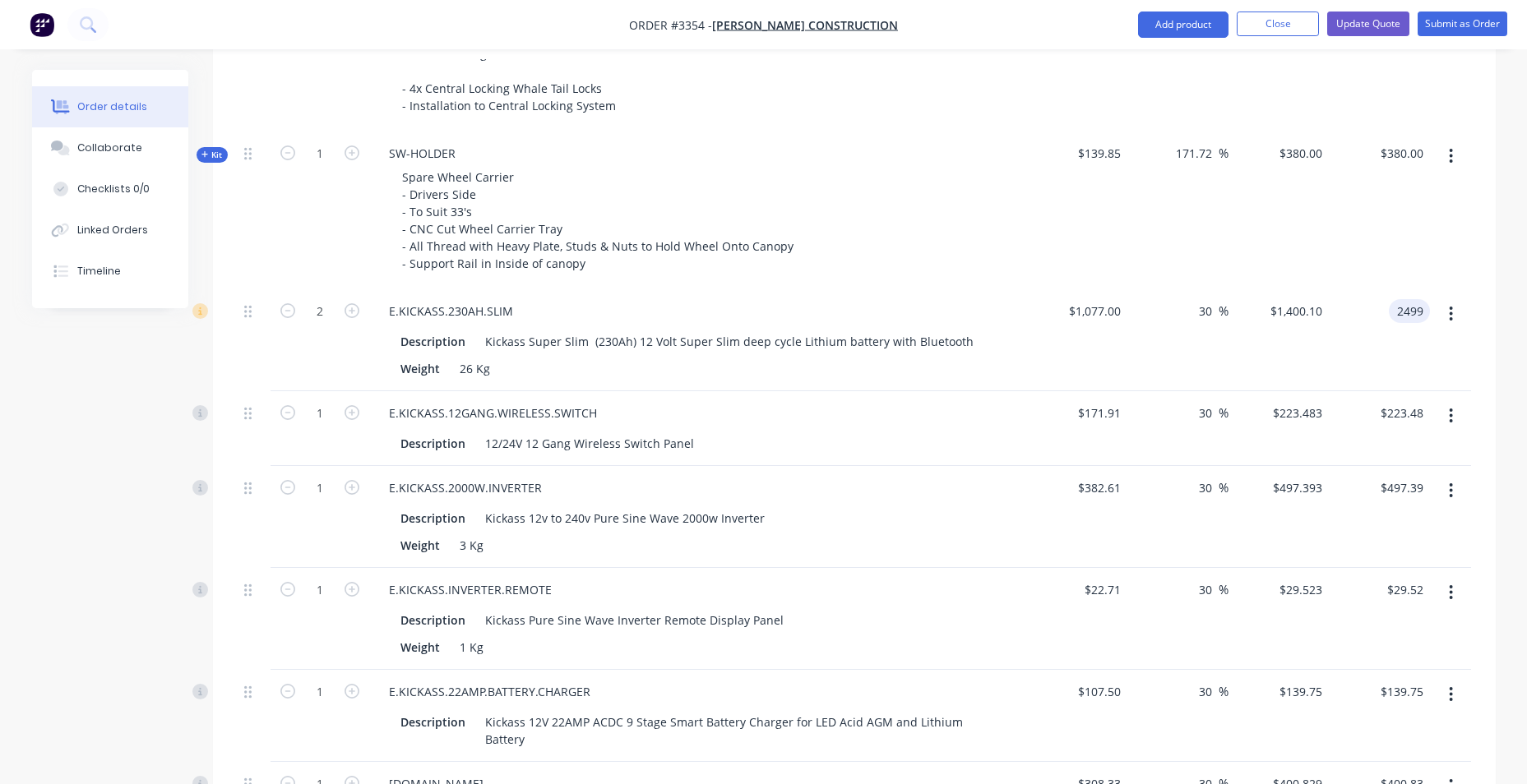
type input "$2,499.00"
type input "16.02"
click at [1334, 219] on div "$380.00 $380.00" at bounding box center [1379, 211] width 101 height 157
click at [1284, 235] on div "$380.00 $380.00" at bounding box center [1279, 211] width 101 height 157
type input "$2,499.00"
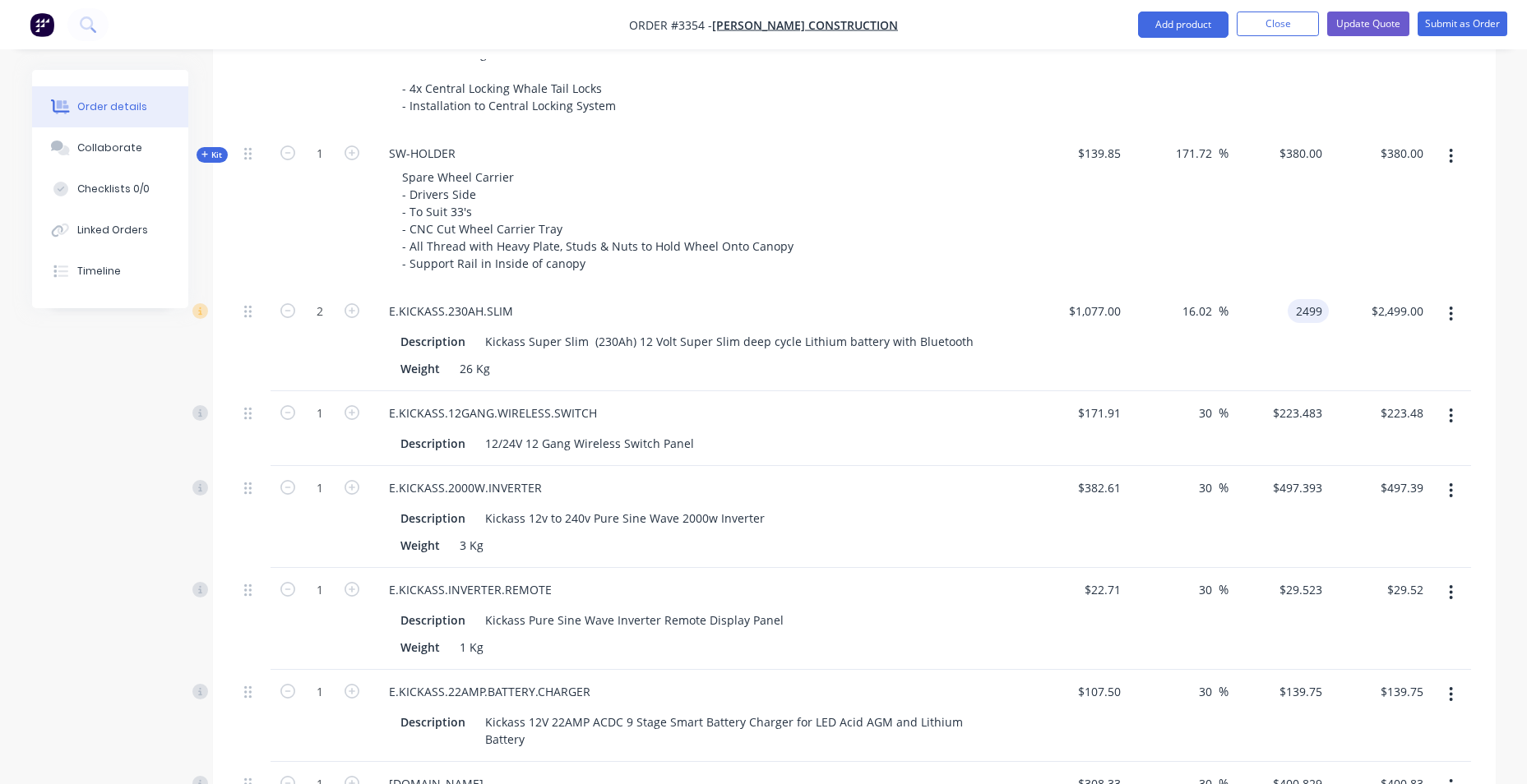
type input "$4,998.00"
type input "132.03"
click at [1193, 316] on input "132.03" at bounding box center [1197, 312] width 45 height 24
drag, startPoint x: 1179, startPoint y: 313, endPoint x: 1227, endPoint y: 312, distance: 48.0
click at [1227, 312] on div "132.03 132.03 %" at bounding box center [1197, 312] width 61 height 24
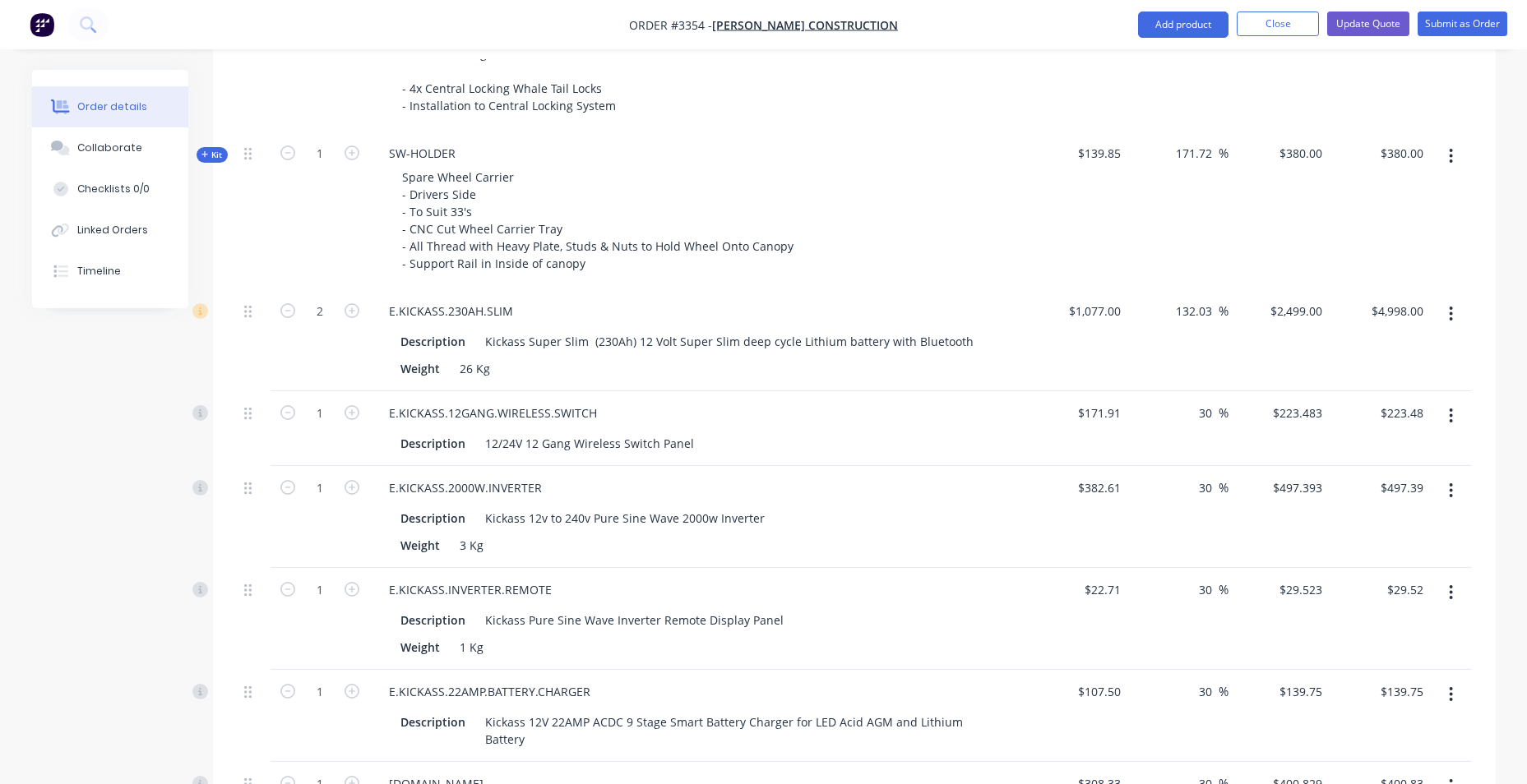
type input "$2,498.9631"
type input "$4,997.93"
click at [1197, 243] on div "171.72 171.72 %" at bounding box center [1178, 211] width 101 height 157
click at [1197, 313] on input "132.03" at bounding box center [1197, 312] width 45 height 24
drag, startPoint x: 1219, startPoint y: 310, endPoint x: 1173, endPoint y: 316, distance: 46.4
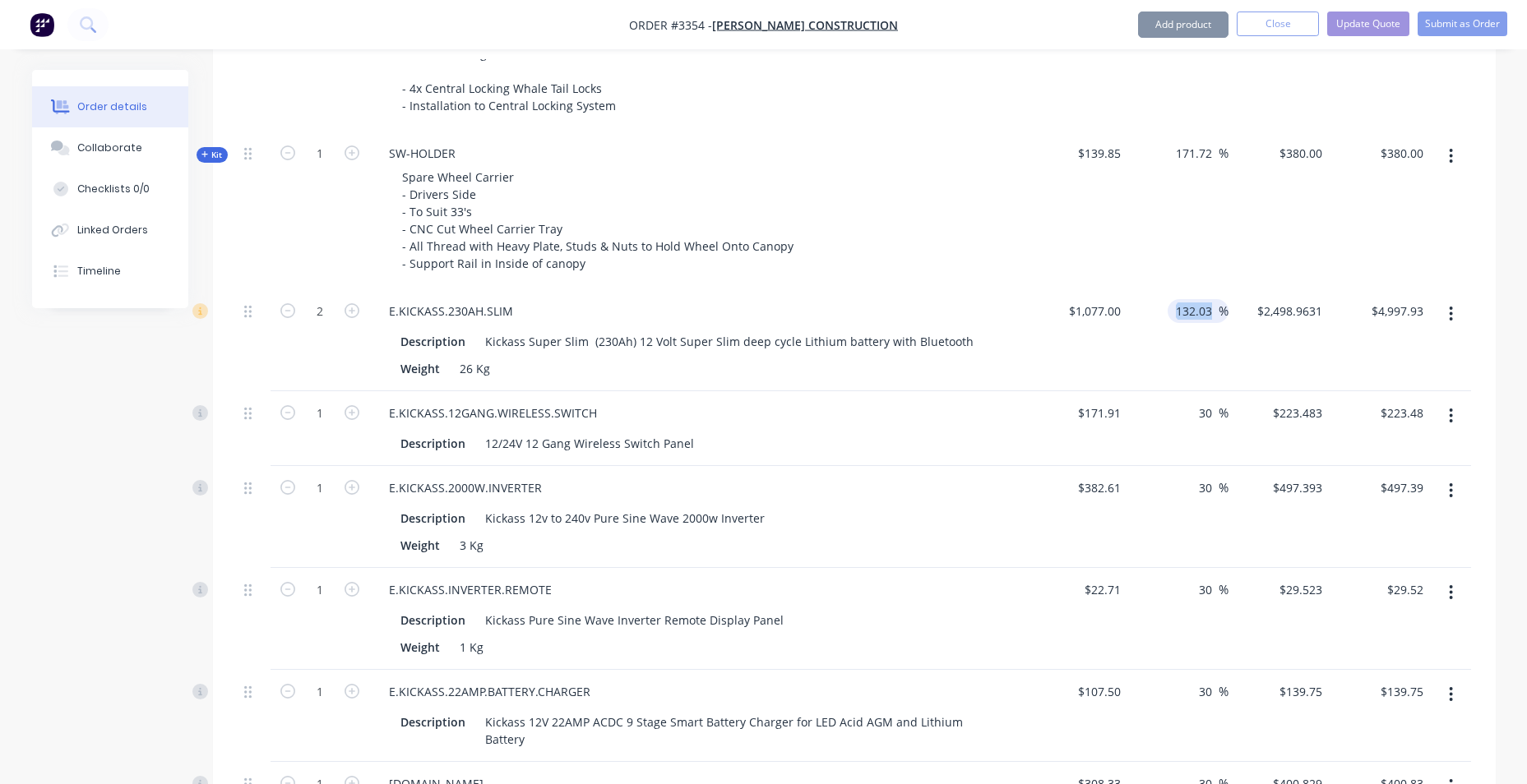
click at [1168, 317] on div "132.03 132.03 %" at bounding box center [1197, 312] width 61 height 24
click at [1208, 248] on div "171.72 171.72 %" at bounding box center [1178, 211] width 101 height 157
drag, startPoint x: 1212, startPoint y: 313, endPoint x: 1173, endPoint y: 312, distance: 39.0
click at [1173, 312] on div "132.03 132.03 %" at bounding box center [1197, 312] width 61 height 24
type input "0"
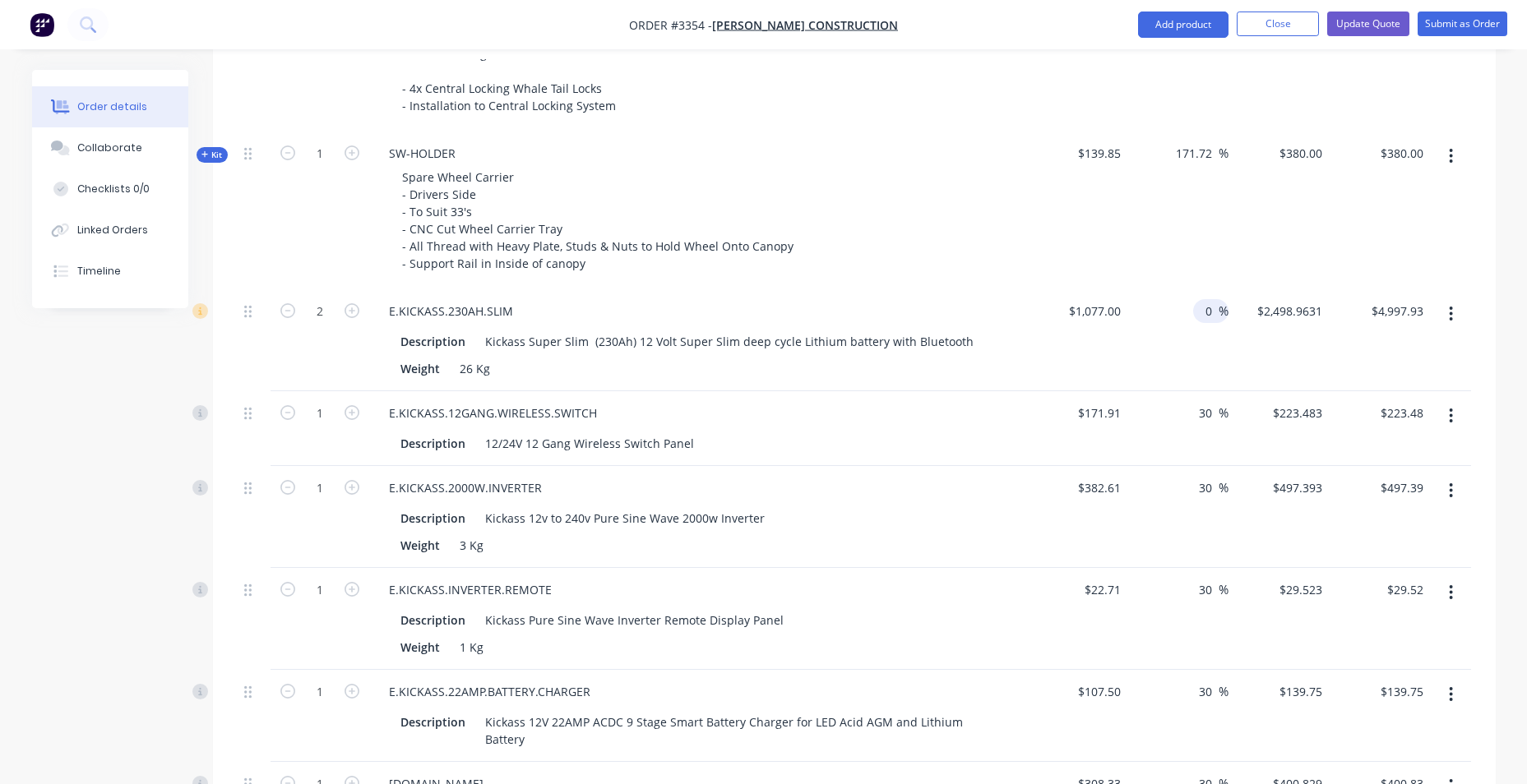
click at [1173, 246] on div "171.72 171.72 %" at bounding box center [1178, 211] width 101 height 157
type input "$1,077.00"
type input "$2,154.00"
click at [1209, 311] on input at bounding box center [1209, 312] width 19 height 24
type input "30"
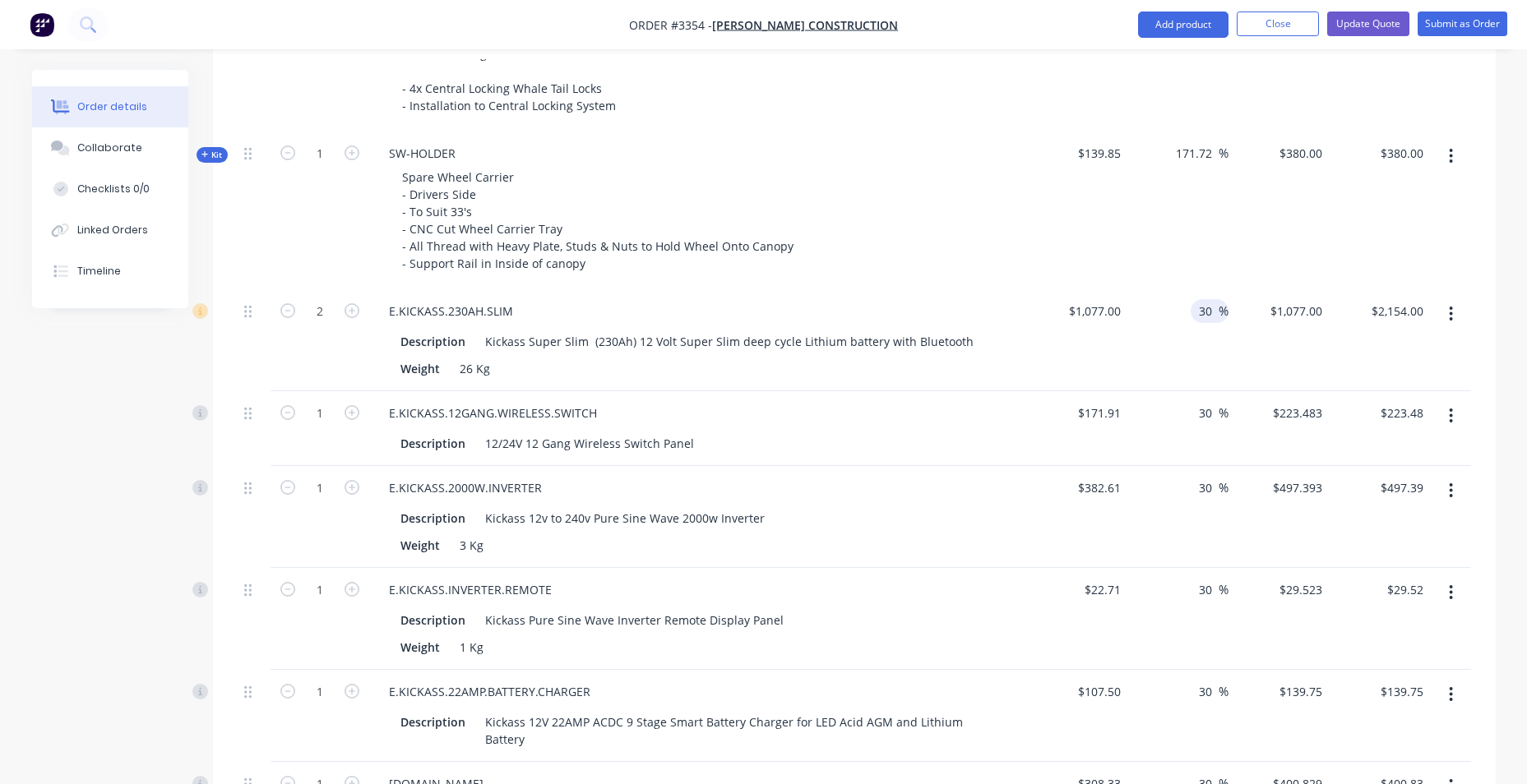
type input "$1,400.10"
type input "$2,800.20"
click at [1132, 246] on div "171.72 171.72 %" at bounding box center [1178, 211] width 101 height 157
click at [1209, 196] on div "171.72 171.72 %" at bounding box center [1178, 211] width 101 height 157
type input "$1,400.10"
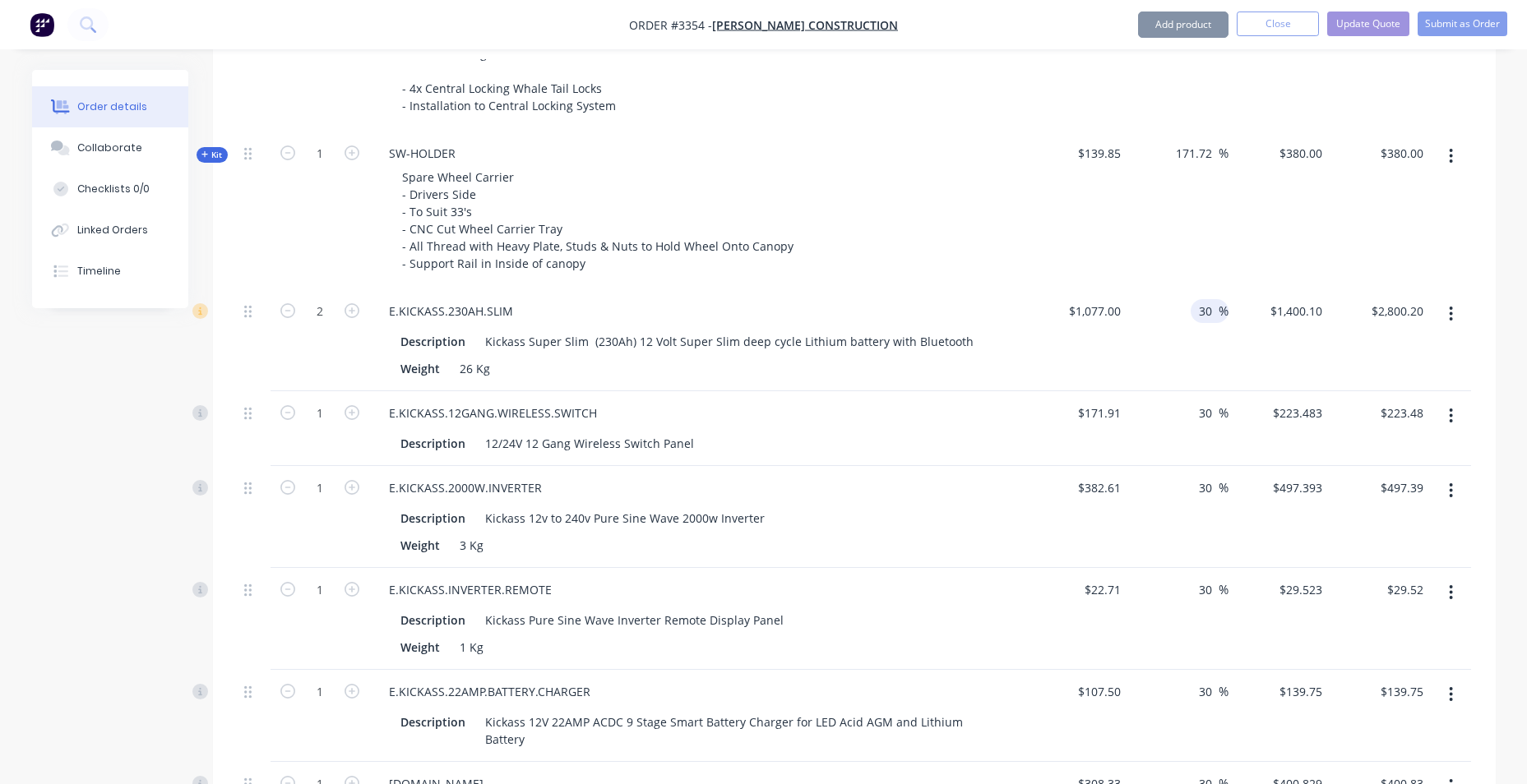
click at [1210, 318] on input "30" at bounding box center [1208, 312] width 21 height 24
type input "3"
type input "60"
click at [1206, 266] on div "171.72 171.72 %" at bounding box center [1178, 211] width 101 height 157
type input "$1,723.20"
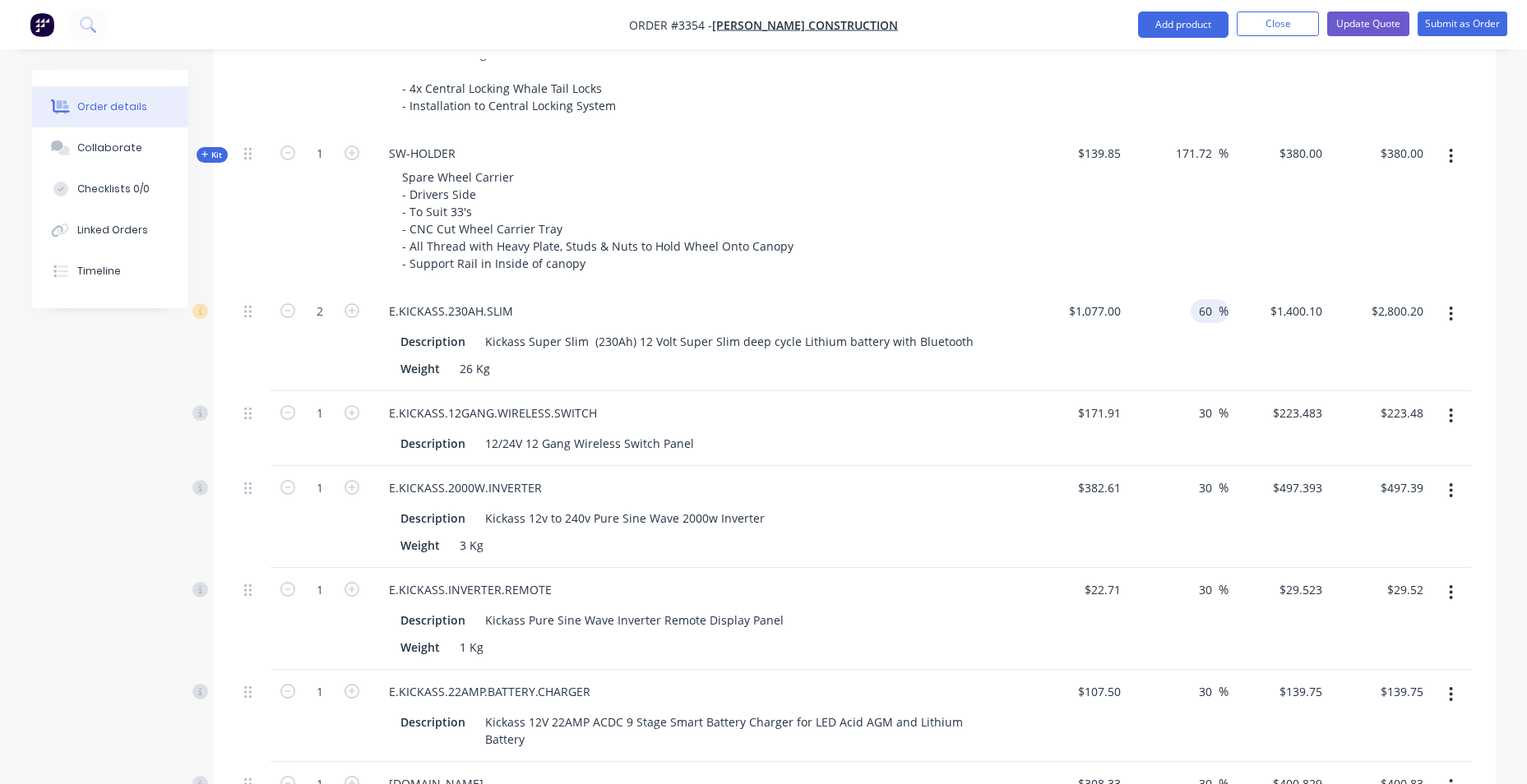
type input "$3,446.40"
click at [1278, 316] on div "1723.2 $1,723.20" at bounding box center [1279, 340] width 101 height 102
type input "$2,499.00"
type input "$4,998.00"
click at [1269, 271] on div "$380.00 $380.00" at bounding box center [1279, 211] width 101 height 157
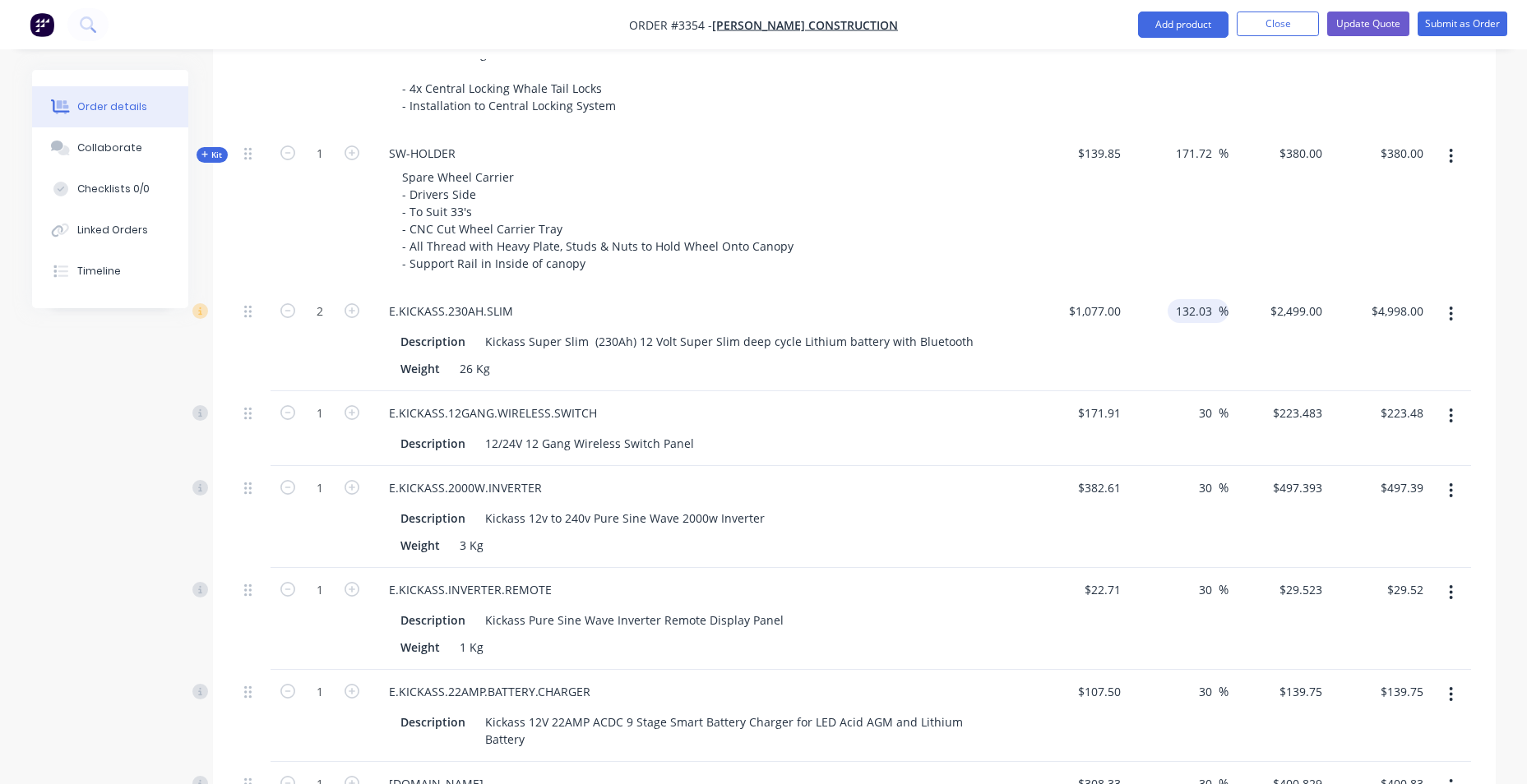
drag, startPoint x: 1215, startPoint y: 315, endPoint x: 1172, endPoint y: 316, distance: 43.0
click at [1172, 316] on div "132.03 132.03 %" at bounding box center [1197, 312] width 61 height 24
type input "50"
type input "$1,615.50"
type input "$3,231.00"
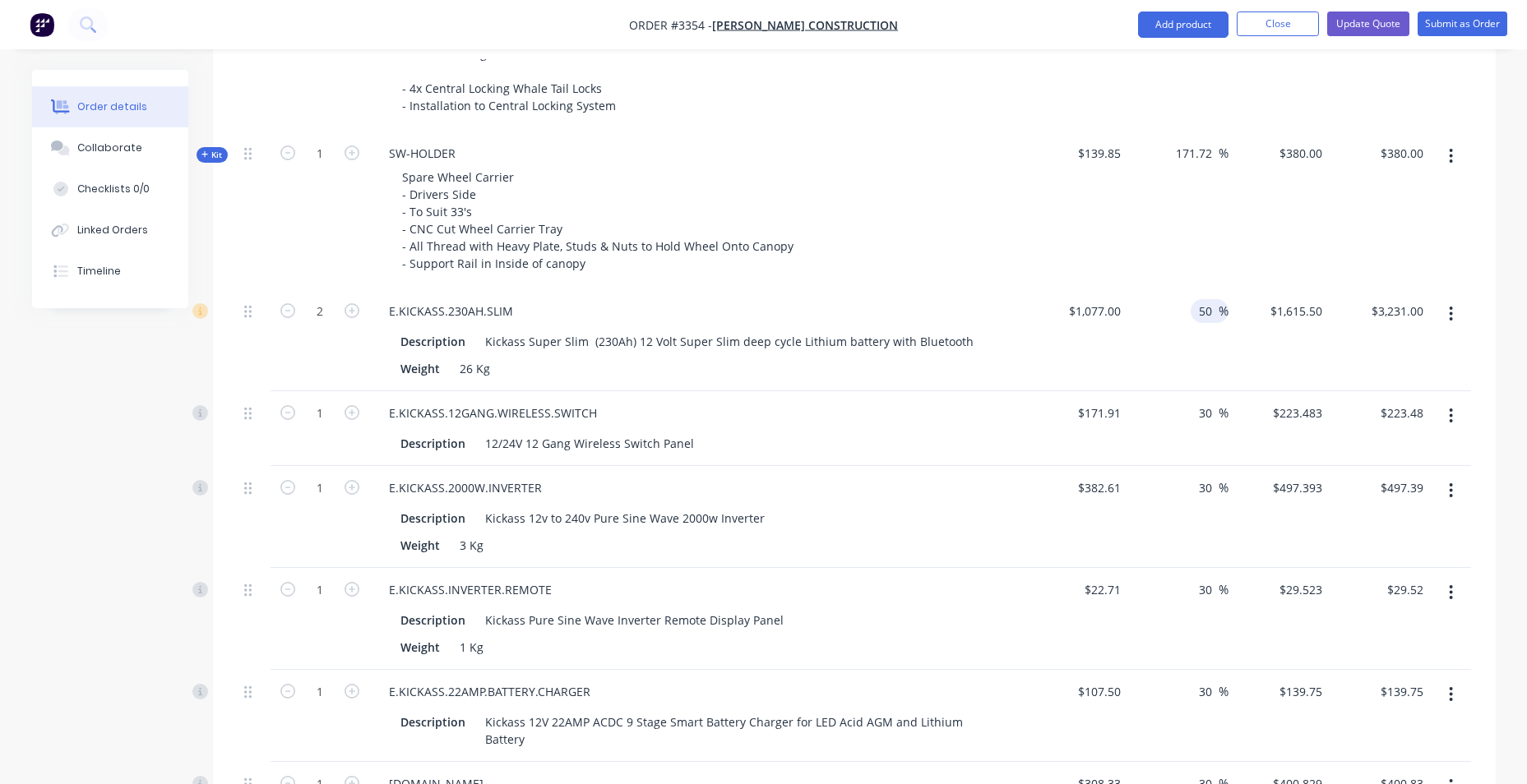
click at [1150, 257] on div "171.72 171.72 %" at bounding box center [1178, 211] width 101 height 157
drag, startPoint x: 1208, startPoint y: 315, endPoint x: 1181, endPoint y: 318, distance: 27.2
click at [1181, 318] on div "50 50 %" at bounding box center [1178, 340] width 101 height 102
type input "70"
click at [1183, 264] on div "171.72 171.72 %" at bounding box center [1178, 211] width 101 height 157
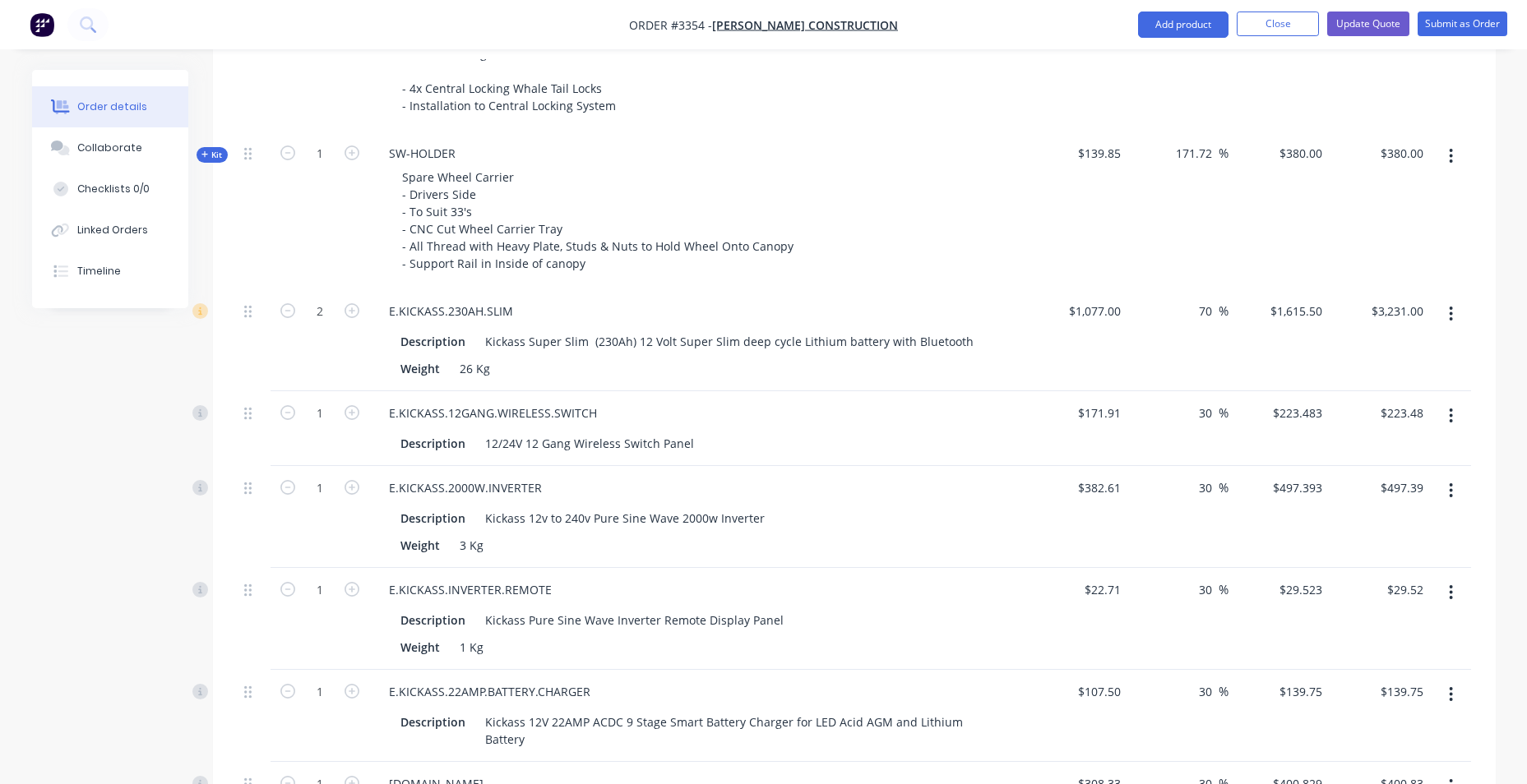
type input "$1,830.90"
type input "$3,661.80"
click at [1368, 19] on button "Update Quote" at bounding box center [1368, 23] width 82 height 25
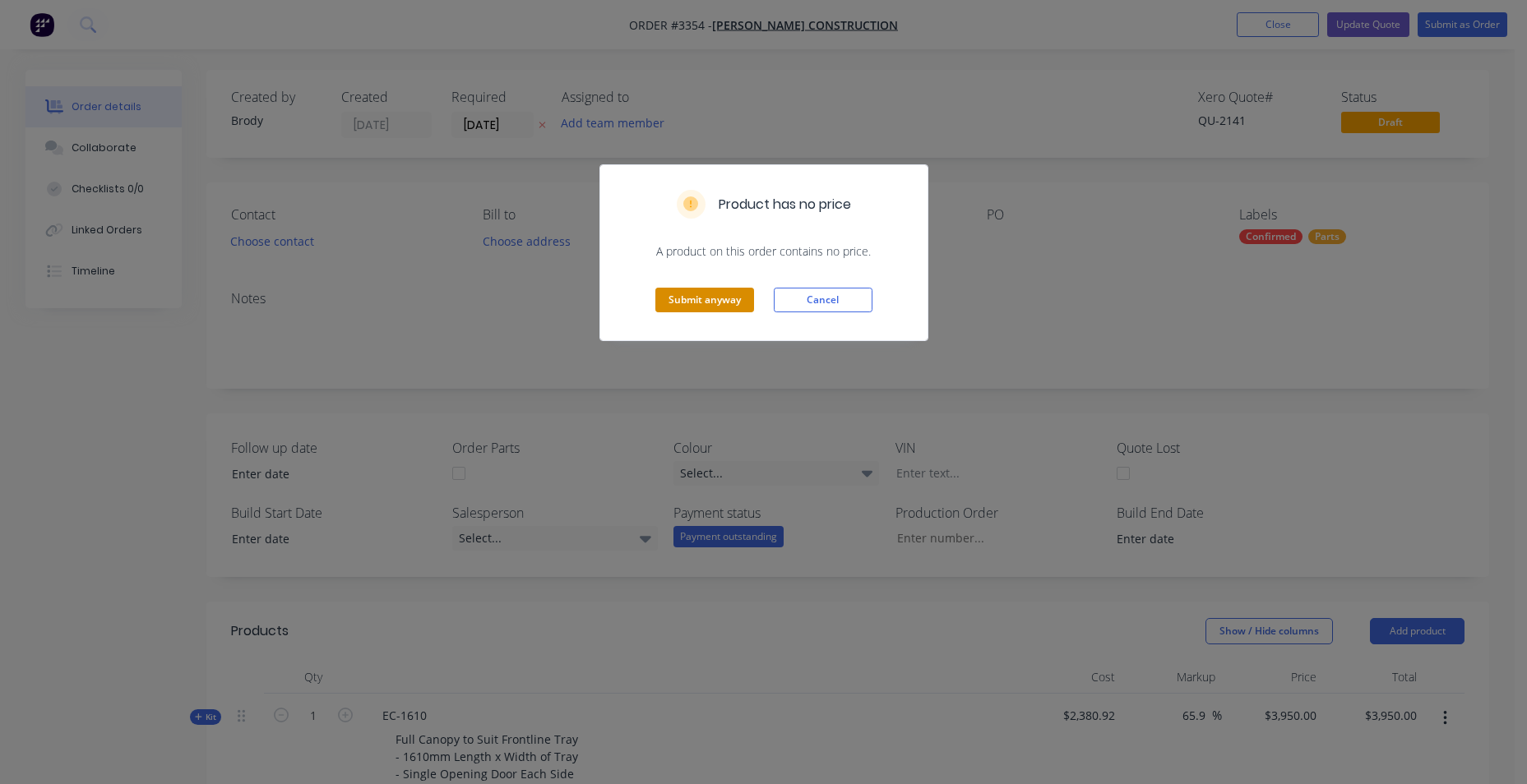
click at [722, 305] on button "Submit anyway" at bounding box center [704, 300] width 98 height 25
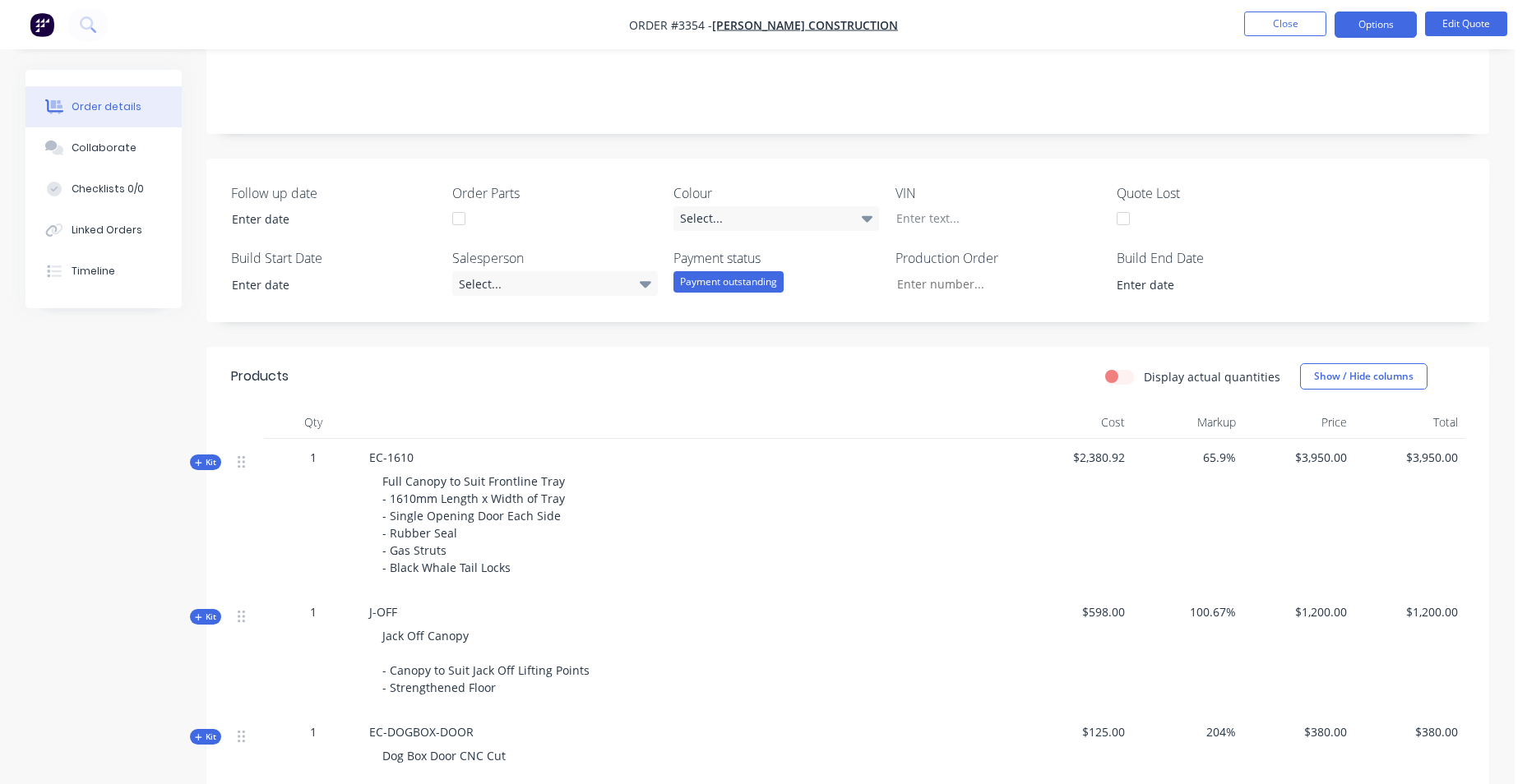
scroll to position [82, 0]
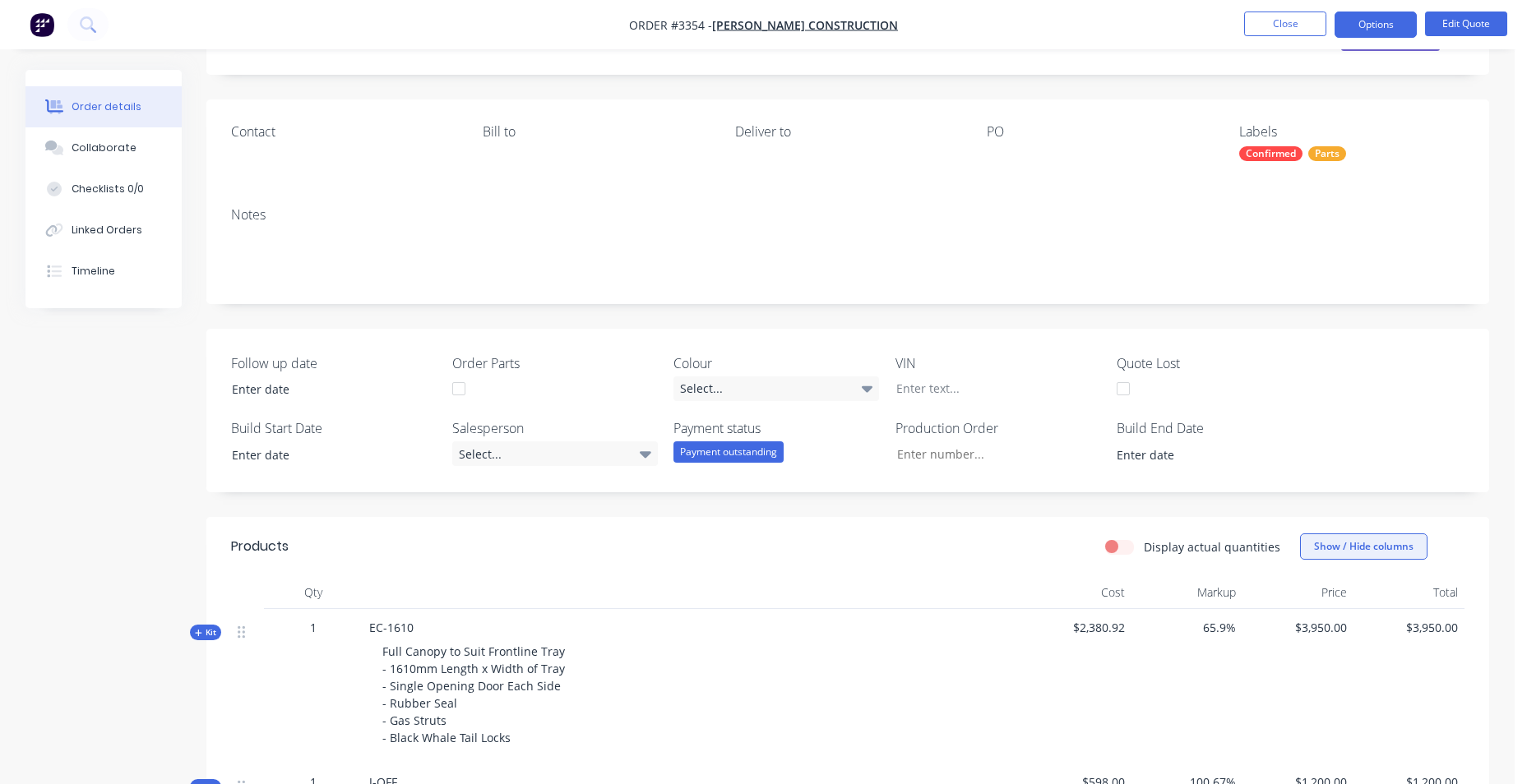
click at [1333, 549] on button "Show / Hide columns" at bounding box center [1364, 546] width 128 height 27
click at [1322, 602] on span at bounding box center [1327, 601] width 14 height 14
click at [1306, 594] on input "Cost" at bounding box center [1306, 594] width 0 height 0
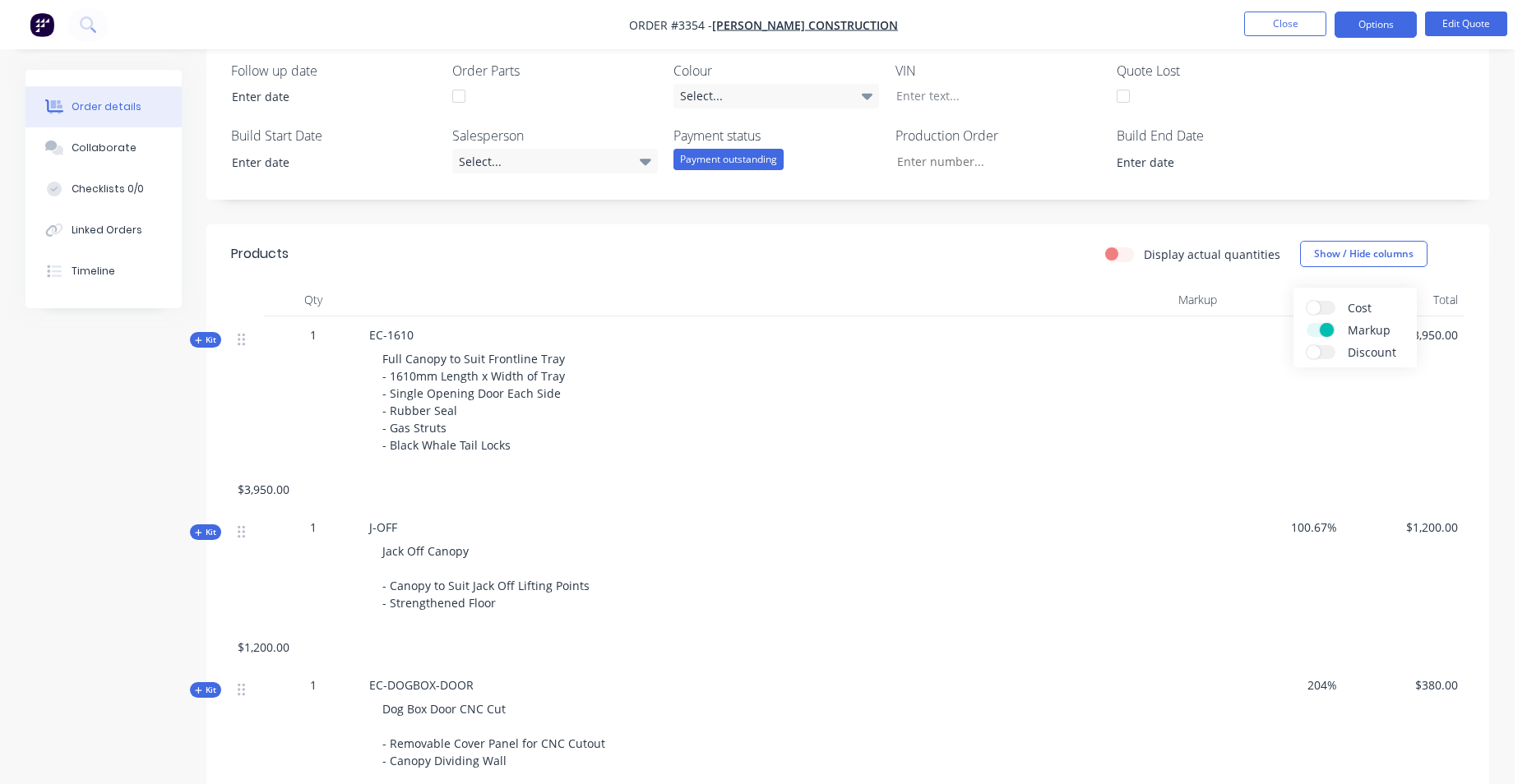
scroll to position [411, 0]
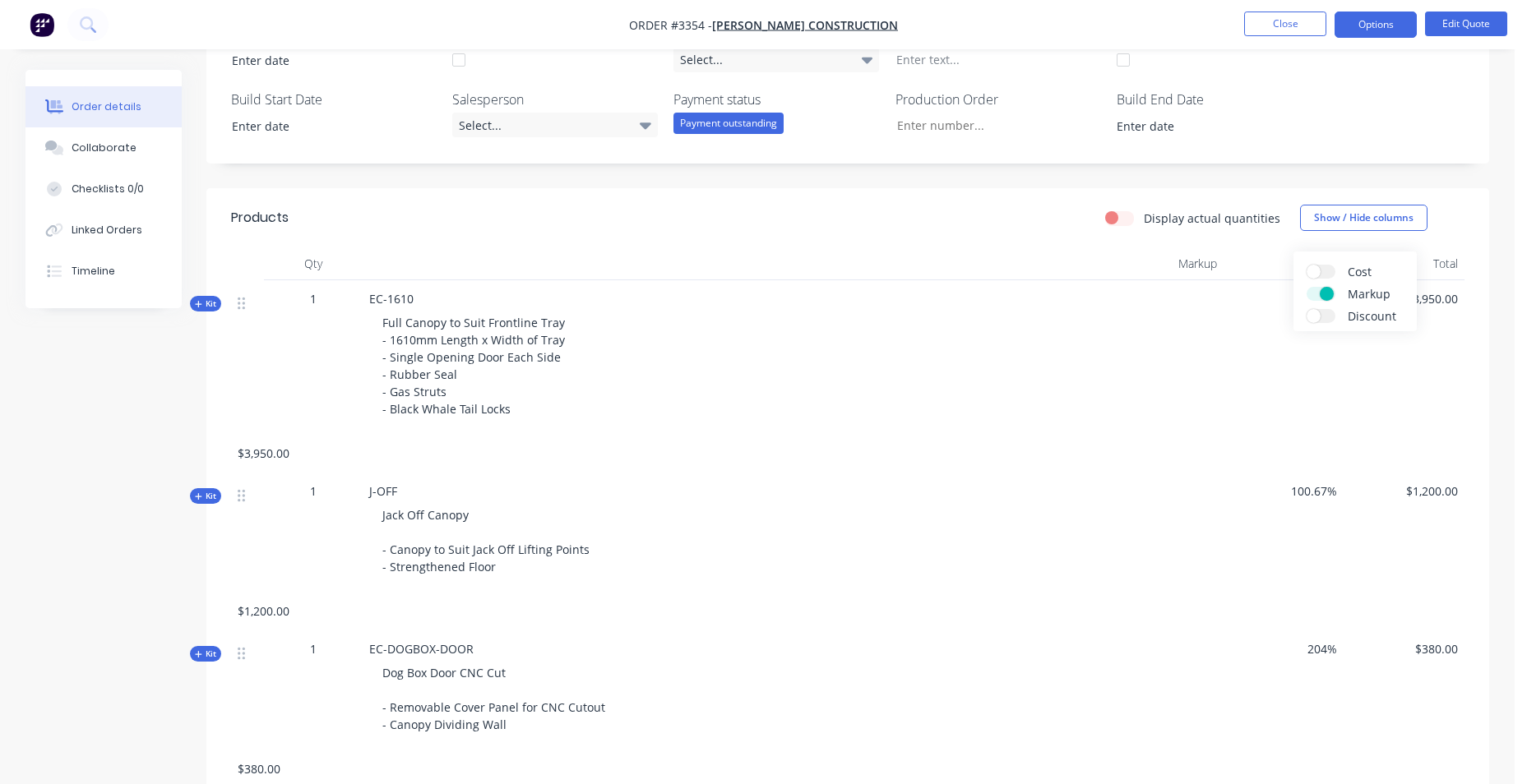
click at [1282, 156] on div "Follow up date Order Parts Colour Select... VIN Quote Lost Build Start Date Sal…" at bounding box center [847, 81] width 1283 height 163
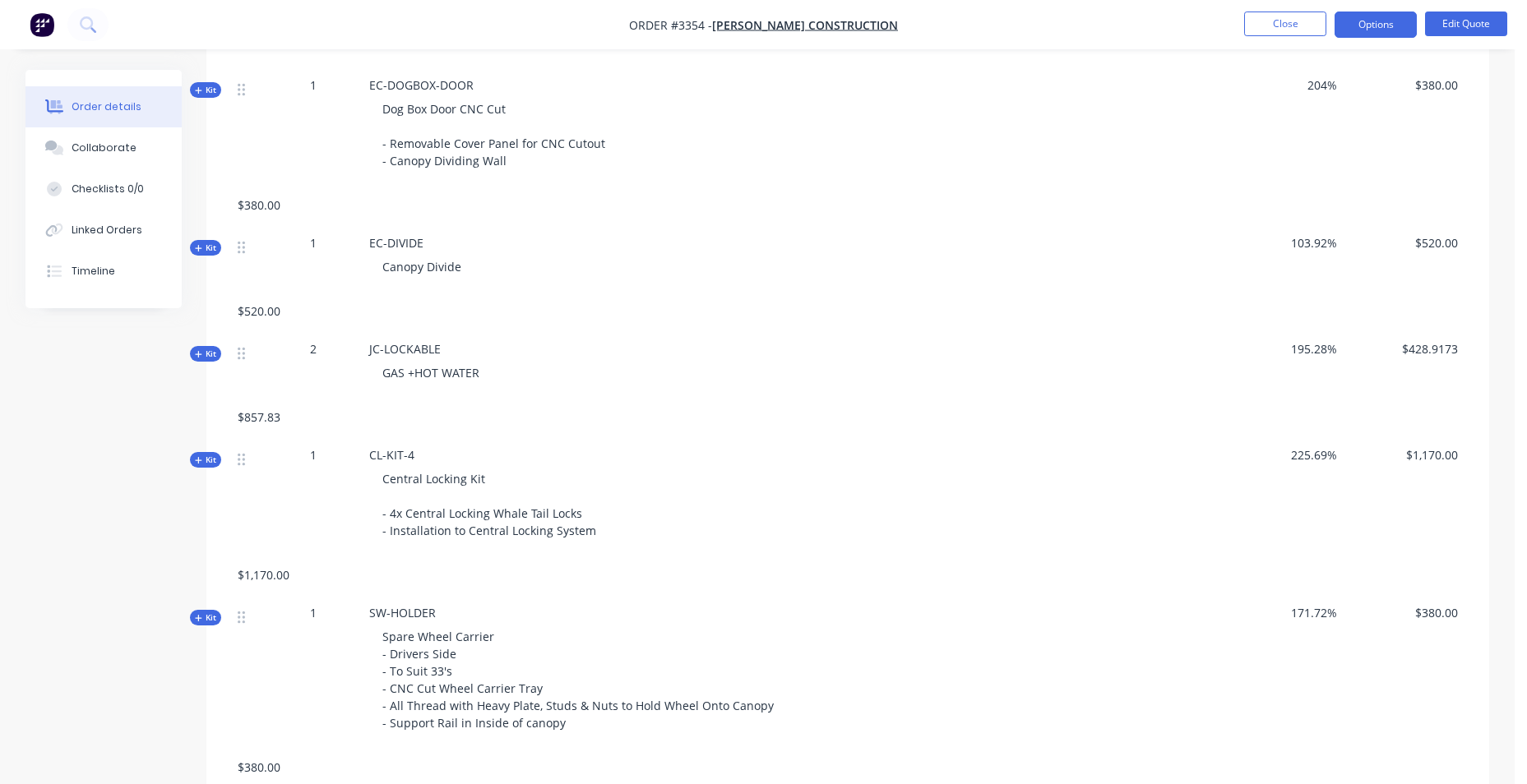
scroll to position [1233, 0]
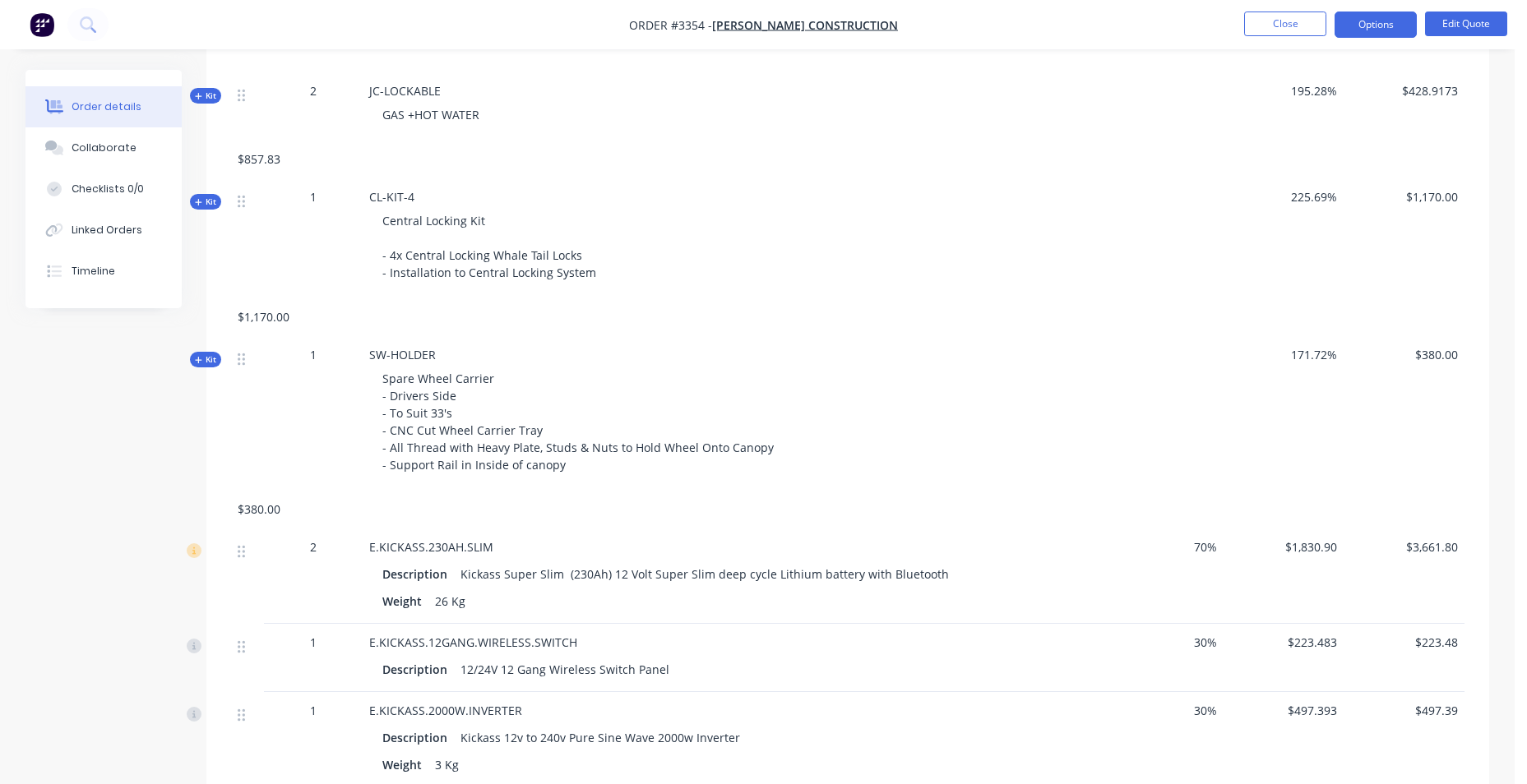
click at [1208, 639] on span "30%" at bounding box center [1163, 643] width 108 height 17
click at [1200, 644] on span "30%" at bounding box center [1163, 643] width 108 height 17
click at [1205, 641] on span "30%" at bounding box center [1163, 643] width 108 height 17
click at [1209, 638] on span "30%" at bounding box center [1163, 643] width 108 height 17
click at [1200, 659] on div "30%" at bounding box center [1162, 658] width 121 height 68
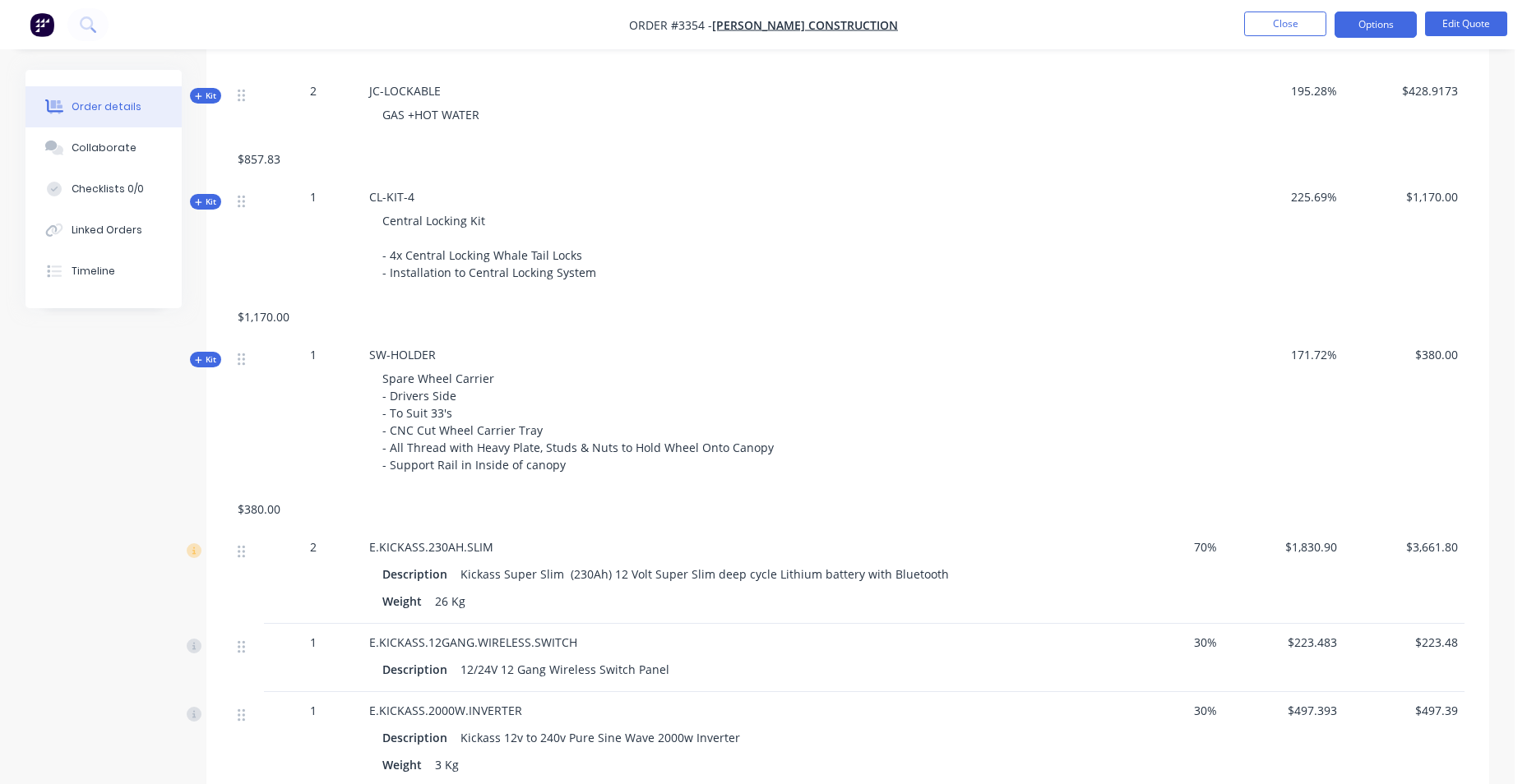
click at [1207, 637] on span "30%" at bounding box center [1163, 643] width 108 height 17
click at [1203, 641] on span "30%" at bounding box center [1163, 643] width 108 height 17
click at [1203, 707] on span "30%" at bounding box center [1163, 710] width 108 height 17
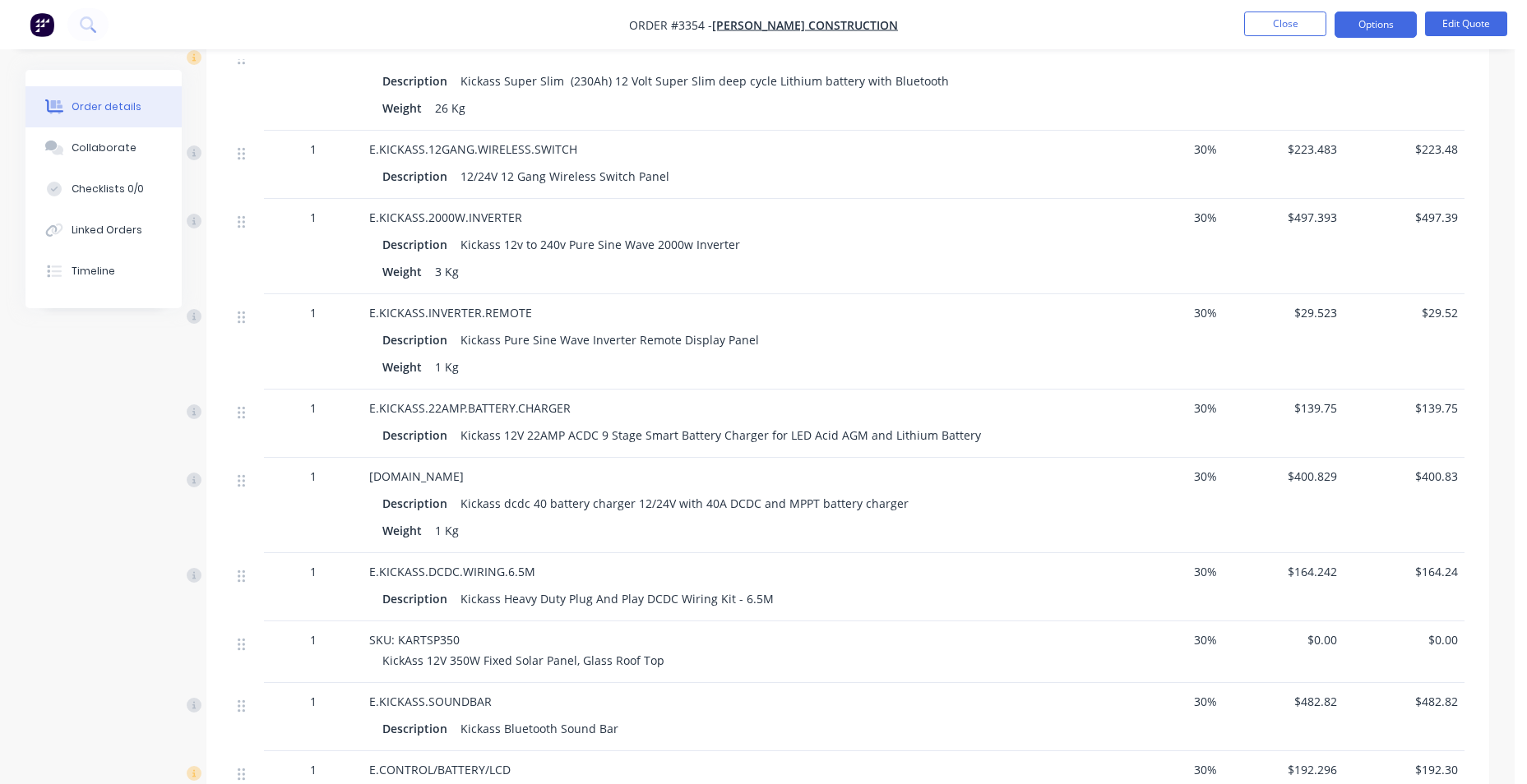
click at [1197, 578] on span "30%" at bounding box center [1163, 572] width 108 height 17
click at [1200, 579] on span "30%" at bounding box center [1163, 572] width 108 height 17
click at [1201, 579] on span "30%" at bounding box center [1163, 572] width 108 height 17
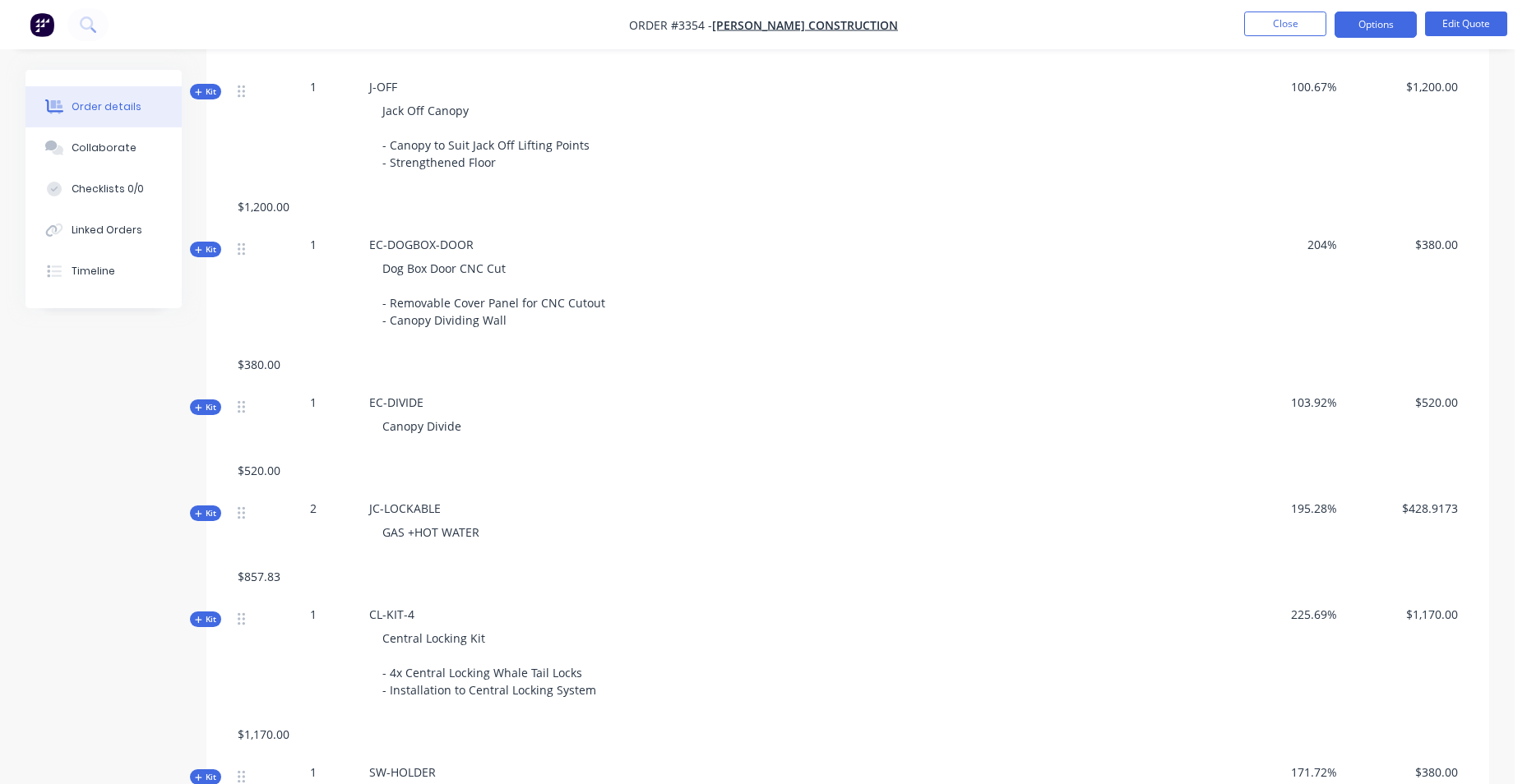
scroll to position [329, 0]
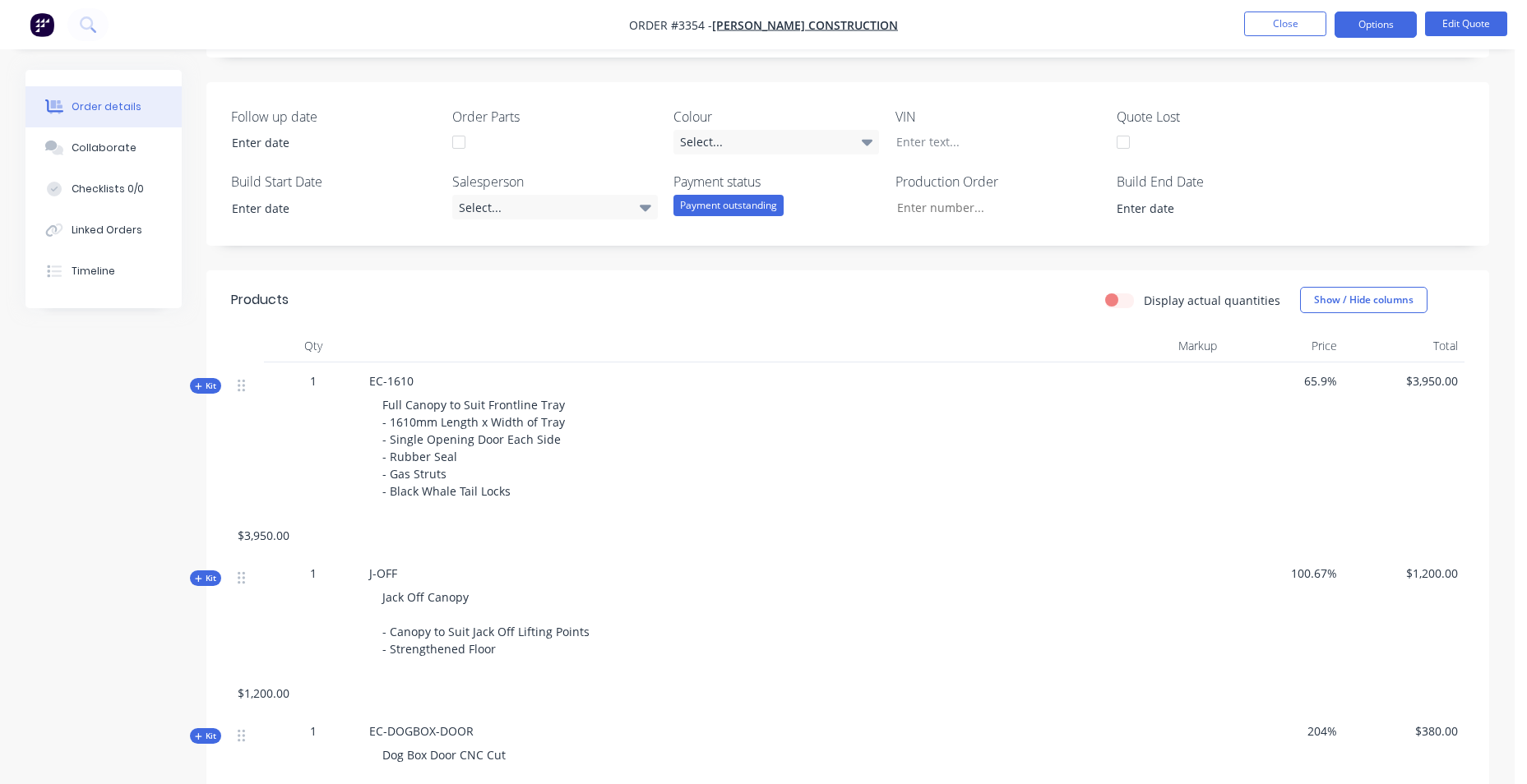
click at [1227, 520] on div "Kit 1 EC-1610 Full Canopy to Suit Frontline Tray - 1610mm Length x Width of Tra…" at bounding box center [847, 459] width 1233 height 193
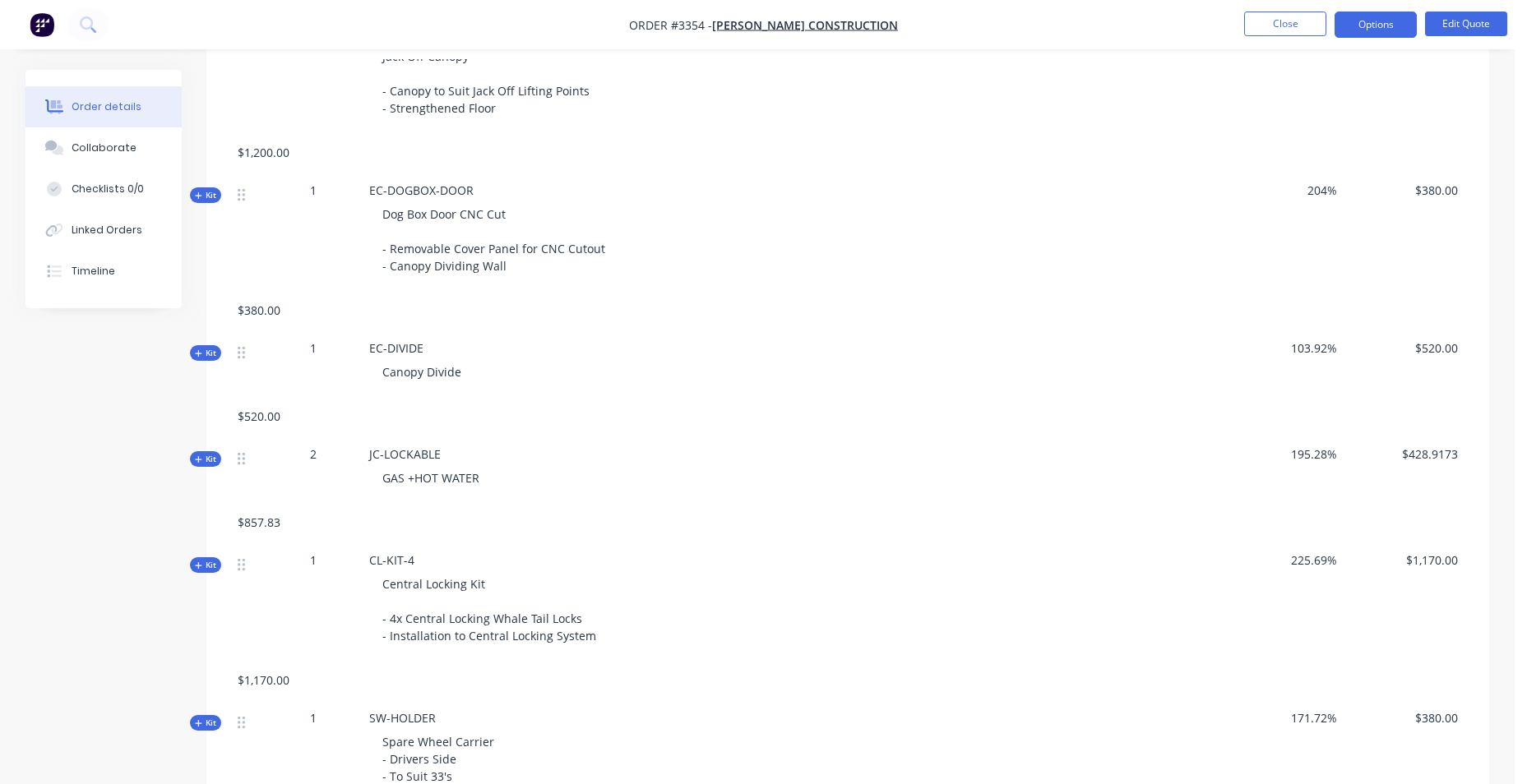
scroll to position [905, 0]
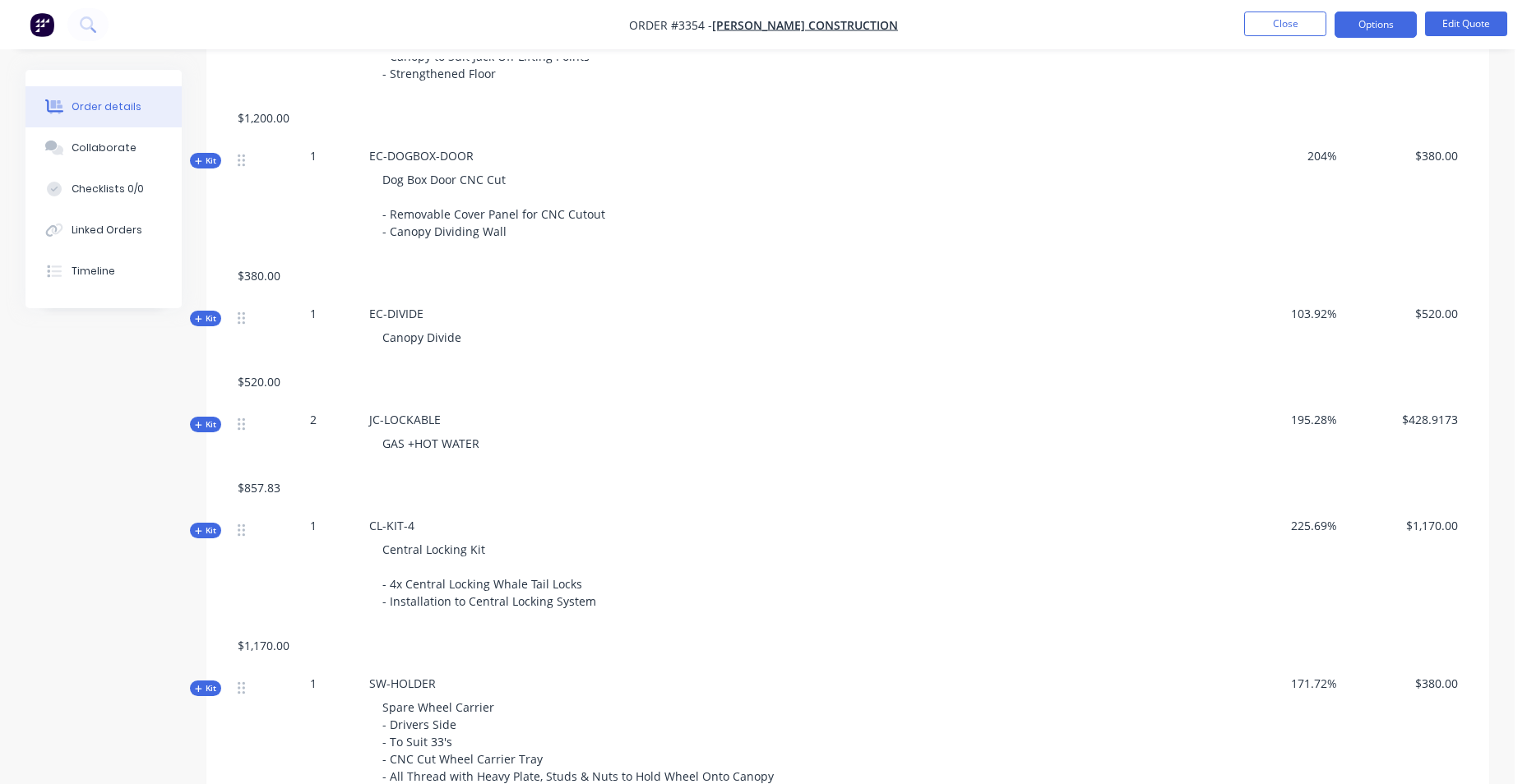
click at [1309, 529] on span "225.69%" at bounding box center [1284, 526] width 108 height 17
drag, startPoint x: 1309, startPoint y: 529, endPoint x: 1364, endPoint y: 589, distance: 81.4
click at [1366, 590] on div "$1,170.00" at bounding box center [1404, 567] width 121 height 120
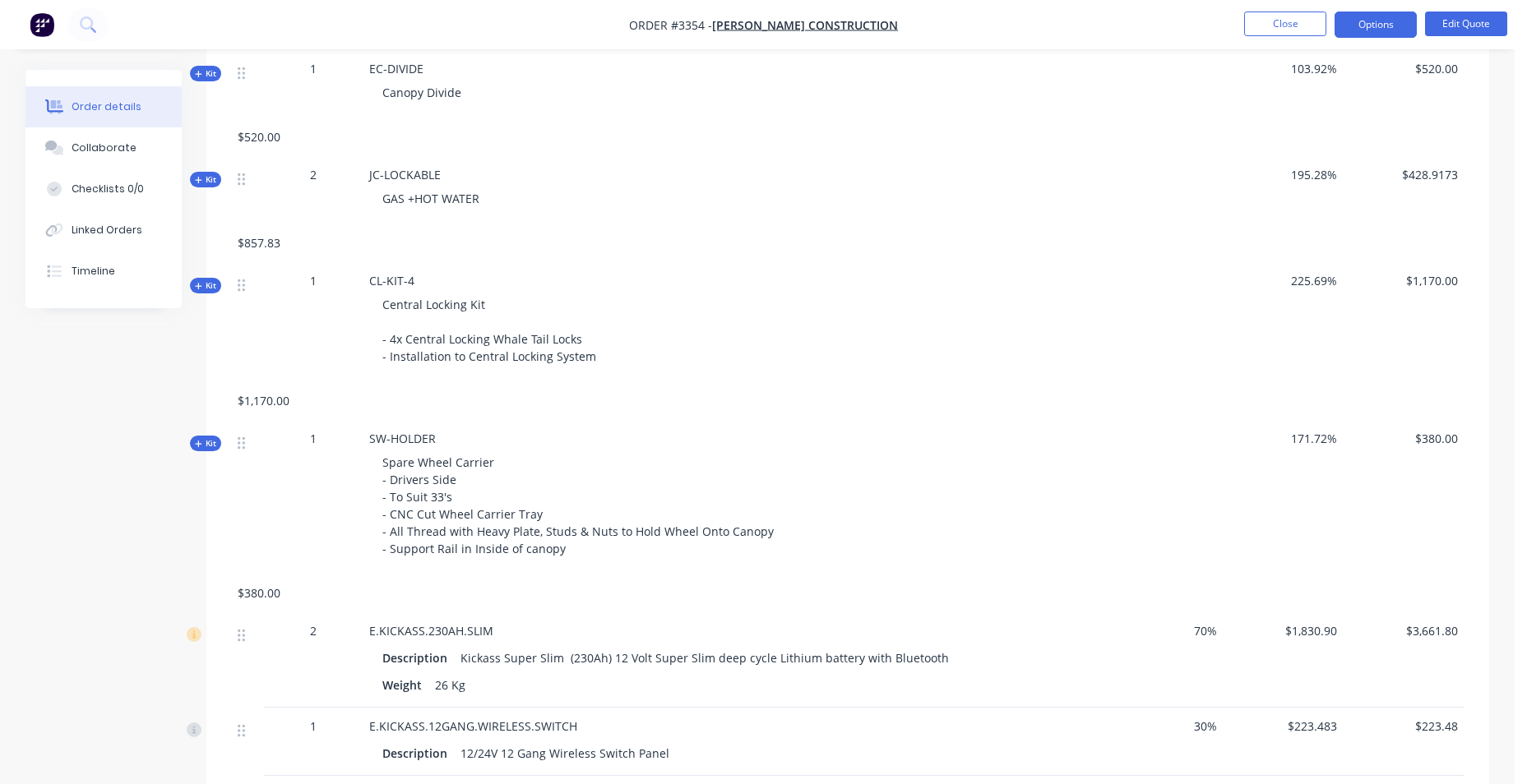
scroll to position [1151, 0]
click at [1210, 633] on span "70%" at bounding box center [1163, 629] width 108 height 17
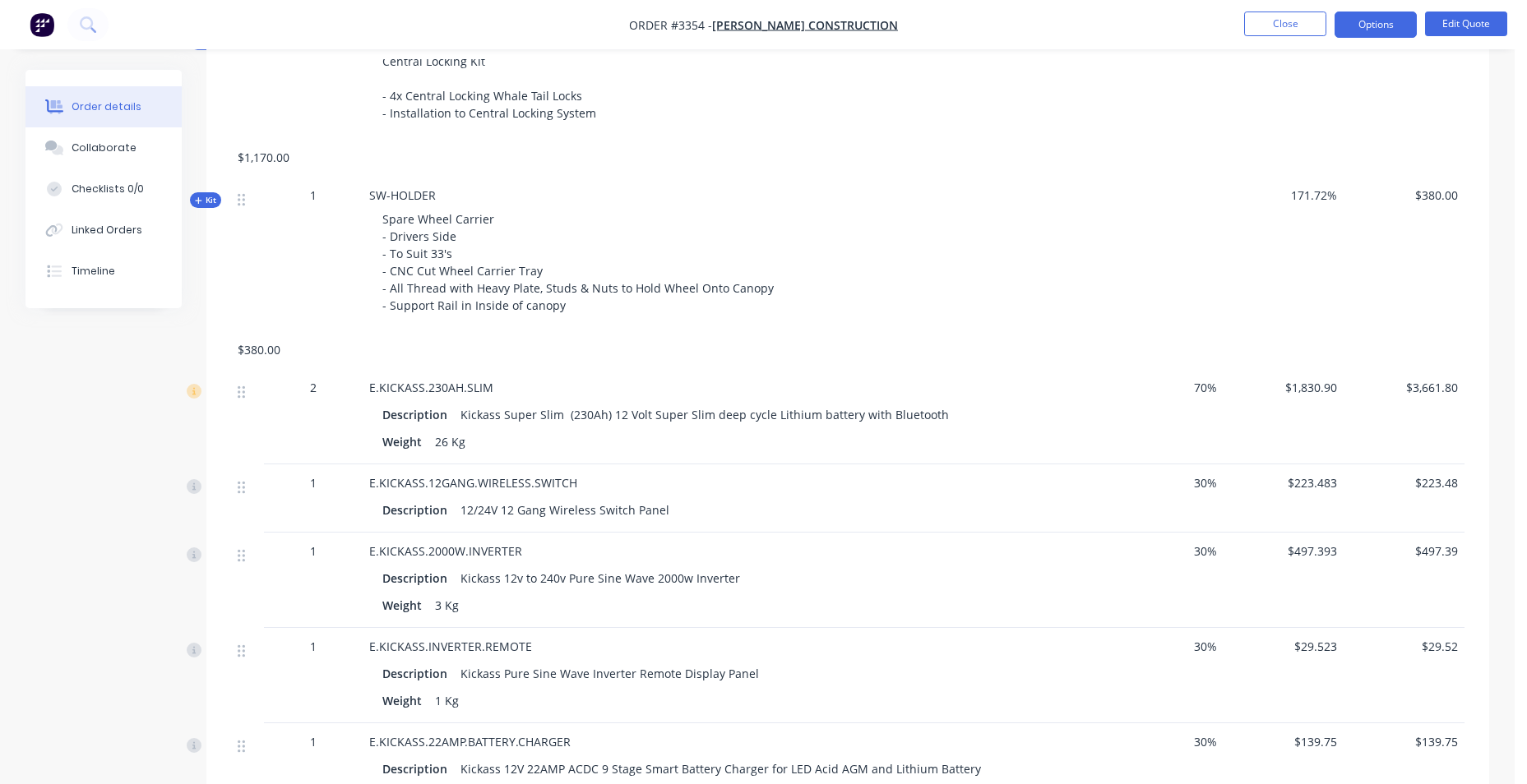
scroll to position [1398, 0]
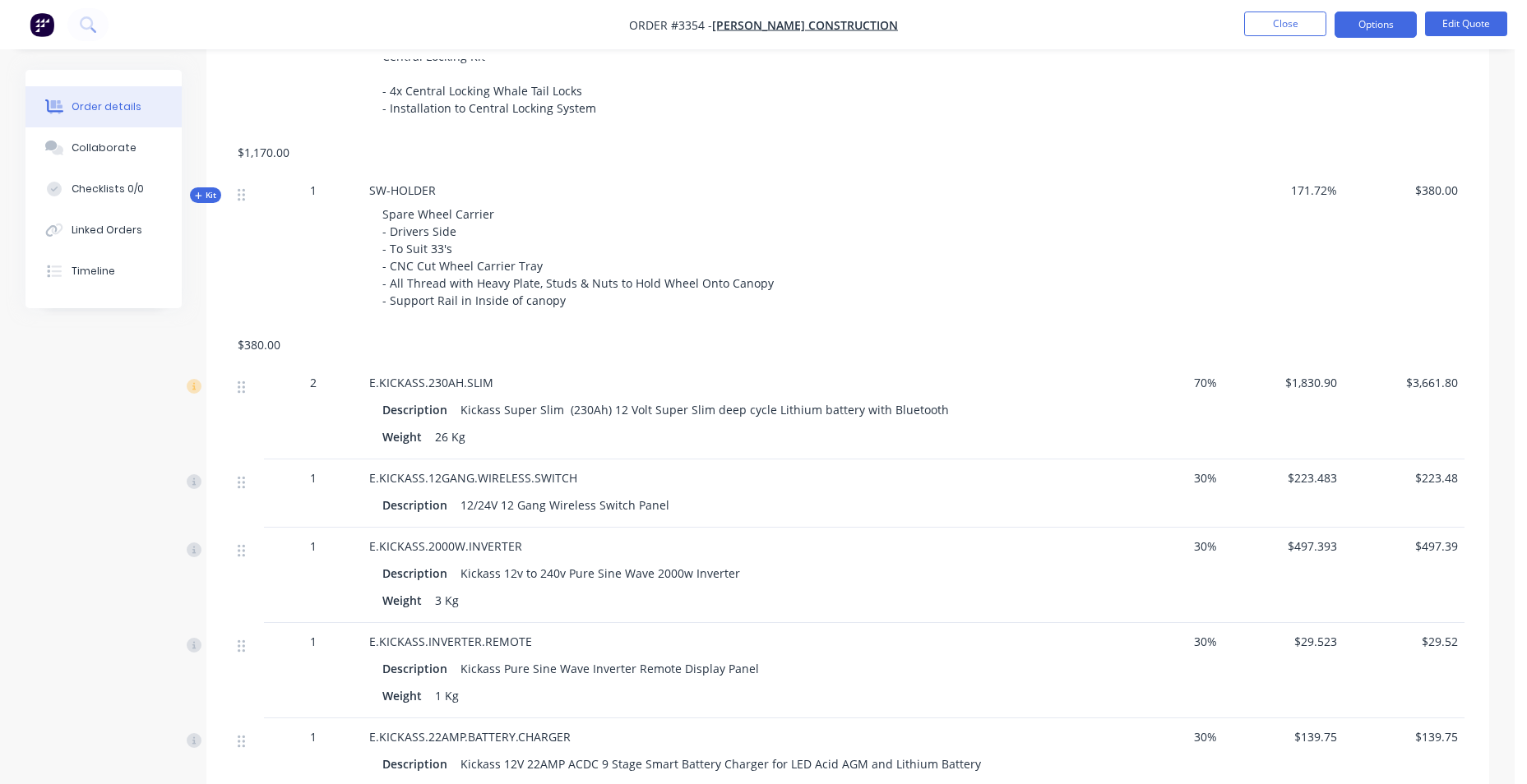
click at [1206, 483] on span "30%" at bounding box center [1163, 478] width 108 height 17
click at [1207, 483] on span "30%" at bounding box center [1163, 478] width 108 height 17
drag, startPoint x: 1207, startPoint y: 483, endPoint x: 1199, endPoint y: 474, distance: 12.0
click at [1199, 474] on span "30%" at bounding box center [1163, 478] width 108 height 17
click at [1203, 550] on span "30%" at bounding box center [1163, 546] width 108 height 17
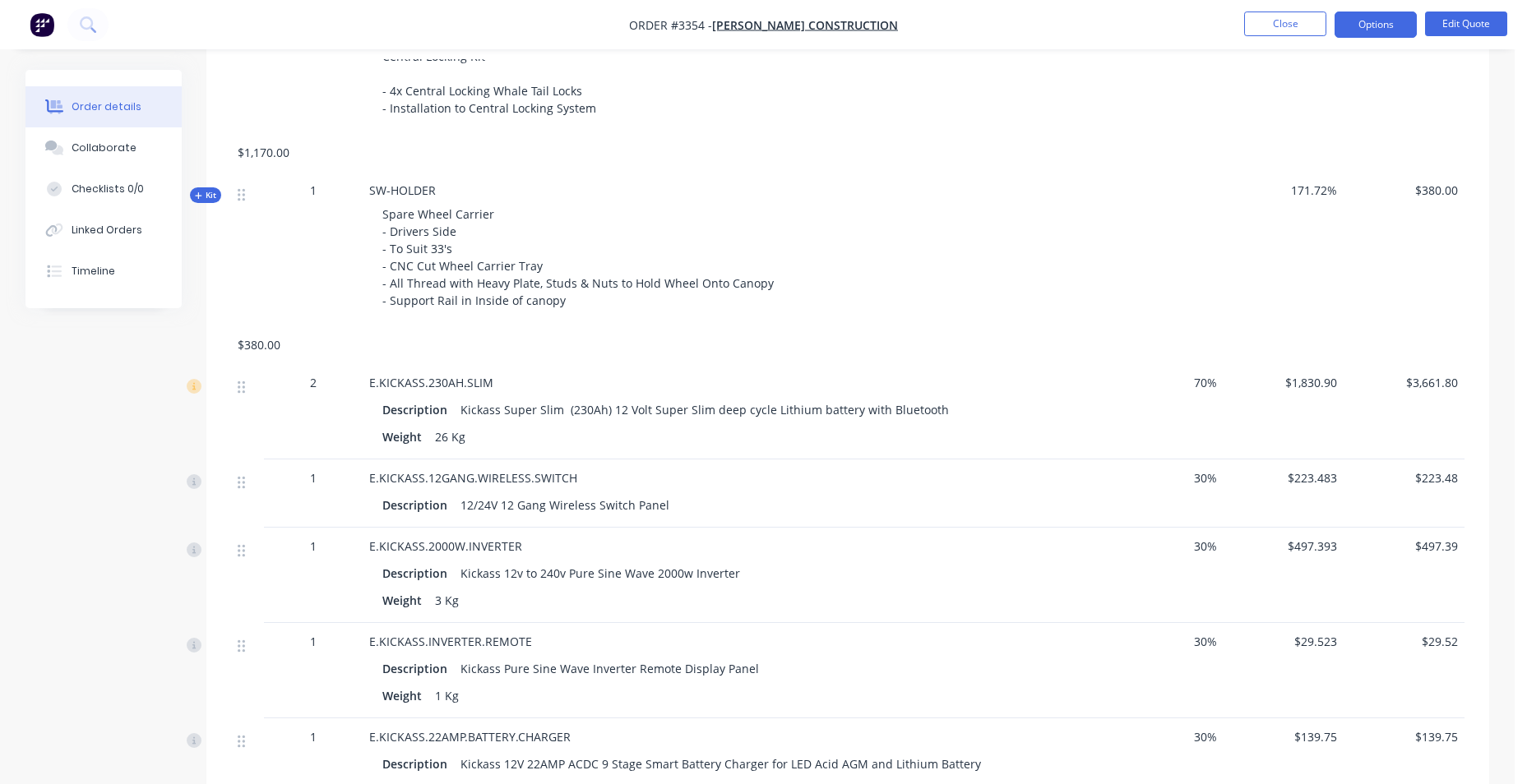
click at [1203, 647] on span "30%" at bounding box center [1163, 642] width 108 height 17
click at [1202, 738] on span "30%" at bounding box center [1163, 737] width 108 height 17
click at [1199, 635] on span "30%" at bounding box center [1163, 642] width 108 height 17
click at [1199, 644] on span "30%" at bounding box center [1163, 642] width 108 height 17
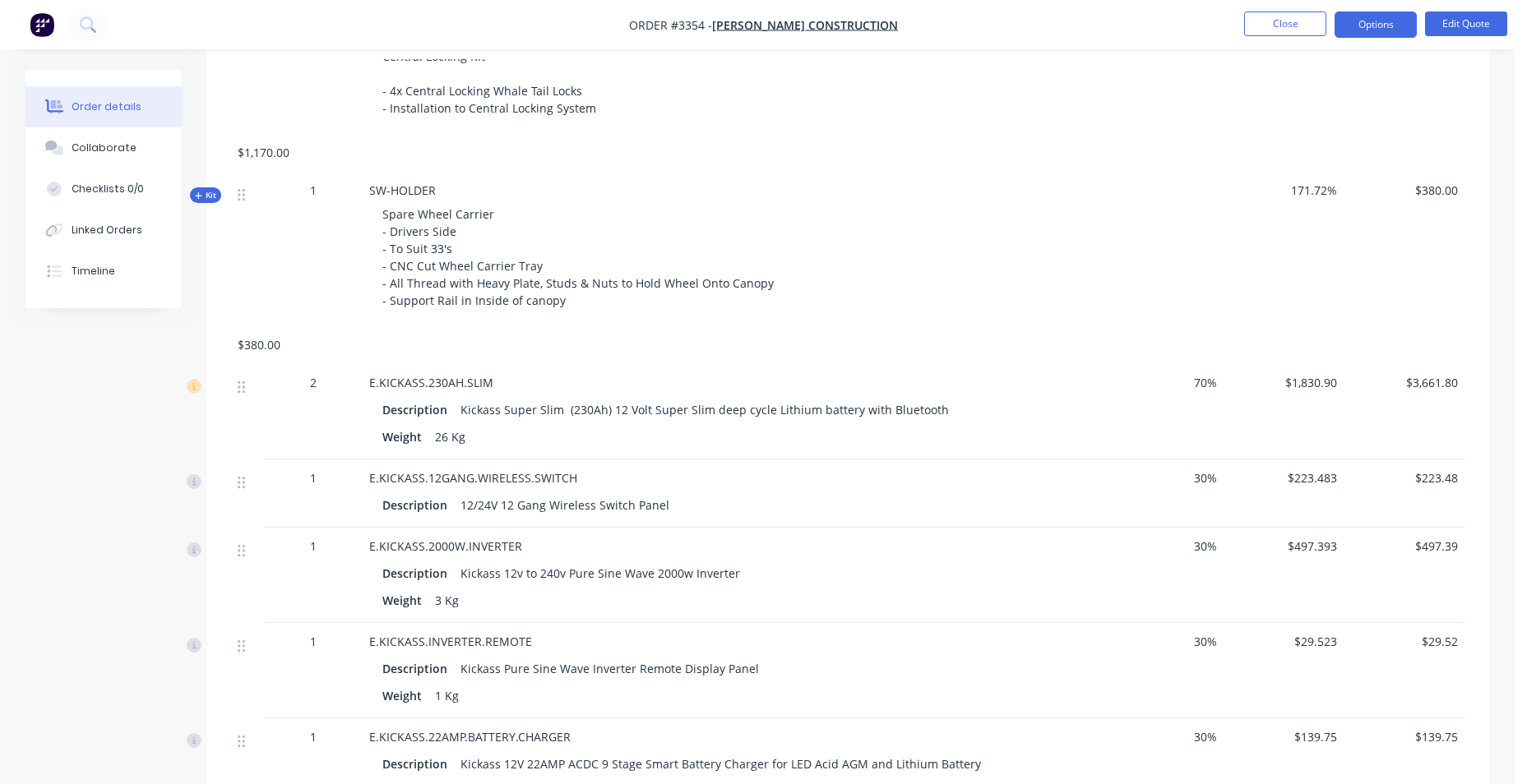
drag, startPoint x: 1199, startPoint y: 644, endPoint x: 1203, endPoint y: 489, distance: 155.1
click at [1203, 543] on span "30%" at bounding box center [1163, 546] width 108 height 17
click at [1205, 475] on span "30%" at bounding box center [1163, 478] width 108 height 17
click at [1302, 472] on span "$223.483" at bounding box center [1284, 478] width 108 height 17
click at [1306, 383] on span "$1,830.90" at bounding box center [1284, 383] width 108 height 17
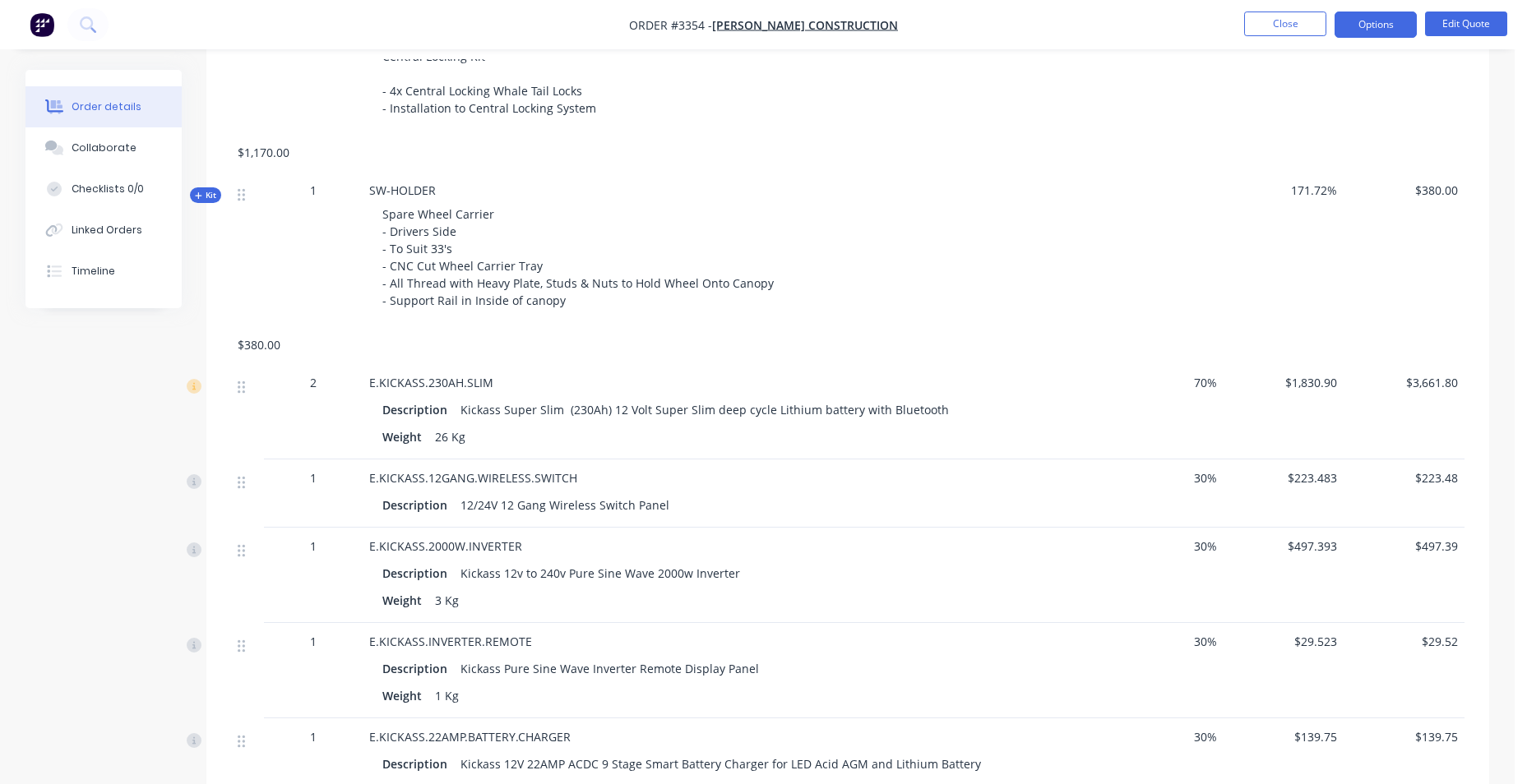
click at [1206, 386] on span "70%" at bounding box center [1163, 383] width 108 height 17
click at [1311, 187] on span "171.72%" at bounding box center [1284, 190] width 108 height 17
click at [1448, 187] on span "$380.00" at bounding box center [1404, 190] width 108 height 17
click at [1441, 376] on span "$3,661.80" at bounding box center [1404, 383] width 108 height 17
click at [1442, 483] on span "$223.48" at bounding box center [1404, 478] width 108 height 17
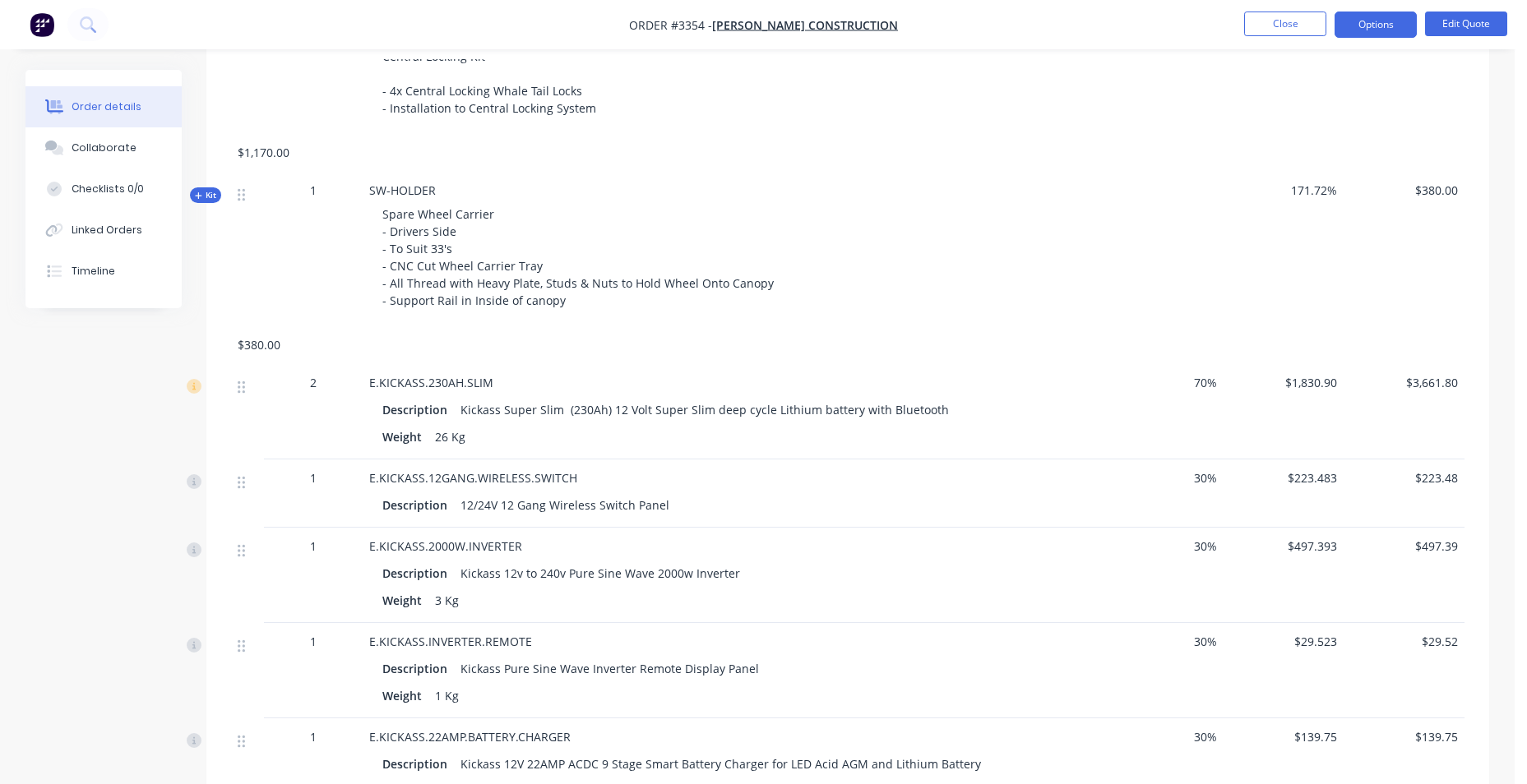
click at [1444, 534] on div "$497.39" at bounding box center [1404, 575] width 121 height 95
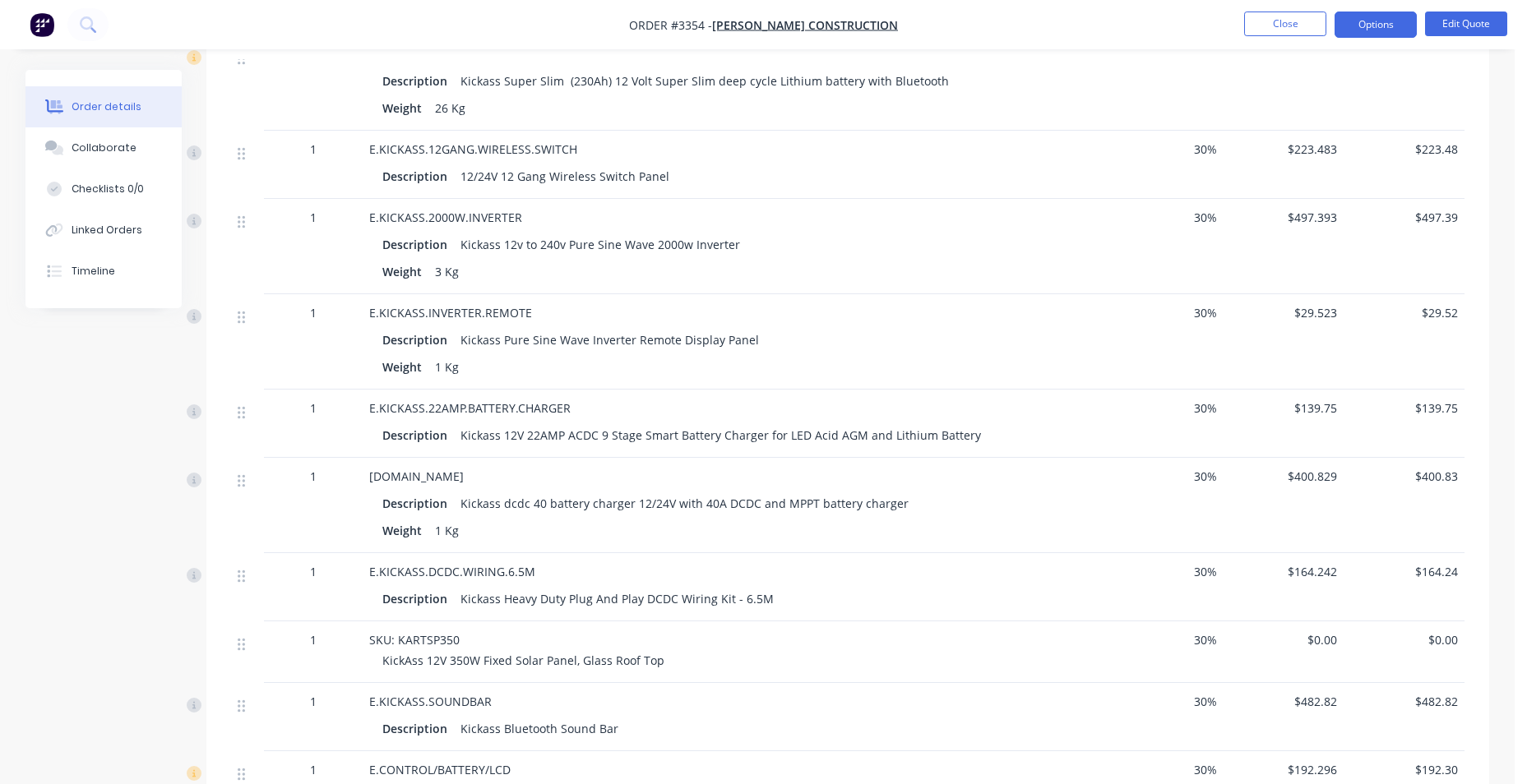
scroll to position [2138, 0]
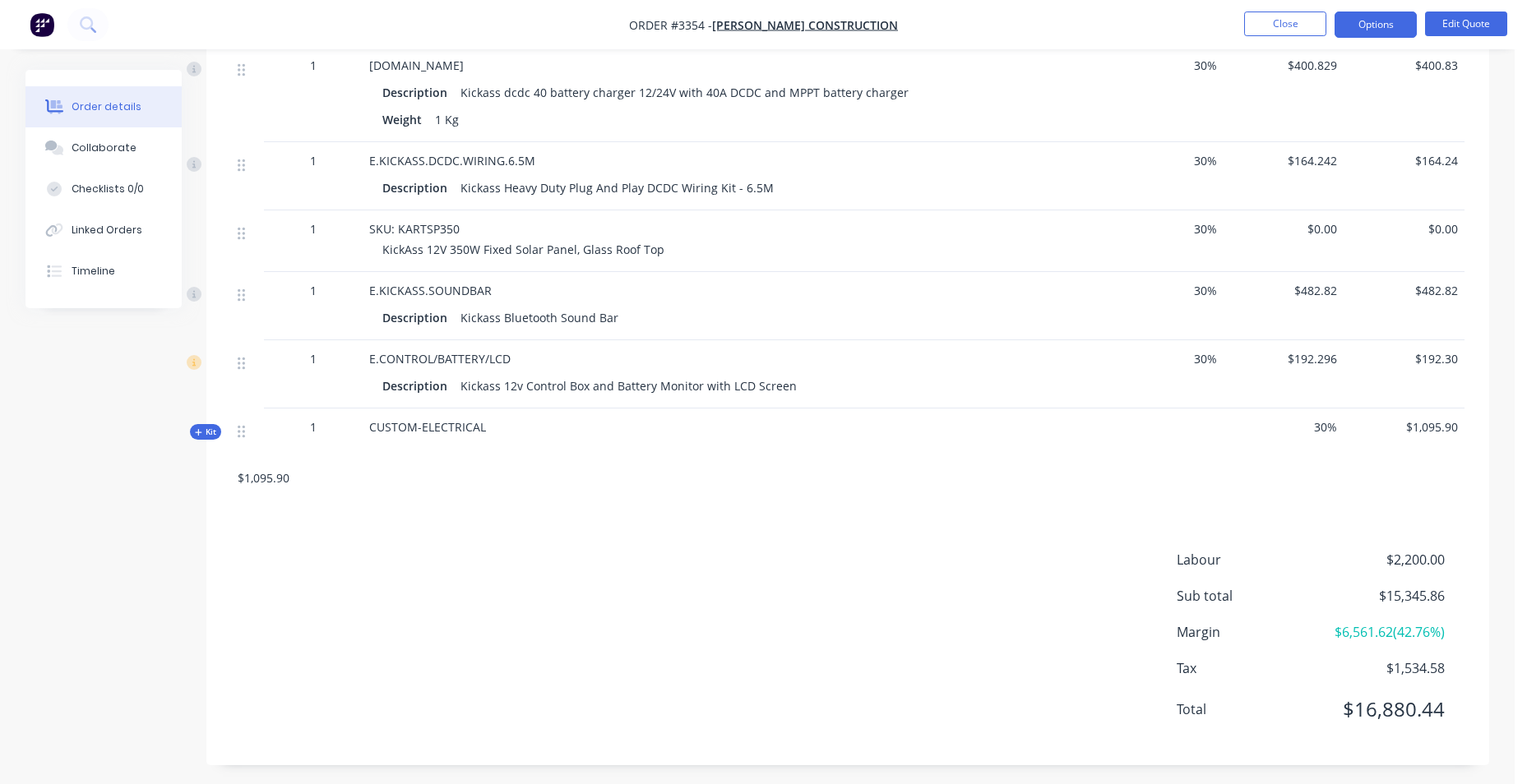
click at [1200, 356] on span "30%" at bounding box center [1163, 359] width 108 height 17
drag, startPoint x: 1200, startPoint y: 356, endPoint x: 1200, endPoint y: 288, distance: 68.0
click at [1200, 288] on span "30%" at bounding box center [1163, 290] width 108 height 17
click at [1195, 230] on span "30%" at bounding box center [1163, 229] width 108 height 17
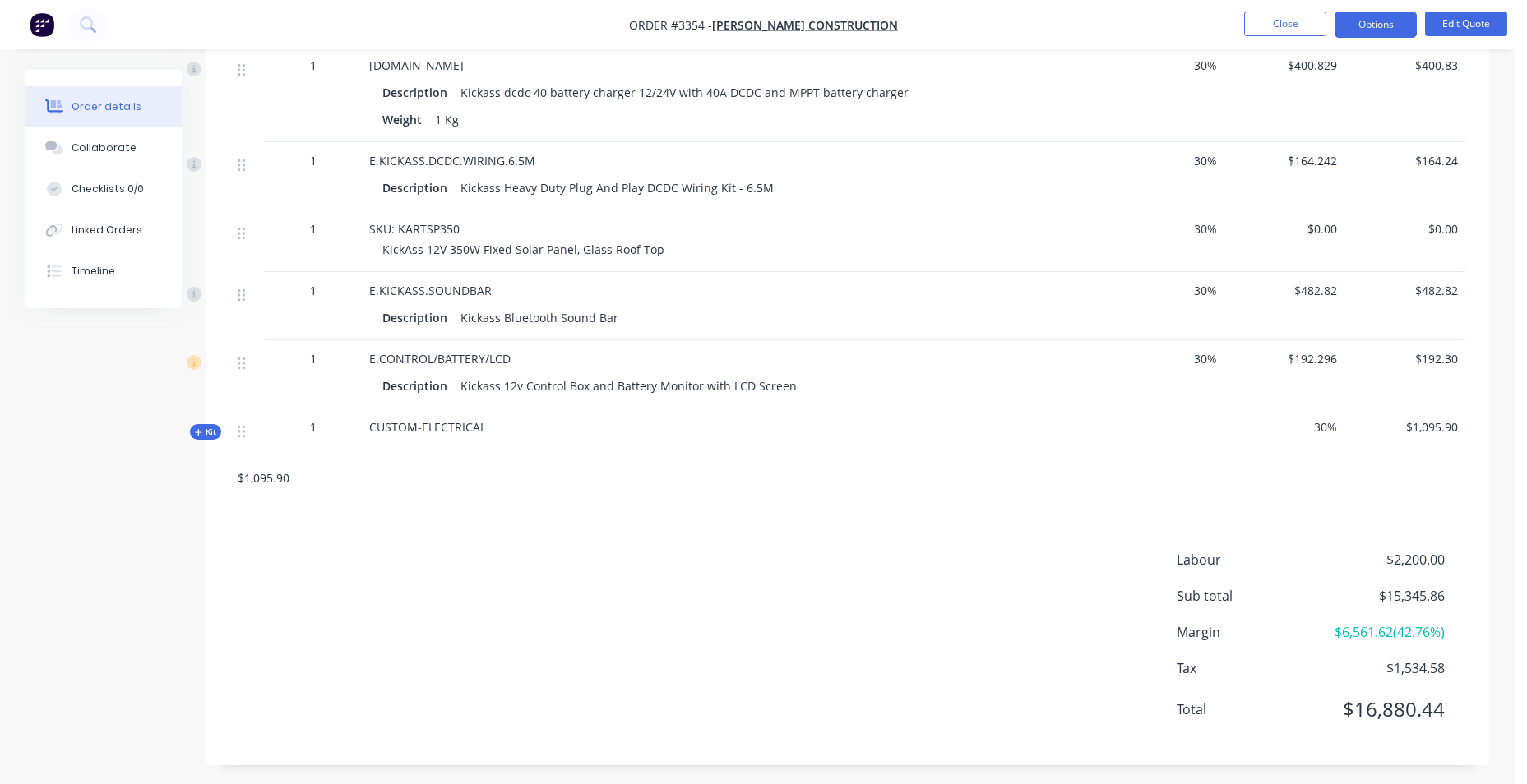
click at [1195, 155] on span "30%" at bounding box center [1163, 161] width 108 height 17
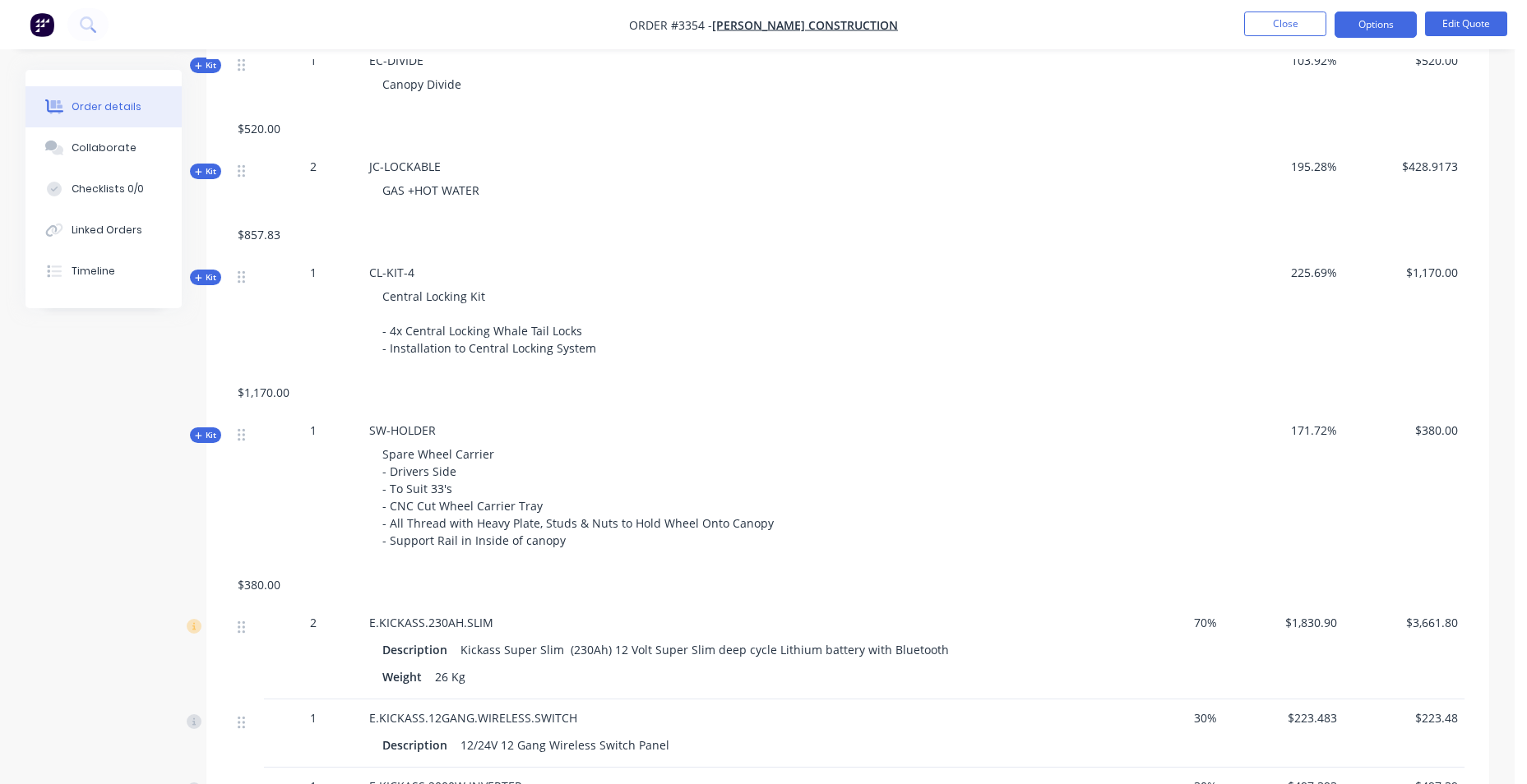
scroll to position [1157, 0]
drag, startPoint x: 1283, startPoint y: 216, endPoint x: 1332, endPoint y: 165, distance: 70.7
click at [1284, 216] on div "195.28%" at bounding box center [1283, 183] width 121 height 68
click at [1316, 168] on span "195.28%" at bounding box center [1284, 167] width 108 height 17
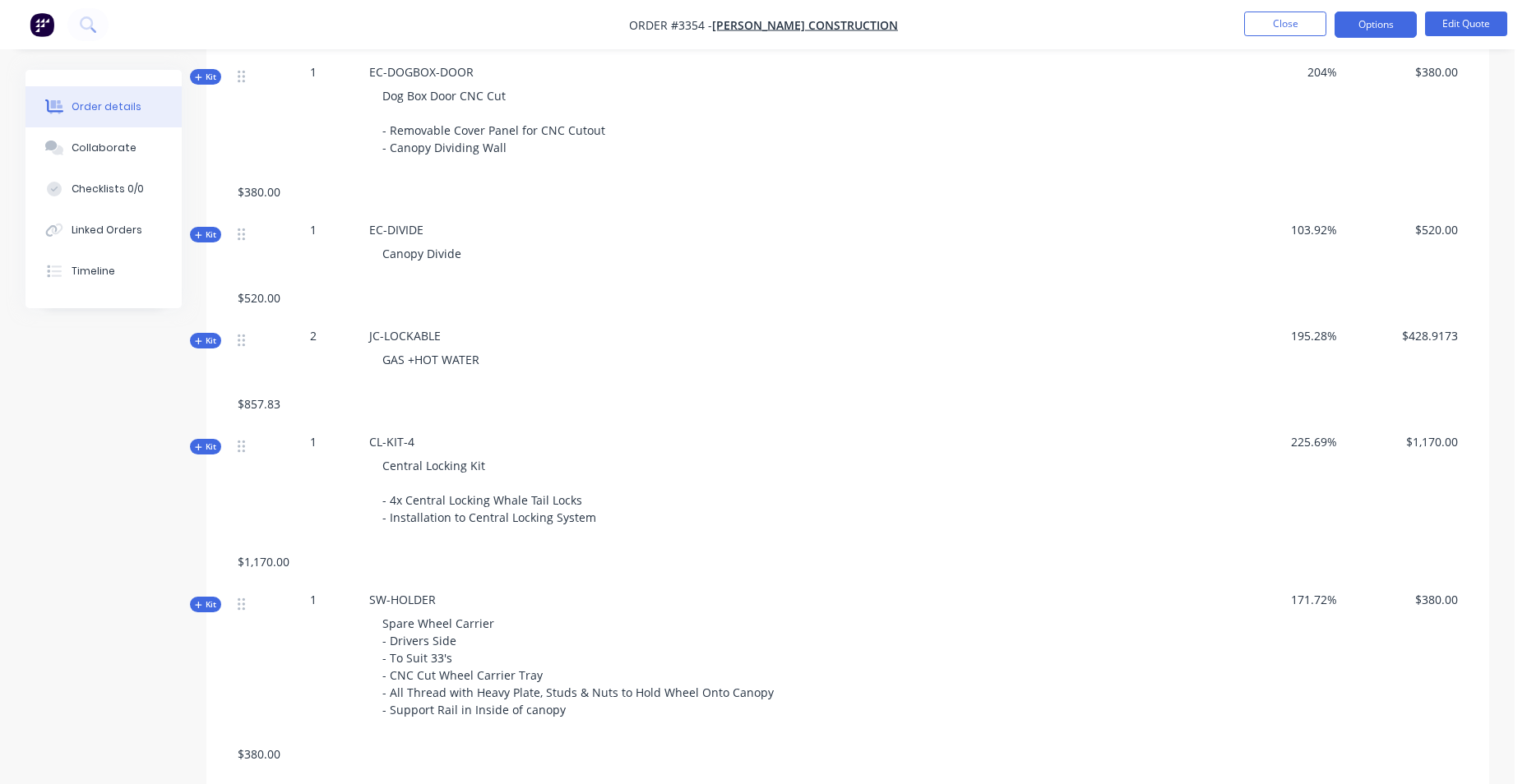
scroll to position [745, 0]
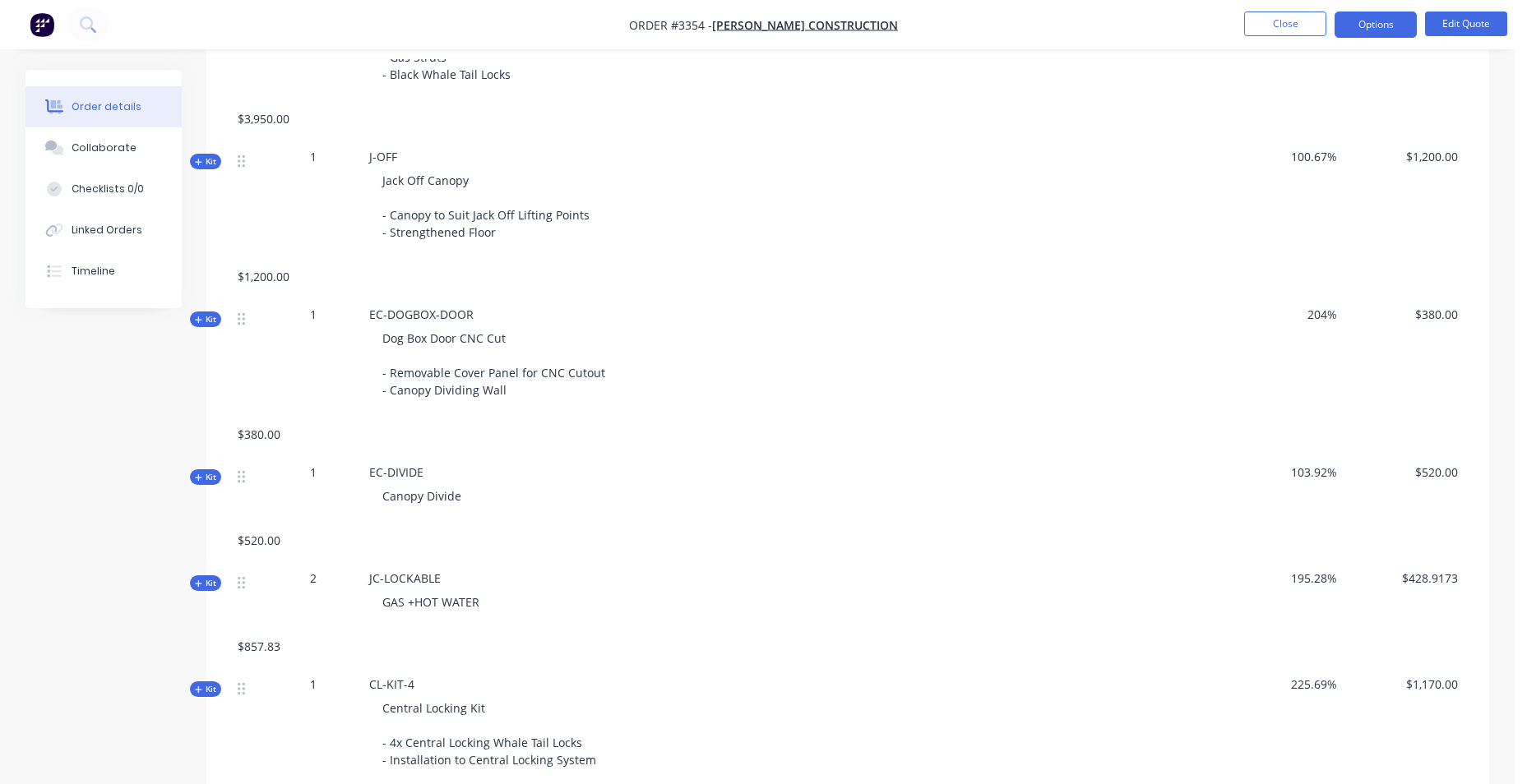
click at [1300, 159] on span "100.67%" at bounding box center [1284, 157] width 108 height 17
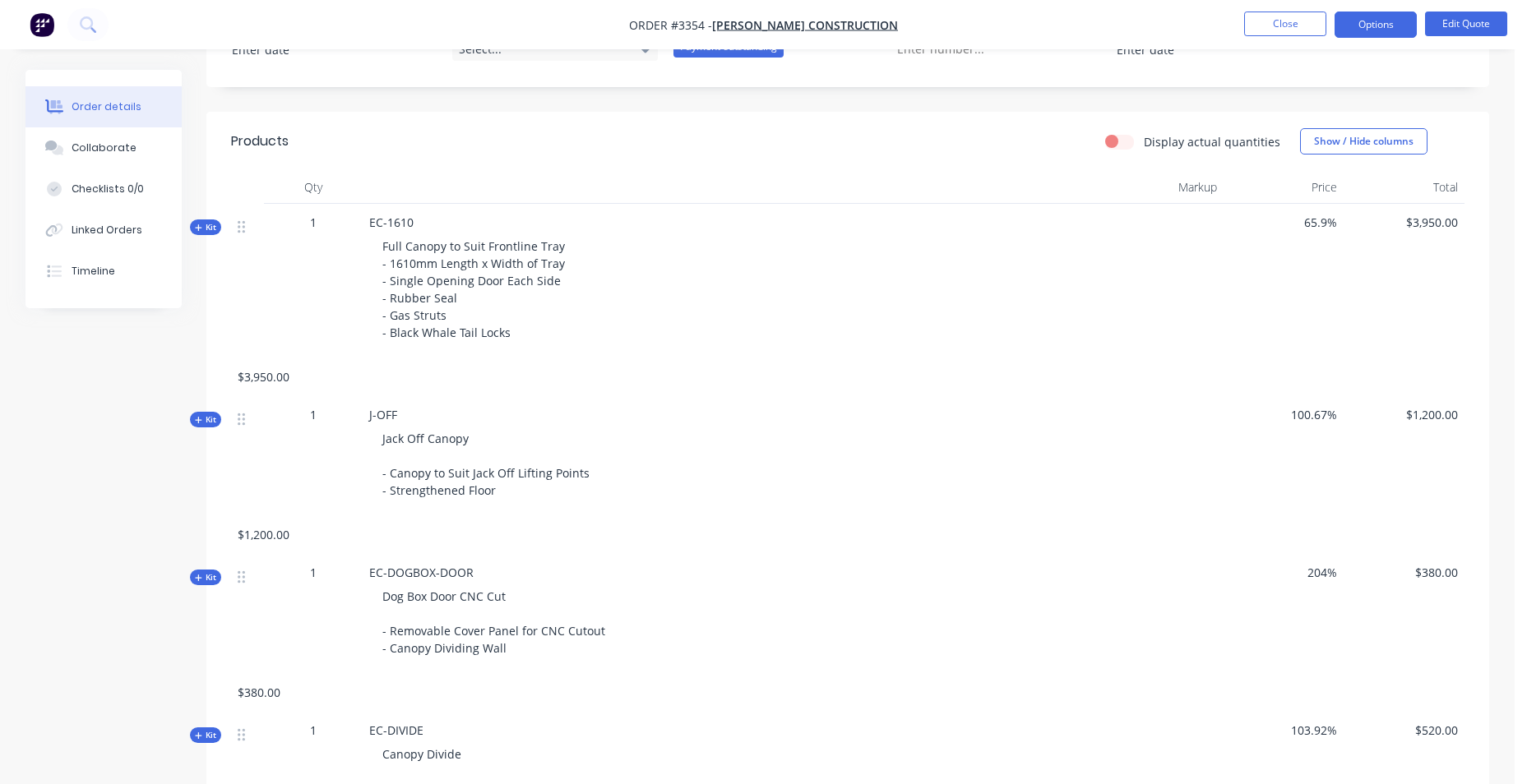
scroll to position [252, 0]
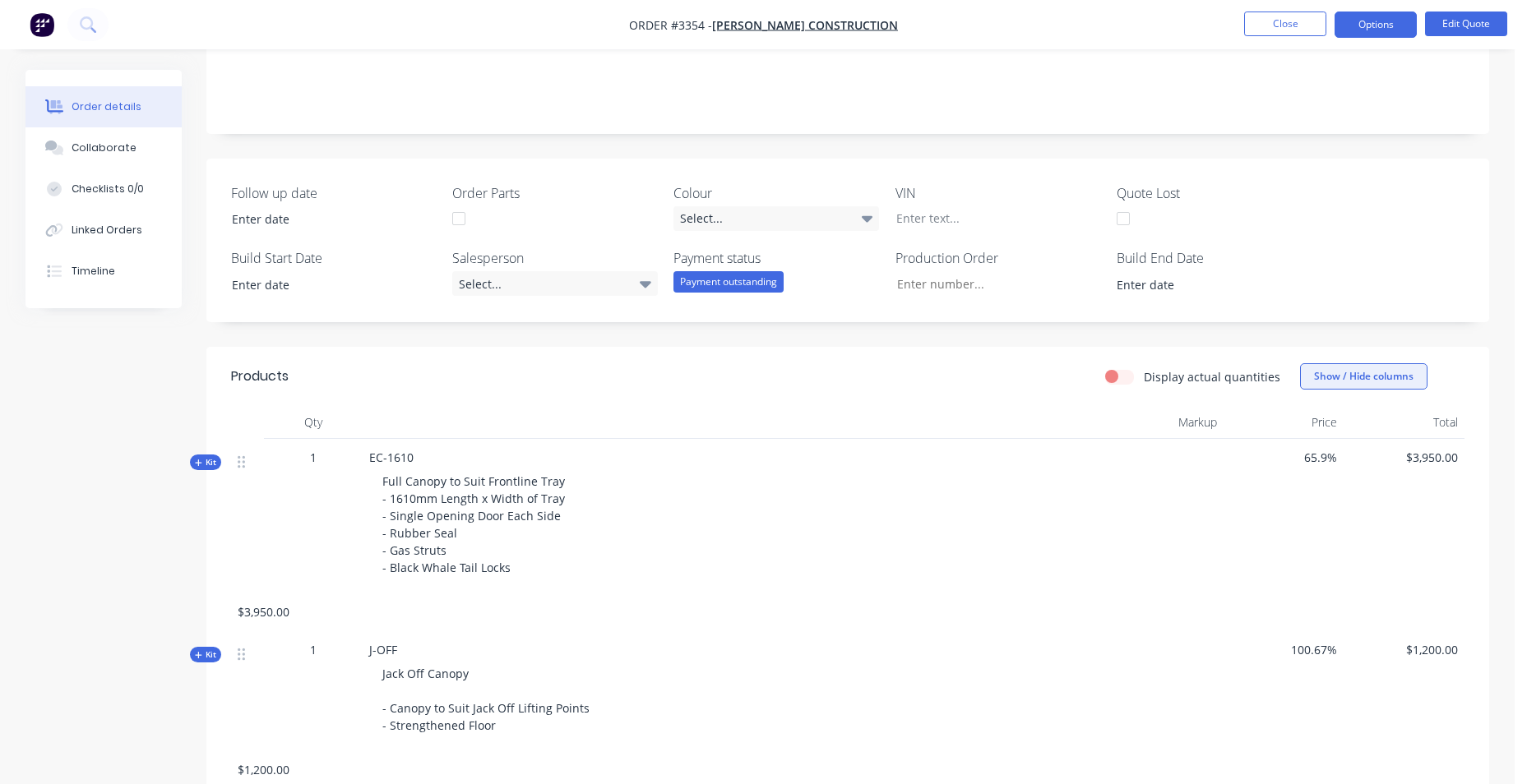
click at [1341, 373] on button "Show / Hide columns" at bounding box center [1364, 377] width 128 height 27
click at [1318, 431] on span at bounding box center [1313, 431] width 14 height 14
click at [1306, 424] on input "Cost" at bounding box center [1306, 424] width 0 height 0
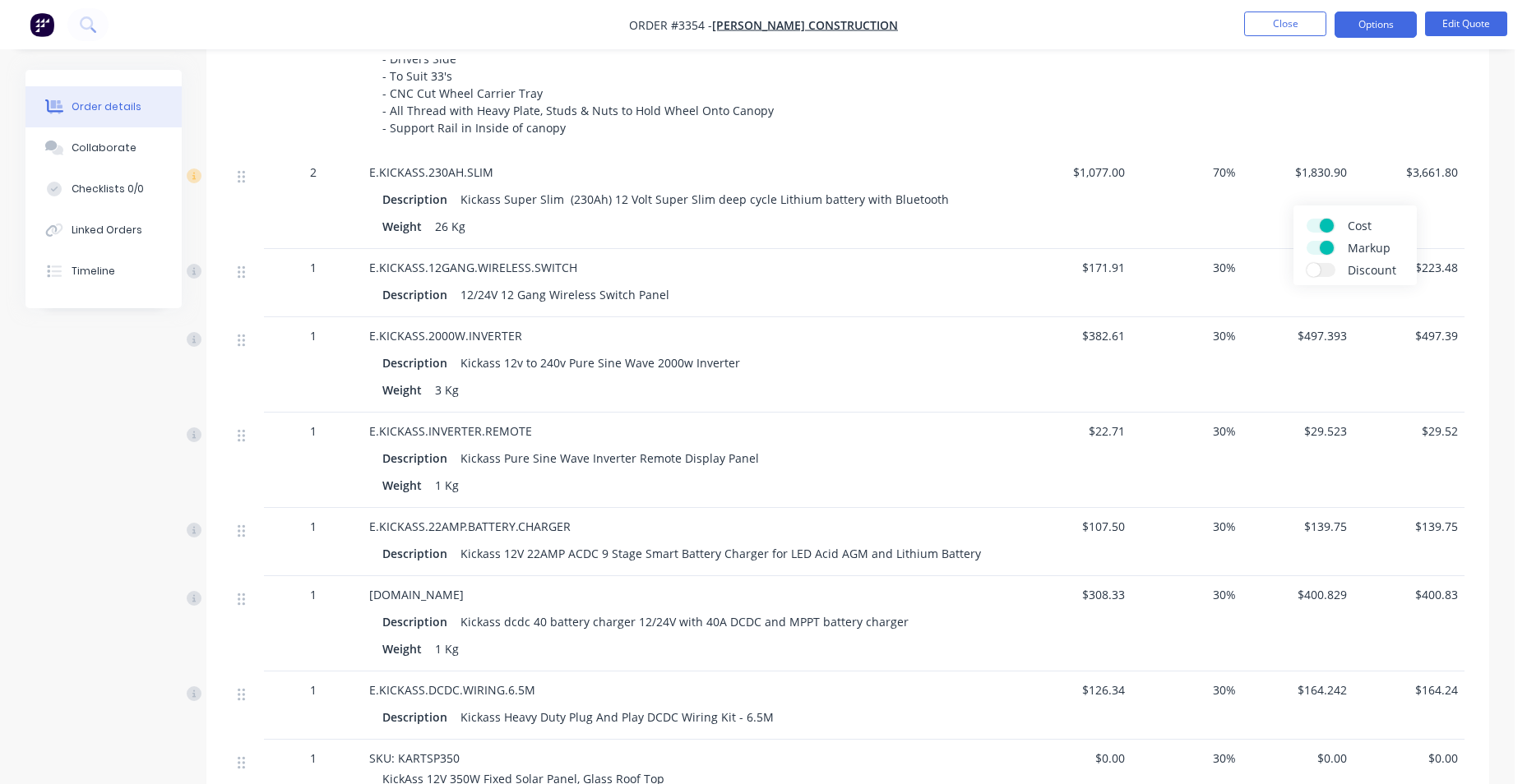
scroll to position [1486, 0]
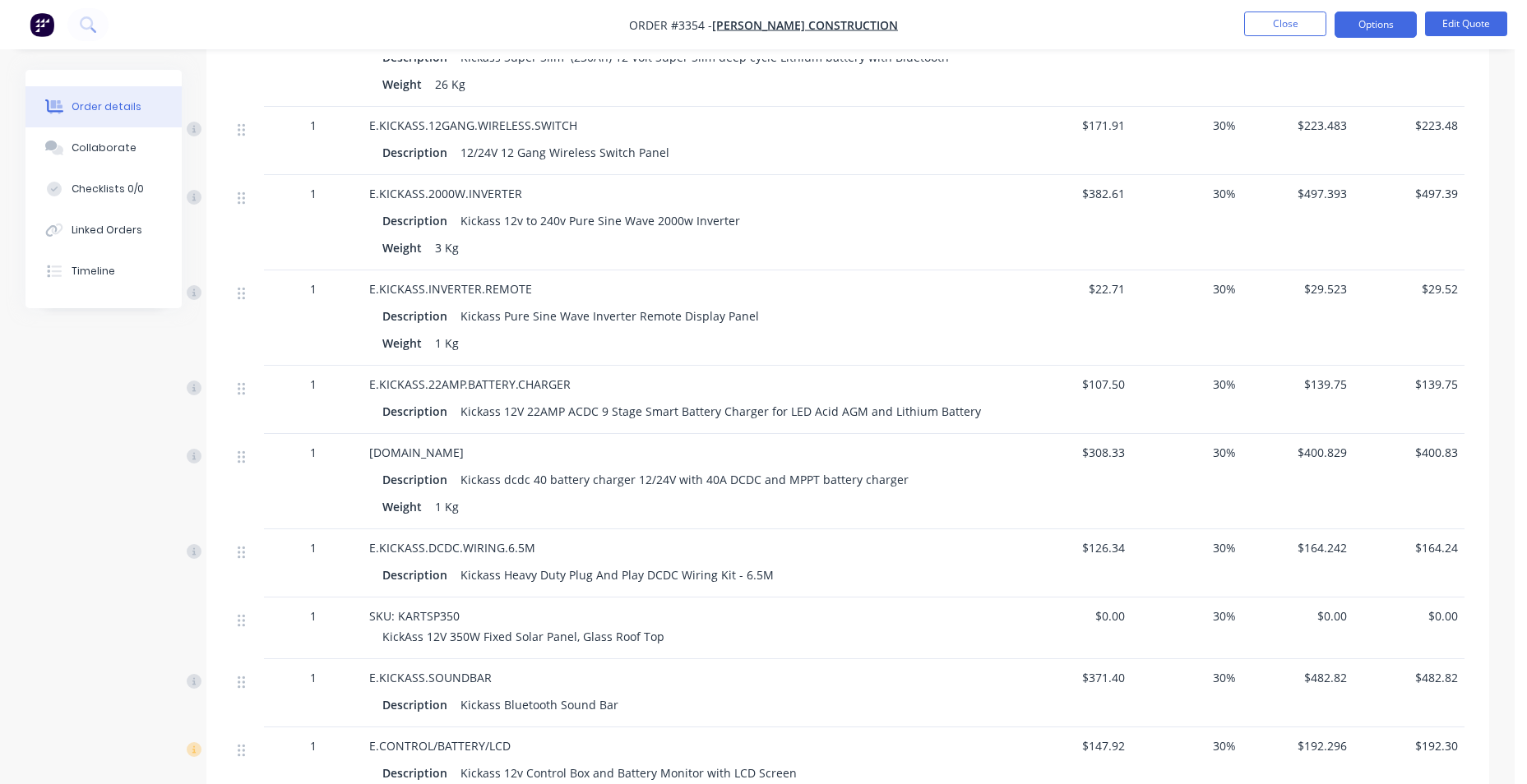
click at [1225, 125] on span "30%" at bounding box center [1186, 125] width 98 height 17
click at [1224, 125] on span "30%" at bounding box center [1186, 125] width 98 height 17
drag, startPoint x: 1224, startPoint y: 125, endPoint x: 1216, endPoint y: 126, distance: 8.1
click at [1216, 126] on span "30%" at bounding box center [1186, 125] width 98 height 17
click at [1215, 128] on span "30%" at bounding box center [1186, 125] width 98 height 17
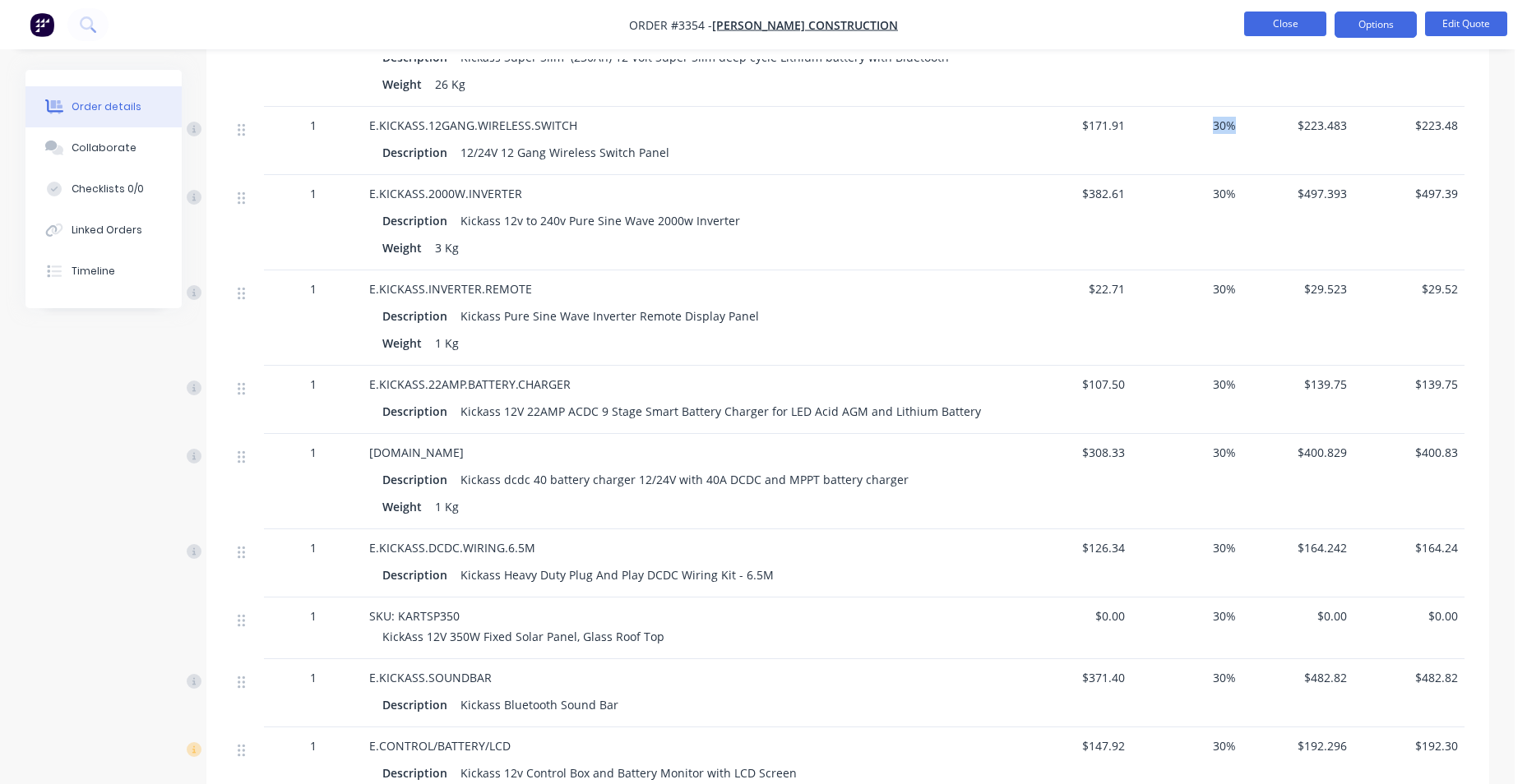
click at [1287, 21] on button "Close" at bounding box center [1285, 23] width 82 height 25
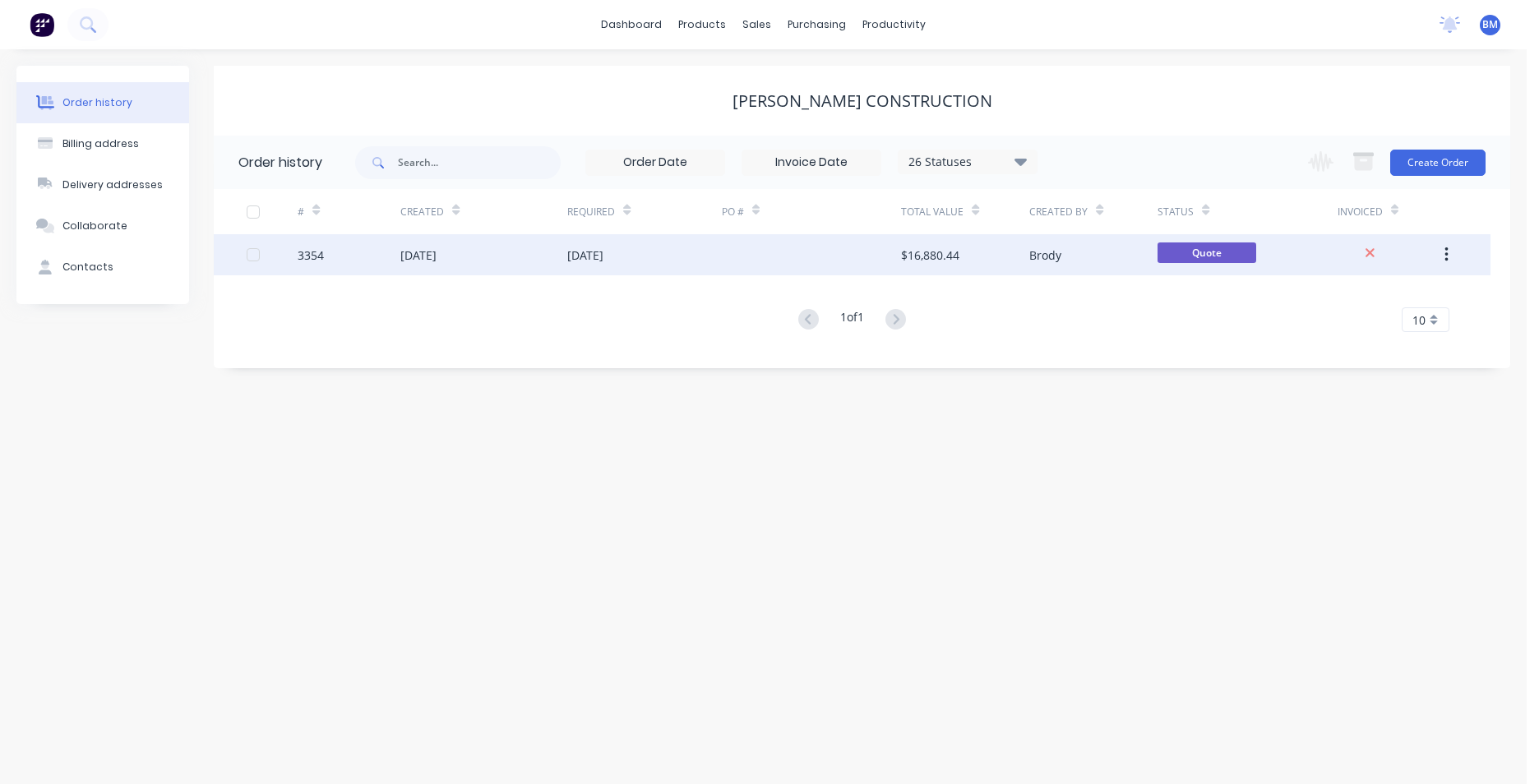
click at [904, 258] on div "$16,880.44" at bounding box center [930, 255] width 58 height 17
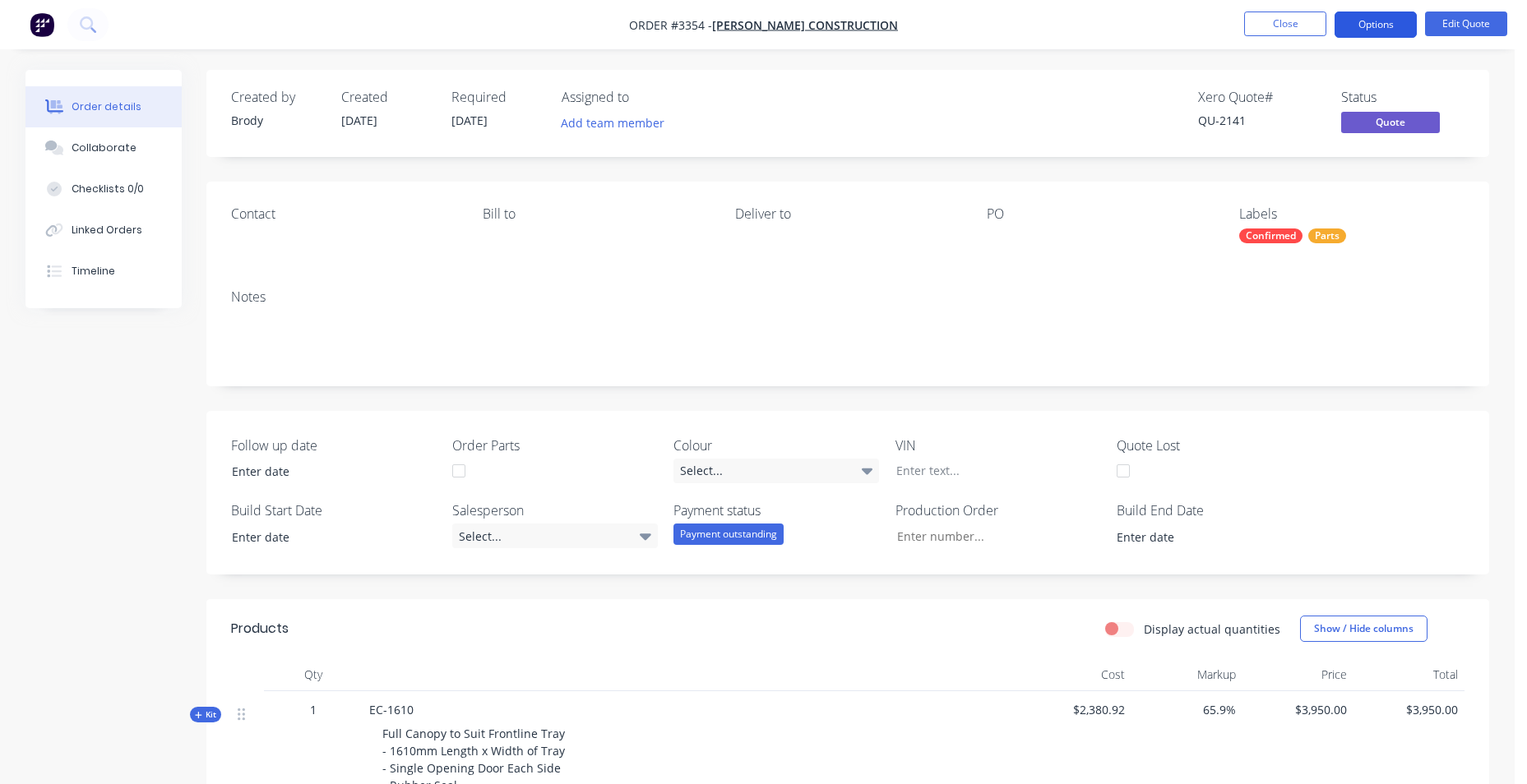
click at [1389, 17] on button "Options" at bounding box center [1375, 24] width 82 height 27
click at [1435, 22] on button "Edit Quote" at bounding box center [1466, 23] width 82 height 25
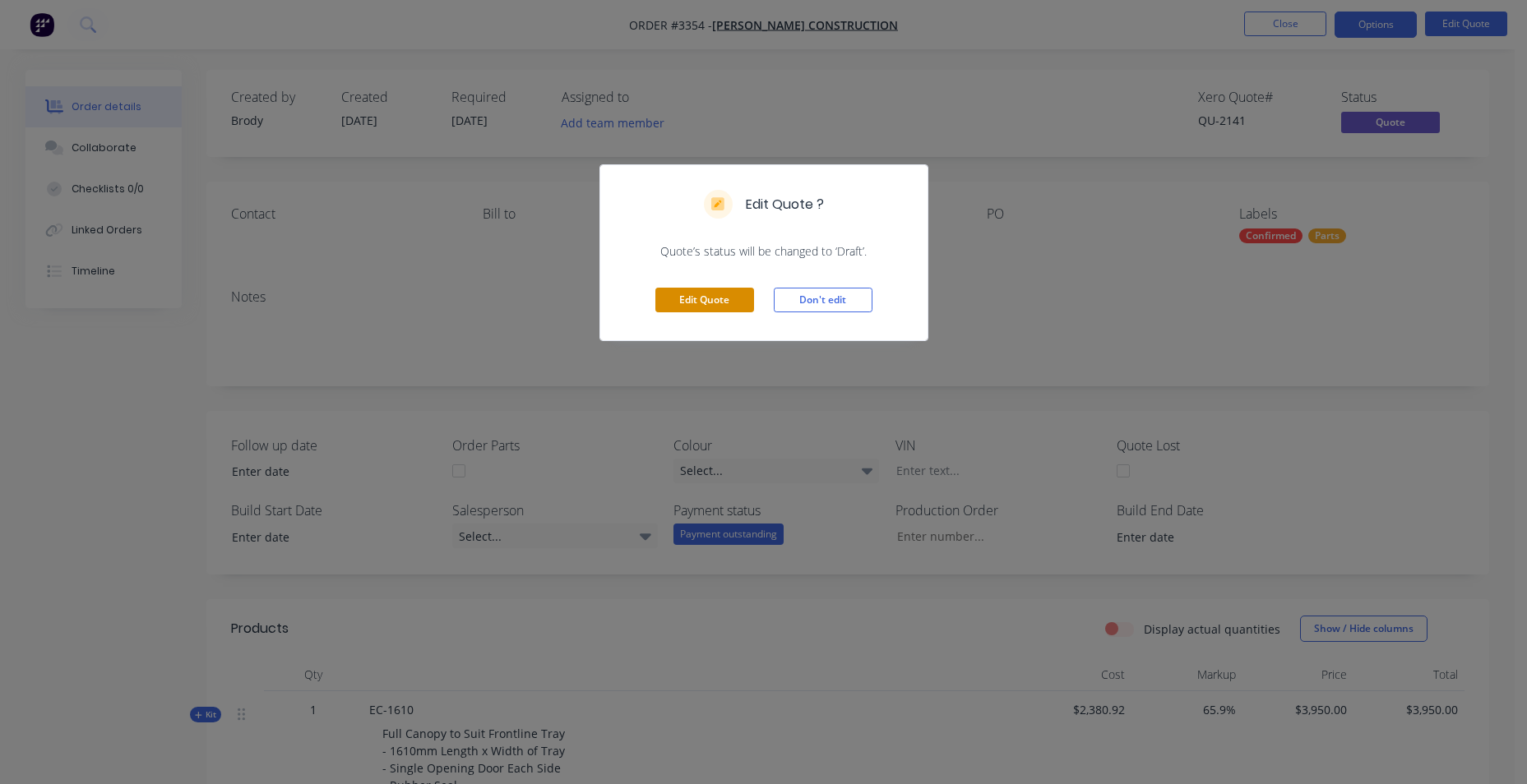
click at [685, 305] on button "Edit Quote" at bounding box center [704, 300] width 98 height 25
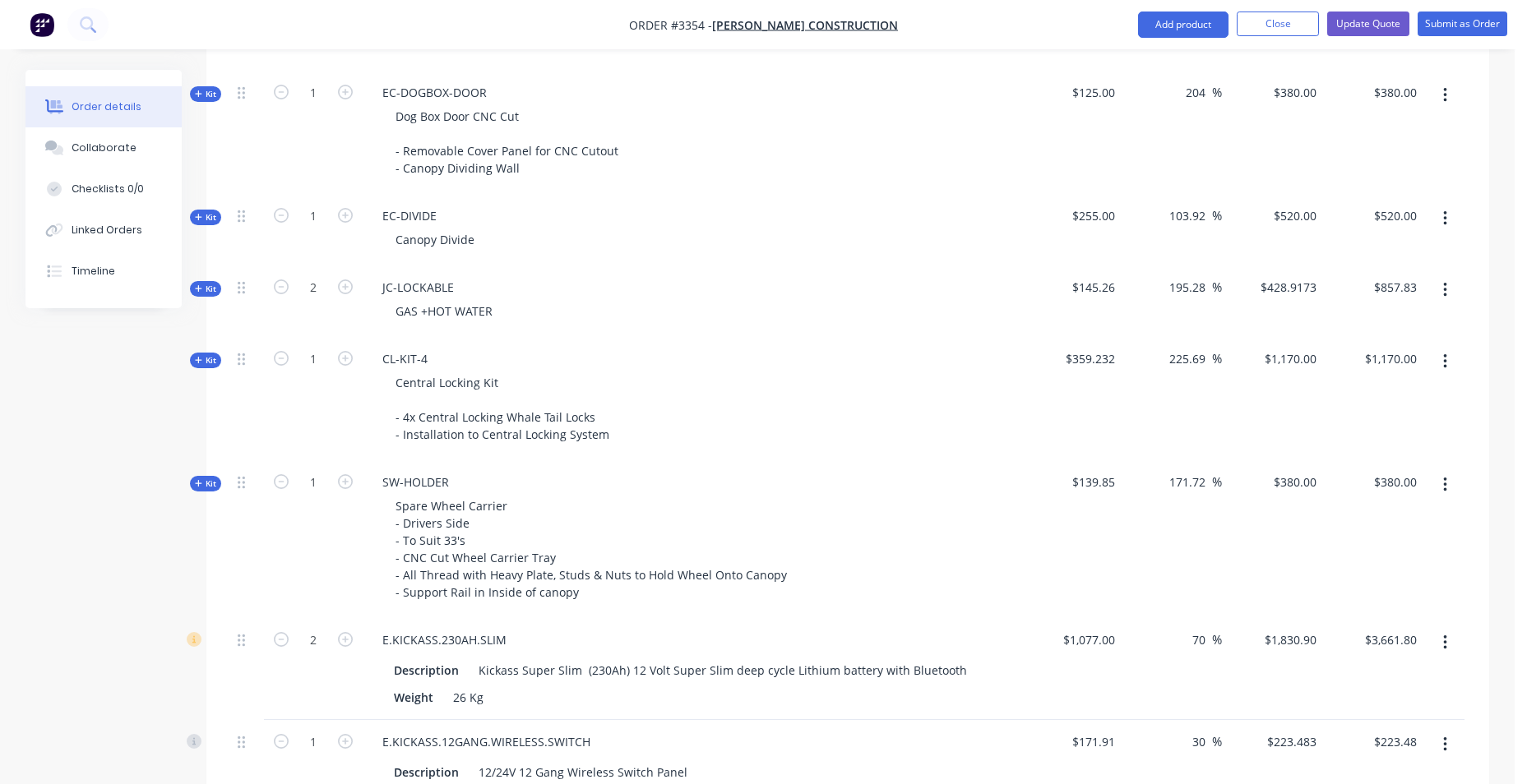
scroll to position [1233, 0]
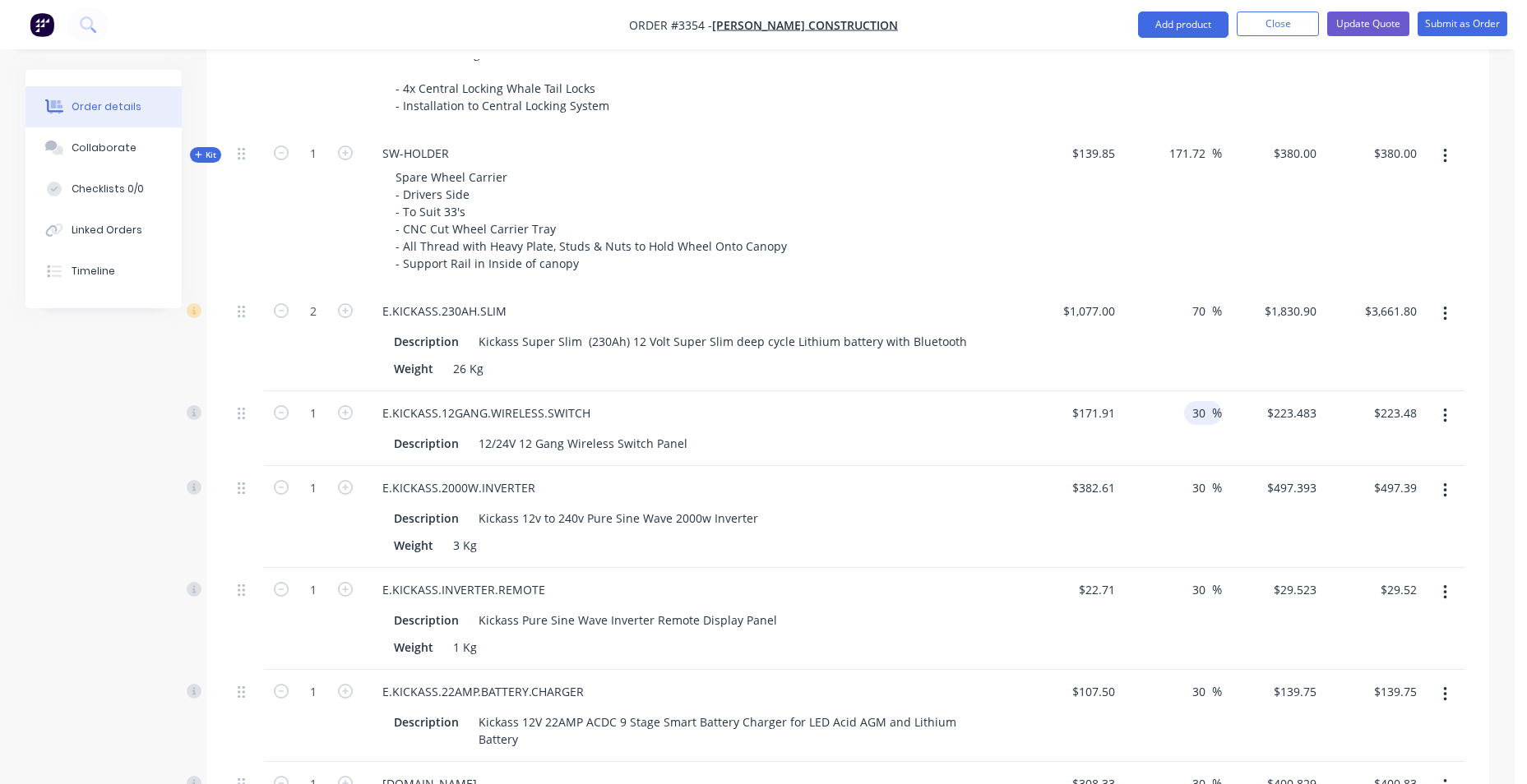
click at [1203, 413] on input "30" at bounding box center [1201, 413] width 21 height 24
drag, startPoint x: 1203, startPoint y: 412, endPoint x: 1179, endPoint y: 418, distance: 24.7
click at [1179, 418] on div "30 30 %" at bounding box center [1172, 428] width 101 height 74
type input "50"
type input "$257.865"
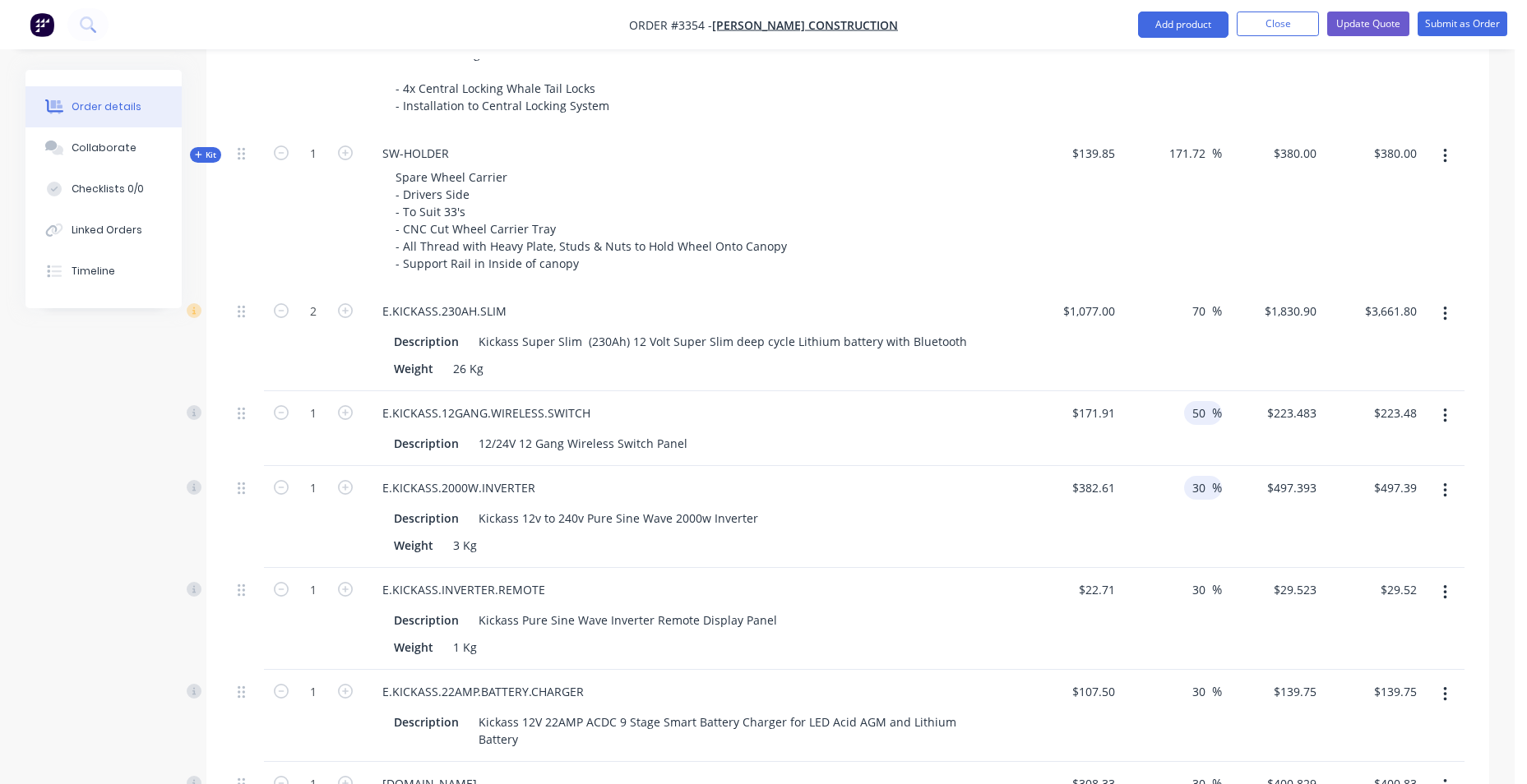
type input "$257.87"
drag, startPoint x: 1202, startPoint y: 493, endPoint x: 1191, endPoint y: 492, distance: 11.0
click at [1191, 492] on input "30" at bounding box center [1201, 488] width 21 height 24
type input "50"
type input "$573.915"
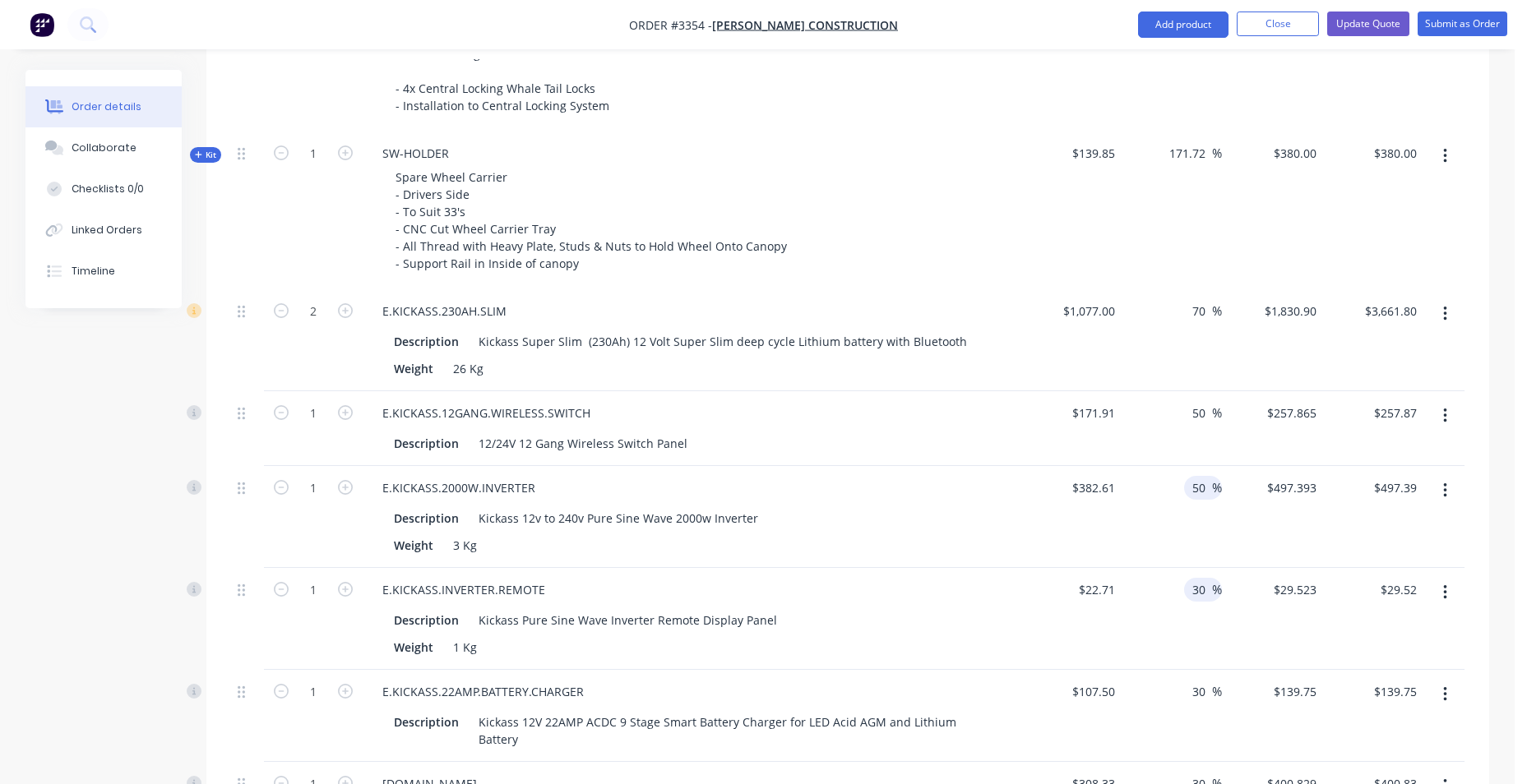
type input "$573.92"
drag, startPoint x: 1200, startPoint y: 590, endPoint x: 1189, endPoint y: 591, distance: 11.0
click at [1189, 591] on div "30 30 %" at bounding box center [1203, 590] width 38 height 24
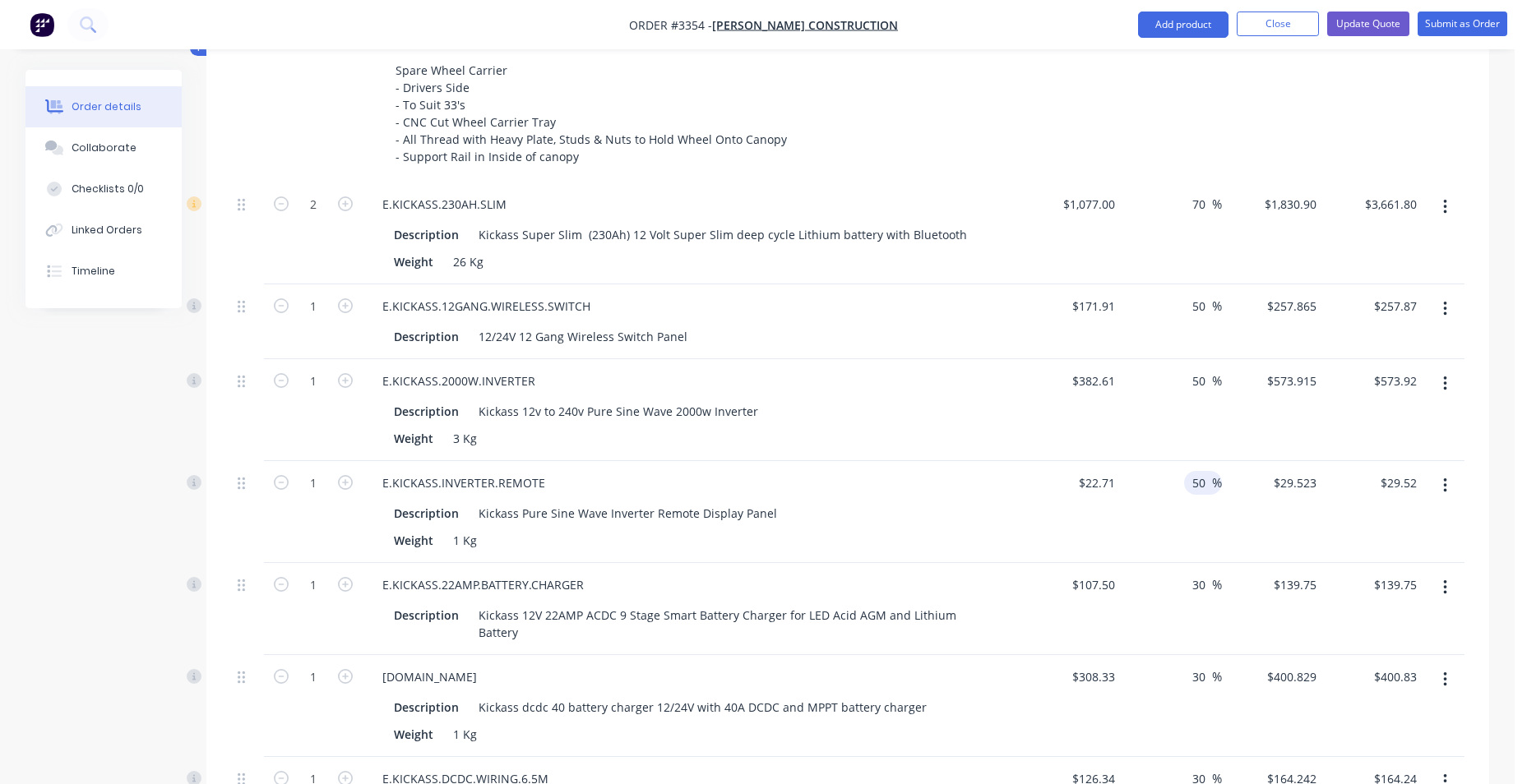
scroll to position [1480, 0]
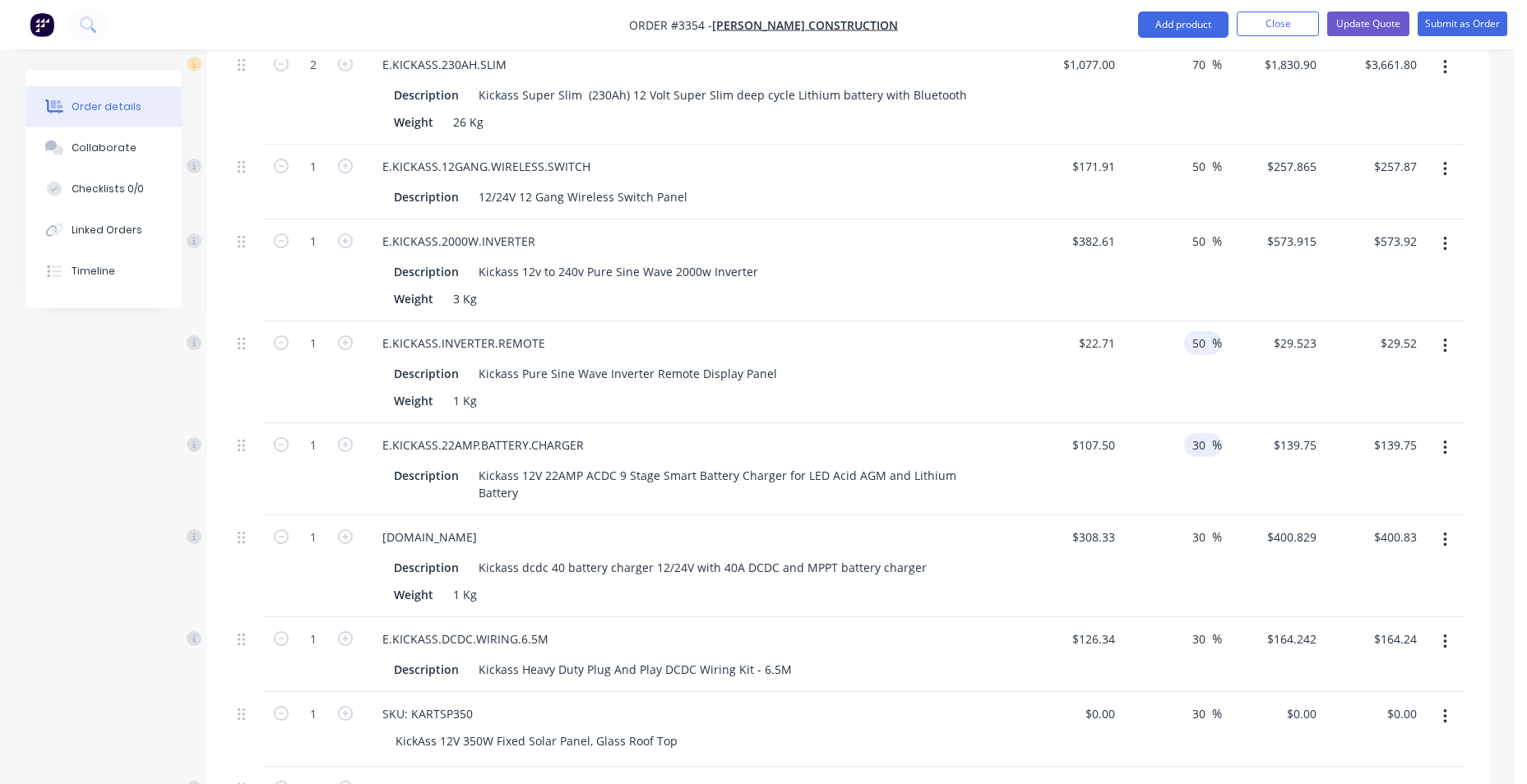
type input "50"
type input "$34.065"
type input "$34.07"
drag, startPoint x: 1198, startPoint y: 443, endPoint x: 1181, endPoint y: 454, distance: 20.2
click at [1181, 454] on div "30 30 %" at bounding box center [1172, 470] width 101 height 92
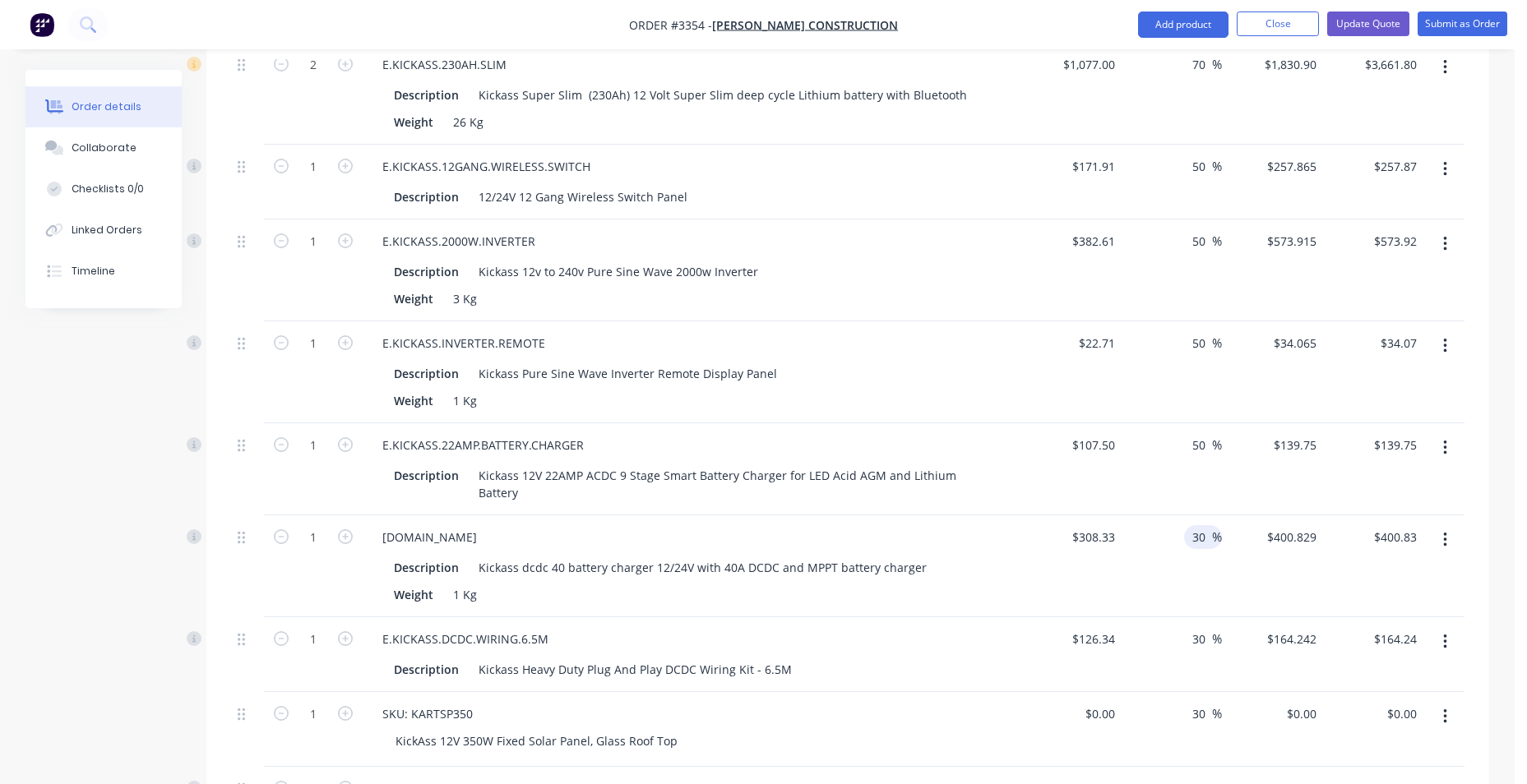
type input "50"
type input "$161.25"
drag, startPoint x: 1200, startPoint y: 538, endPoint x: 1191, endPoint y: 538, distance: 9.0
click at [1191, 538] on input "30" at bounding box center [1201, 538] width 21 height 24
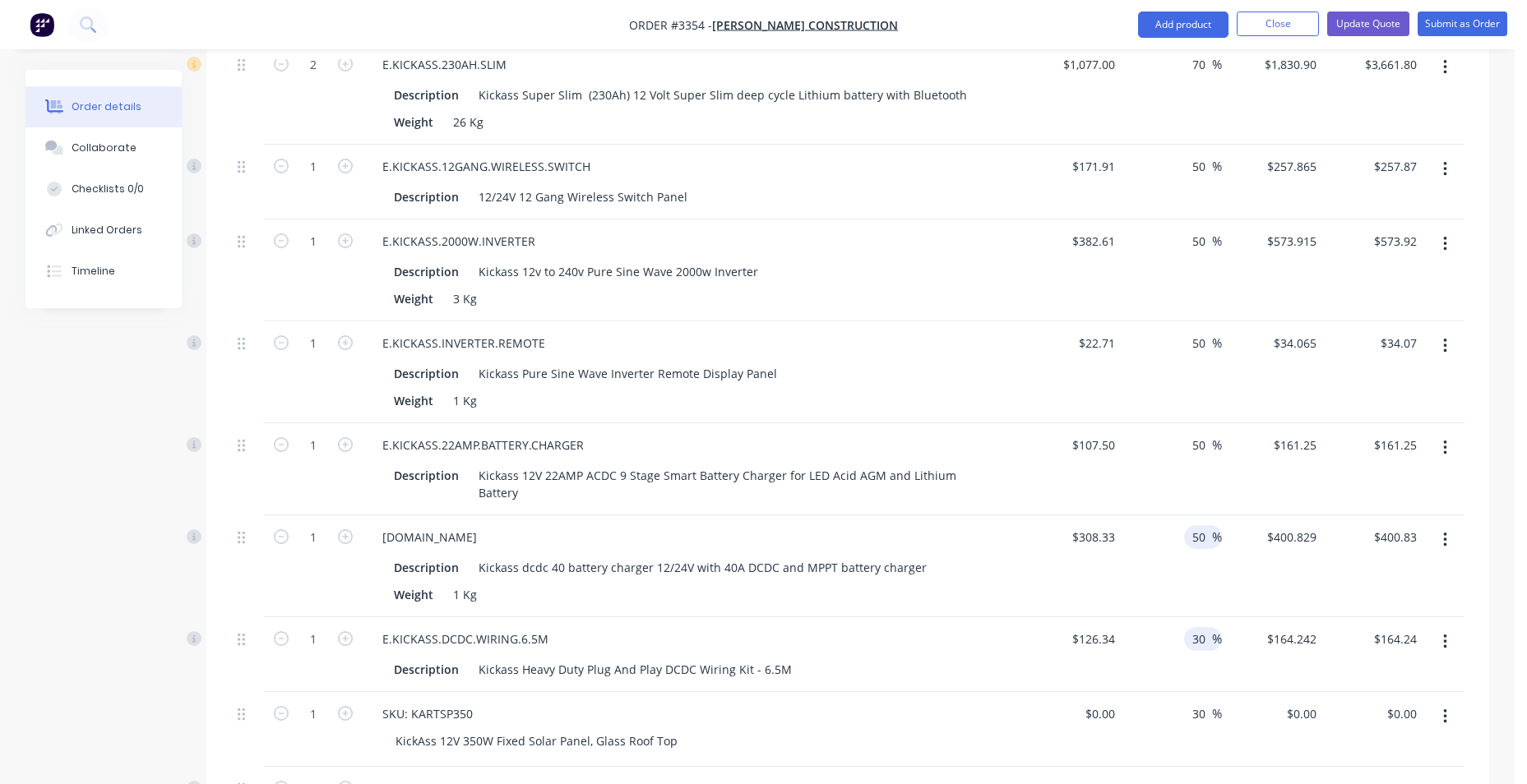
type input "50"
click at [1197, 638] on input "30" at bounding box center [1201, 639] width 21 height 24
type input "$462.495"
type input "$462.50"
drag, startPoint x: 1200, startPoint y: 637, endPoint x: 1183, endPoint y: 637, distance: 17.0
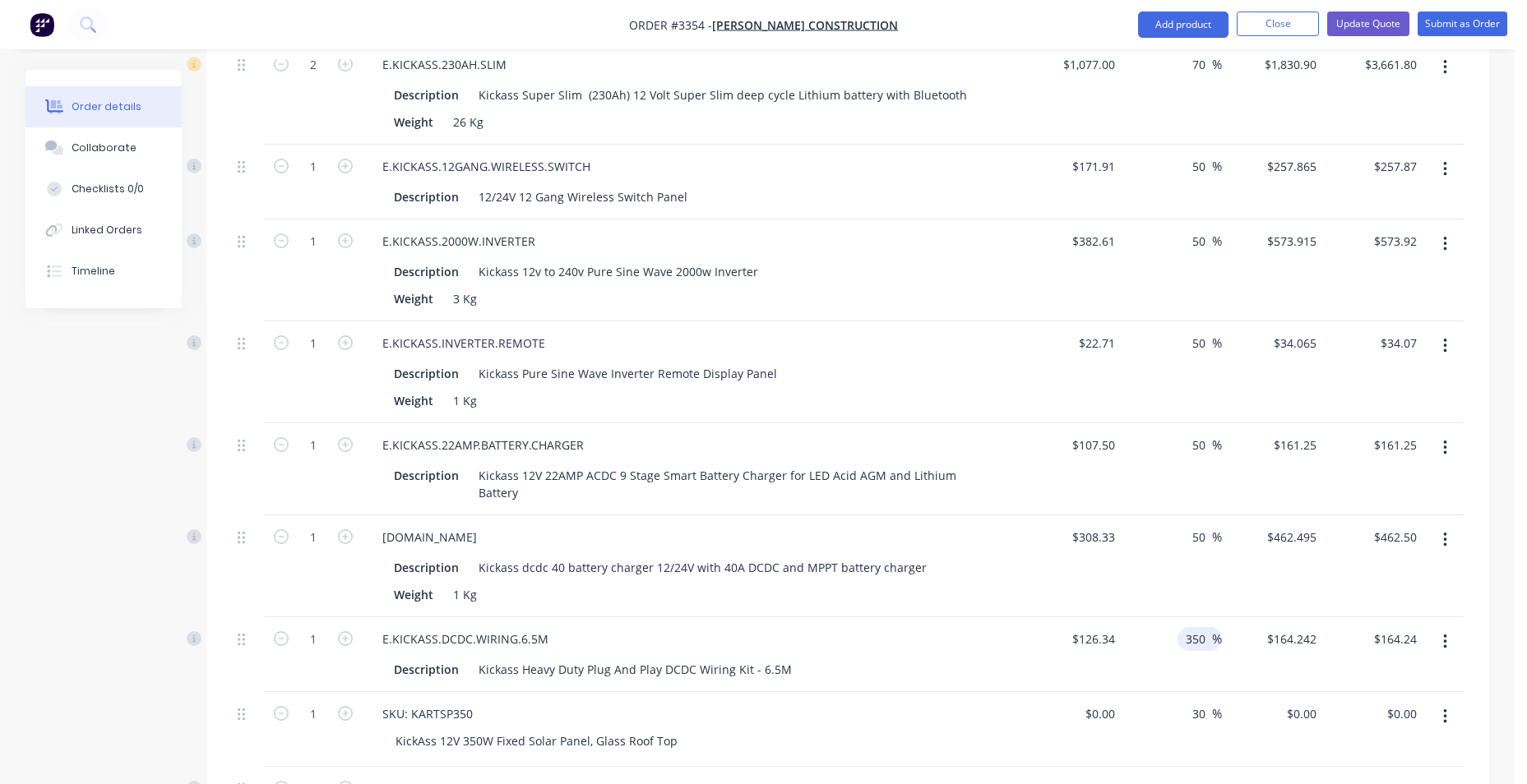
click at [1184, 637] on div "350 350" at bounding box center [1197, 639] width 28 height 24
type input "50"
type input "$189.51"
drag, startPoint x: 1206, startPoint y: 710, endPoint x: 1194, endPoint y: 713, distance: 12.4
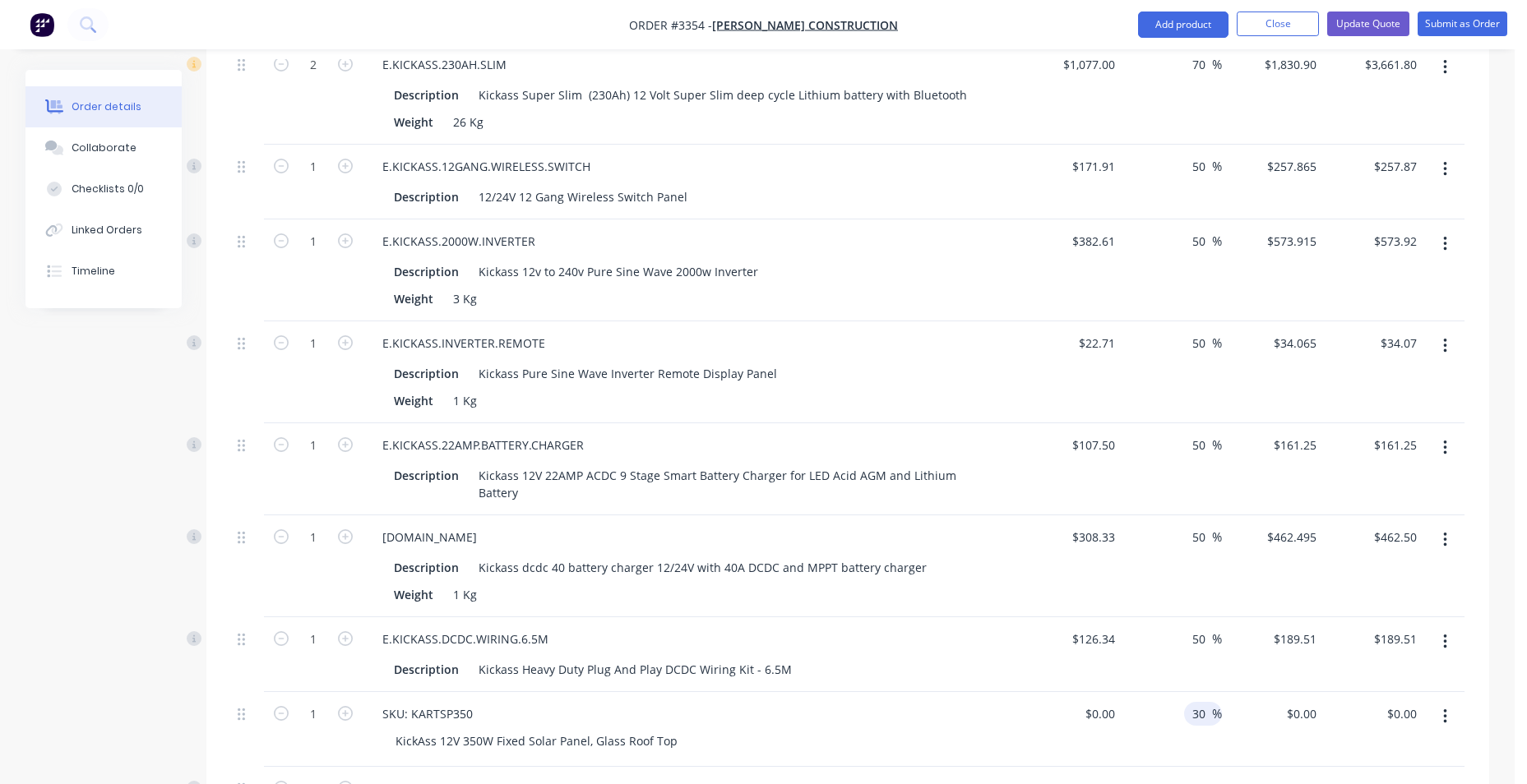
click at [1194, 713] on input "30" at bounding box center [1201, 714] width 21 height 24
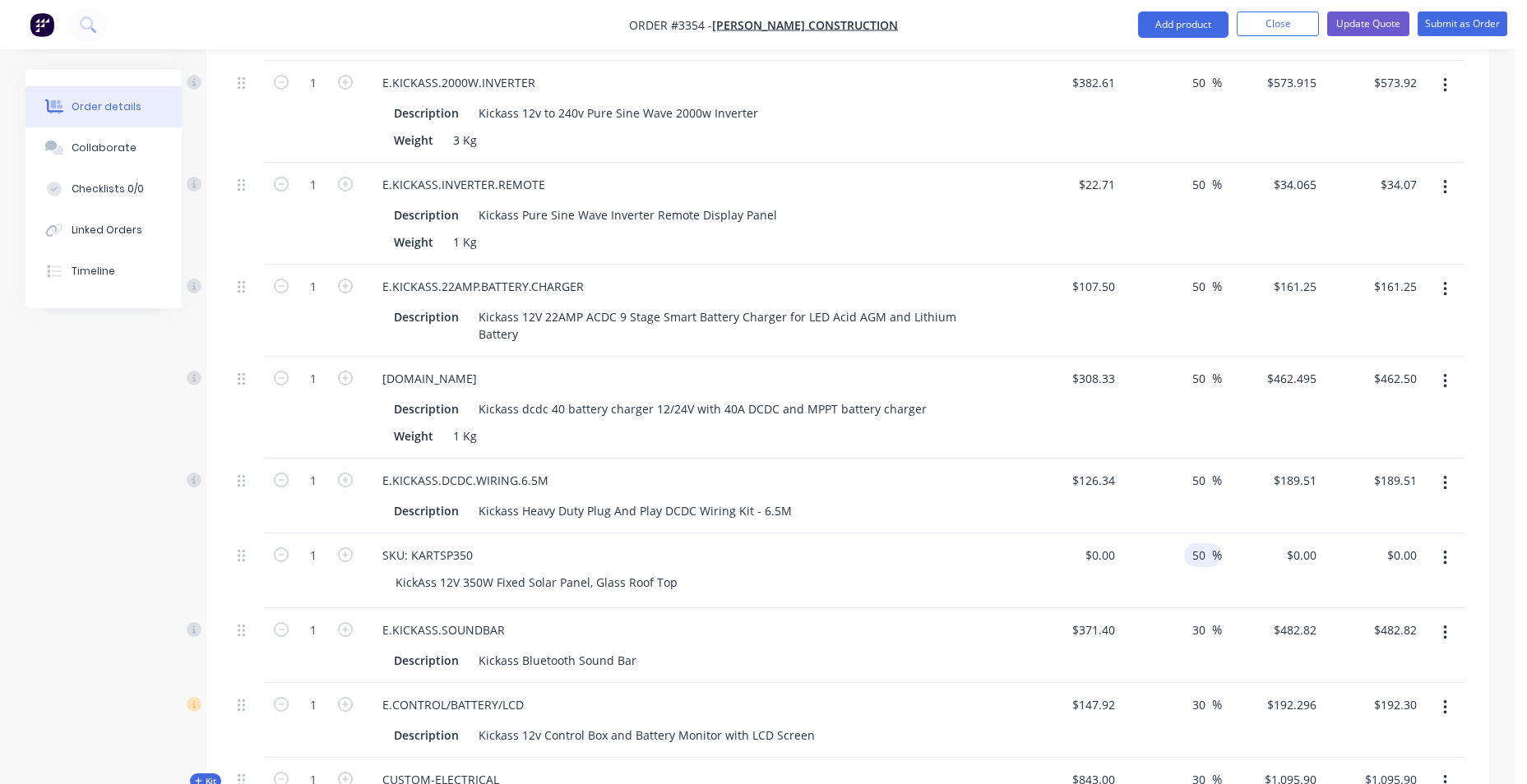
scroll to position [1891, 0]
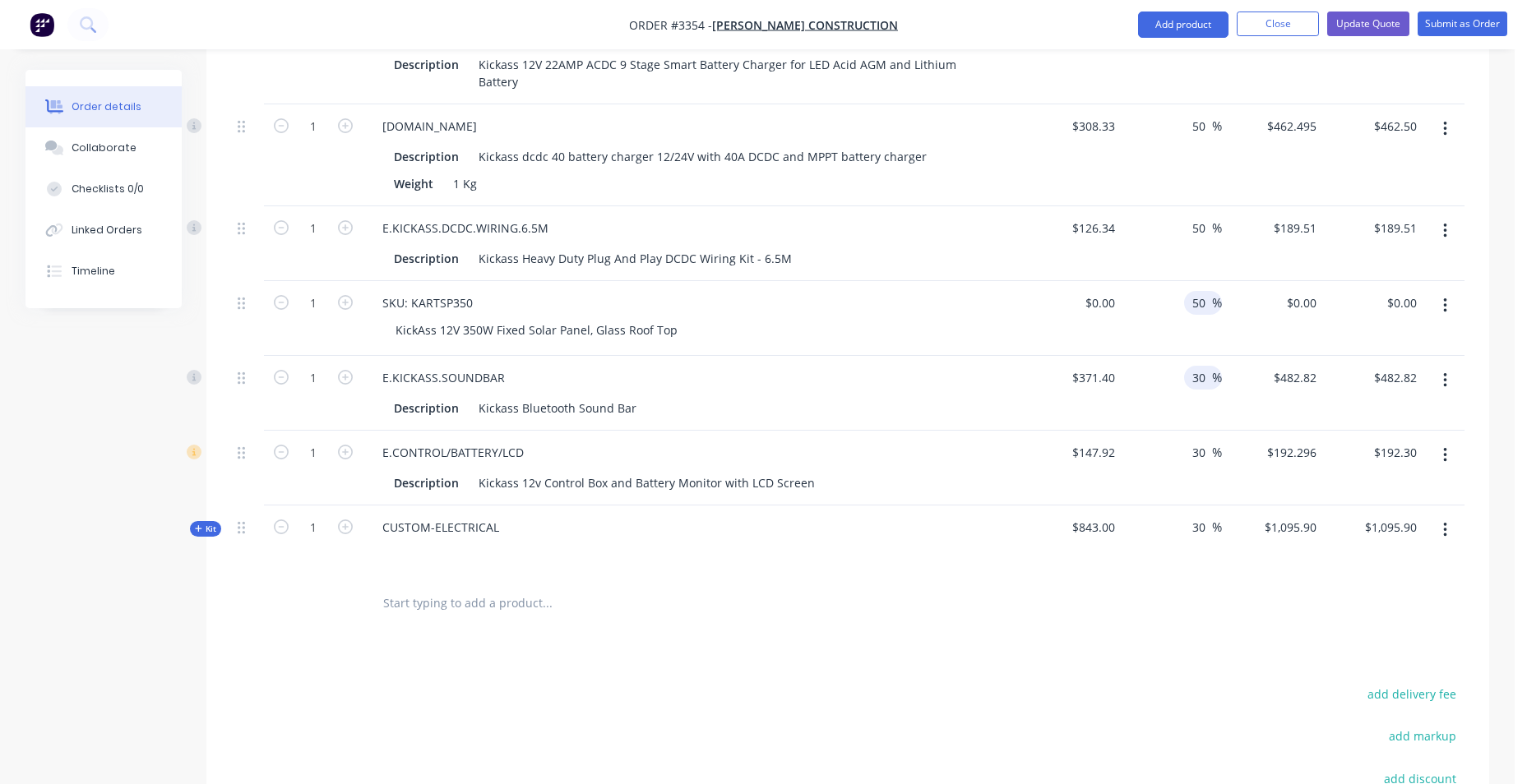
type input "50"
drag, startPoint x: 1206, startPoint y: 381, endPoint x: 1179, endPoint y: 385, distance: 27.3
click at [1179, 385] on div "30 30 %" at bounding box center [1172, 393] width 101 height 74
drag, startPoint x: 1209, startPoint y: 372, endPoint x: 1169, endPoint y: 382, distance: 41.2
click at [1169, 382] on div "055 055 %" at bounding box center [1172, 393] width 101 height 74
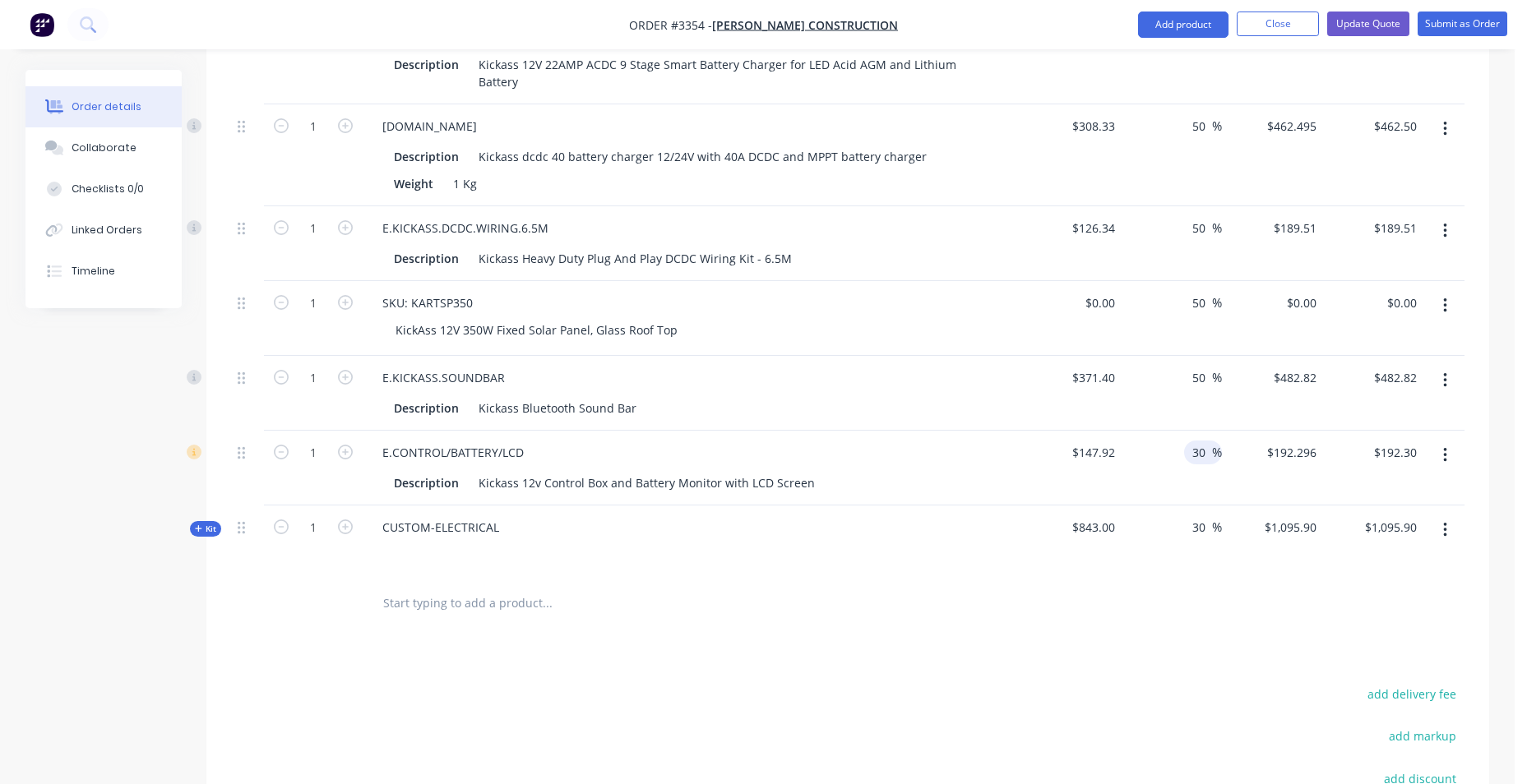
type input "50"
type input "$557.10"
click at [1191, 451] on input "30" at bounding box center [1201, 453] width 21 height 24
type input "50"
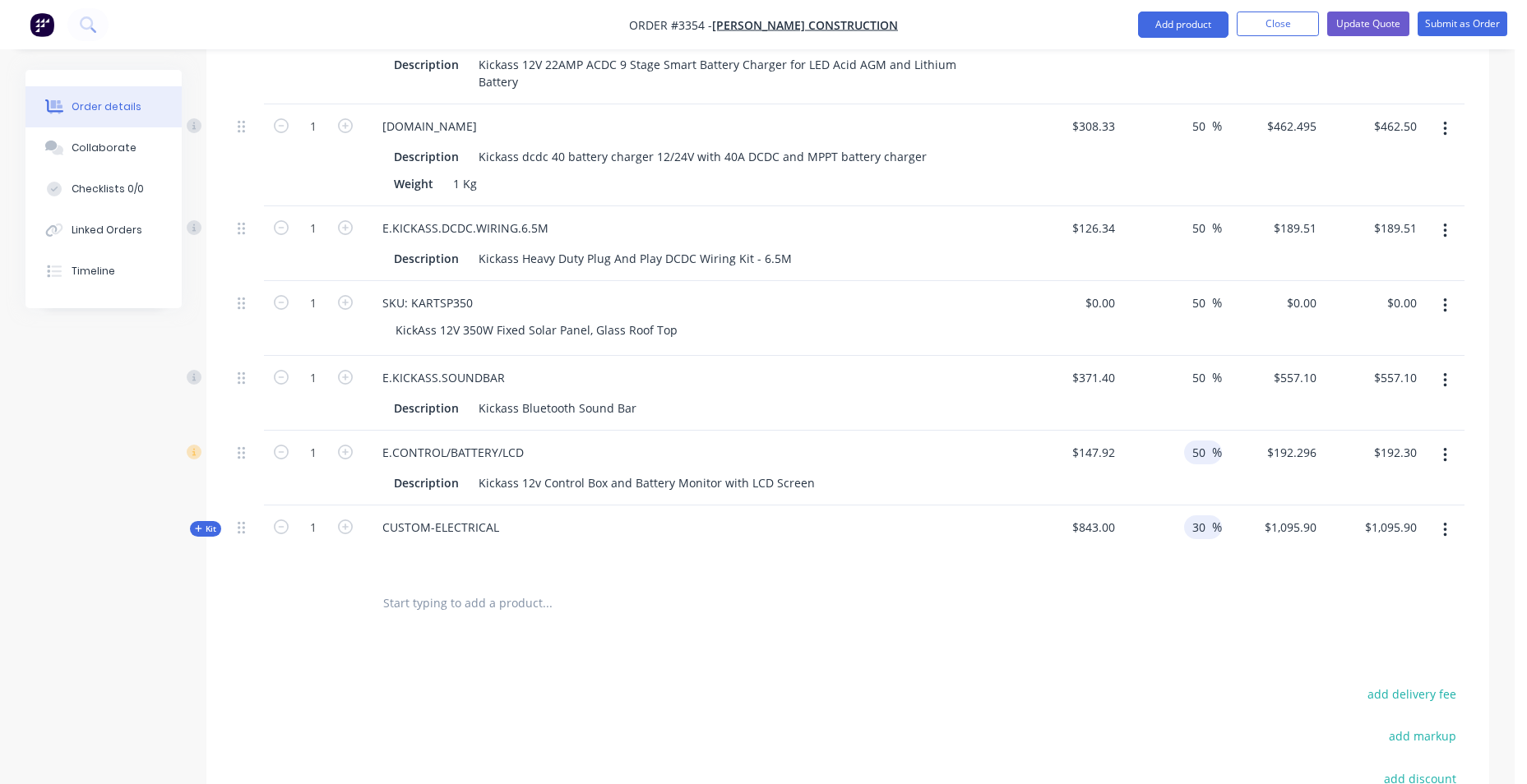
type input "$221.88"
click at [1191, 530] on div "30 30" at bounding box center [1201, 527] width 21 height 24
type input "50"
click at [1183, 583] on div at bounding box center [847, 603] width 1233 height 53
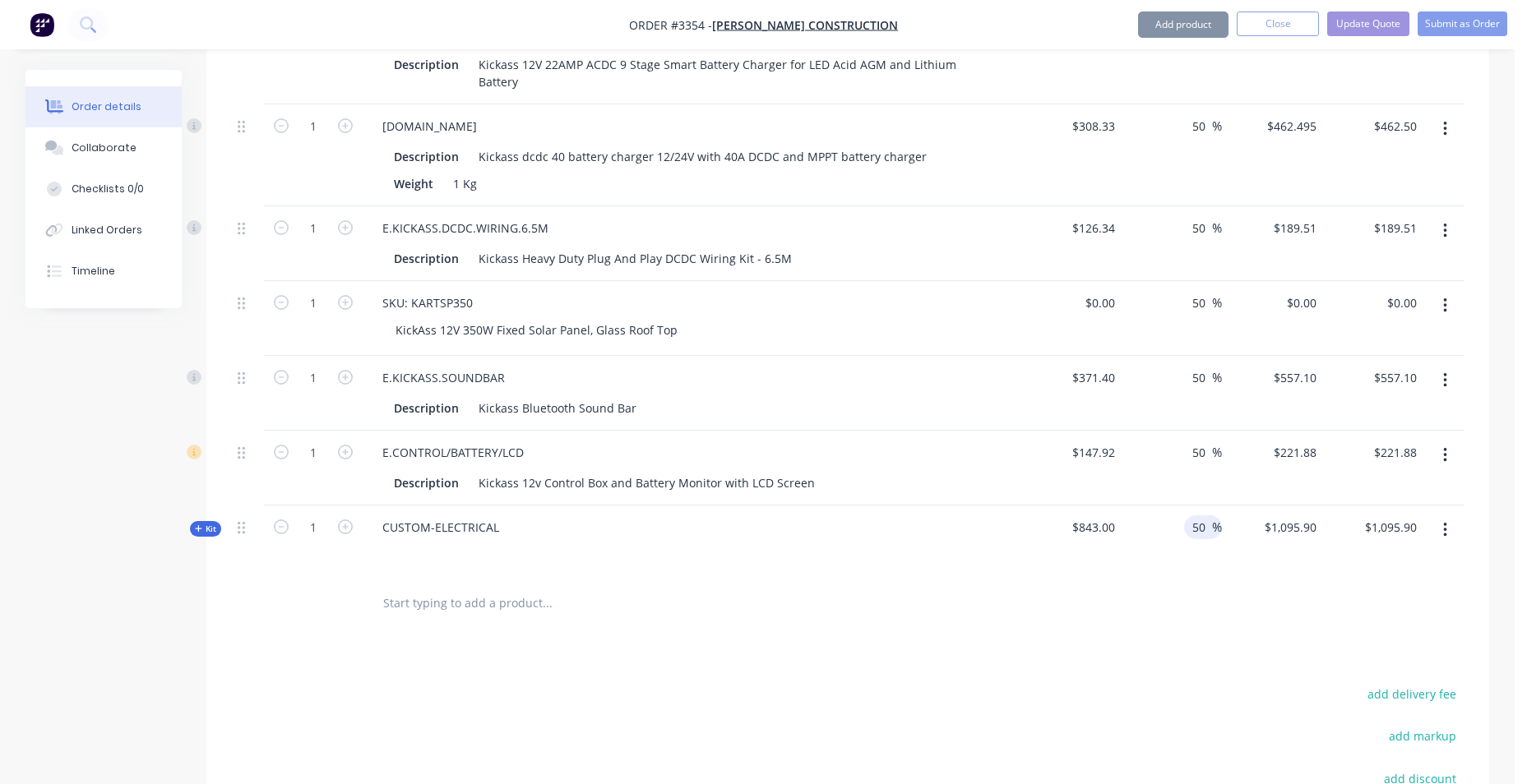
type input "$1,264.50"
click at [1350, 13] on button "Update Quote" at bounding box center [1368, 23] width 82 height 25
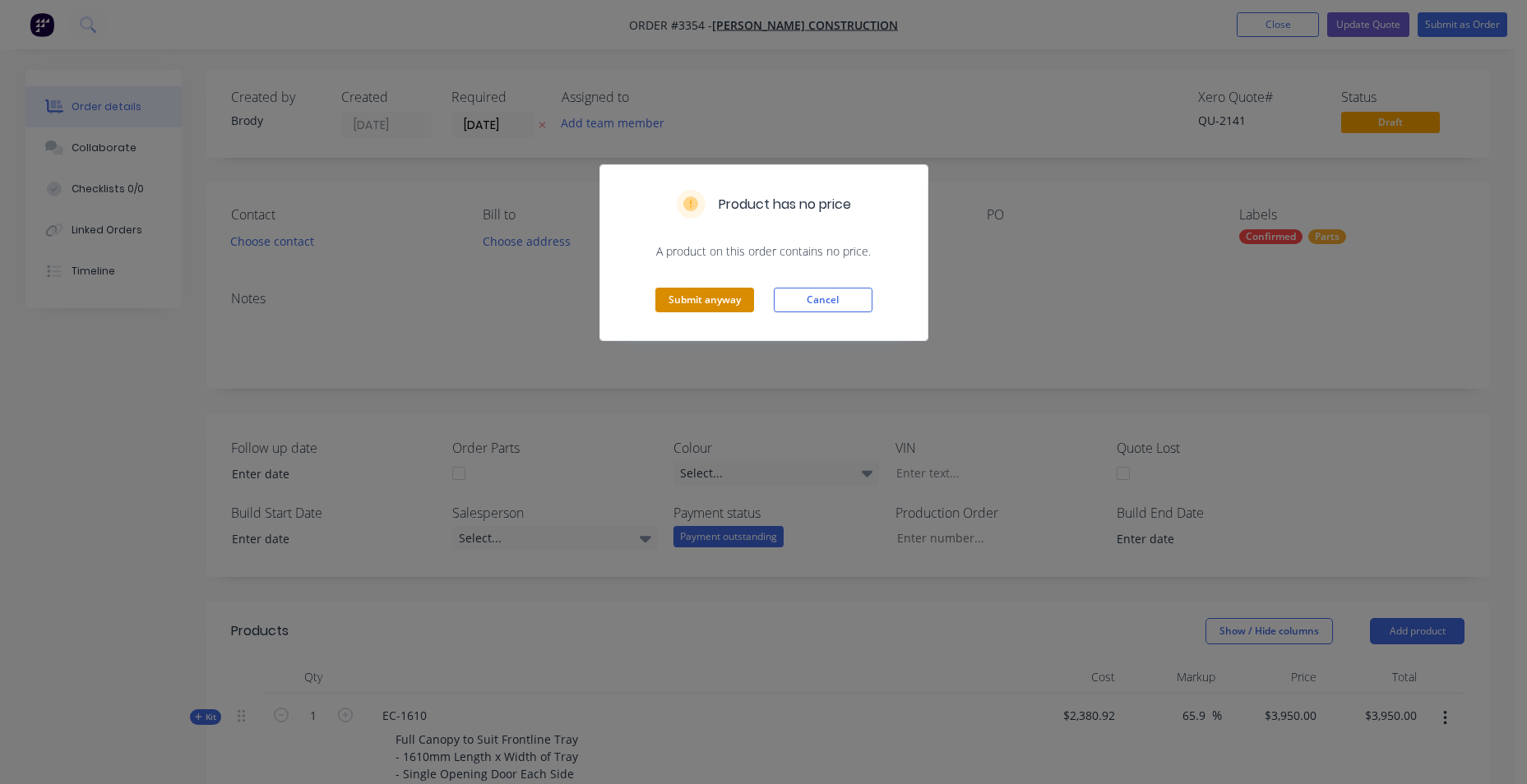
click at [688, 292] on button "Submit anyway" at bounding box center [704, 300] width 98 height 25
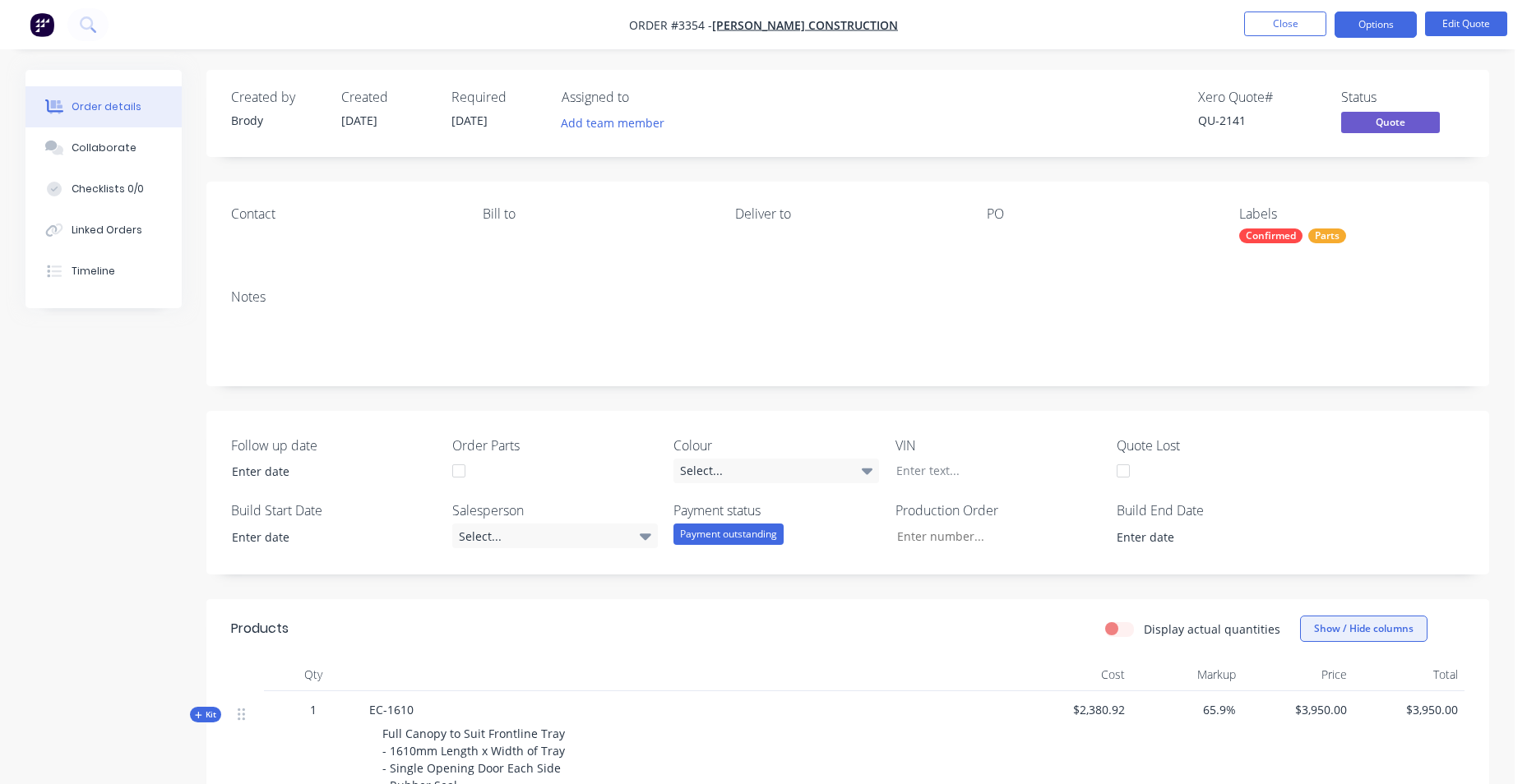
click at [1352, 633] on button "Show / Hide columns" at bounding box center [1364, 628] width 128 height 27
click at [1326, 685] on span at bounding box center [1327, 683] width 14 height 14
click at [1306, 676] on input "Cost" at bounding box center [1306, 676] width 0 height 0
click at [1316, 703] on label "Markup" at bounding box center [1321, 705] width 29 height 14
click at [1306, 698] on input "Markup" at bounding box center [1306, 698] width 0 height 0
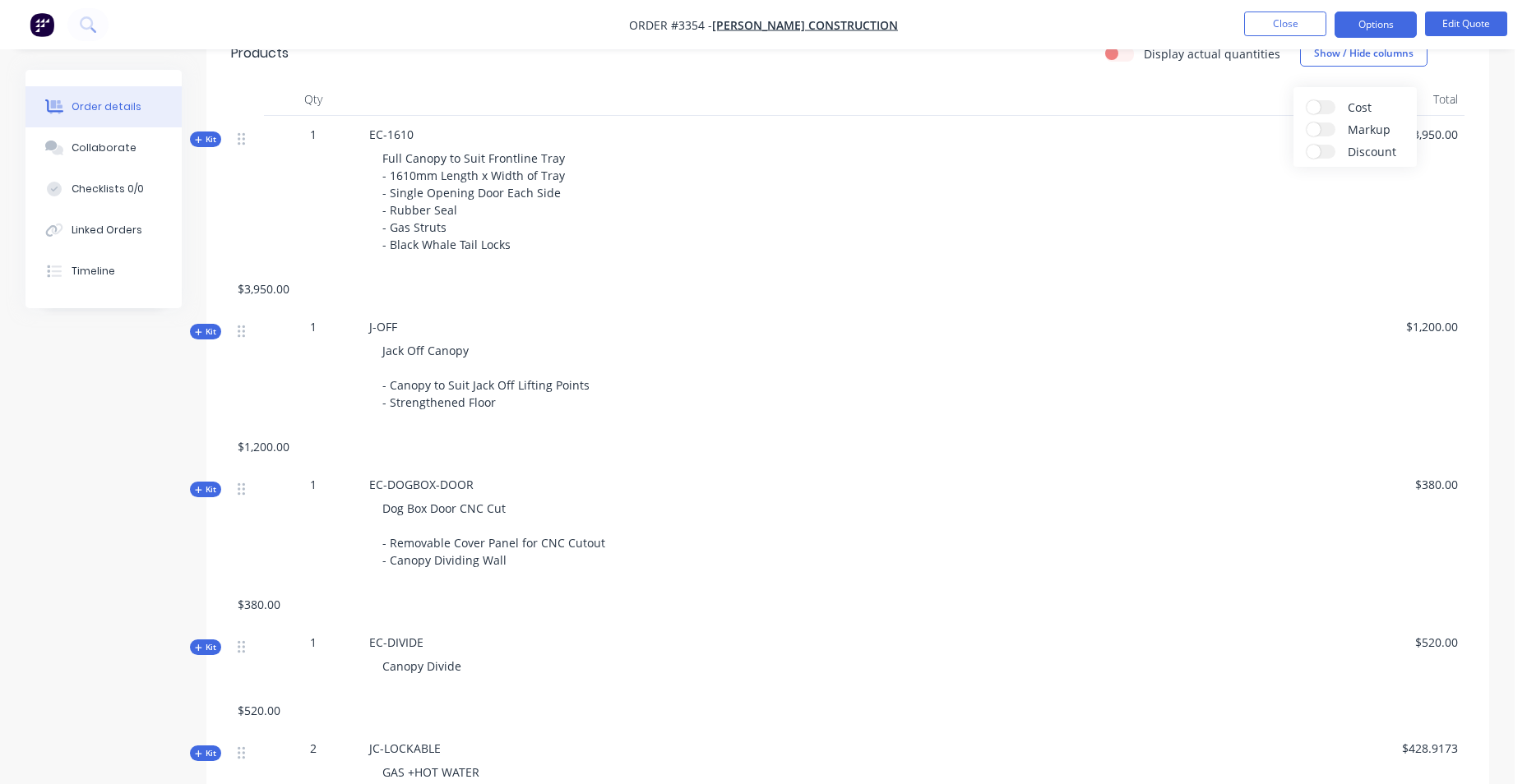
click at [1328, 413] on div "$1,200.00" at bounding box center [1394, 368] width 140 height 120
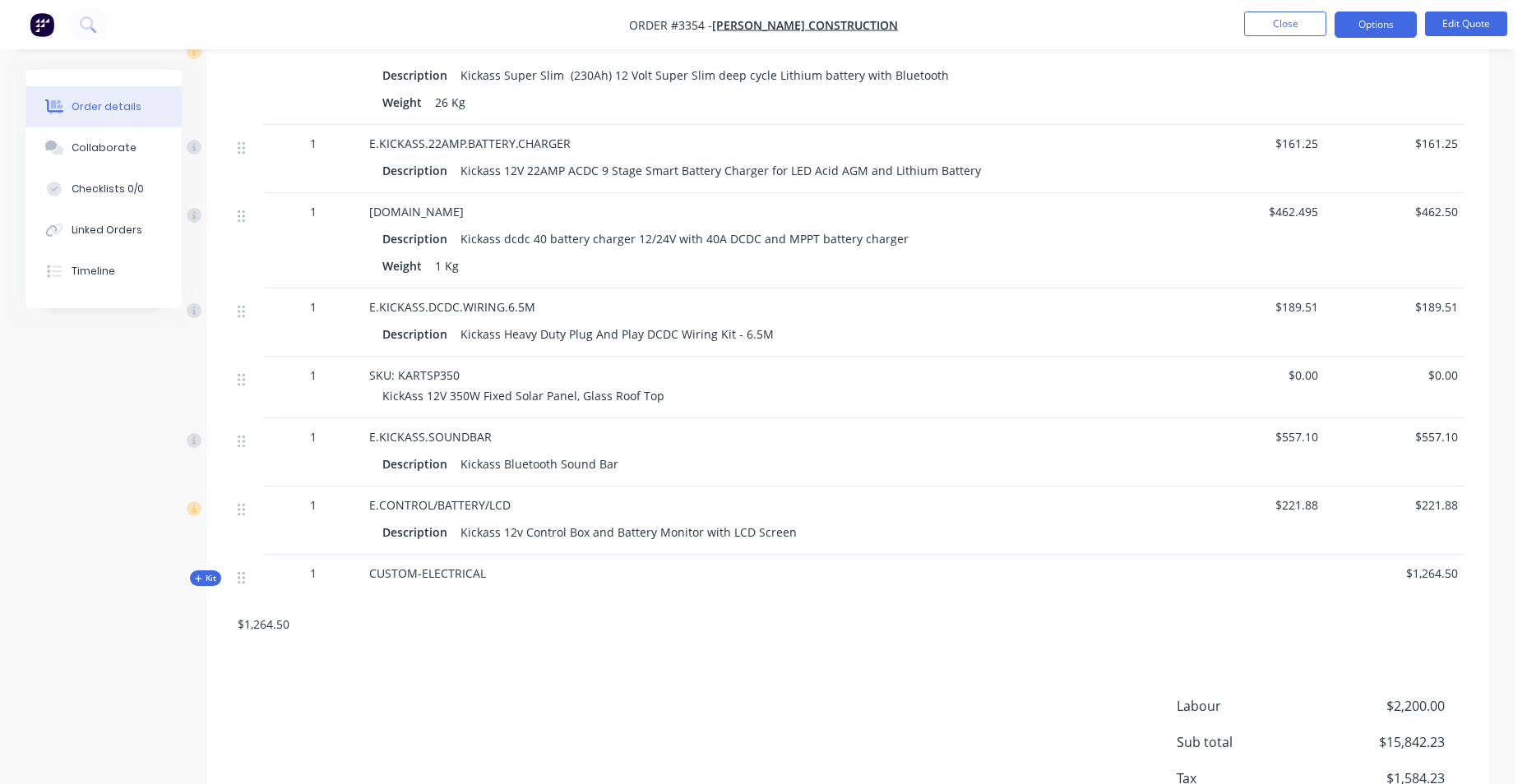
scroll to position [2107, 0]
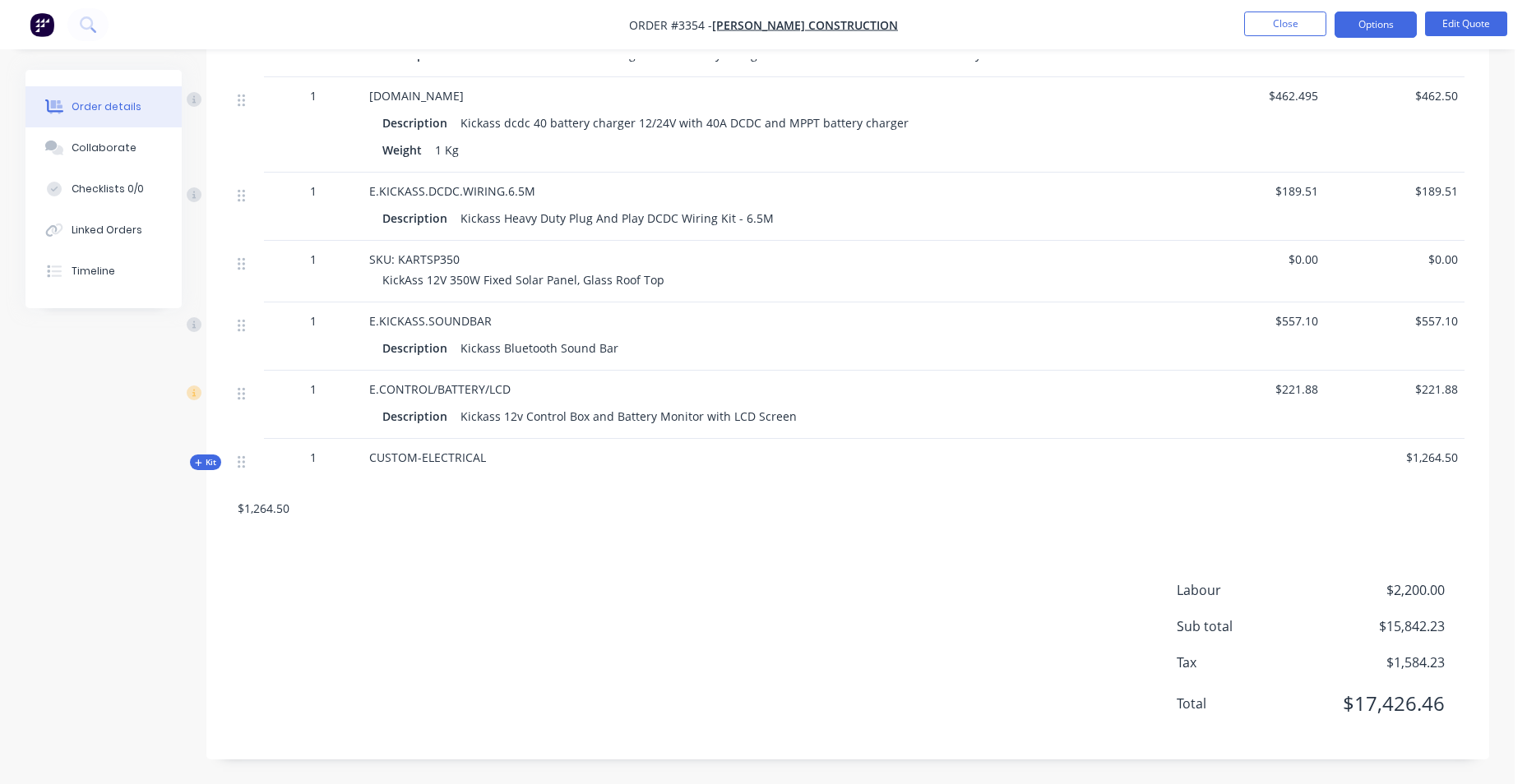
click at [898, 514] on div "Kit 1 CUSTOM-ELECTRICAL $1,264.50 $1,264.50" at bounding box center [847, 484] width 1233 height 89
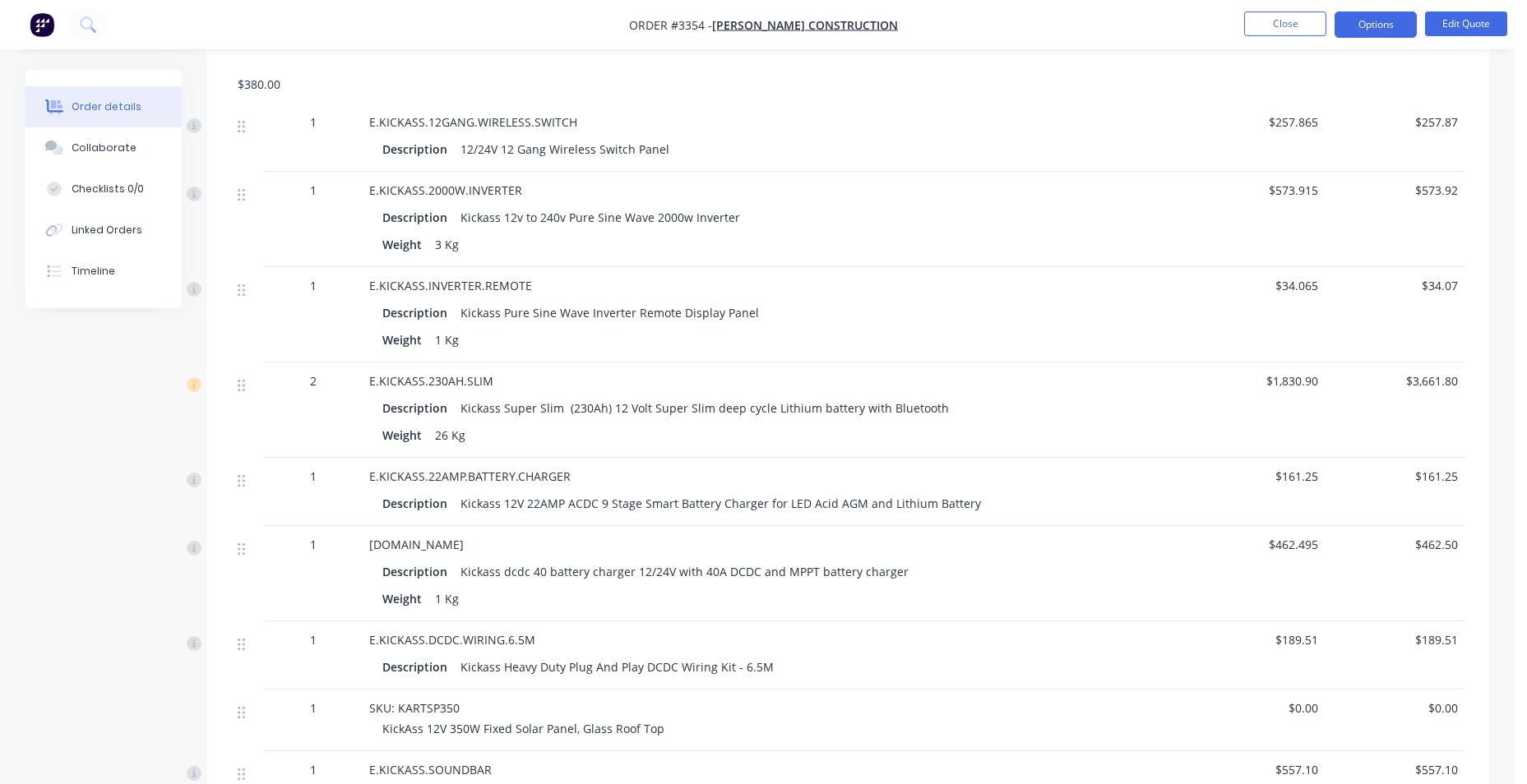
scroll to position [1614, 0]
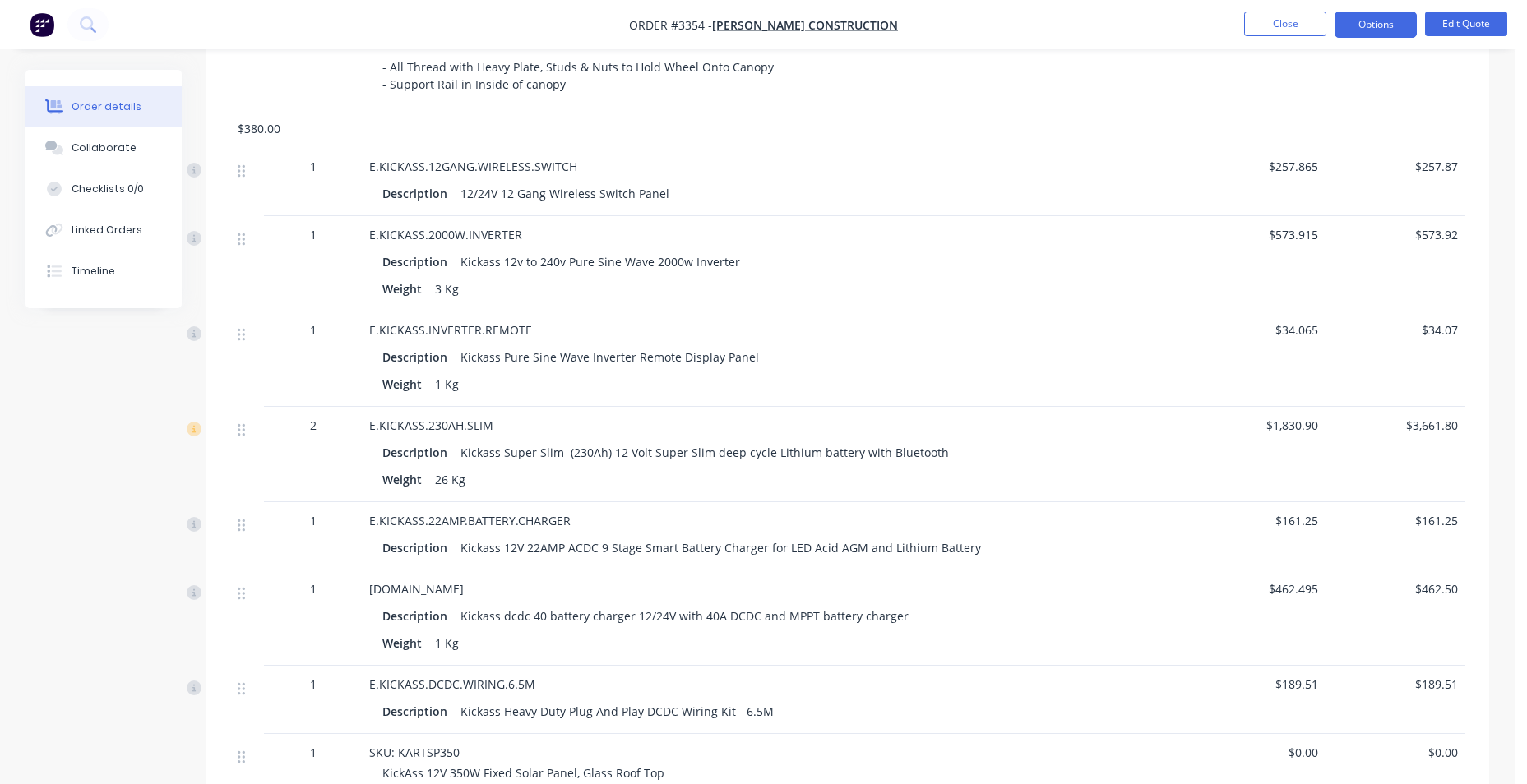
click at [744, 110] on div "SW-HOLDER Spare Wheel Carrier - Drivers Side - To Suit 33's - CNC Cut Wheel Car…" at bounding box center [774, 33] width 823 height 155
click at [657, 223] on div "E.KICKASS.2000W.INVERTER Description Kickass 12v to 240v Pure Sine Wave 2000w I…" at bounding box center [774, 264] width 823 height 95
